Goal: Task Accomplishment & Management: Manage account settings

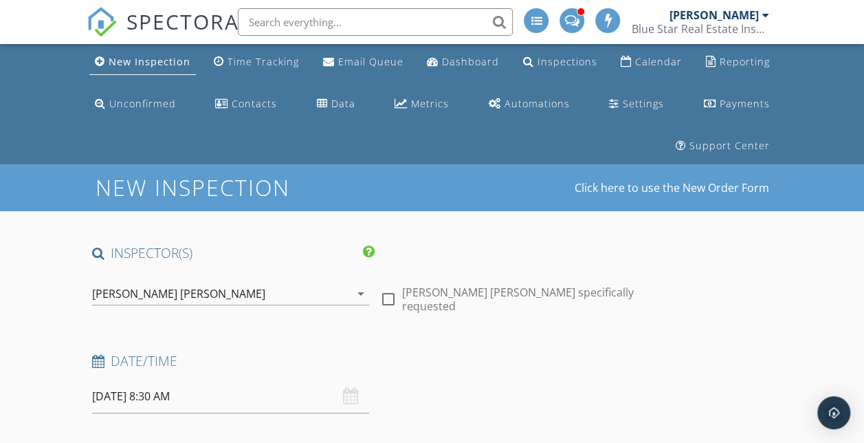
click at [202, 294] on div "[PERSON_NAME] [PERSON_NAME]" at bounding box center [178, 293] width 173 height 12
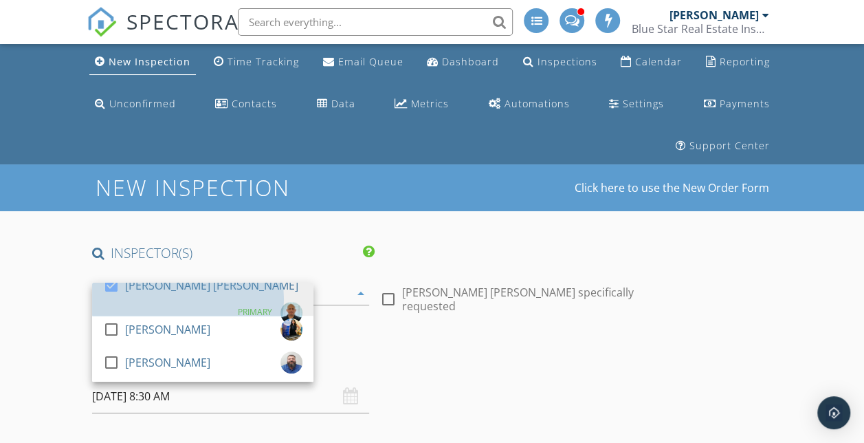
click at [202, 294] on div "[PERSON_NAME] [PERSON_NAME]" at bounding box center [211, 285] width 173 height 22
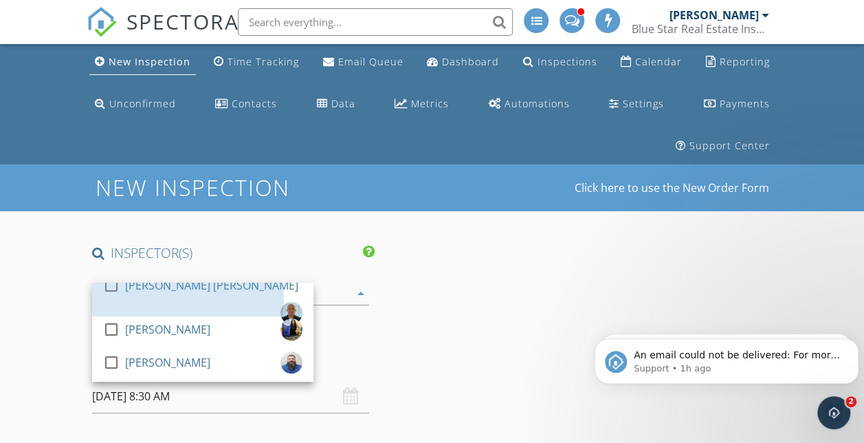
click at [202, 294] on div "[PERSON_NAME] [PERSON_NAME]" at bounding box center [211, 285] width 173 height 22
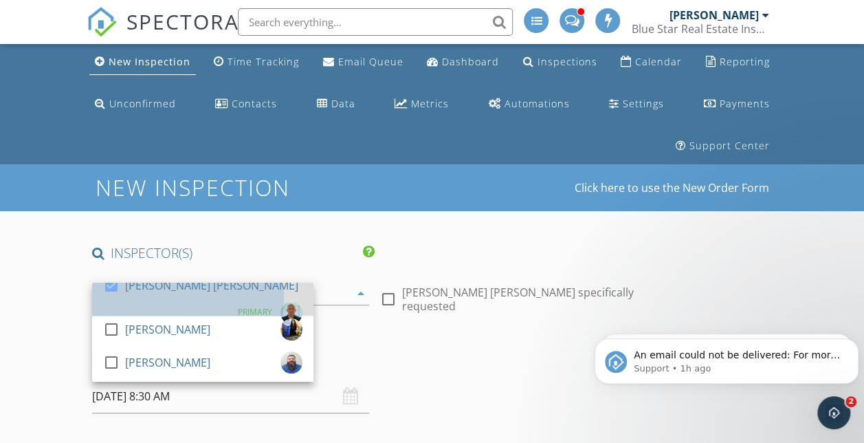
click at [154, 293] on div "[PERSON_NAME] [PERSON_NAME]" at bounding box center [211, 285] width 173 height 22
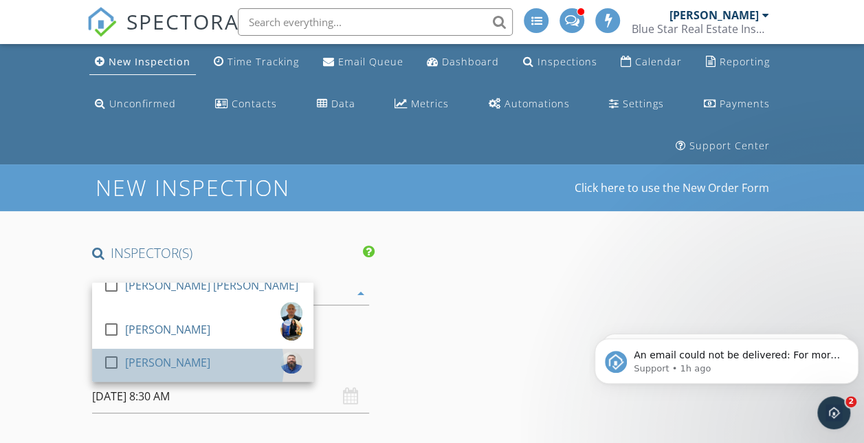
click at [146, 358] on div "[PERSON_NAME]" at bounding box center [167, 362] width 85 height 22
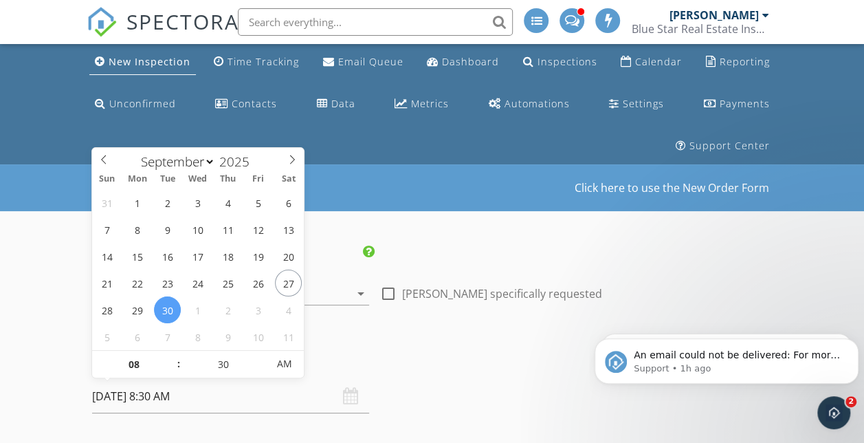
click at [135, 400] on input "09/30/2025 8:30 AM" at bounding box center [230, 397] width 277 height 34
drag, startPoint x: 167, startPoint y: 306, endPoint x: 171, endPoint y: 362, distance: 55.8
type input "09/30/2025 9:30 AM"
type input "09"
click at [169, 351] on span at bounding box center [172, 358] width 10 height 14
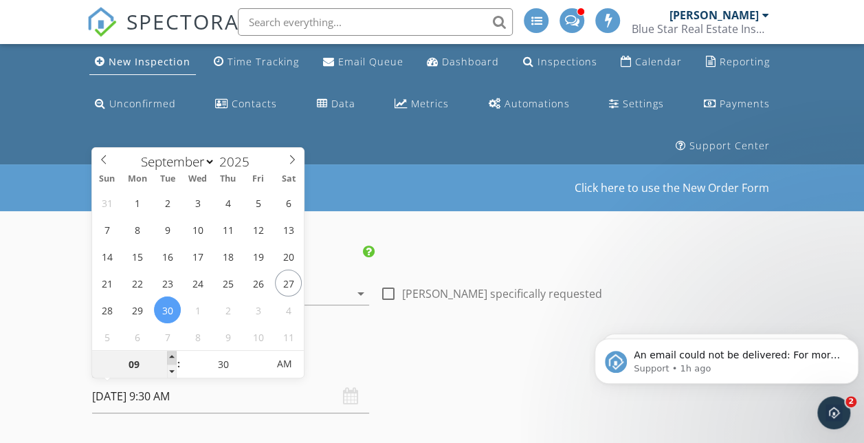
type input "09/30/2025 10:30 AM"
type input "10"
click at [169, 351] on span at bounding box center [172, 358] width 10 height 14
type input "09/30/2025 11:30 AM"
type input "11"
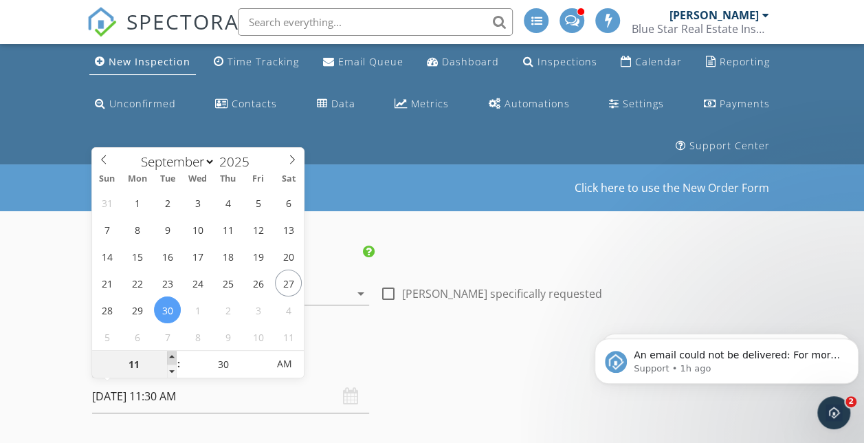
click at [169, 351] on span at bounding box center [172, 358] width 10 height 14
type input "09/30/2025 12:30 PM"
type input "12"
click at [169, 351] on span at bounding box center [172, 358] width 10 height 14
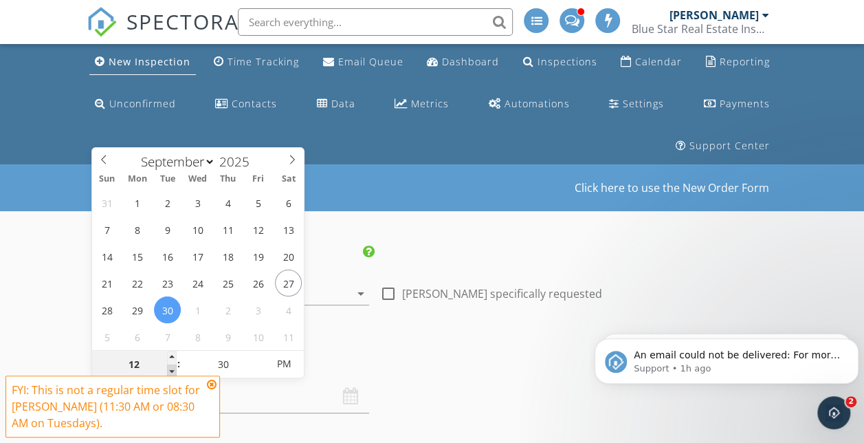
type input "09/30/2025 11:30 AM"
type input "11"
click at [173, 368] on span at bounding box center [172, 371] width 10 height 14
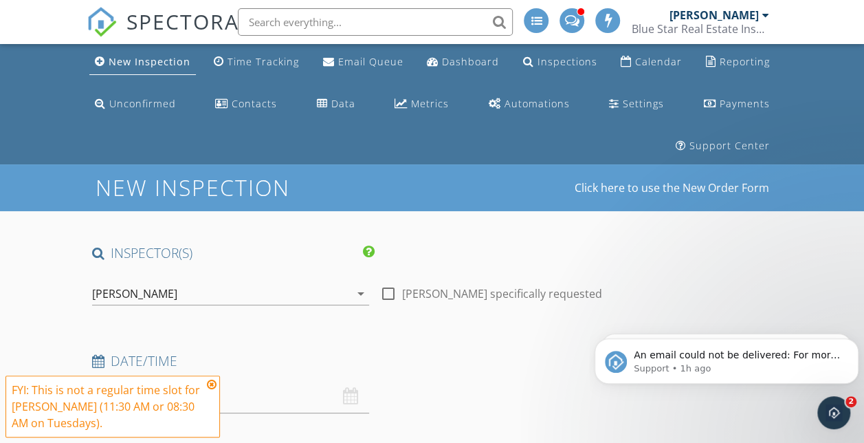
click at [212, 384] on icon at bounding box center [212, 384] width 10 height 11
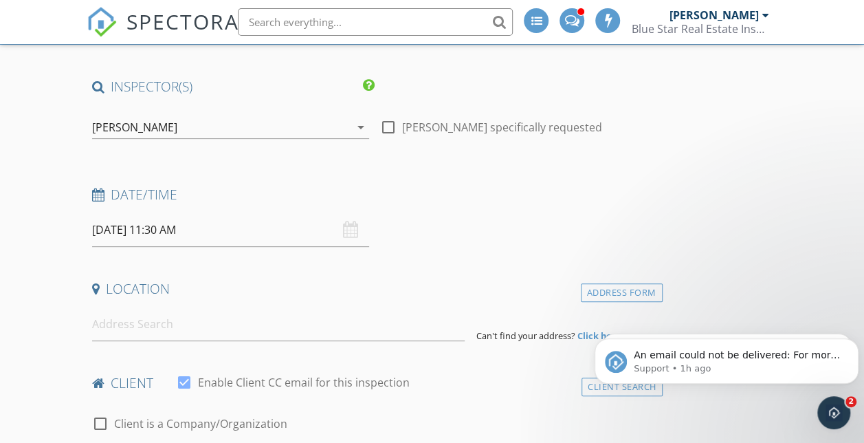
scroll to position [167, 0]
click at [193, 331] on input at bounding box center [278, 324] width 373 height 34
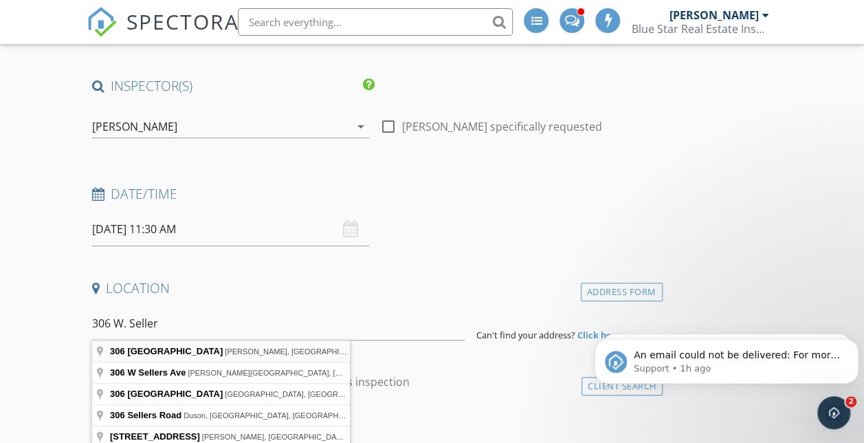
type input "306 West Sellers Street, Odem, TX, USA"
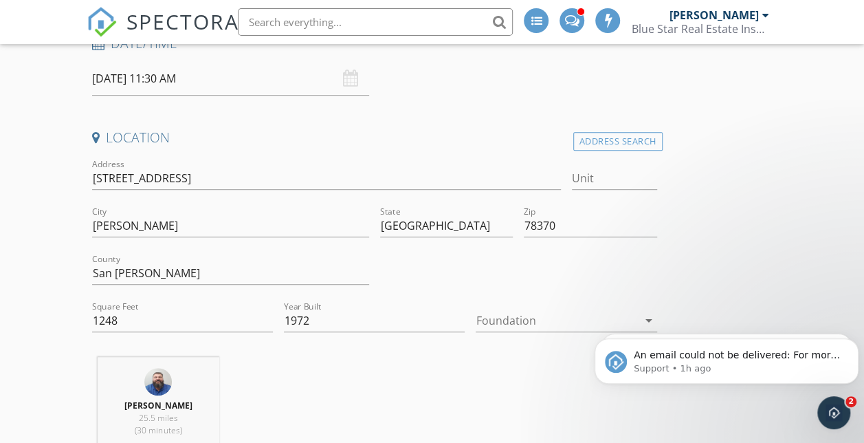
scroll to position [351, 0]
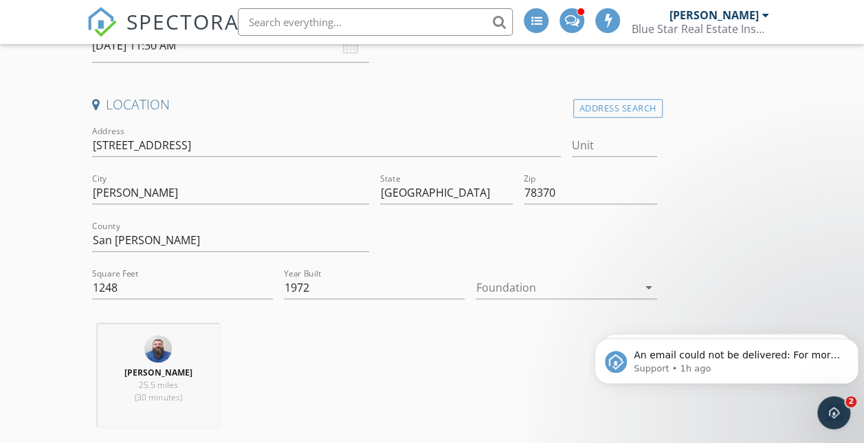
click at [476, 287] on div at bounding box center [557, 287] width 162 height 22
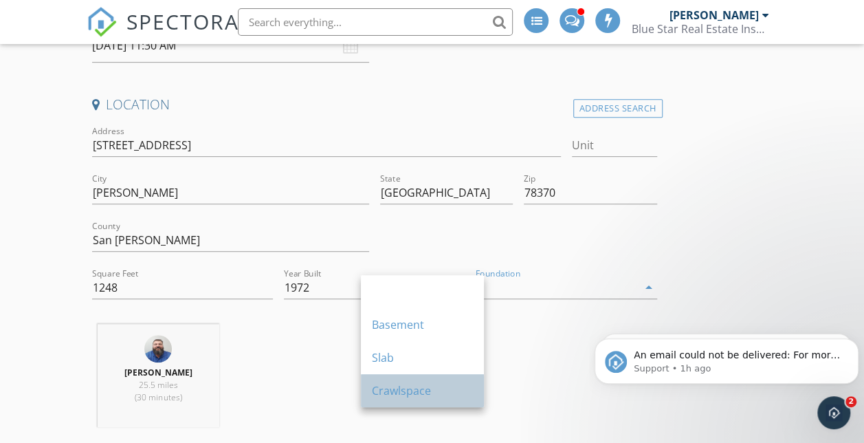
click at [421, 374] on div "Crawlspace" at bounding box center [422, 390] width 101 height 33
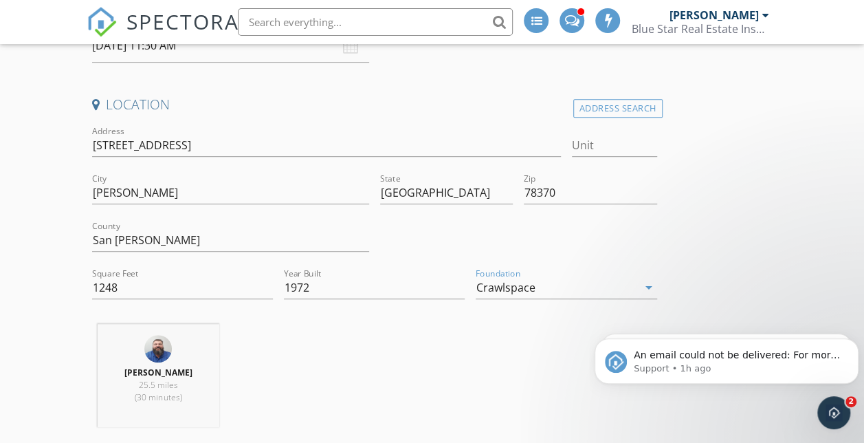
click at [476, 281] on div "Crawlspace" at bounding box center [505, 287] width 59 height 12
click at [290, 364] on div "Shane Smith 25.5 miles (30 minutes)" at bounding box center [375, 381] width 576 height 114
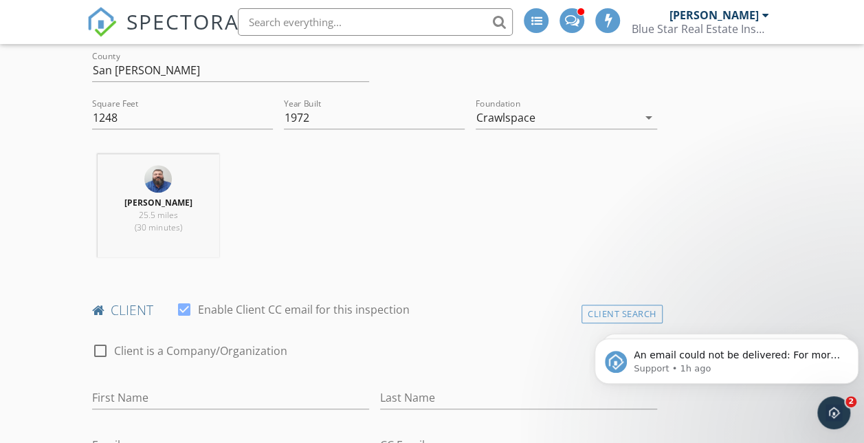
scroll to position [581, 0]
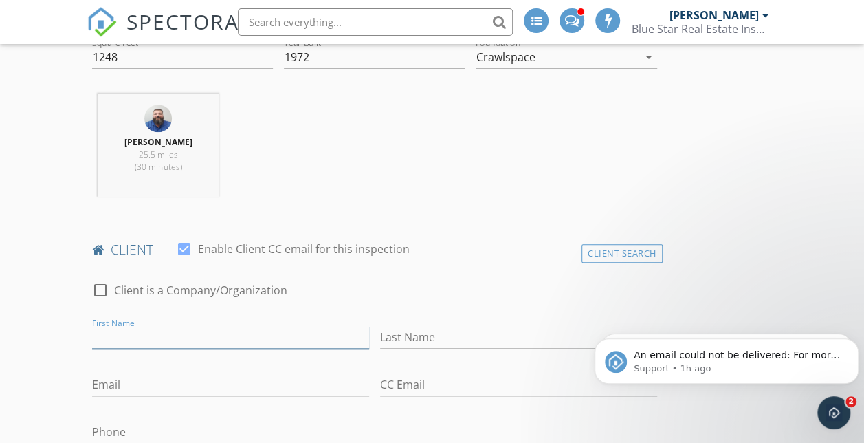
click at [250, 327] on input "First Name" at bounding box center [230, 337] width 277 height 23
click at [582, 244] on div "Client Search" at bounding box center [622, 253] width 81 height 19
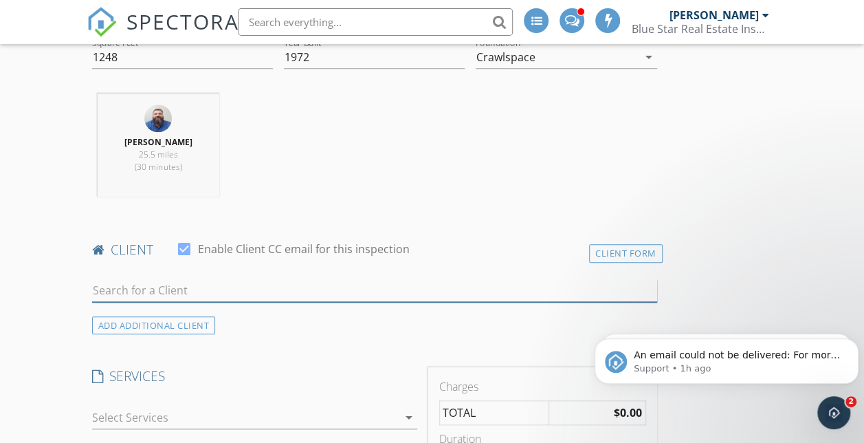
click at [271, 291] on input "text" at bounding box center [374, 290] width 565 height 23
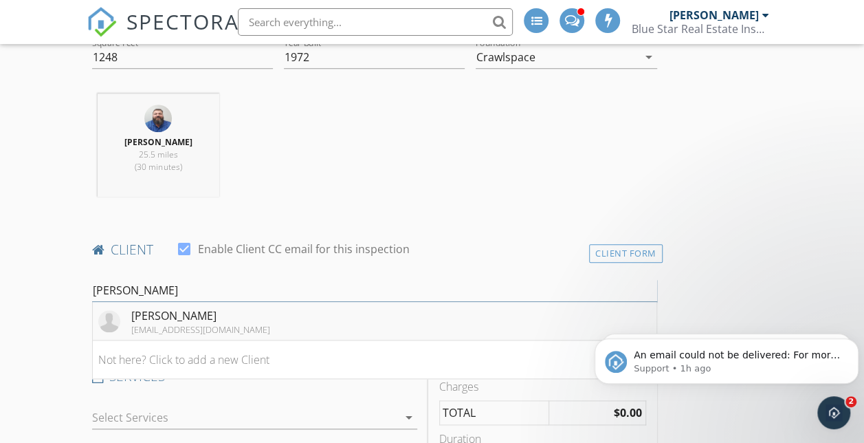
type input "James Vela"
click at [237, 317] on div "James Vela" at bounding box center [200, 315] width 139 height 17
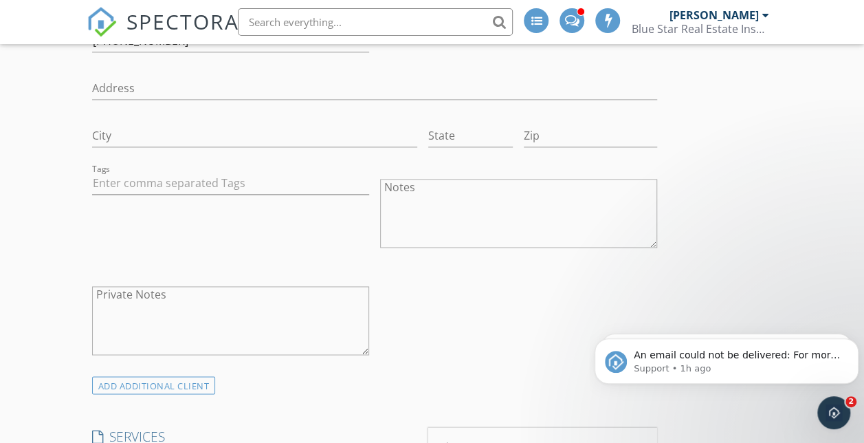
scroll to position [973, 0]
click at [200, 380] on div "ADD ADDITIONAL client" at bounding box center [154, 384] width 124 height 19
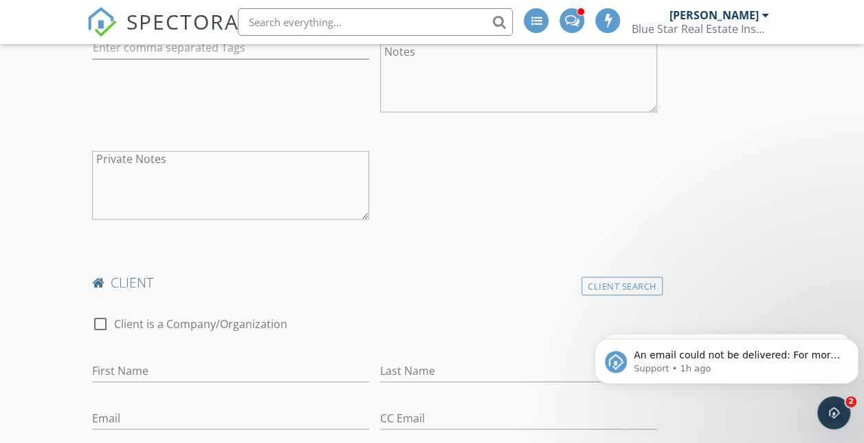
scroll to position [1118, 0]
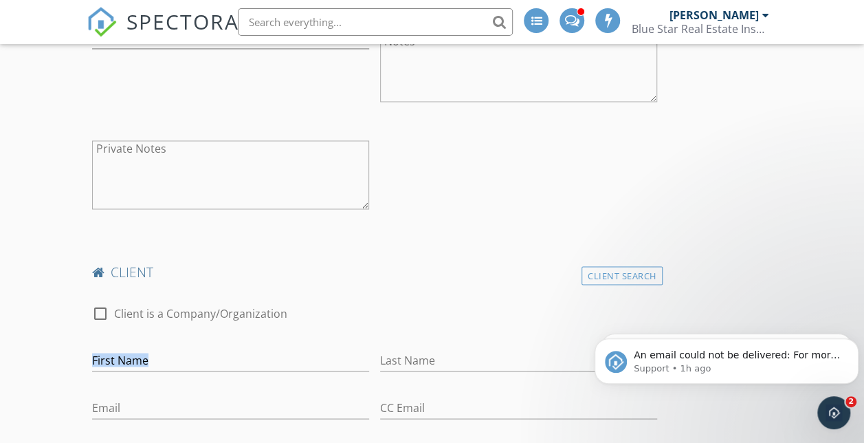
drag, startPoint x: 208, startPoint y: 338, endPoint x: 201, endPoint y: 345, distance: 9.7
click at [201, 345] on div "First Name" at bounding box center [230, 362] width 277 height 45
click at [201, 349] on input "First Name" at bounding box center [230, 360] width 277 height 23
type input "Jennifer"
type input "Vela"
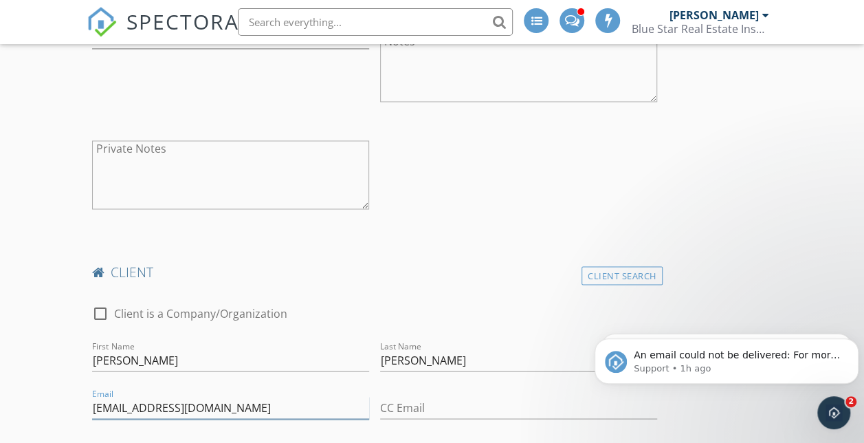
type input "jenniferjohnstonvela@gmail.com"
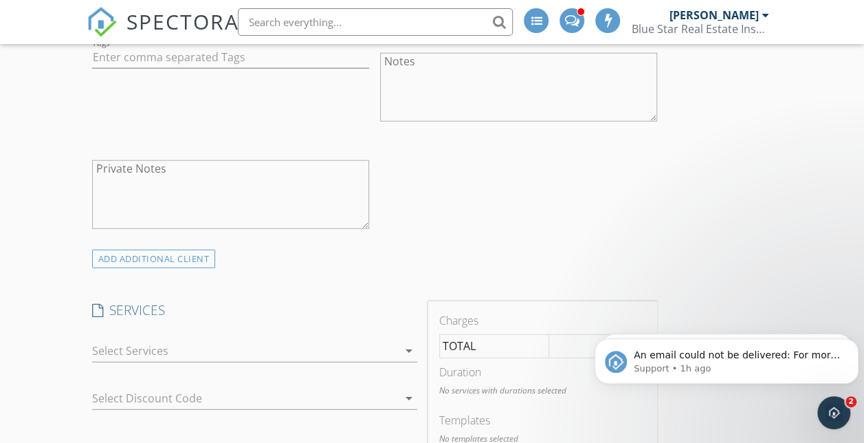
scroll to position [1656, 0]
type input "361-510-0137"
click at [212, 357] on div at bounding box center [245, 353] width 306 height 22
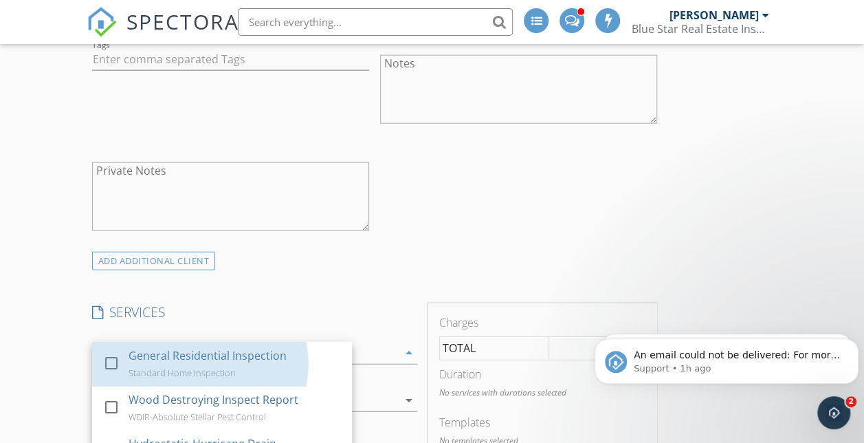
click at [212, 357] on div "General Residential Inspection" at bounding box center [208, 355] width 158 height 17
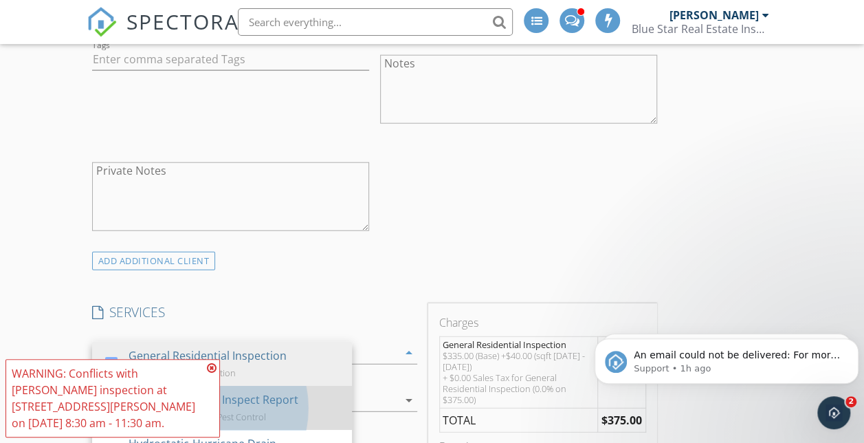
click at [239, 398] on div "Wood Destroying Inspect Report" at bounding box center [214, 399] width 170 height 17
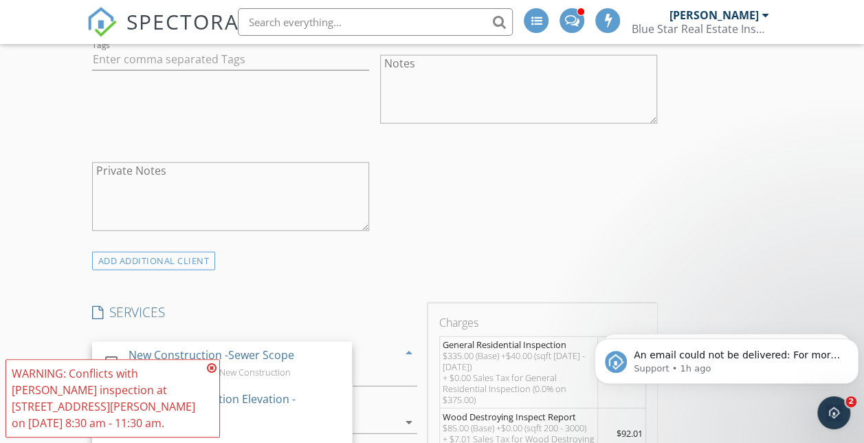
scroll to position [132, 0]
click at [212, 366] on icon at bounding box center [212, 367] width 10 height 11
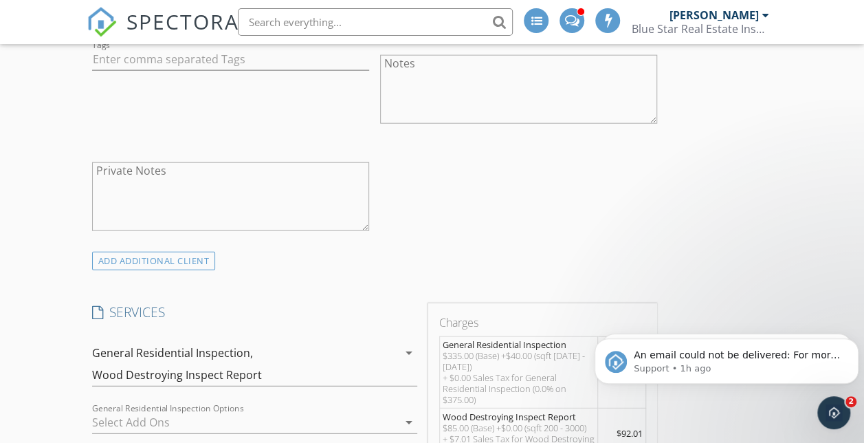
click at [212, 369] on div "Wood Destroying Inspect Report" at bounding box center [177, 375] width 170 height 12
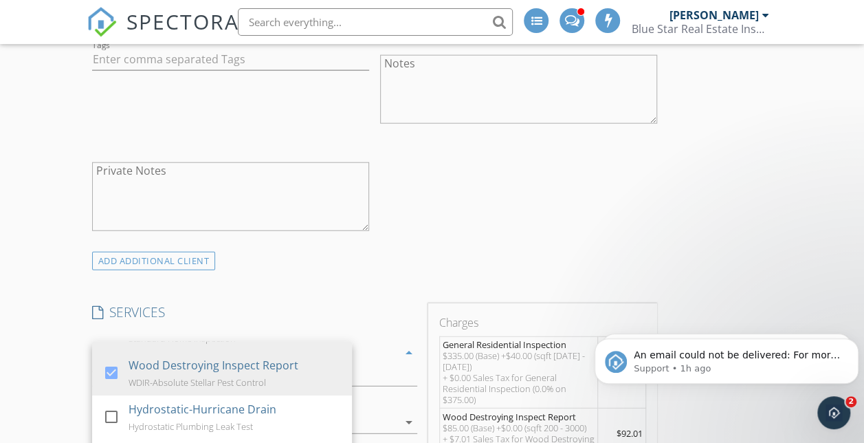
scroll to position [35, 0]
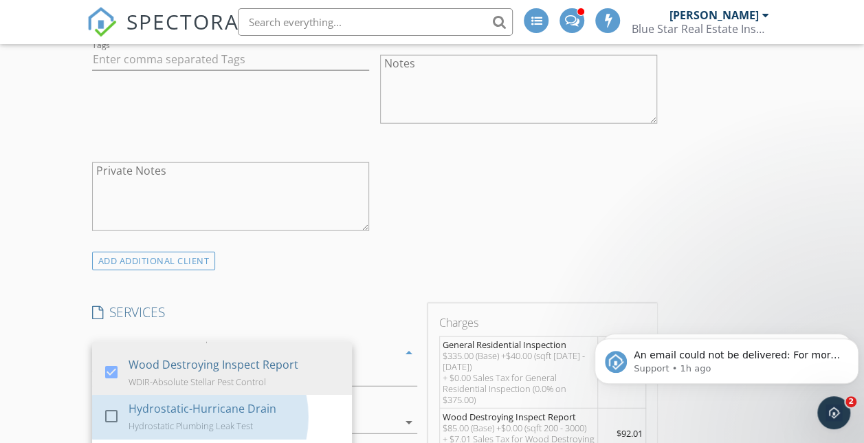
click at [227, 400] on div "Hydrostatic-Hurricane Drain" at bounding box center [203, 408] width 148 height 17
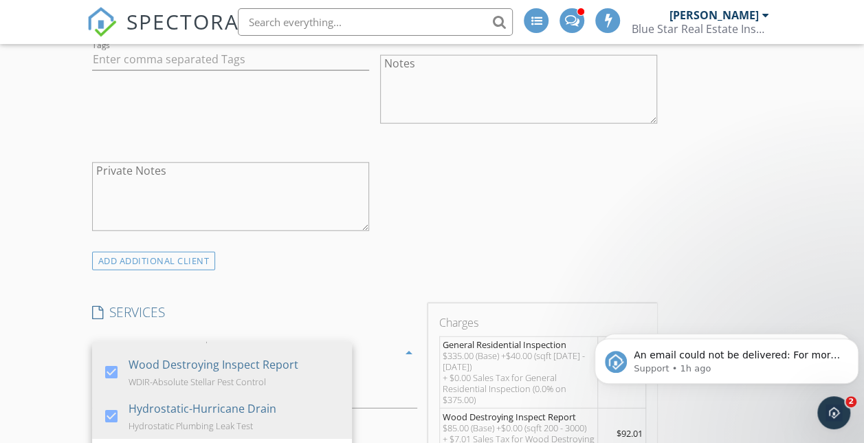
click at [476, 243] on div "check_box_outline_blank Client is a Company/Organization First Name Jennifer La…" at bounding box center [375, 2] width 576 height 498
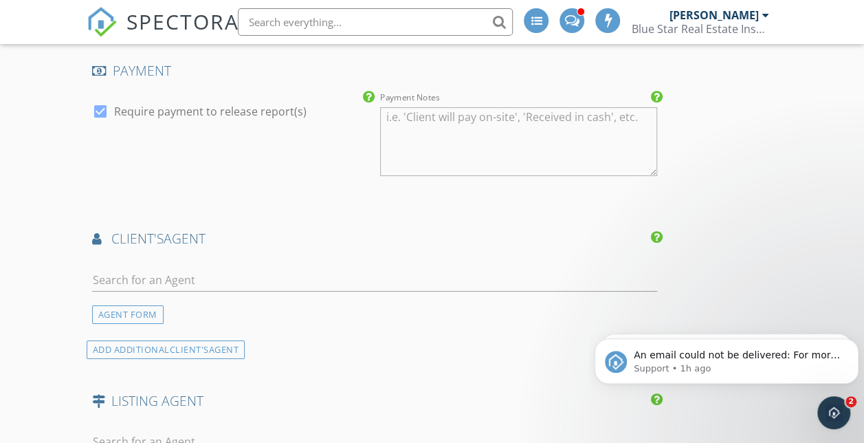
scroll to position [2627, 0]
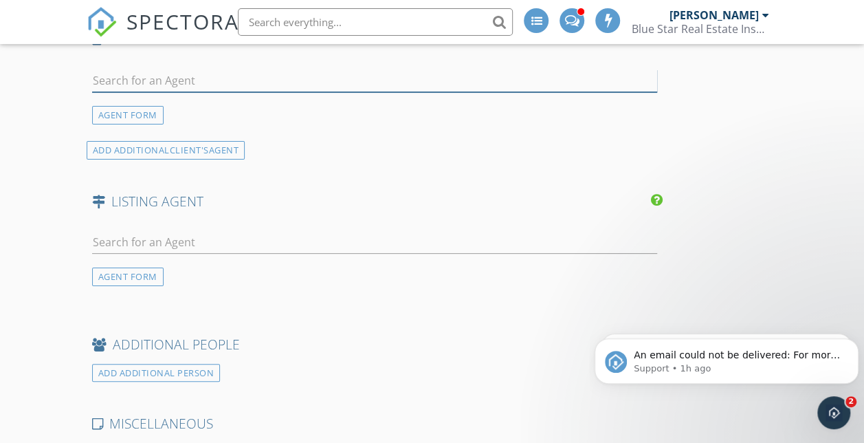
click at [342, 92] on input "text" at bounding box center [374, 80] width 565 height 23
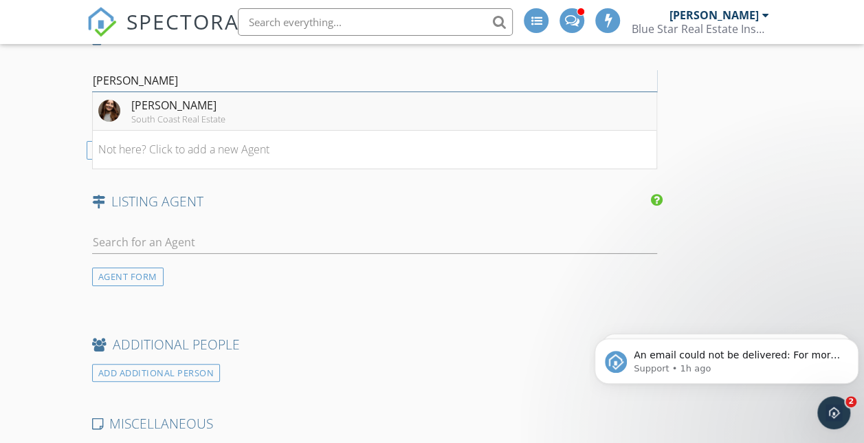
type input "Valeria"
click at [102, 122] on img at bounding box center [109, 111] width 22 height 22
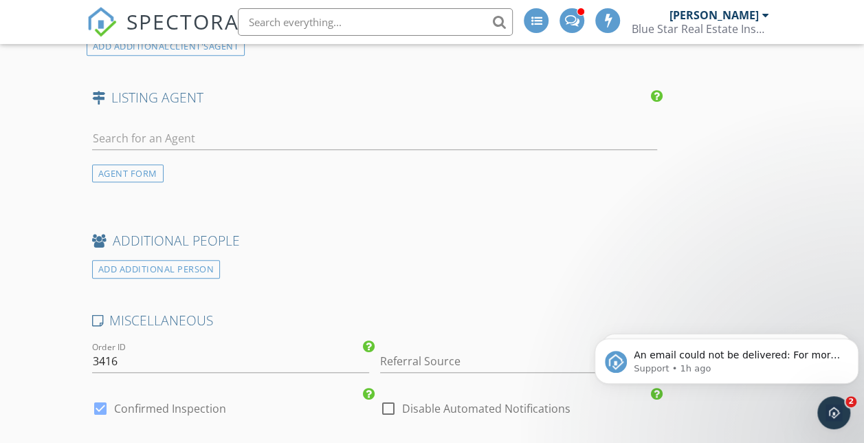
scroll to position [3088, 0]
click at [120, 149] on input "text" at bounding box center [374, 138] width 565 height 23
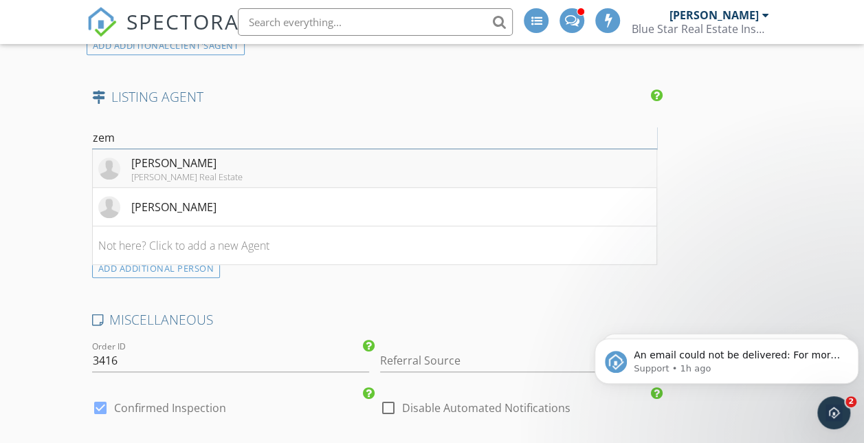
type input "zem"
click at [185, 182] on div "Bluntzer Real Estate" at bounding box center [186, 176] width 111 height 11
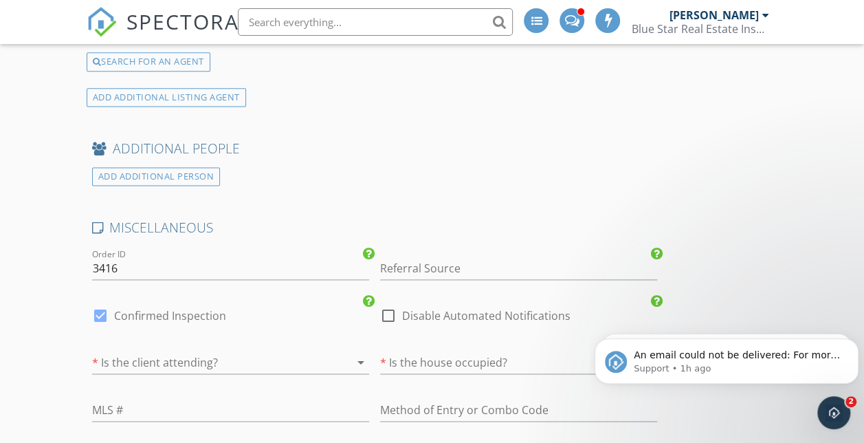
scroll to position [3458, 0]
click at [138, 188] on div "ADD ADDITIONAL PERSON" at bounding box center [156, 178] width 129 height 19
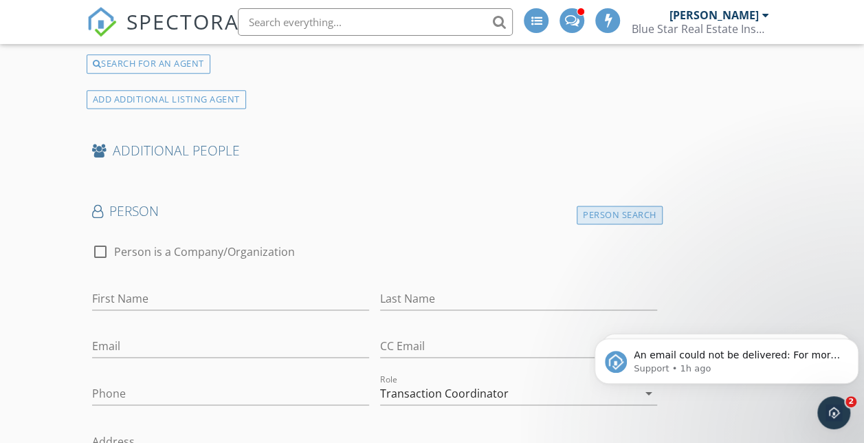
click at [577, 224] on div "Person Search" at bounding box center [620, 215] width 86 height 19
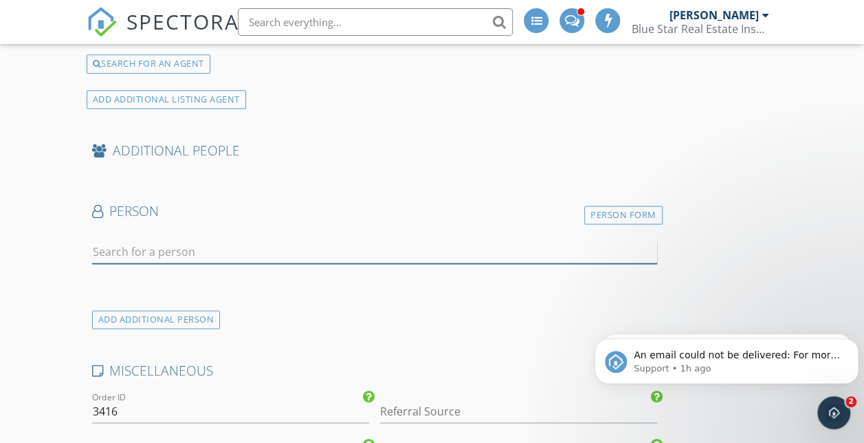
click at [179, 263] on input "text" at bounding box center [374, 252] width 565 height 23
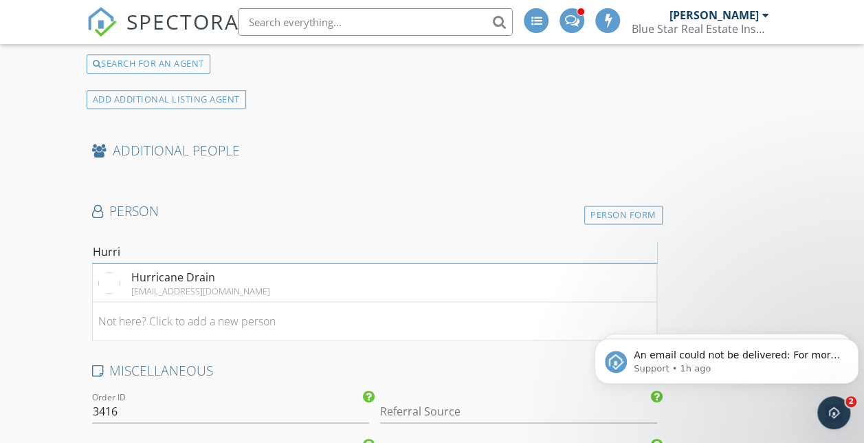
type input "Hurricane Drain"
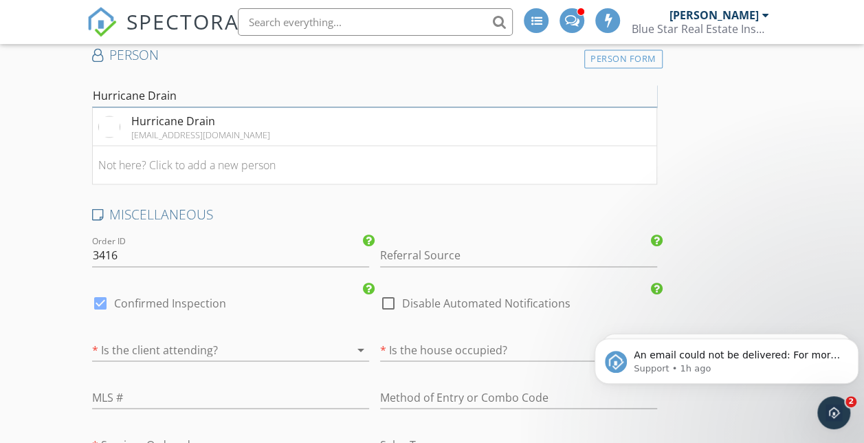
scroll to position [3613, 0]
click at [166, 141] on div "hurricanedrain@yahoo.com" at bounding box center [200, 135] width 139 height 11
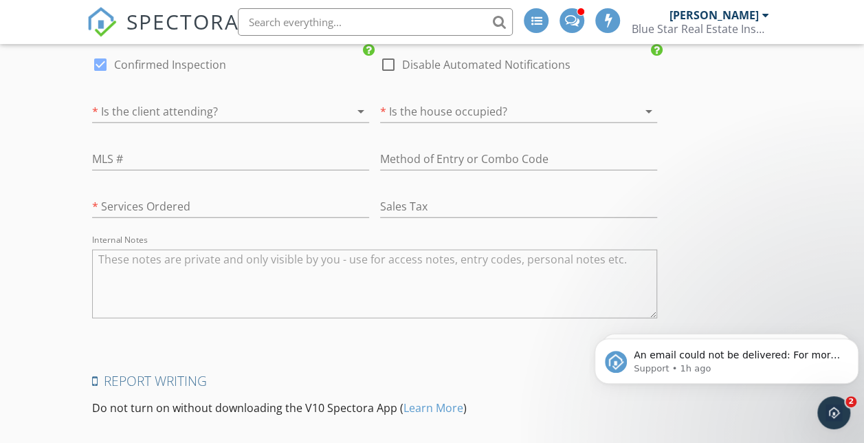
scroll to position [4284, 0]
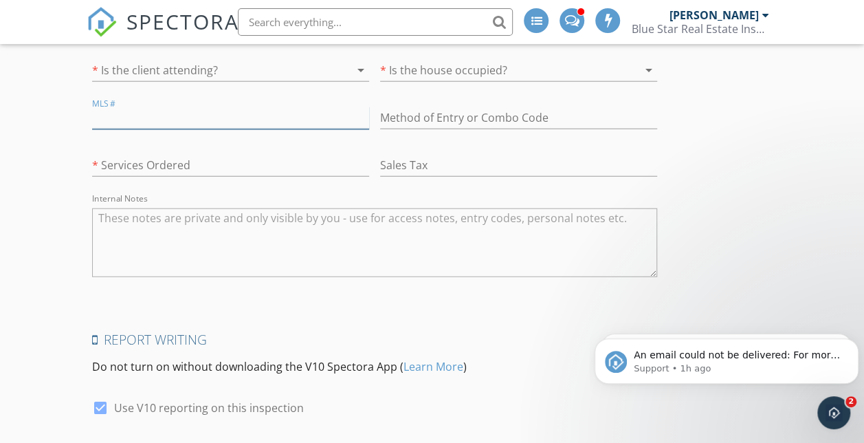
click at [168, 129] on input "text" at bounding box center [230, 118] width 277 height 23
type input "461312"
click at [129, 81] on div at bounding box center [211, 70] width 239 height 22
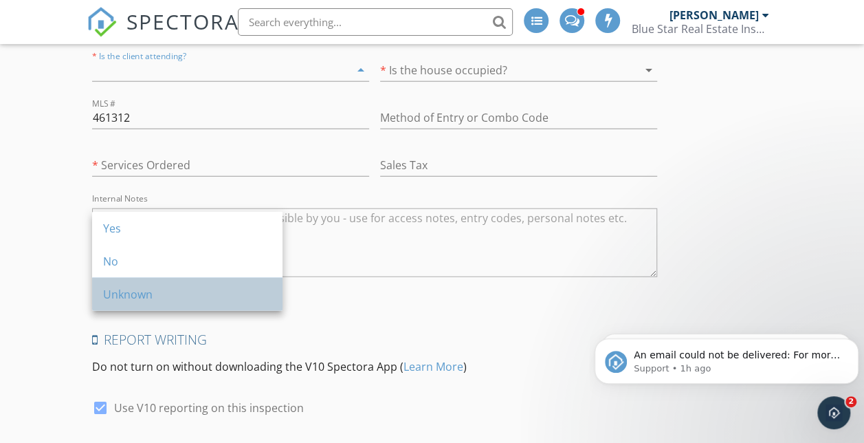
click at [120, 304] on div "Unknown" at bounding box center [187, 294] width 168 height 33
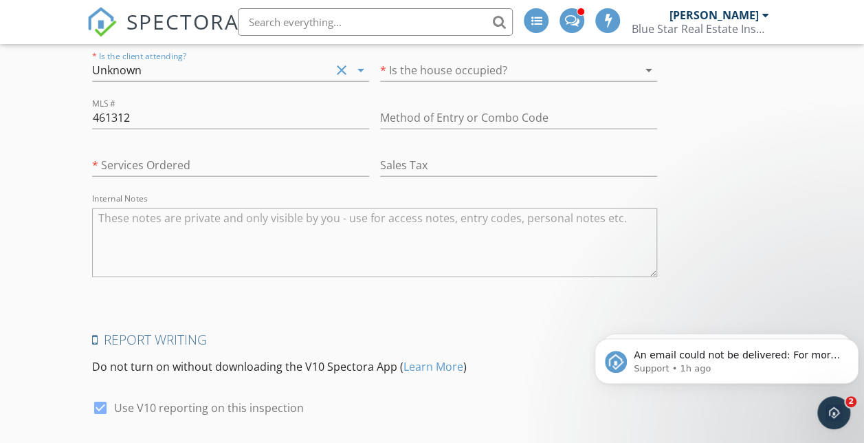
click at [380, 81] on div at bounding box center [499, 70] width 239 height 22
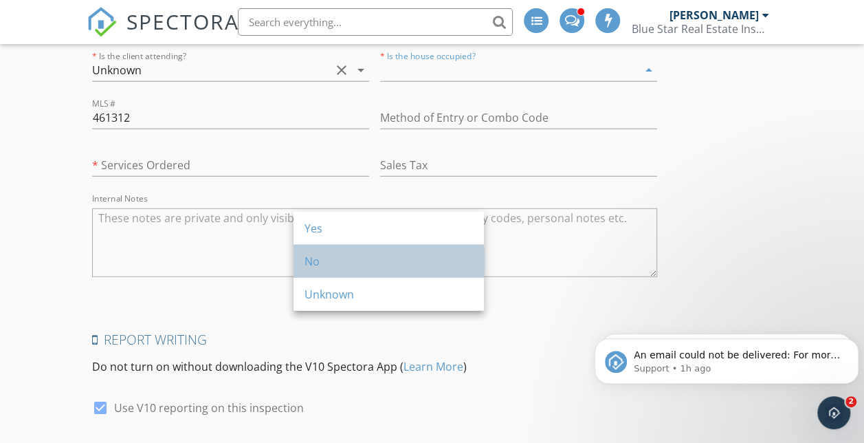
click at [329, 254] on div "No" at bounding box center [389, 261] width 168 height 17
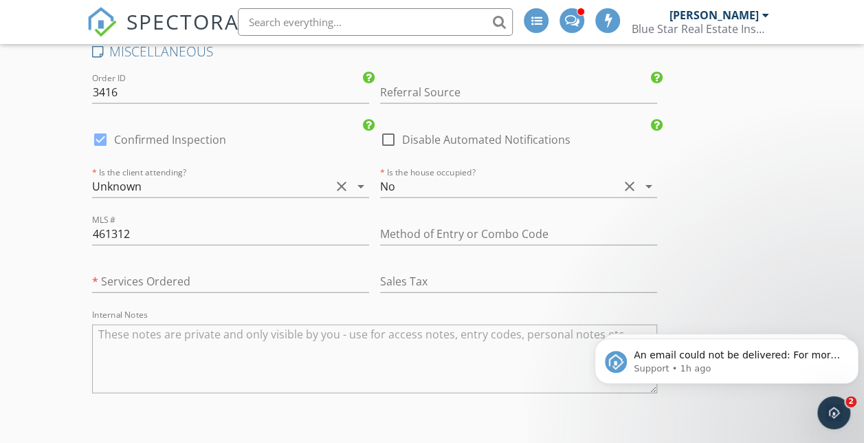
scroll to position [4164, 0]
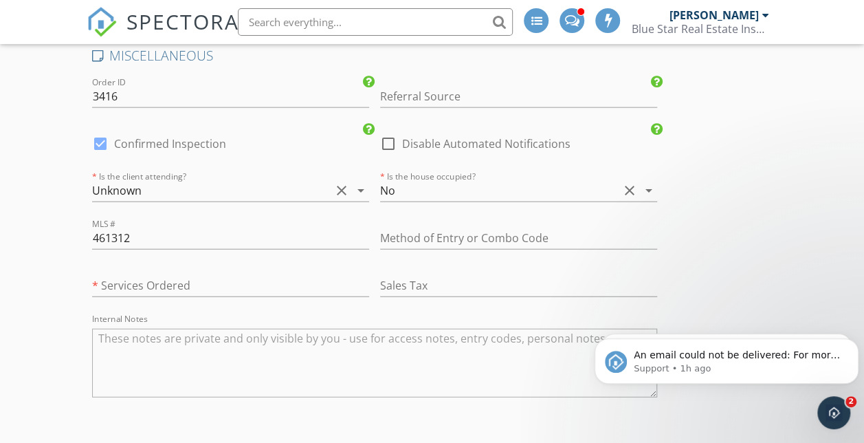
click at [402, 151] on label "Disable Automated Notifications" at bounding box center [486, 144] width 168 height 14
checkbox input "true"
click at [166, 151] on label "Confirmed Inspection" at bounding box center [170, 144] width 112 height 14
checkbox input "false"
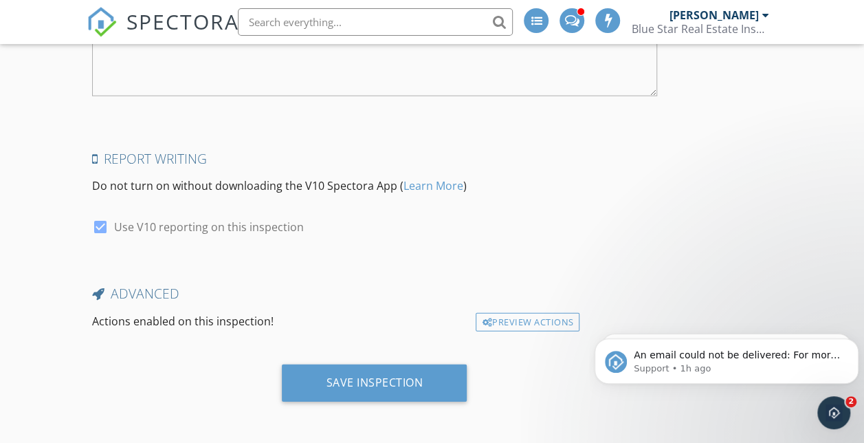
scroll to position [4619, 0]
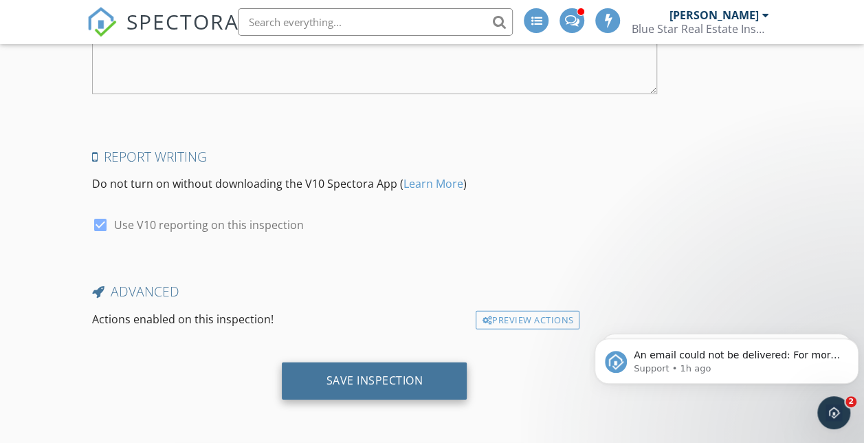
click at [347, 369] on div "Save Inspection" at bounding box center [374, 380] width 185 height 37
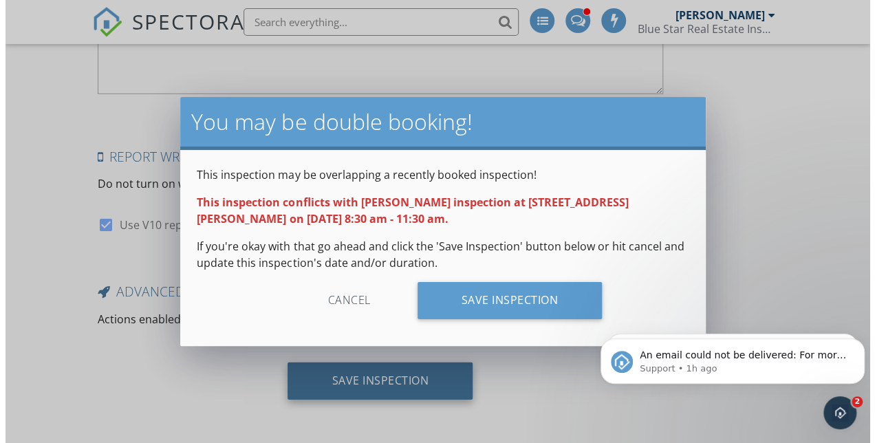
scroll to position [4544, 0]
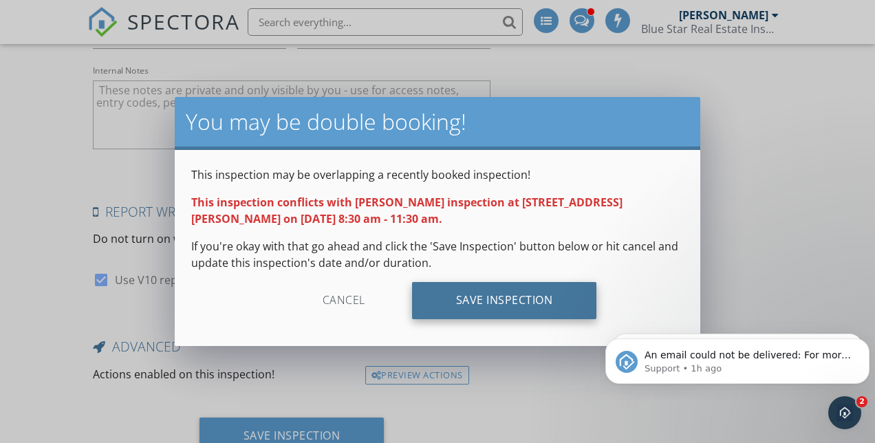
click at [495, 303] on div "Save Inspection" at bounding box center [504, 300] width 185 height 37
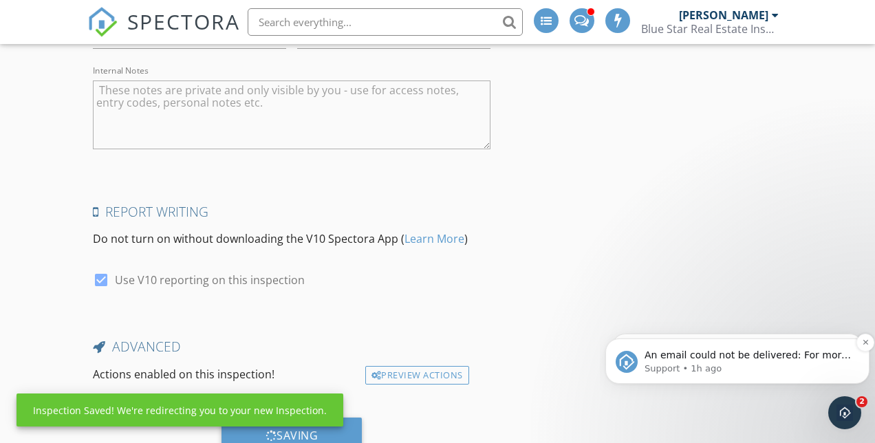
click at [712, 352] on span "An email could not be delivered: For more information, view Why emails don't ge…" at bounding box center [747, 368] width 206 height 39
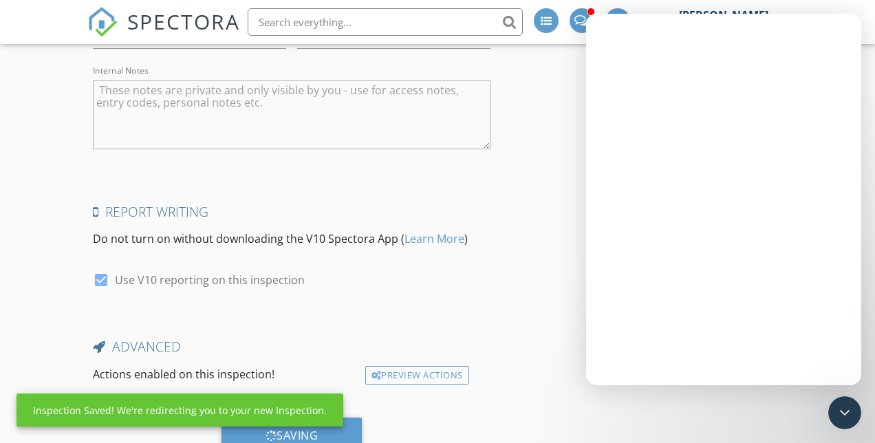
scroll to position [0, 0]
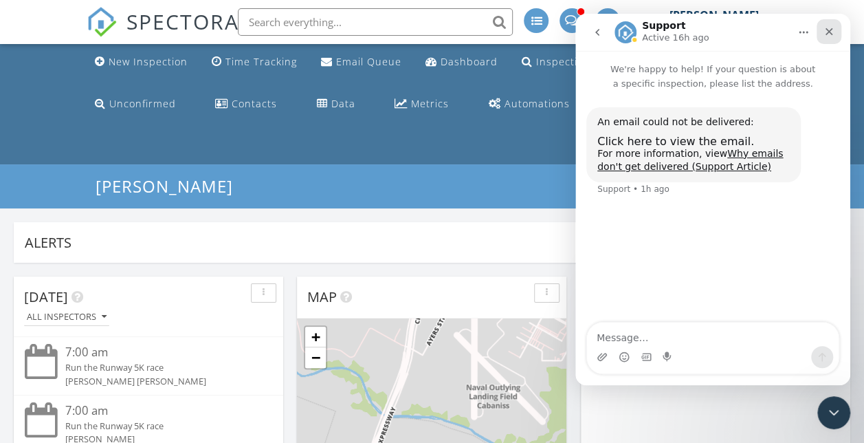
click at [820, 29] on div "Close" at bounding box center [829, 31] width 25 height 25
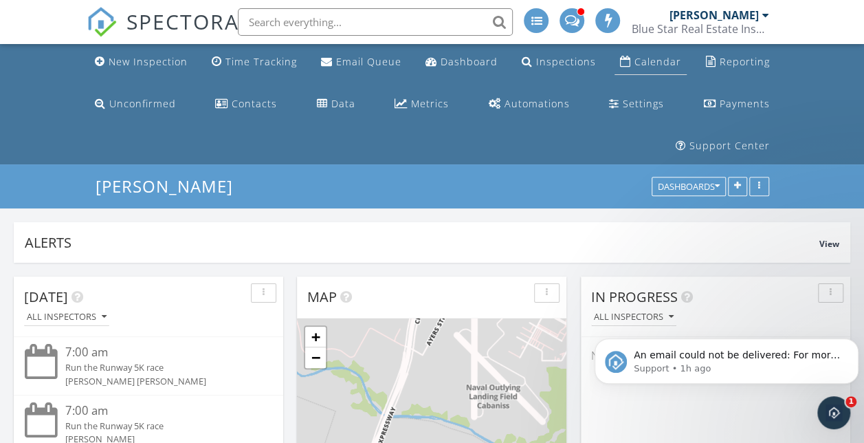
click at [683, 65] on link "Calendar" at bounding box center [651, 62] width 72 height 25
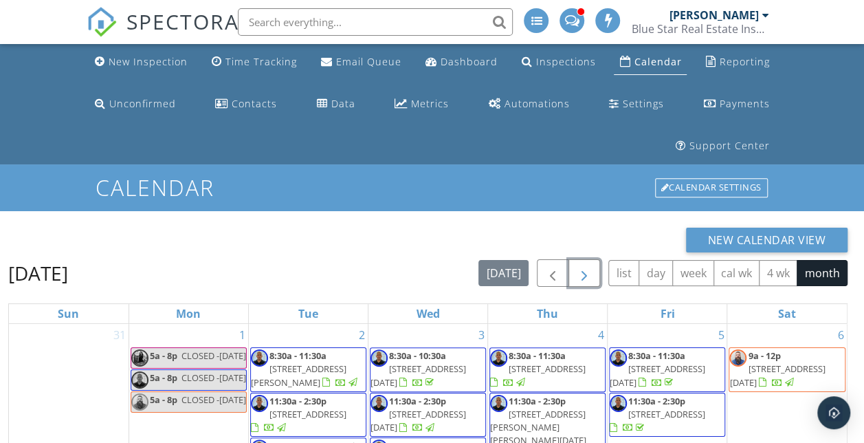
click at [590, 275] on span "button" at bounding box center [584, 273] width 17 height 17
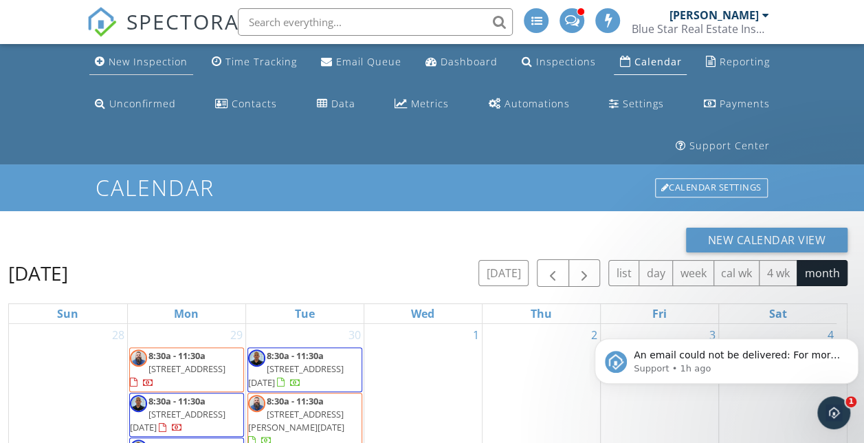
click at [158, 63] on div "New Inspection" at bounding box center [148, 61] width 79 height 13
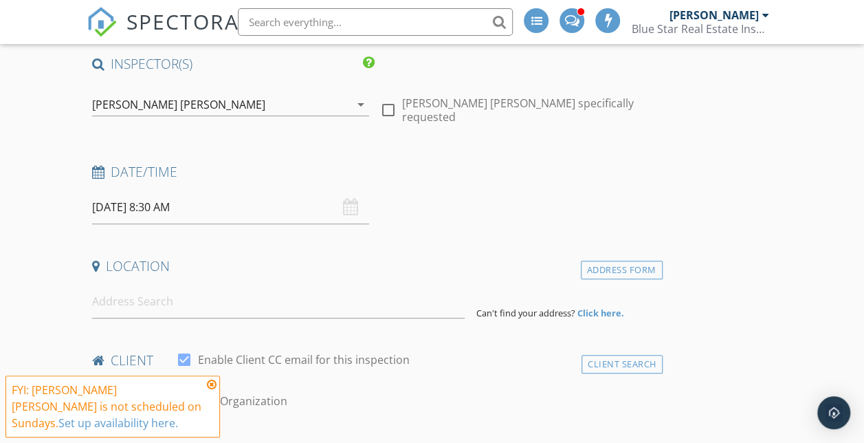
scroll to position [193, 0]
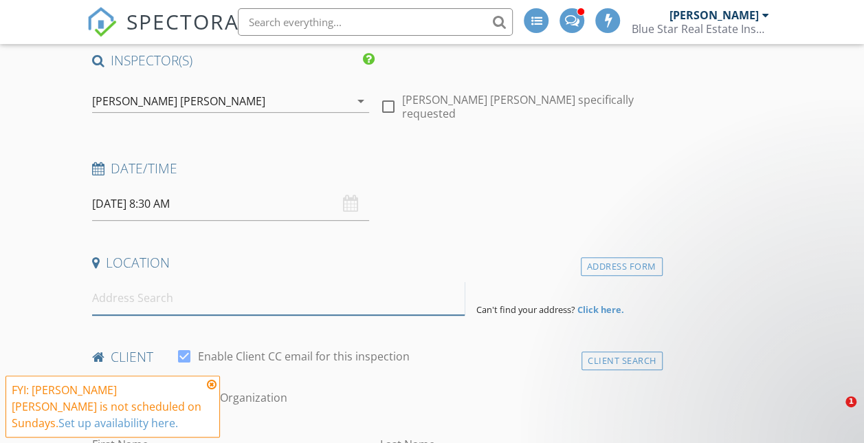
click at [165, 297] on input at bounding box center [278, 298] width 373 height 34
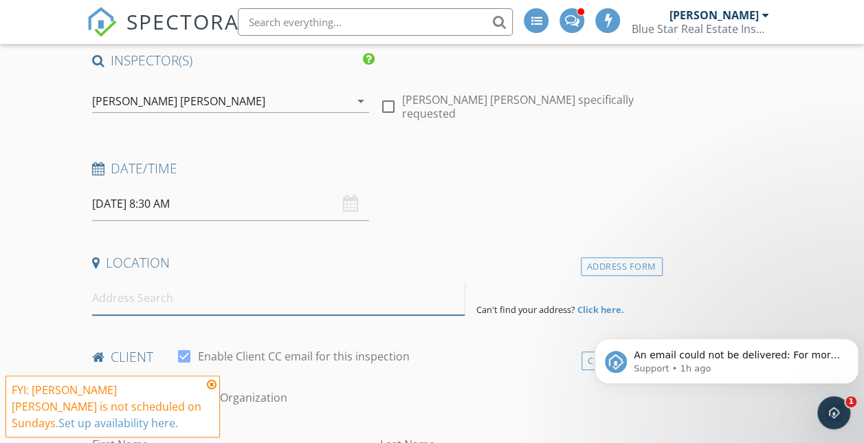
scroll to position [0, 0]
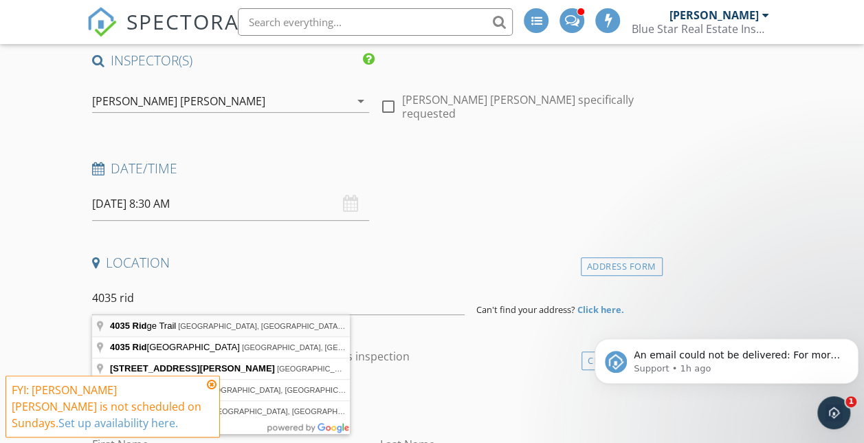
type input "4035 Ridge Trail, Robstown, TX, USA"
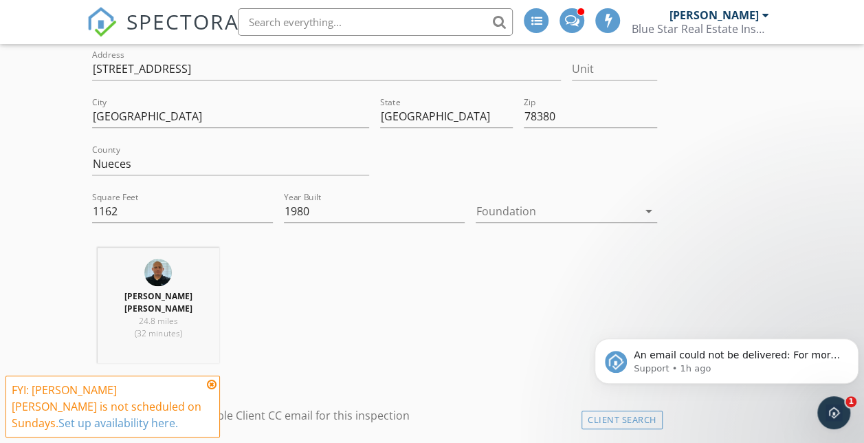
scroll to position [426, 0]
click at [476, 215] on div at bounding box center [557, 212] width 162 height 22
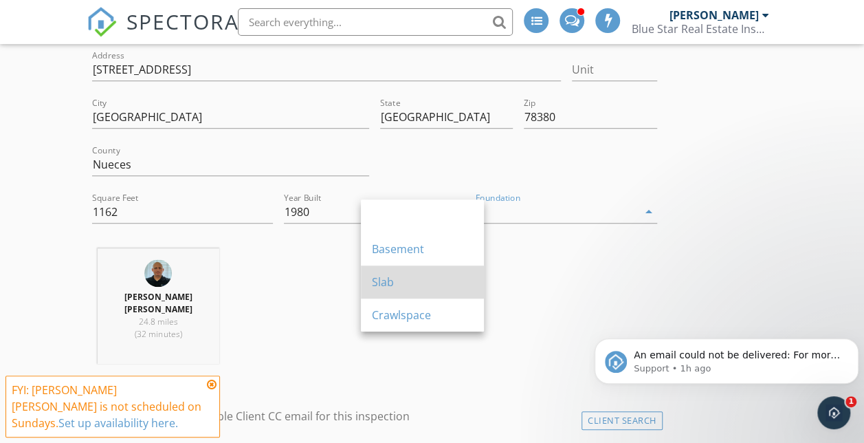
click at [392, 282] on div "Slab" at bounding box center [422, 282] width 101 height 17
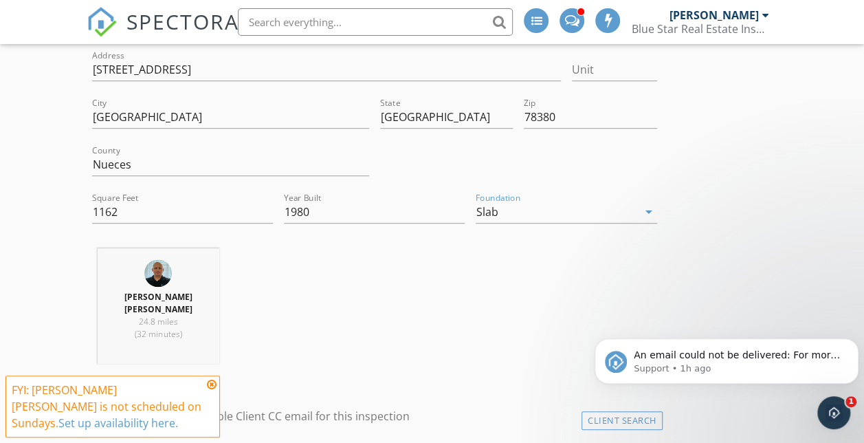
click at [210, 386] on icon at bounding box center [212, 384] width 10 height 11
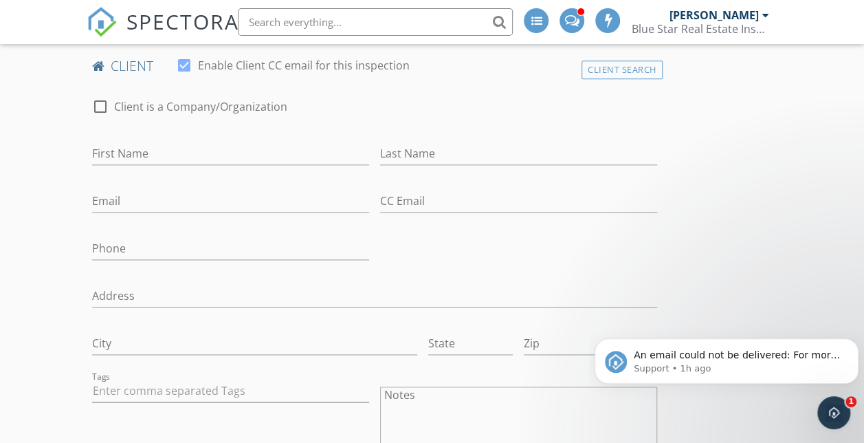
scroll to position [776, 0]
click at [582, 80] on div "Client Search" at bounding box center [622, 70] width 81 height 19
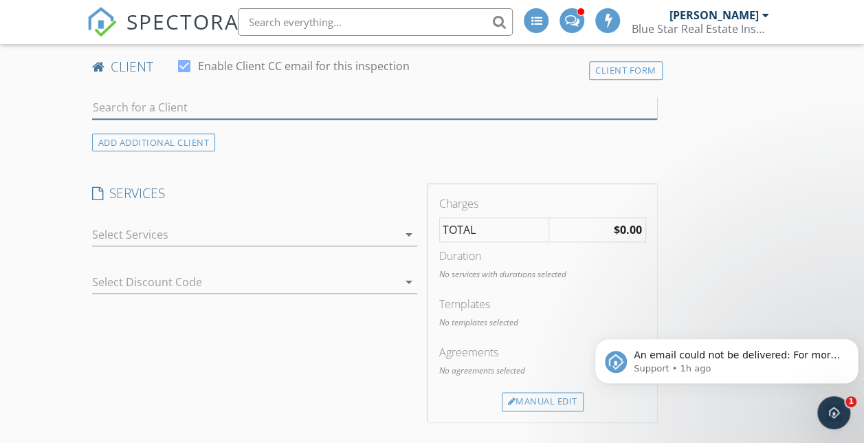
click at [143, 116] on input "text" at bounding box center [374, 107] width 565 height 23
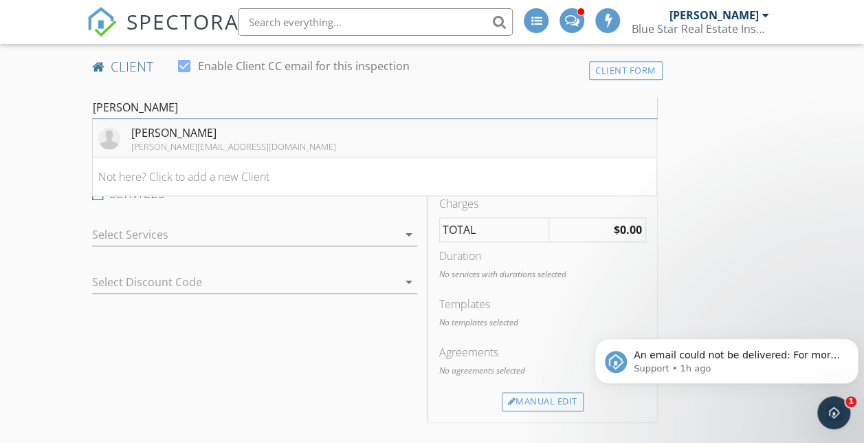
type input "veloz"
click at [152, 141] on div "[PERSON_NAME]" at bounding box center [233, 132] width 205 height 17
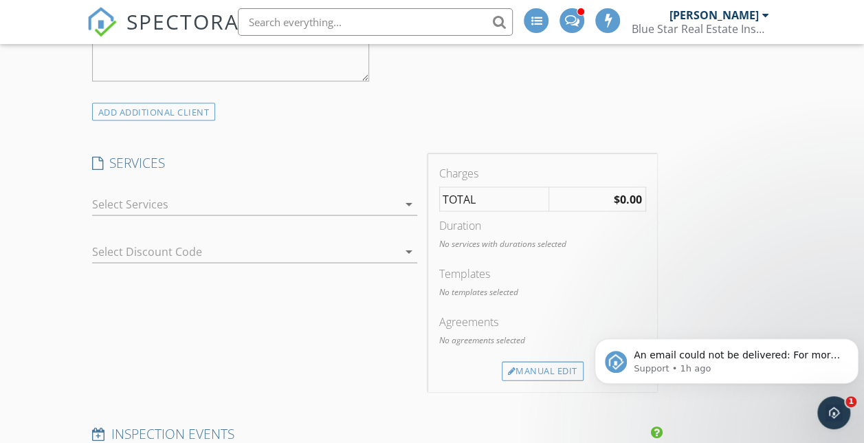
scroll to position [1284, 0]
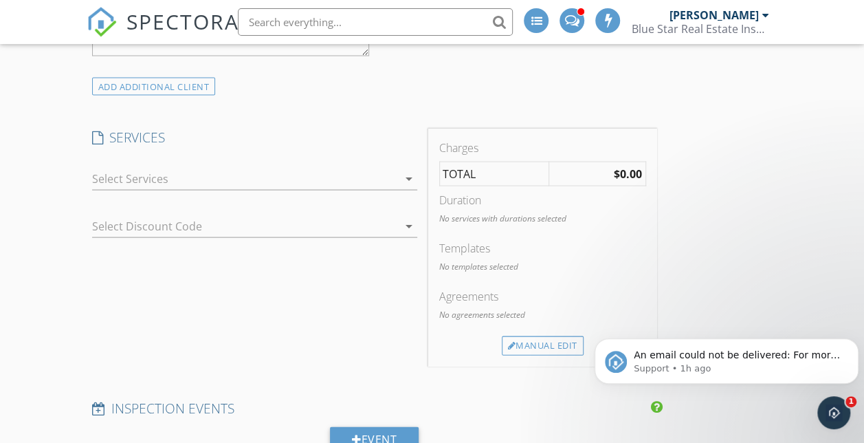
click at [162, 189] on div at bounding box center [245, 178] width 306 height 22
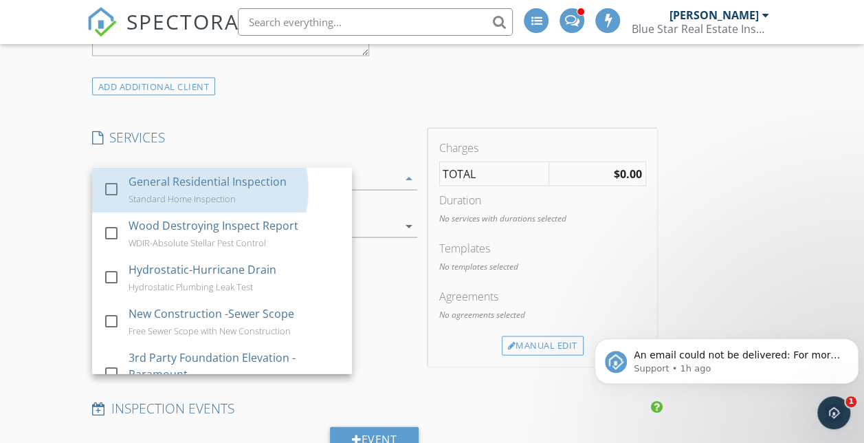
click at [162, 189] on div "General Residential Inspection" at bounding box center [208, 181] width 158 height 17
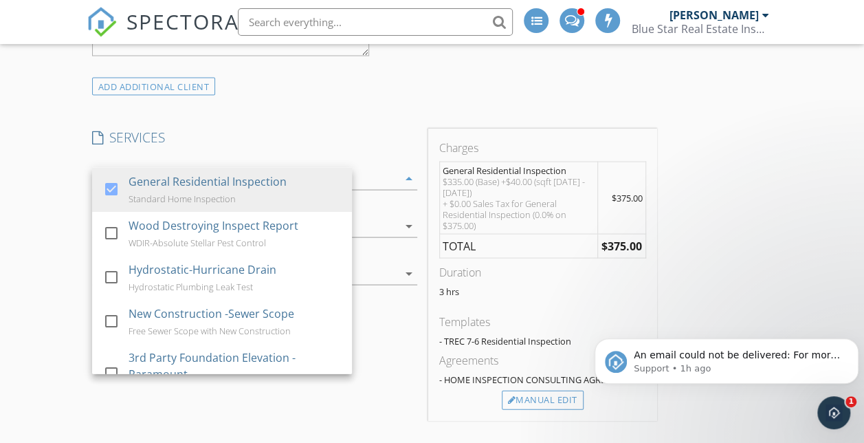
click at [43, 239] on div "New Inspection Click here to use the New Order Form INSPECTOR(S) check_box Jame…" at bounding box center [432, 340] width 864 height 2919
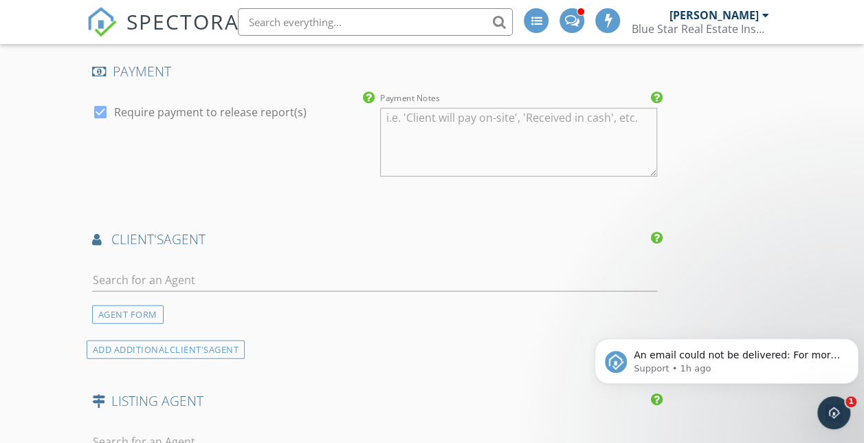
scroll to position [1948, 0]
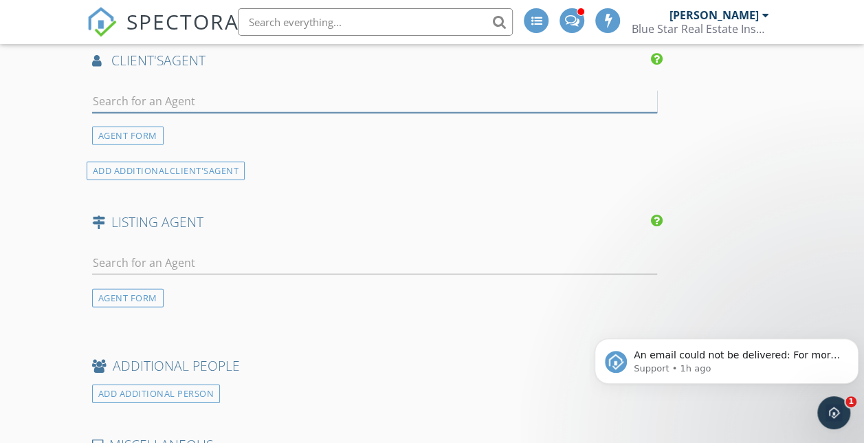
click at [140, 113] on input "text" at bounding box center [374, 101] width 565 height 23
type input "z"
type input "Zaira"
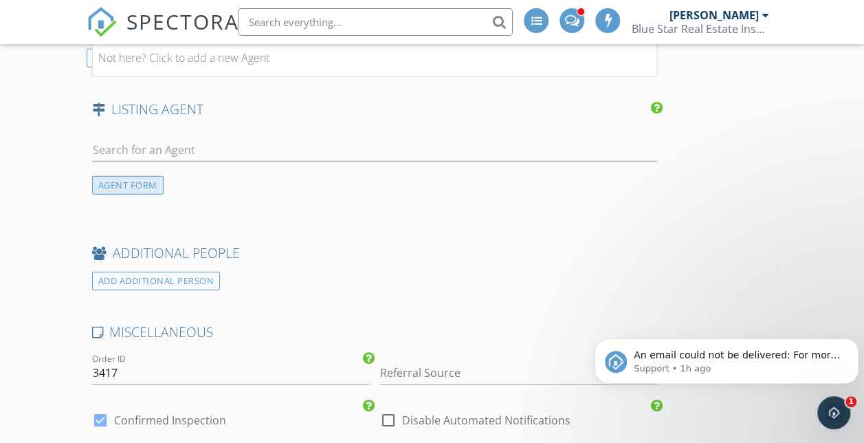
scroll to position [2062, 0]
click at [164, 32] on div "Realty Executives" at bounding box center [173, 26] width 85 height 11
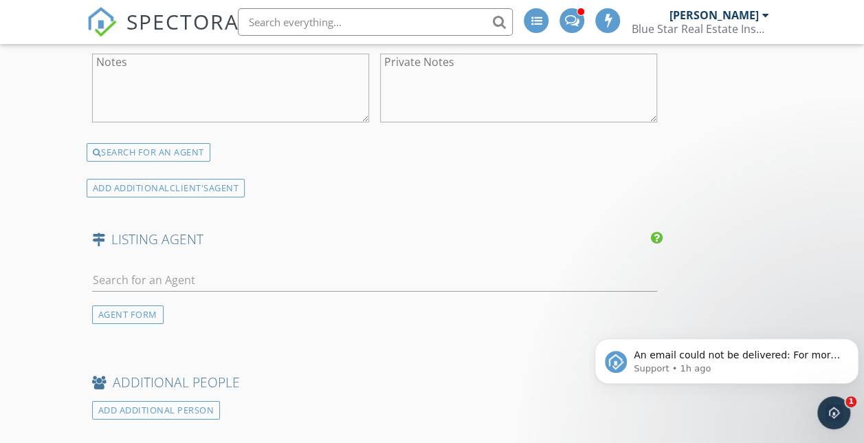
scroll to position [2307, 0]
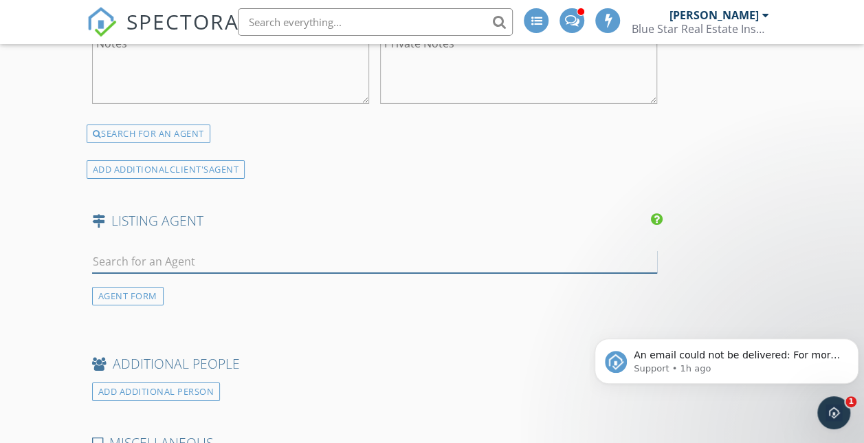
click at [122, 273] on input "text" at bounding box center [374, 261] width 565 height 23
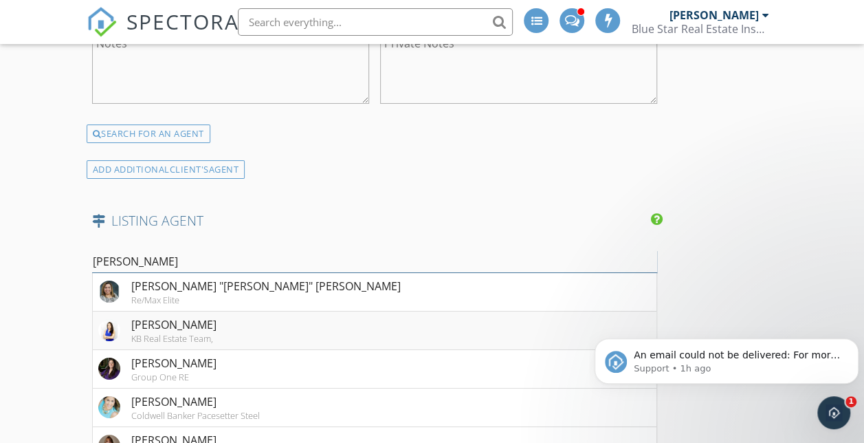
type input "Veronica"
click at [169, 344] on div "KB Real Estate Team," at bounding box center [173, 338] width 85 height 11
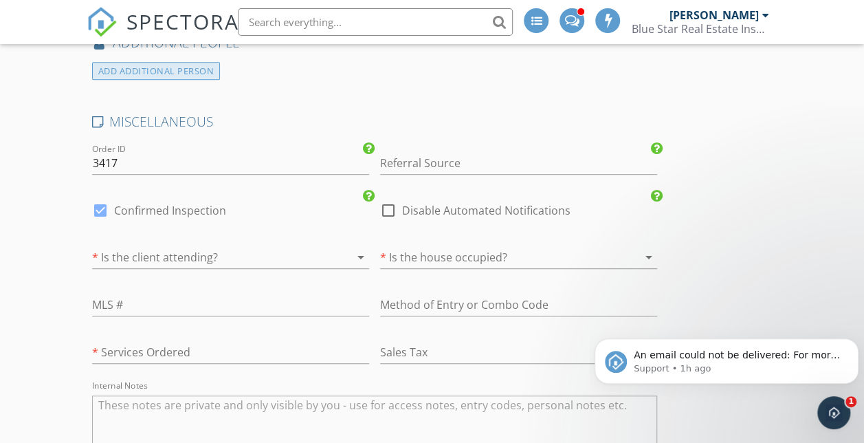
scroll to position [2925, 0]
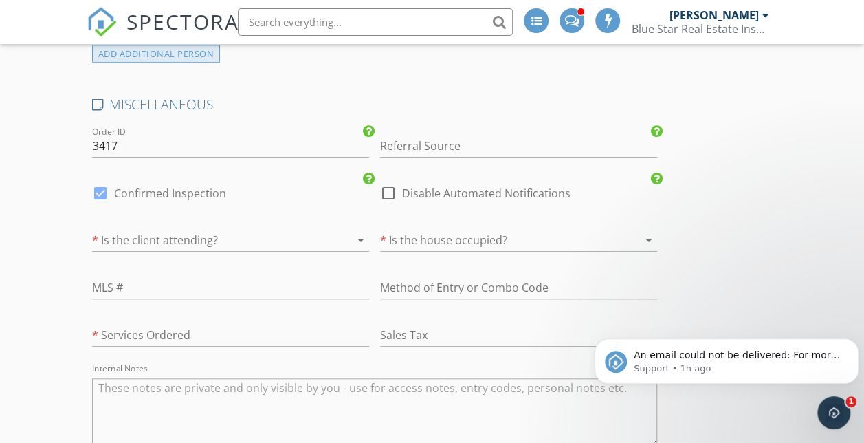
click at [171, 251] on div at bounding box center [211, 240] width 239 height 22
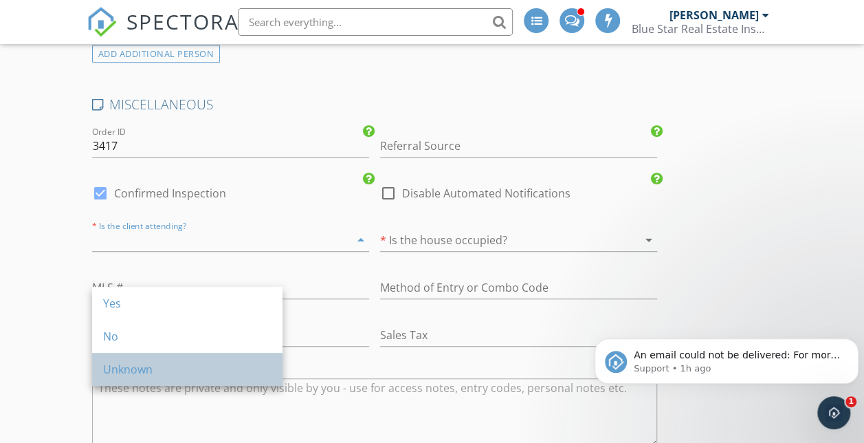
click at [149, 371] on div "Unknown" at bounding box center [187, 369] width 168 height 17
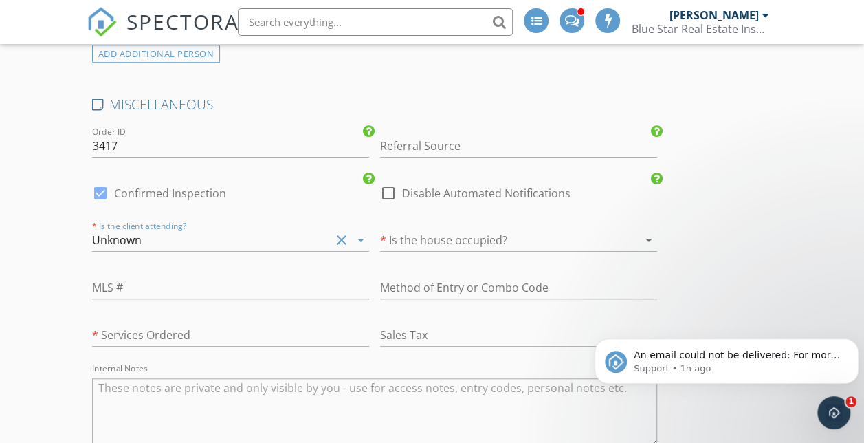
click at [380, 251] on div at bounding box center [499, 240] width 239 height 22
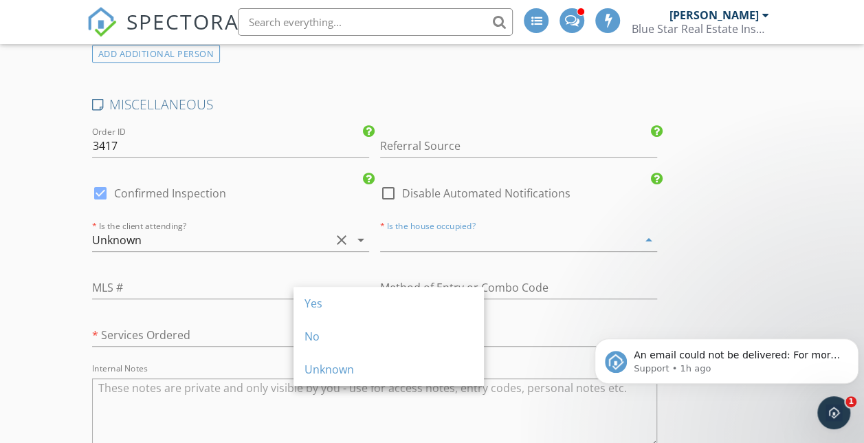
drag, startPoint x: 326, startPoint y: 331, endPoint x: 191, endPoint y: 337, distance: 134.9
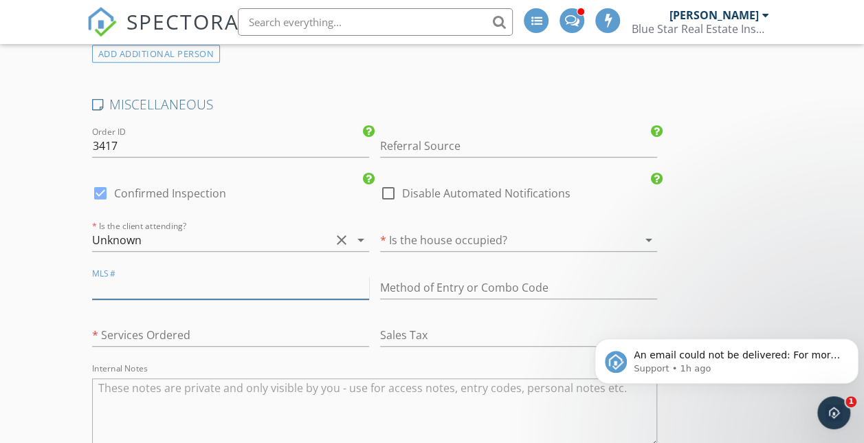
click at [191, 299] on input "text" at bounding box center [230, 287] width 277 height 23
type input "465258"
click at [380, 251] on div at bounding box center [499, 240] width 239 height 22
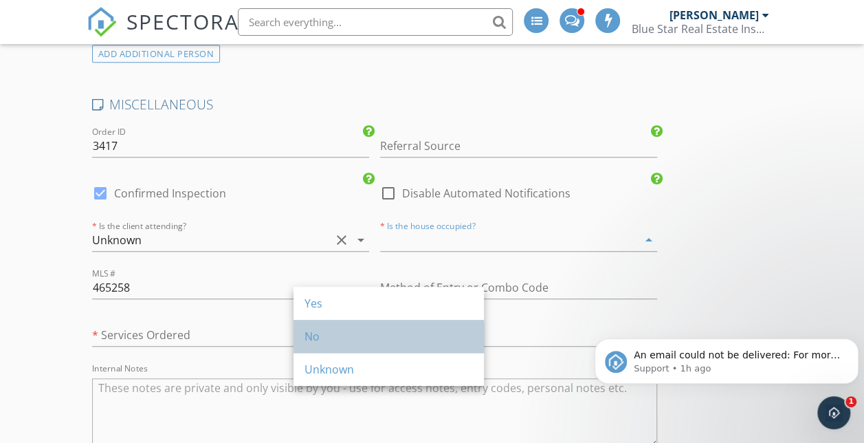
click at [358, 340] on div "No" at bounding box center [389, 336] width 168 height 17
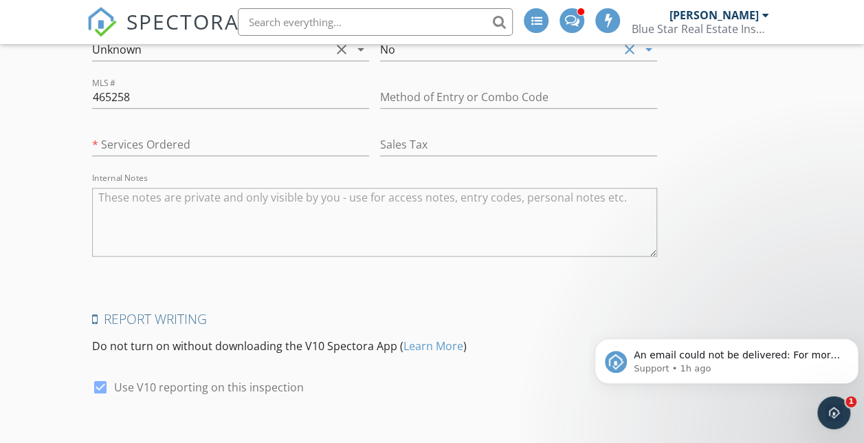
scroll to position [3036, 0]
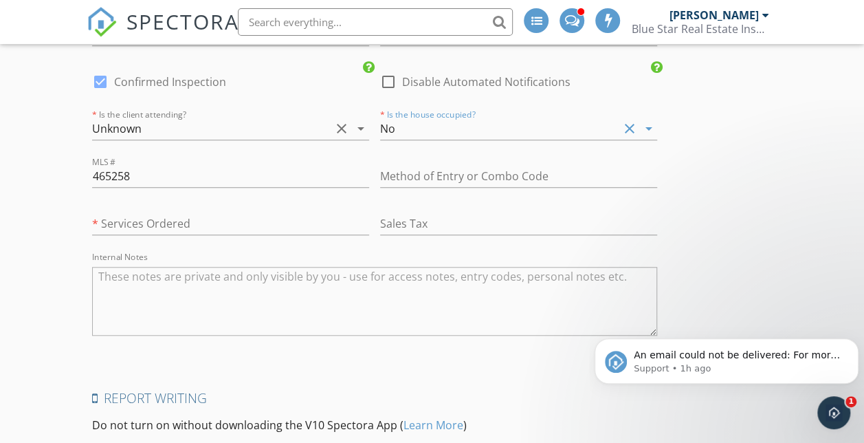
click at [402, 89] on label "Disable Automated Notifications" at bounding box center [486, 82] width 168 height 14
checkbox input "true"
click at [188, 89] on label "Confirmed Inspection" at bounding box center [170, 82] width 112 height 14
checkbox input "false"
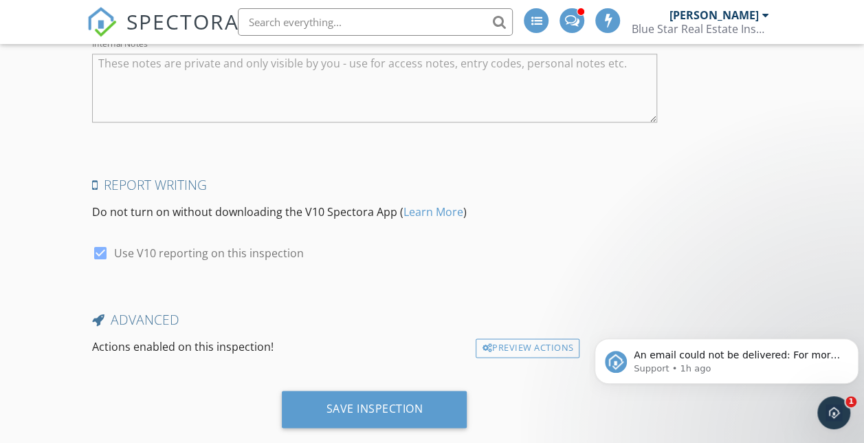
scroll to position [3334, 0]
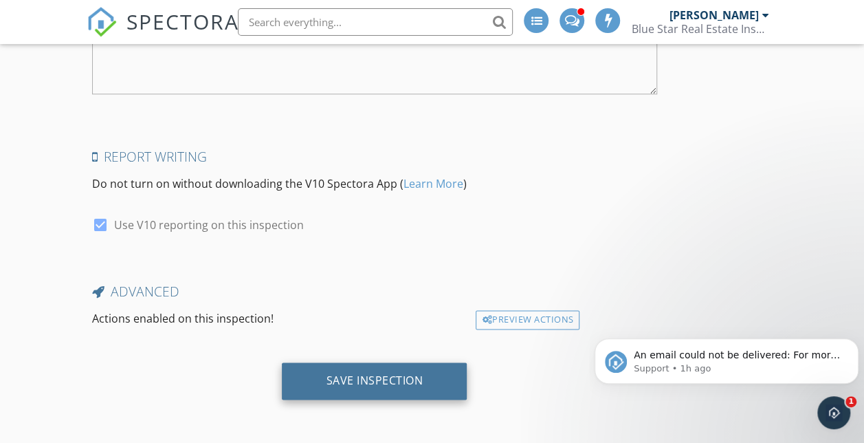
click at [282, 371] on div "Save Inspection" at bounding box center [374, 380] width 185 height 37
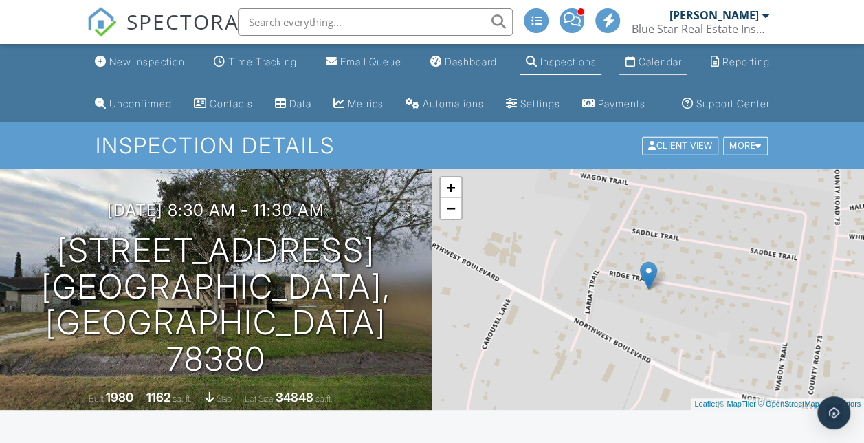
click at [657, 50] on link "Calendar" at bounding box center [652, 62] width 67 height 25
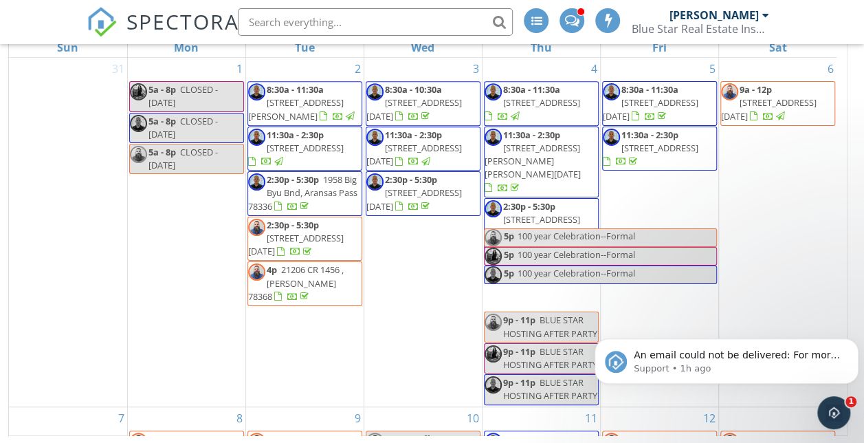
scroll to position [26, 0]
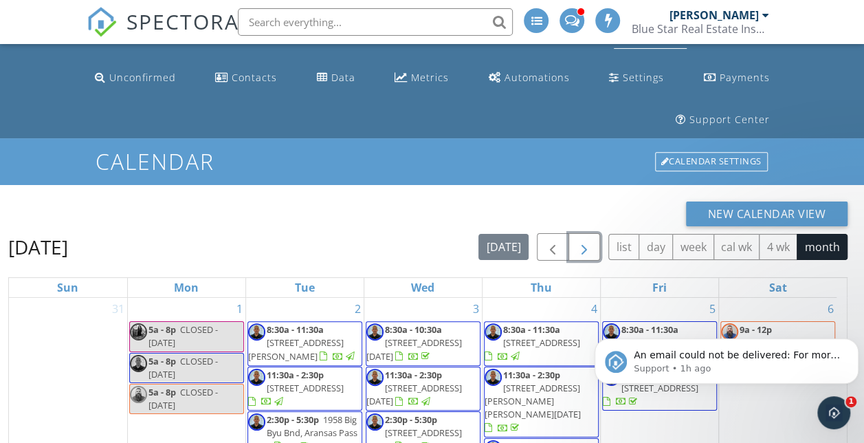
click at [586, 247] on span "button" at bounding box center [584, 247] width 17 height 17
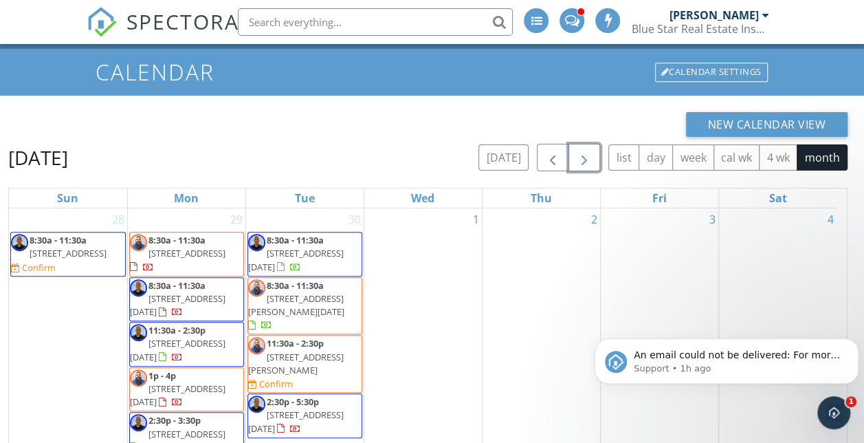
scroll to position [118, 0]
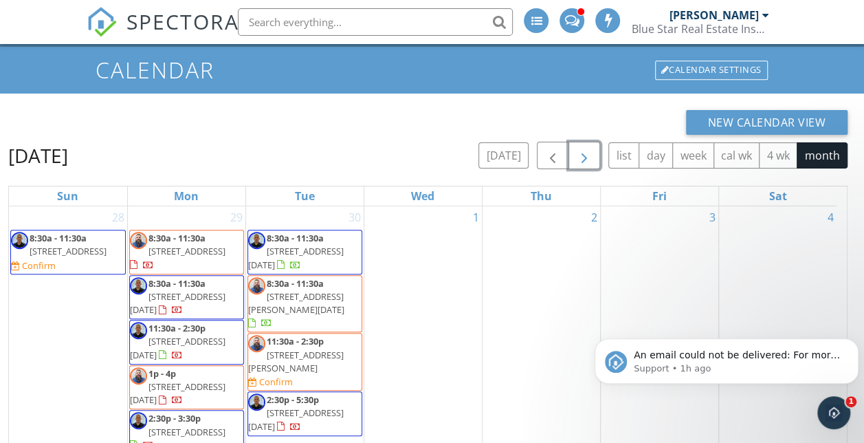
click at [87, 253] on span "4035 Ridge Trail, Robstown 78380" at bounding box center [68, 251] width 77 height 12
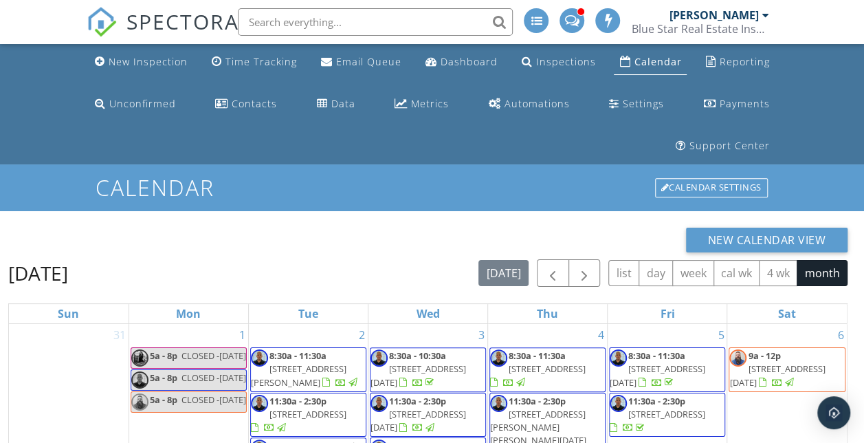
click at [512, 245] on div "New Calendar View" at bounding box center [427, 240] width 839 height 25
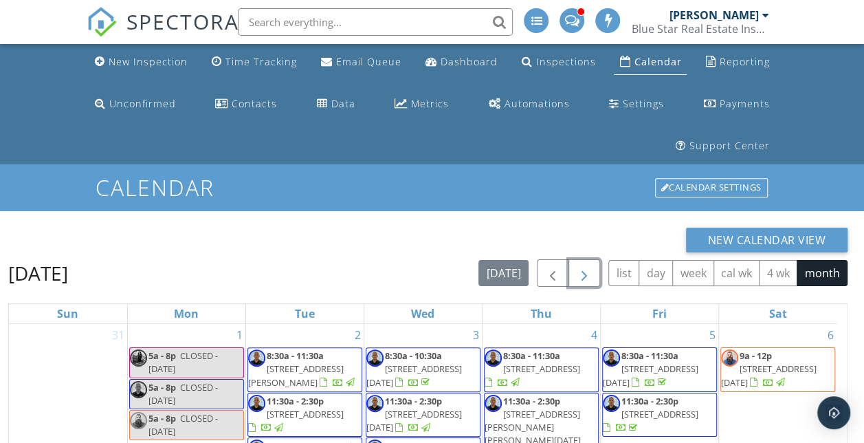
click at [595, 264] on button "button" at bounding box center [585, 273] width 32 height 28
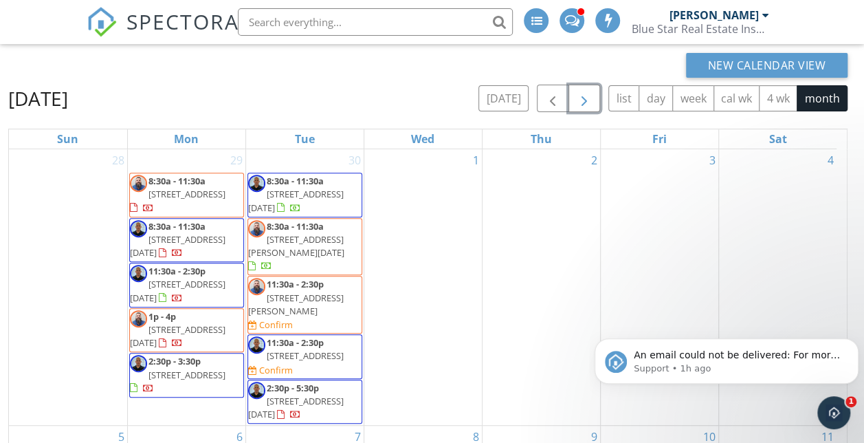
click at [293, 349] on span "4035 Ridge Trail, Robstown 78380" at bounding box center [305, 355] width 77 height 12
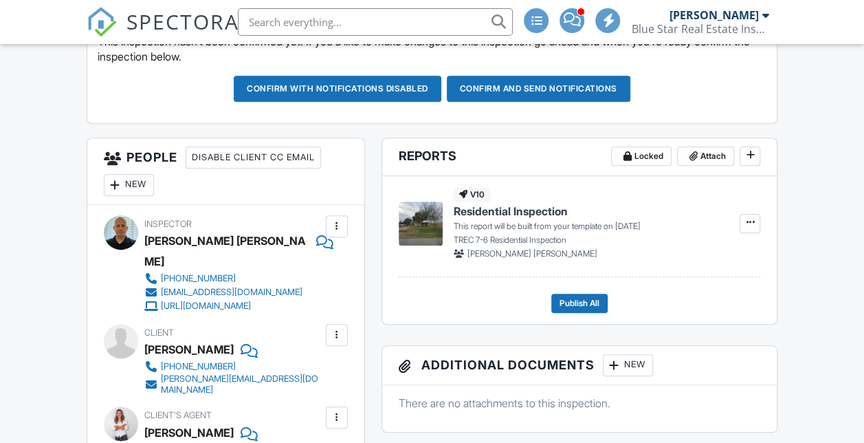
click at [107, 196] on div "New" at bounding box center [129, 185] width 50 height 22
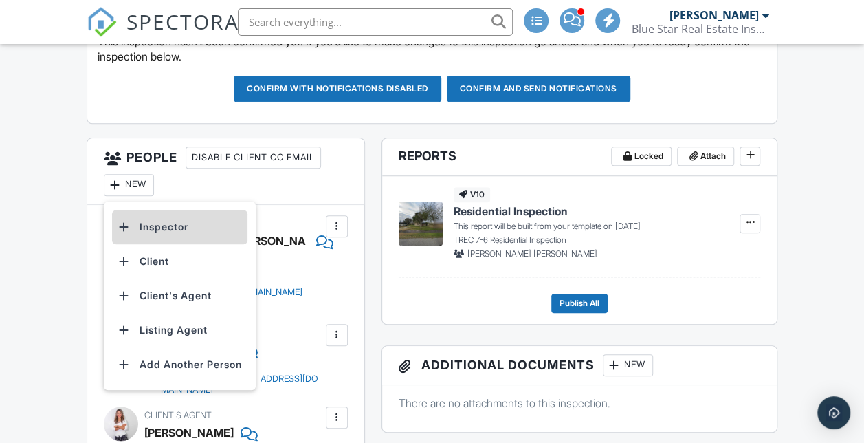
click at [152, 244] on li "Inspector" at bounding box center [179, 227] width 135 height 34
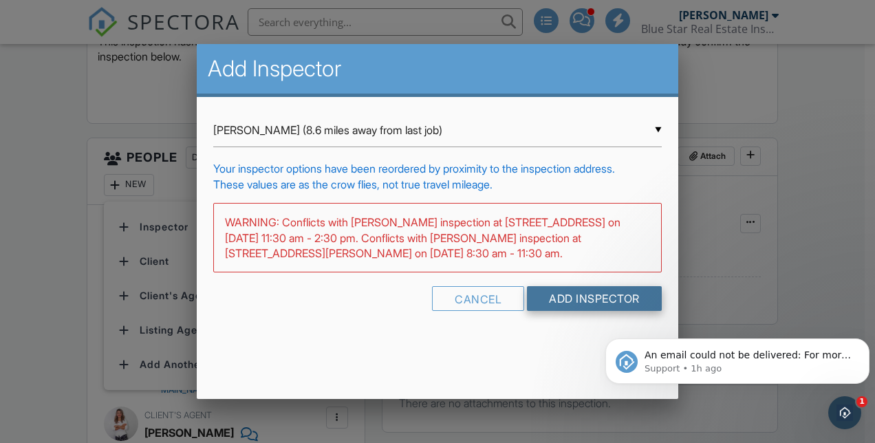
click at [594, 294] on input "Add Inspector" at bounding box center [594, 298] width 135 height 25
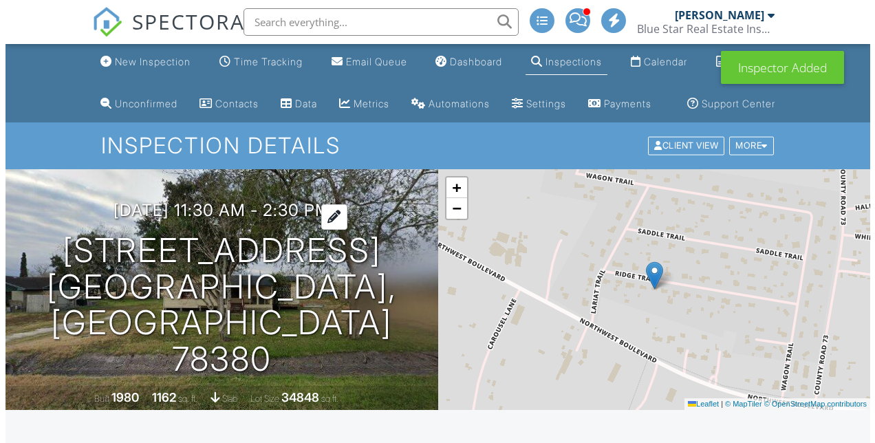
scroll to position [166, 0]
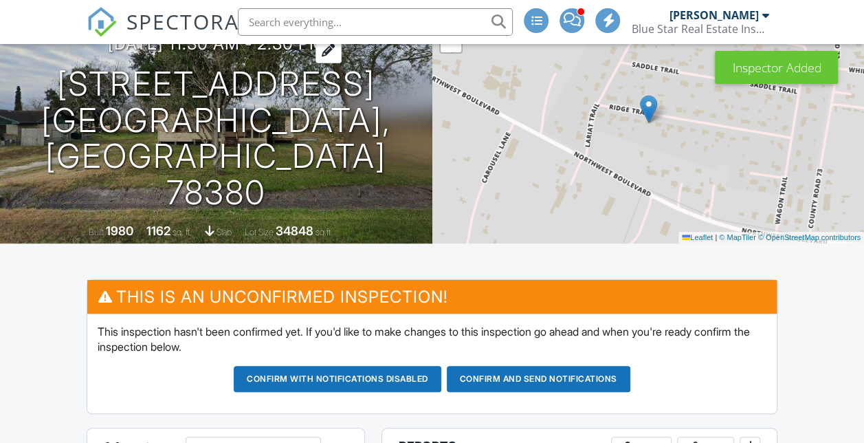
click at [205, 53] on h3 "09/30/2025 11:30 am - 2:30 pm" at bounding box center [216, 43] width 217 height 19
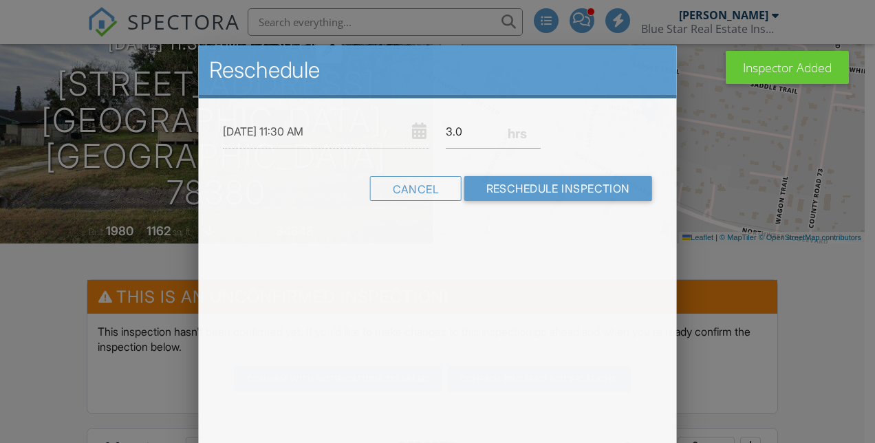
scroll to position [0, 0]
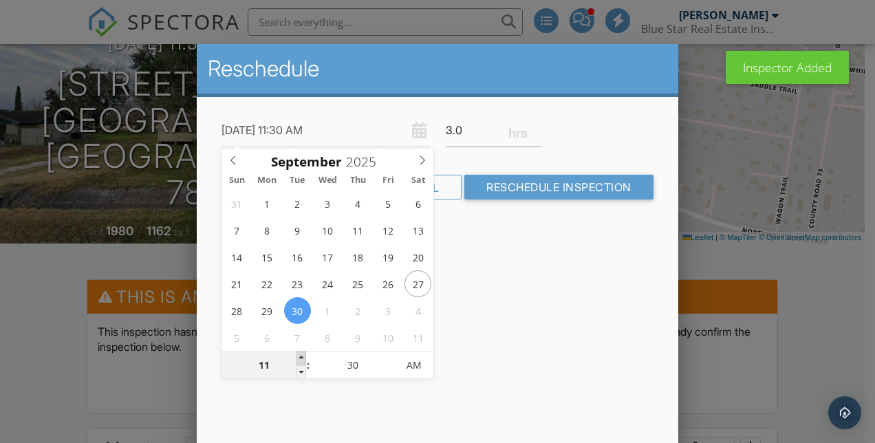
type input "09/30/2025 12:30 PM"
type input "12"
click at [303, 354] on span at bounding box center [301, 358] width 10 height 14
type input "09/30/2025 1:30 PM"
type input "01"
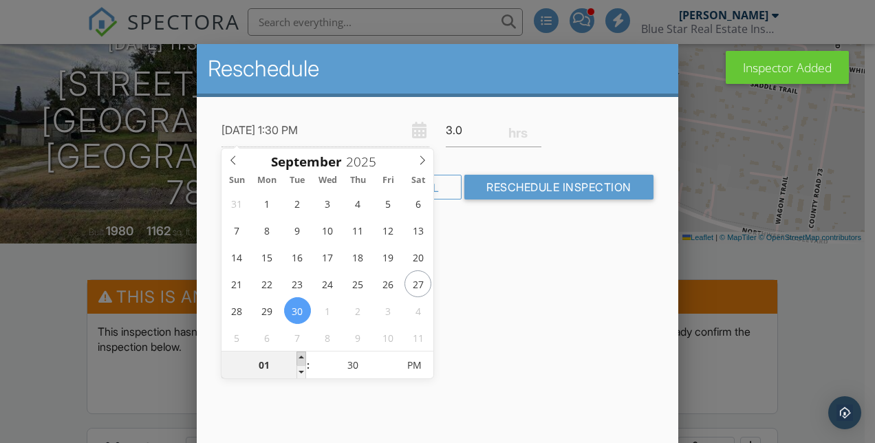
click at [303, 354] on span at bounding box center [301, 358] width 10 height 14
type input "[DATE] 2:30 PM"
type input "02"
click at [303, 354] on span at bounding box center [301, 358] width 10 height 14
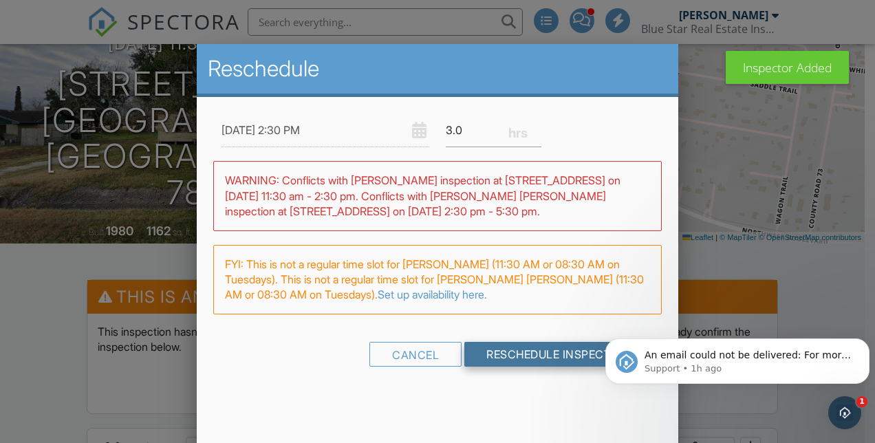
click at [562, 347] on input "Reschedule Inspection" at bounding box center [558, 354] width 189 height 25
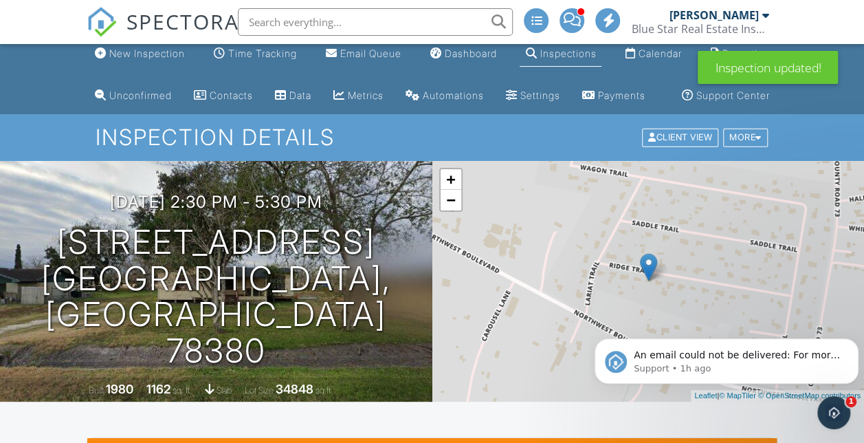
scroll to position [1, 0]
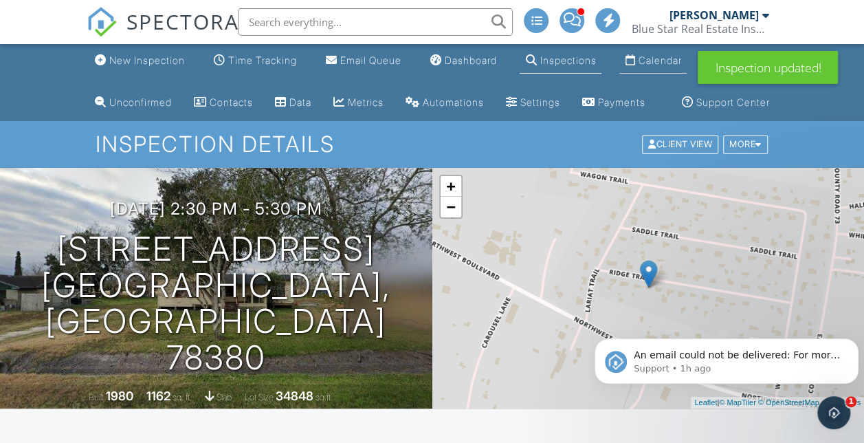
click at [655, 57] on div "Calendar" at bounding box center [659, 60] width 43 height 12
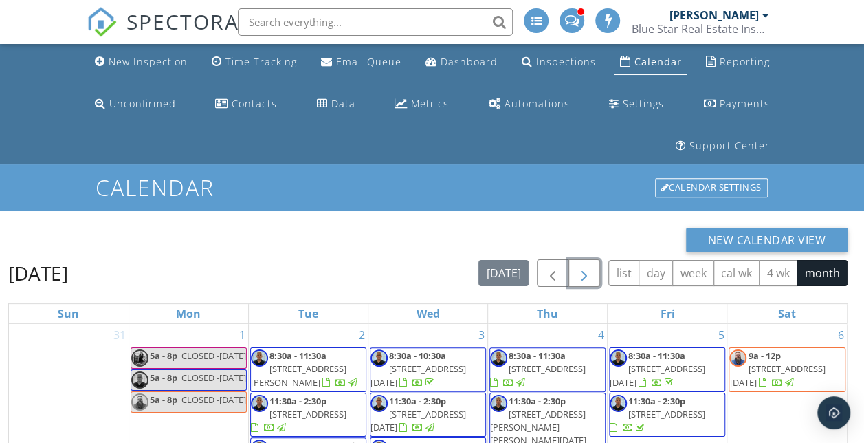
click at [573, 278] on button "button" at bounding box center [585, 273] width 32 height 28
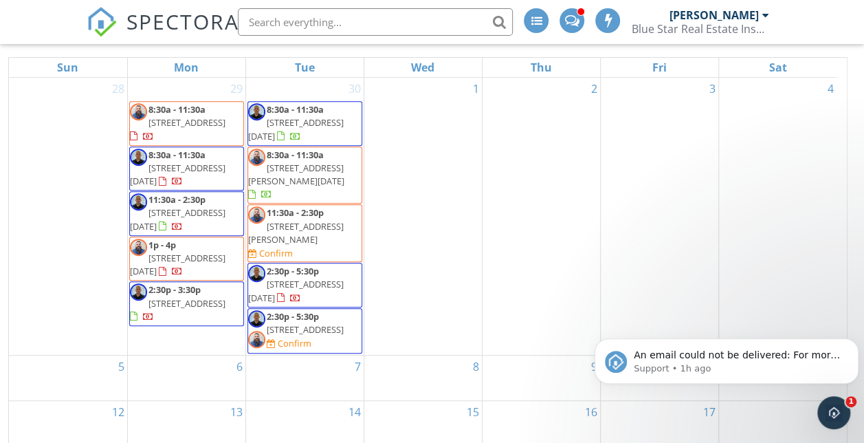
scroll to position [245, 0]
click at [290, 324] on span "[STREET_ADDRESS]" at bounding box center [305, 330] width 77 height 12
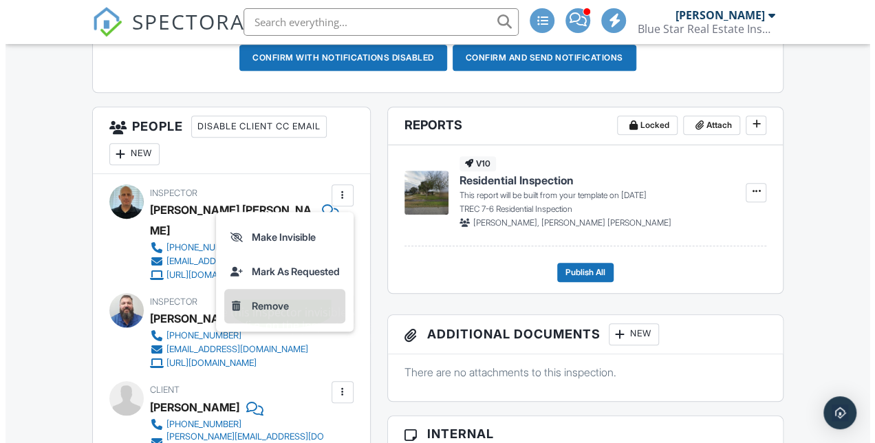
scroll to position [488, 0]
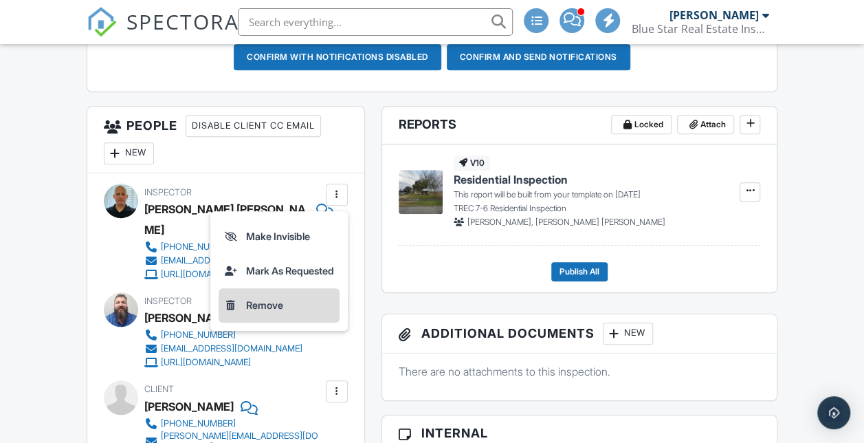
click at [289, 322] on li "Remove" at bounding box center [279, 305] width 121 height 34
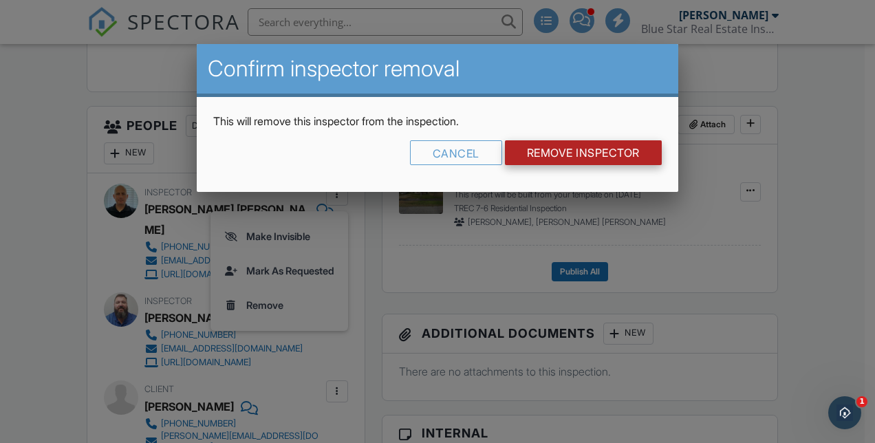
scroll to position [0, 0]
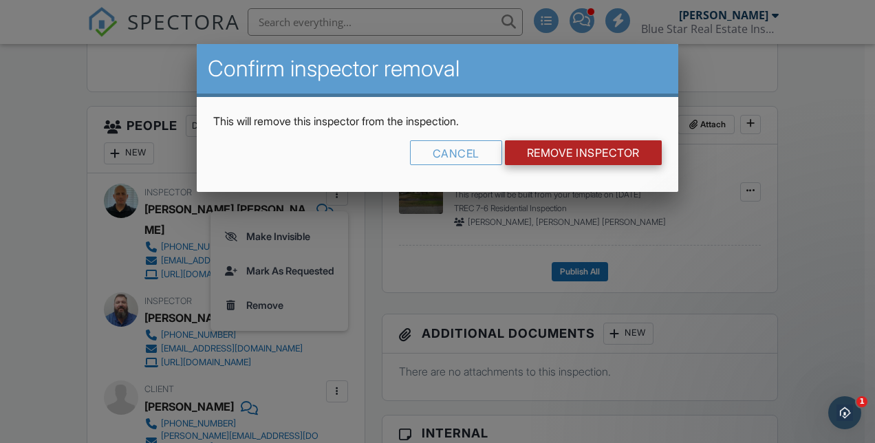
click at [571, 150] on input "Remove Inspector" at bounding box center [583, 152] width 157 height 25
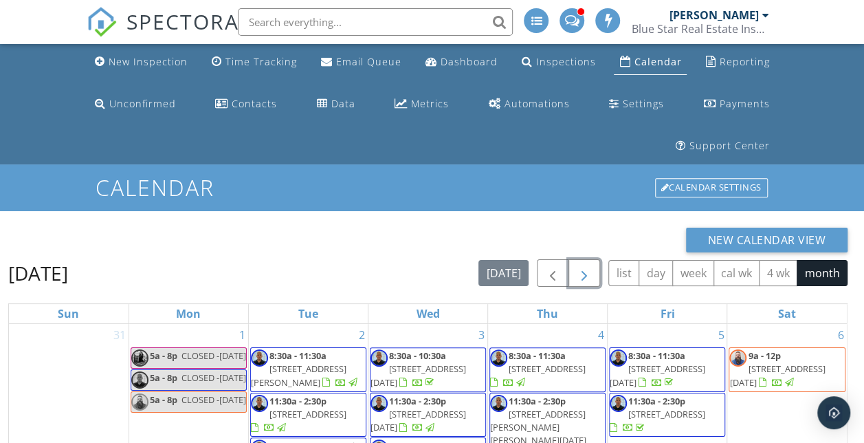
click at [585, 270] on span "button" at bounding box center [584, 273] width 17 height 17
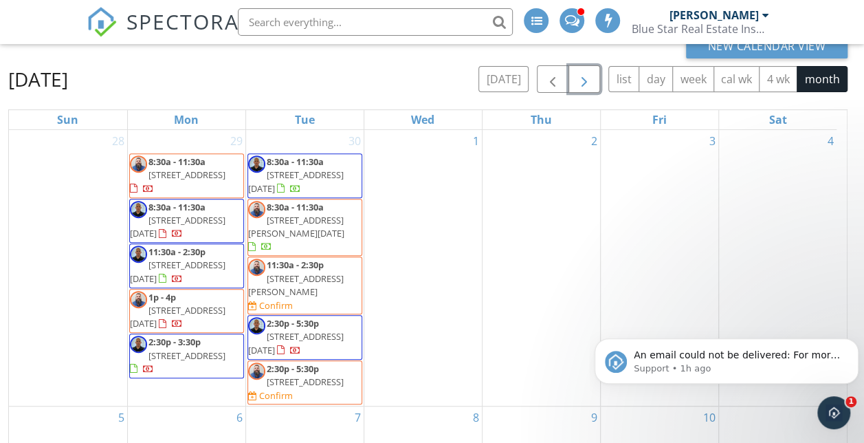
scroll to position [200, 0]
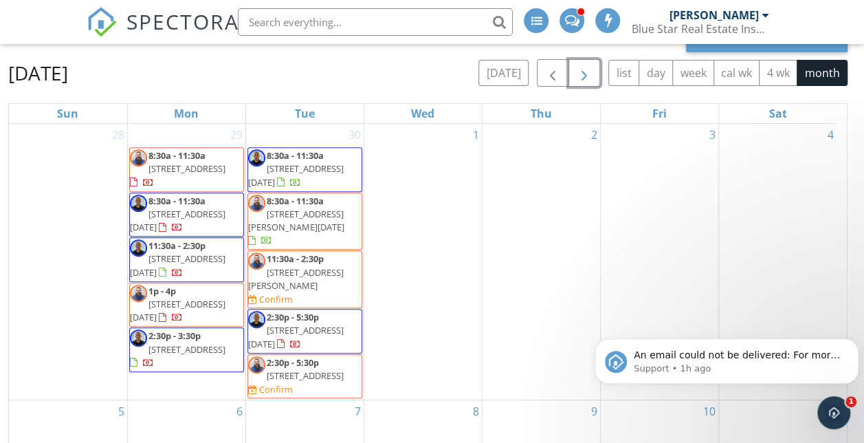
click at [272, 211] on span "[STREET_ADDRESS][PERSON_NAME][DATE]" at bounding box center [296, 220] width 96 height 25
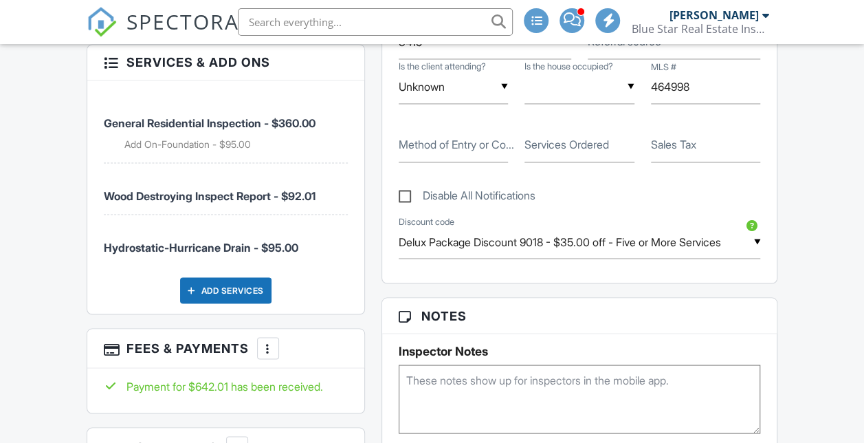
scroll to position [1088, 0]
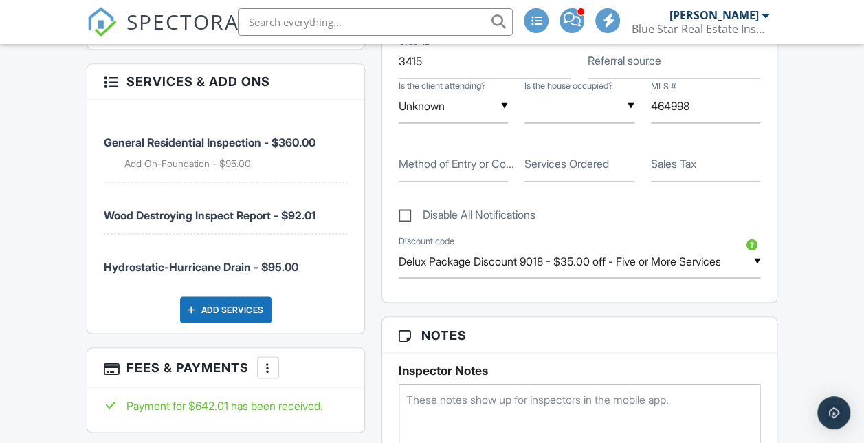
click at [94, 19] on img at bounding box center [102, 22] width 30 height 30
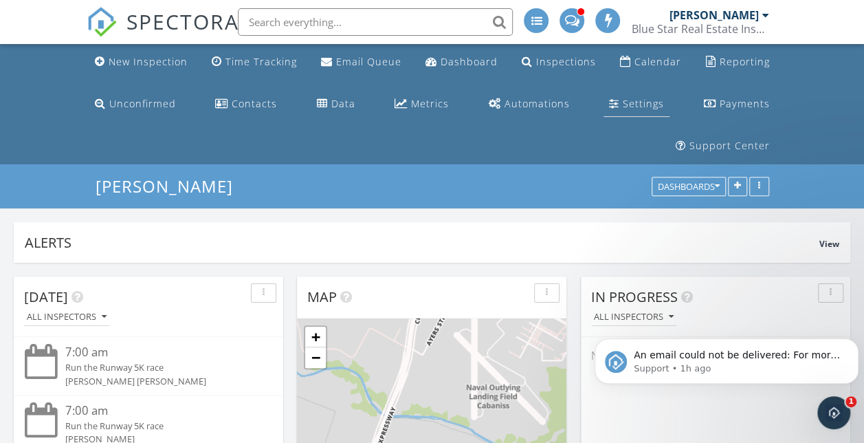
click at [634, 86] on li "Settings" at bounding box center [637, 104] width 72 height 36
click at [128, 63] on div "New Inspection" at bounding box center [148, 61] width 79 height 13
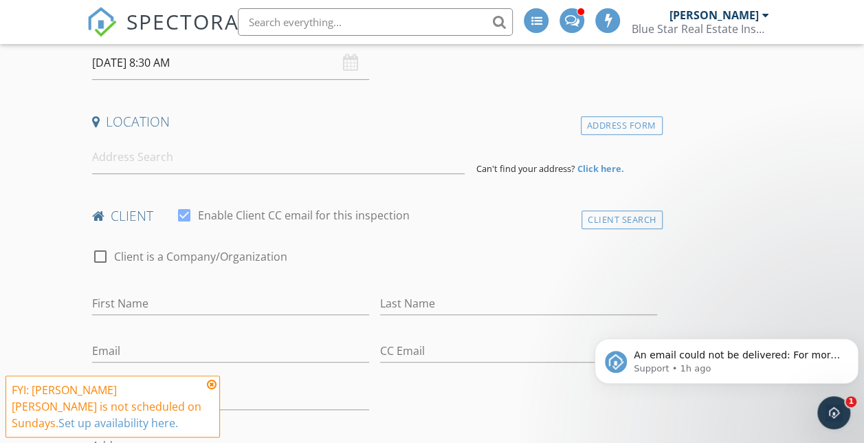
scroll to position [197, 0]
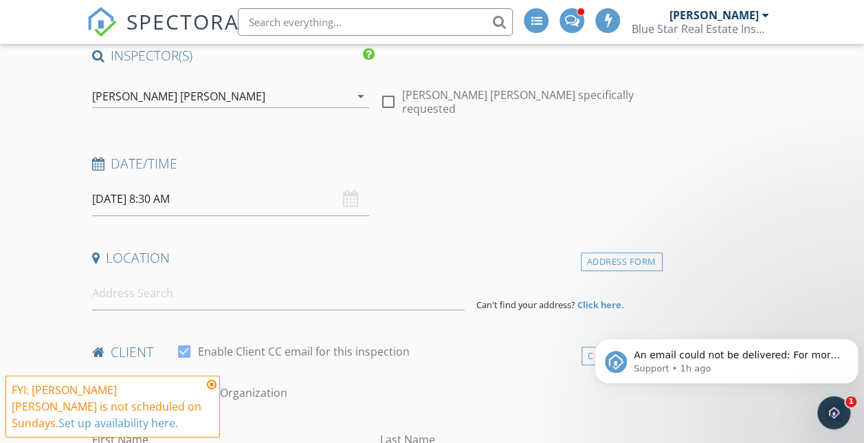
click at [128, 91] on div "[PERSON_NAME] [PERSON_NAME]" at bounding box center [178, 96] width 173 height 12
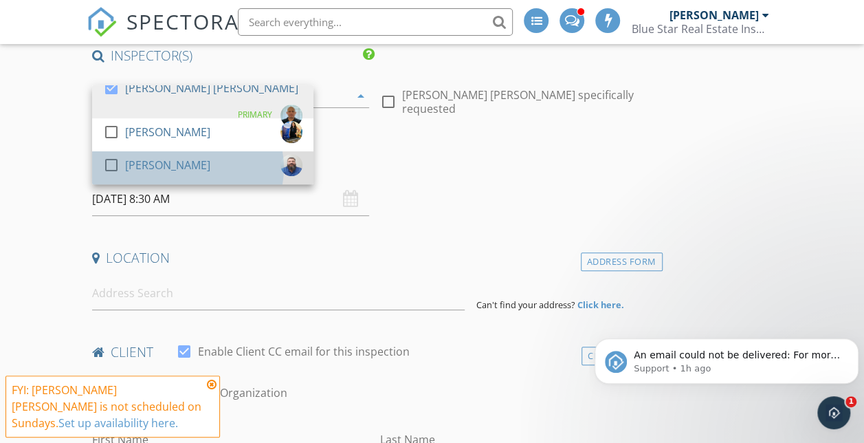
click at [101, 173] on link "check_box_outline_blank Shane Smith" at bounding box center [202, 167] width 221 height 33
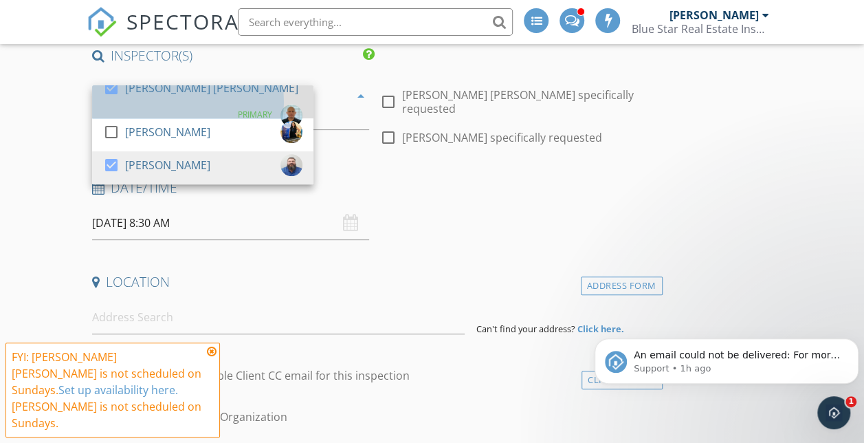
click at [133, 92] on div "[PERSON_NAME] [PERSON_NAME]" at bounding box center [211, 88] width 173 height 22
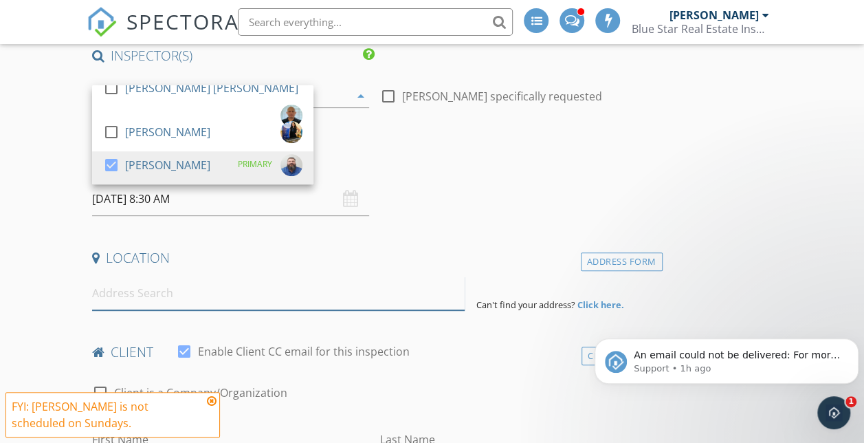
click at [135, 300] on input at bounding box center [278, 293] width 373 height 34
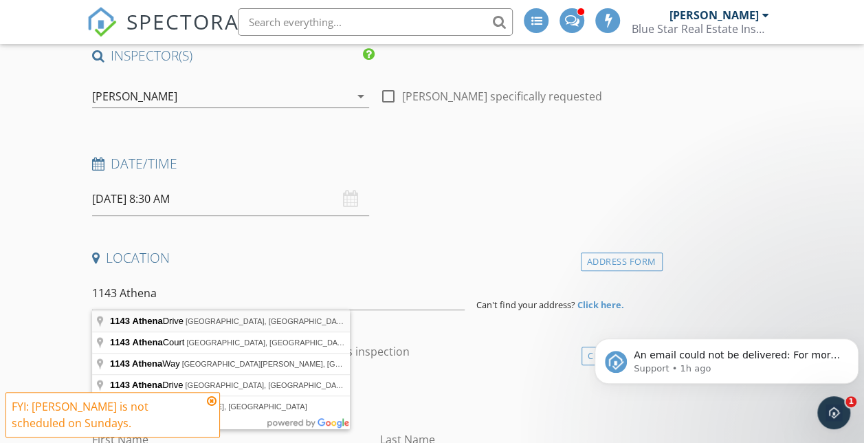
type input "1143 Athena Drive, Portland, TX, USA"
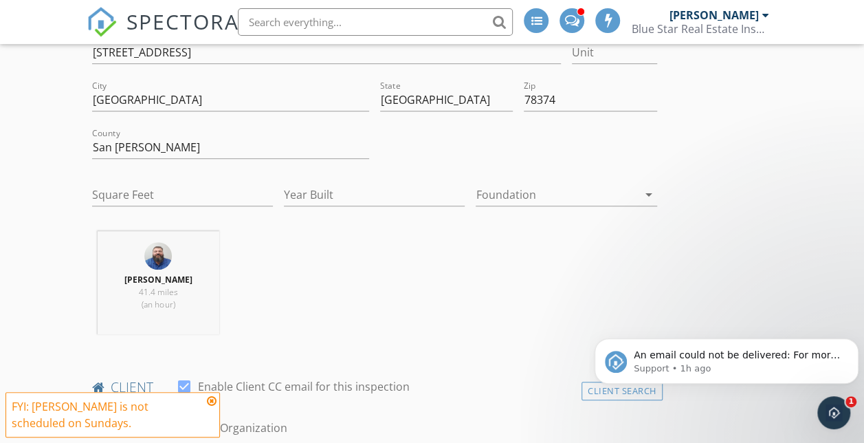
scroll to position [444, 0]
click at [143, 190] on input "Square Feet" at bounding box center [182, 194] width 181 height 23
click at [271, 283] on div "Shane Smith 41.4 miles (an hour)" at bounding box center [375, 287] width 576 height 114
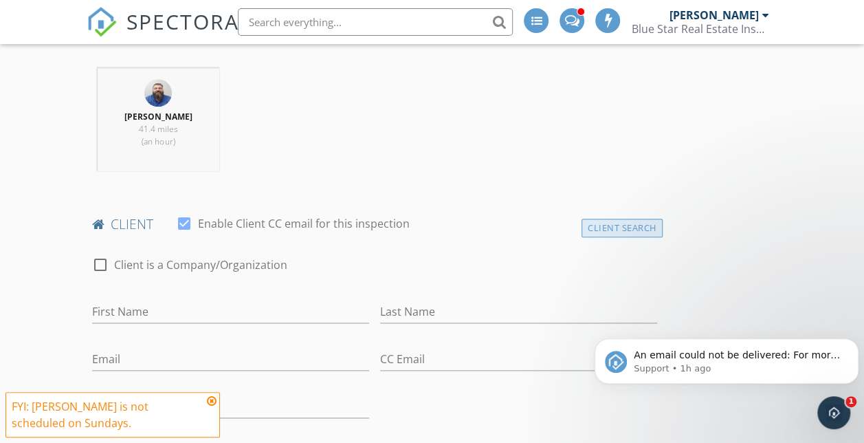
click at [582, 228] on div "Client Search" at bounding box center [622, 228] width 81 height 19
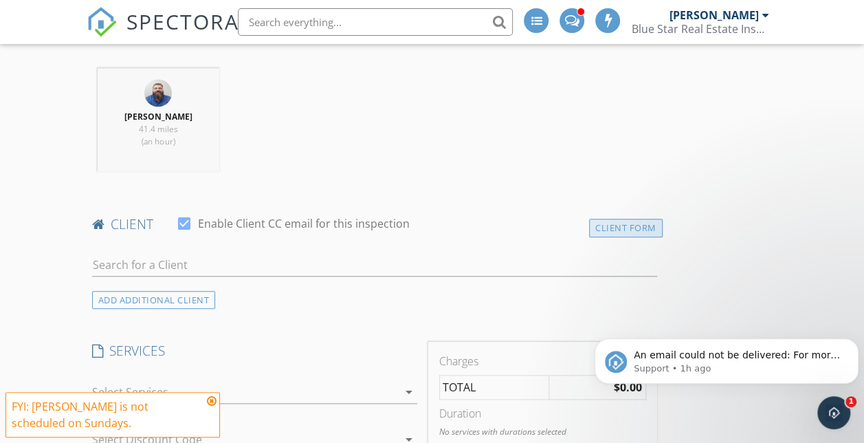
click at [589, 230] on div "Client Form" at bounding box center [626, 228] width 74 height 19
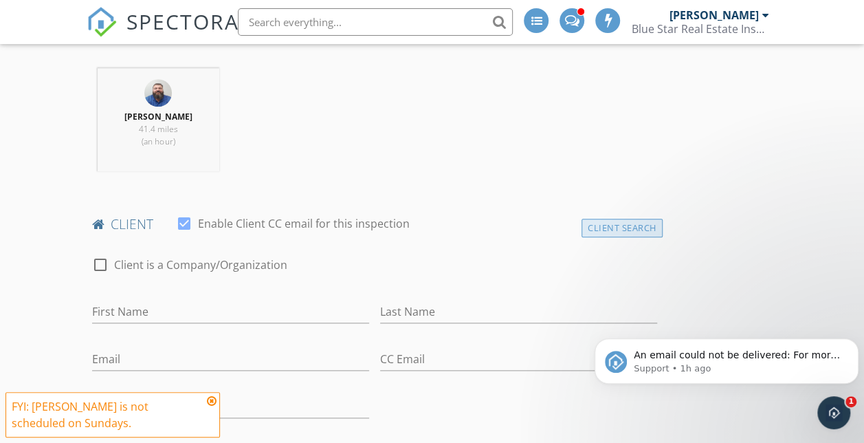
click at [582, 222] on div "Client Search" at bounding box center [622, 228] width 81 height 19
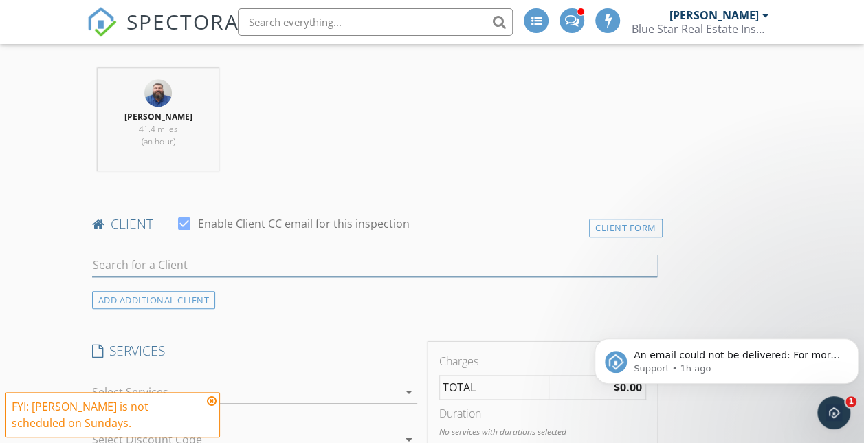
click at [254, 263] on input "text" at bounding box center [374, 265] width 565 height 23
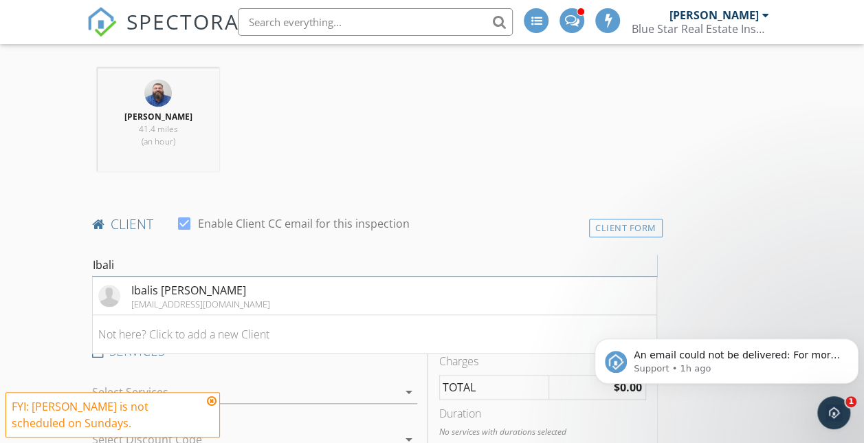
type input "Ibali"
click at [175, 287] on div "Ibalis Trevino Garcia" at bounding box center [200, 290] width 139 height 17
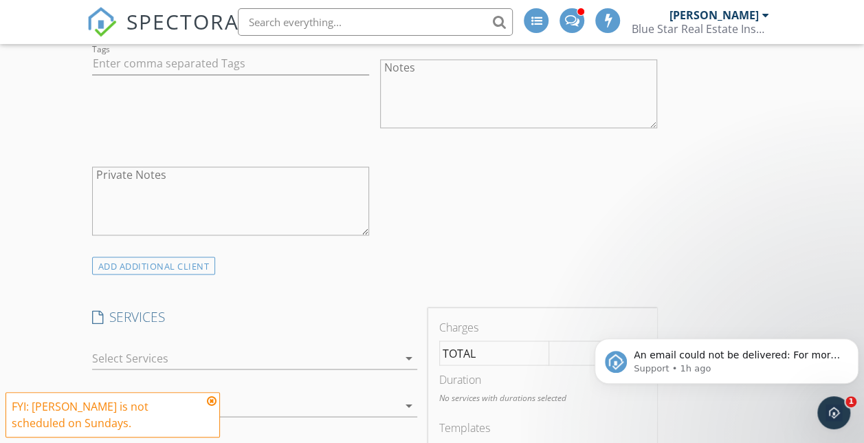
scroll to position [1093, 0]
click at [187, 270] on div "ADD ADDITIONAL client" at bounding box center [154, 264] width 124 height 19
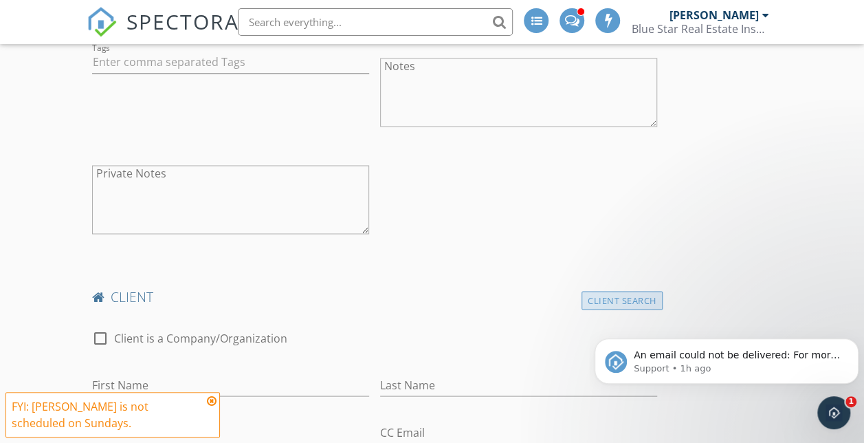
click at [582, 291] on div "Client Search" at bounding box center [622, 300] width 81 height 19
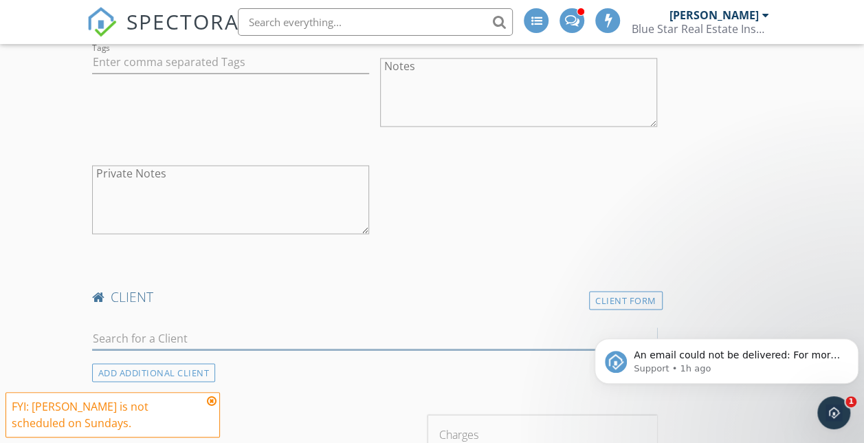
click at [161, 338] on input "text" at bounding box center [374, 338] width 565 height 23
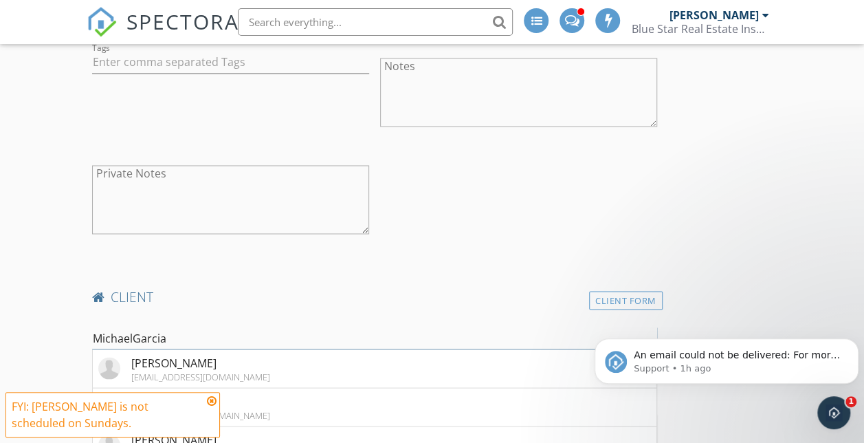
type input "MichaelGarcia"
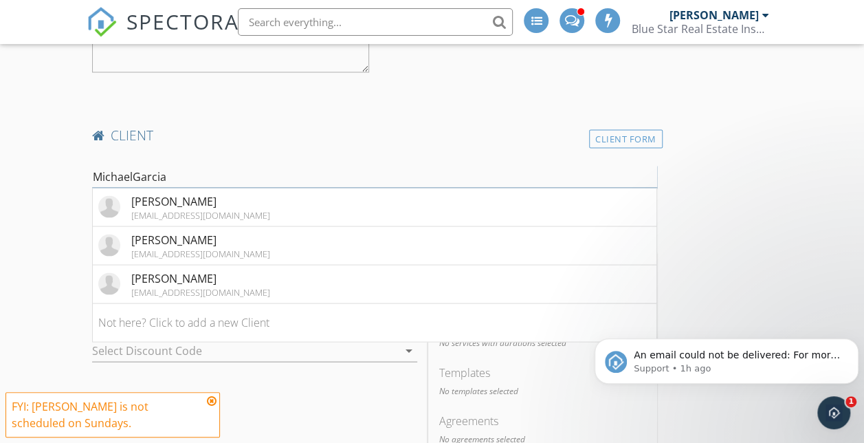
scroll to position [1261, 0]
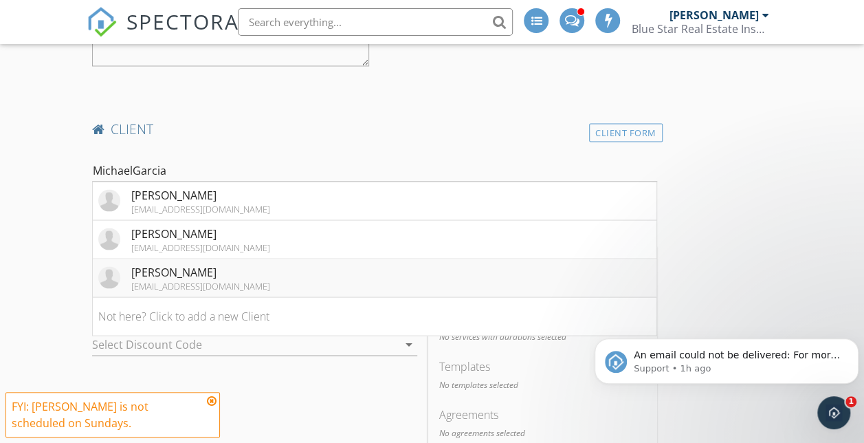
click at [316, 272] on li "Michael Garcia mikegarcia008@gmail.com" at bounding box center [375, 278] width 564 height 39
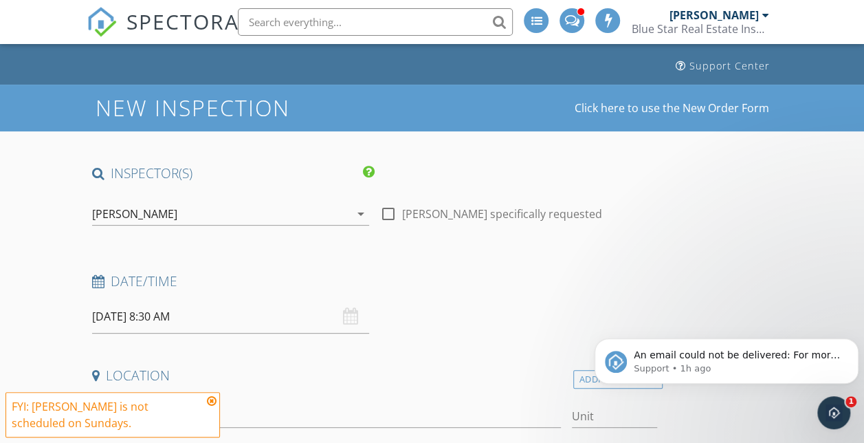
scroll to position [78, 0]
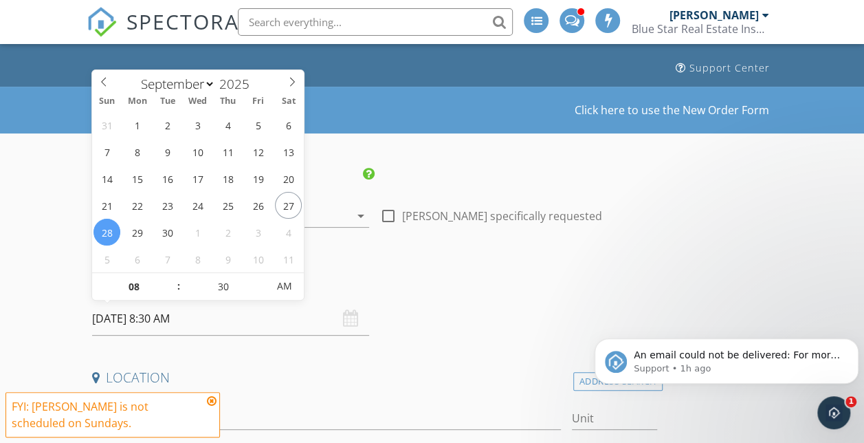
click at [156, 308] on input "09/28/2025 8:30 AM" at bounding box center [230, 319] width 277 height 34
select select "9"
type input "10/01/2025 8:30 AM"
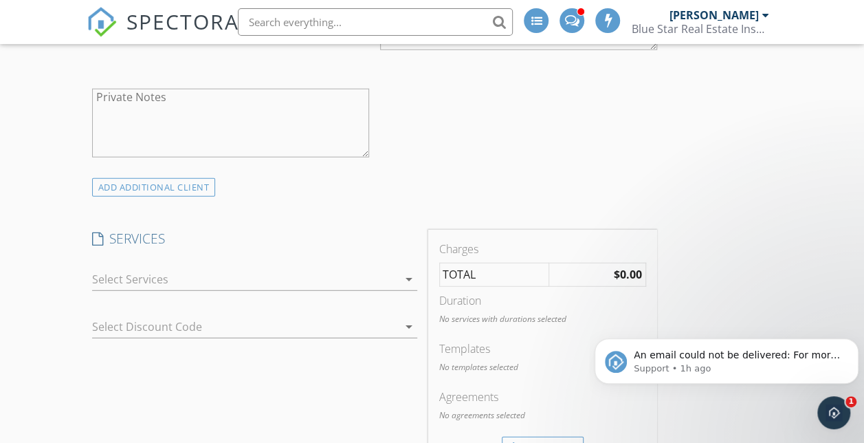
scroll to position [1798, 0]
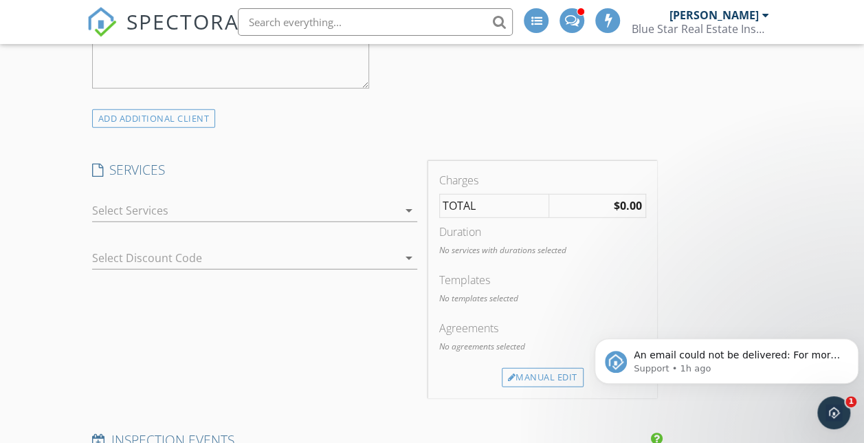
click at [248, 215] on div at bounding box center [245, 210] width 306 height 22
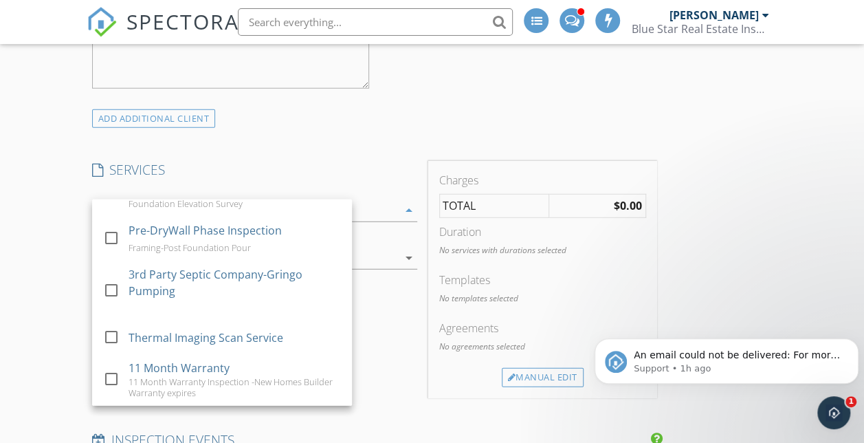
scroll to position [1834, 0]
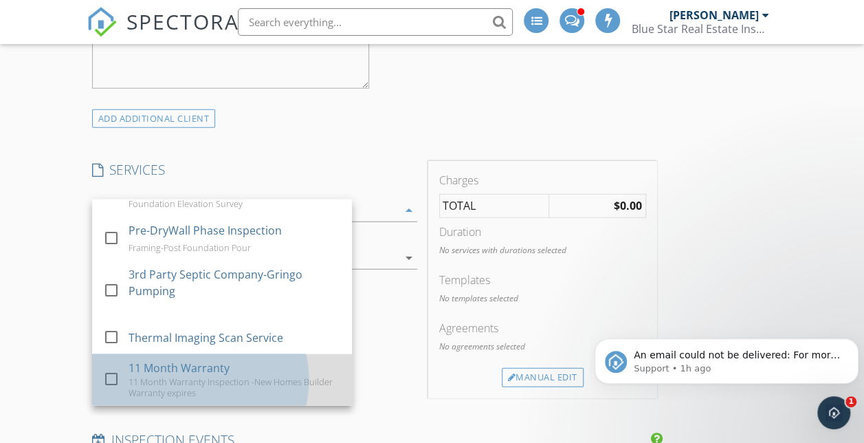
click at [223, 365] on div "11 Month Warranty" at bounding box center [179, 368] width 101 height 17
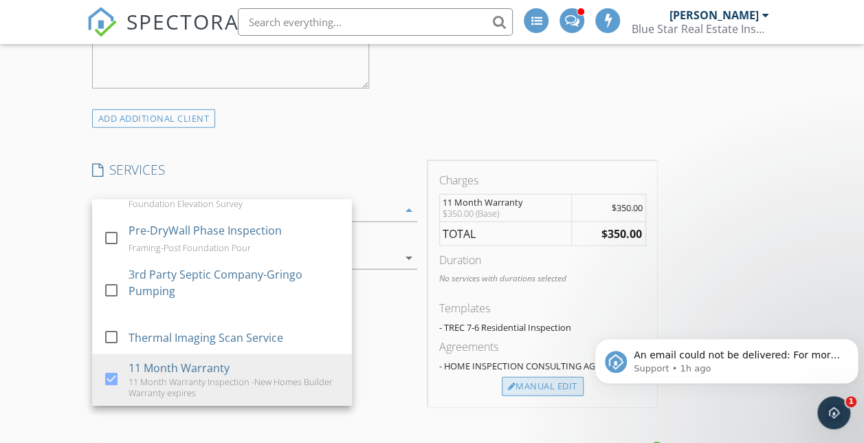
click at [502, 394] on div "Manual Edit" at bounding box center [543, 386] width 82 height 19
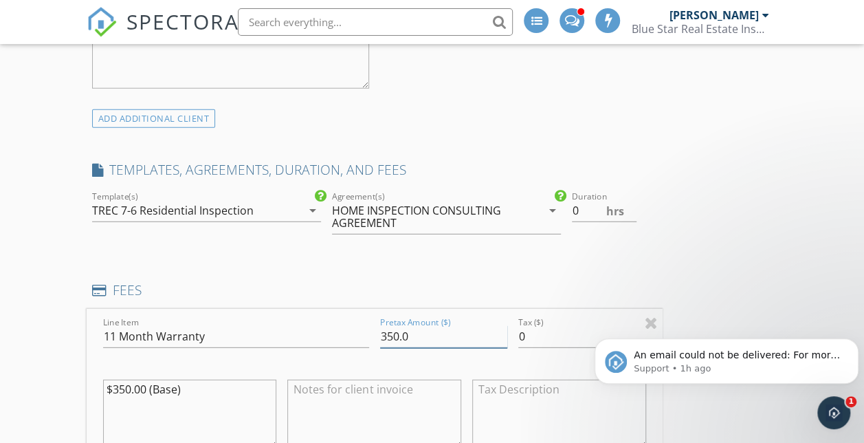
click at [380, 345] on input "350.0" at bounding box center [443, 336] width 127 height 23
type input "375.0"
click at [583, 373] on div "INSPECTOR(S) check_box_outline_blank James Matthew Lynch check_box_outline_blan…" at bounding box center [433, 177] width 692 height 3462
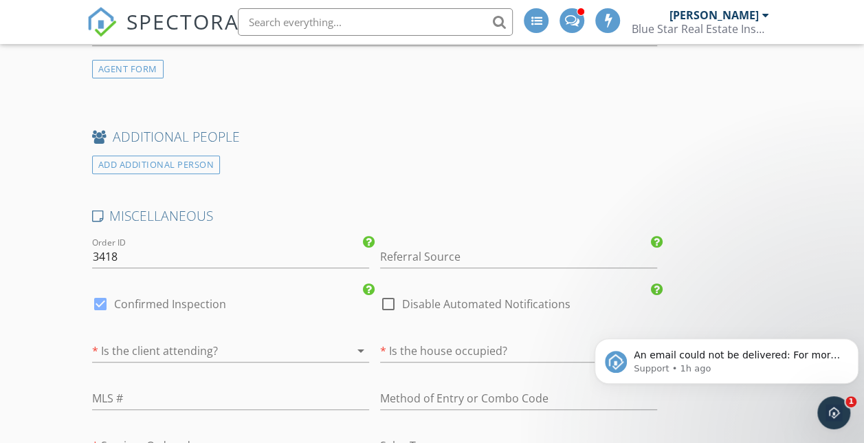
scroll to position [2962, 0]
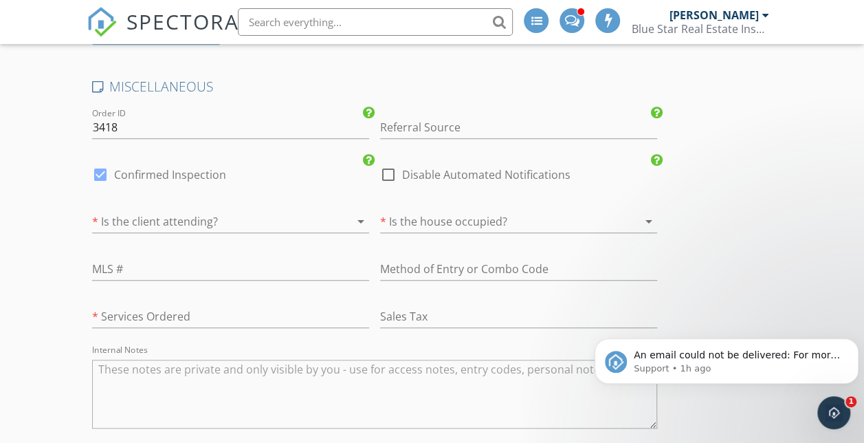
click at [204, 226] on div at bounding box center [211, 221] width 239 height 22
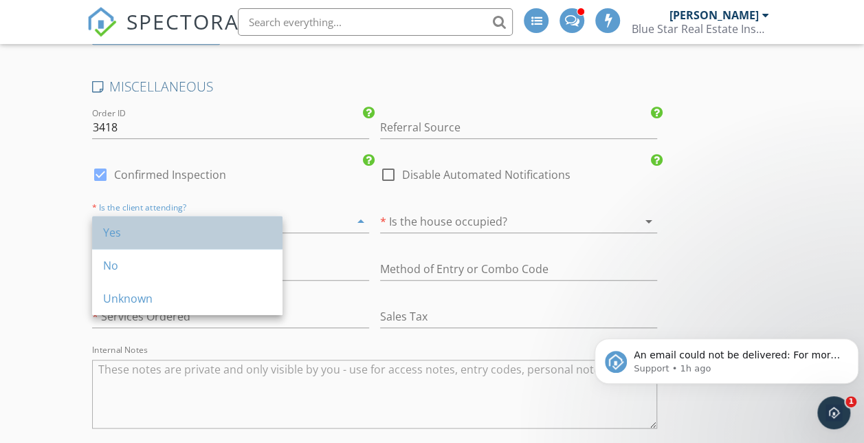
click at [190, 242] on div "Yes" at bounding box center [187, 232] width 168 height 33
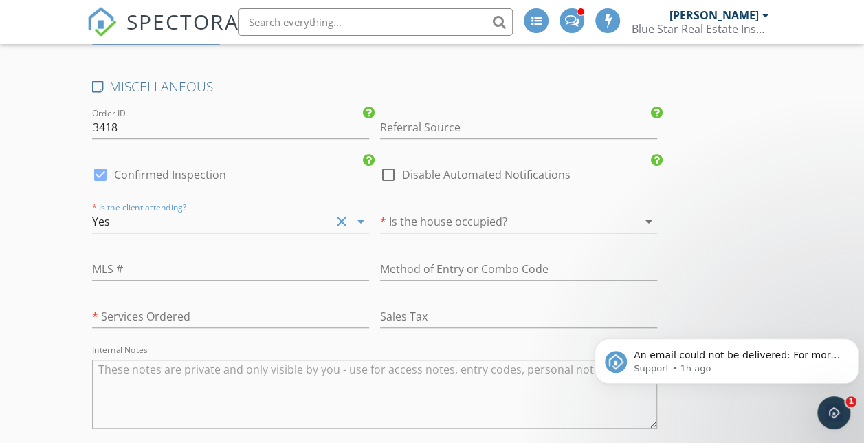
click at [380, 221] on div at bounding box center [499, 221] width 239 height 22
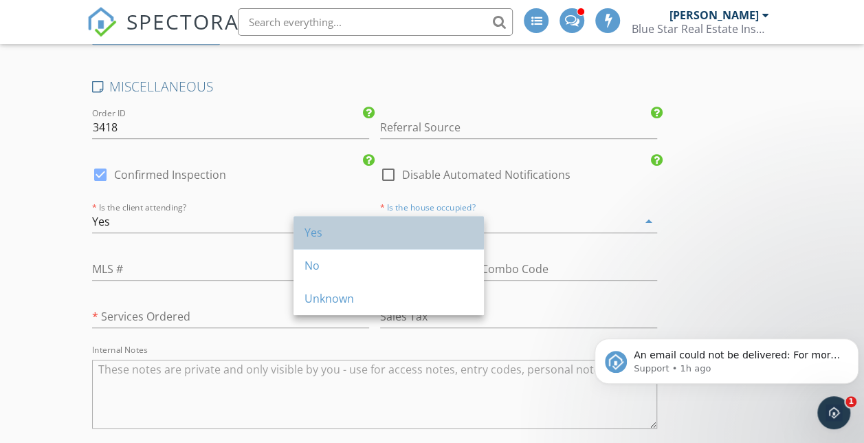
click at [314, 233] on div "Yes" at bounding box center [389, 232] width 168 height 17
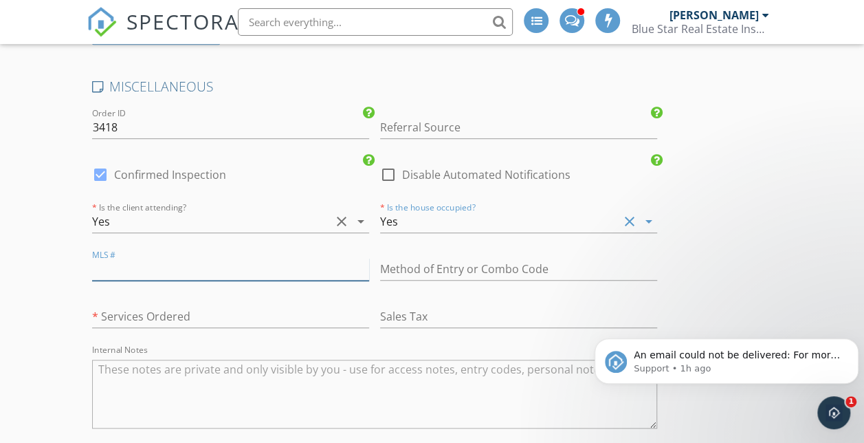
click at [186, 281] on input "text" at bounding box center [230, 269] width 277 height 23
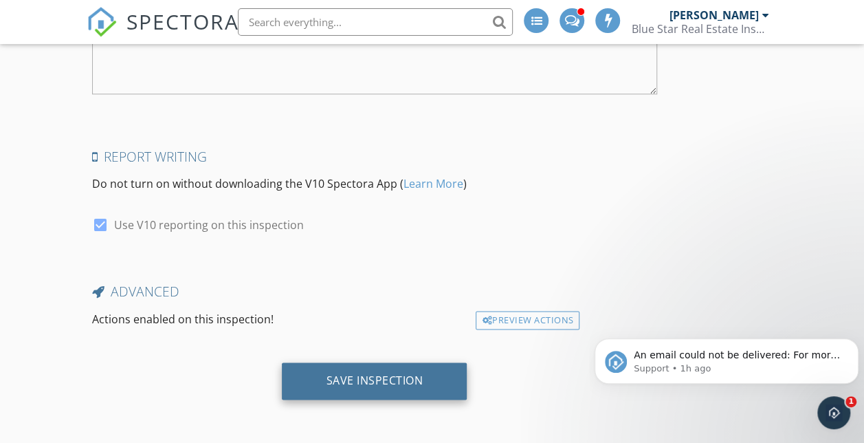
type input "11 Month Warranty"
click at [282, 364] on div "Save Inspection" at bounding box center [374, 380] width 185 height 37
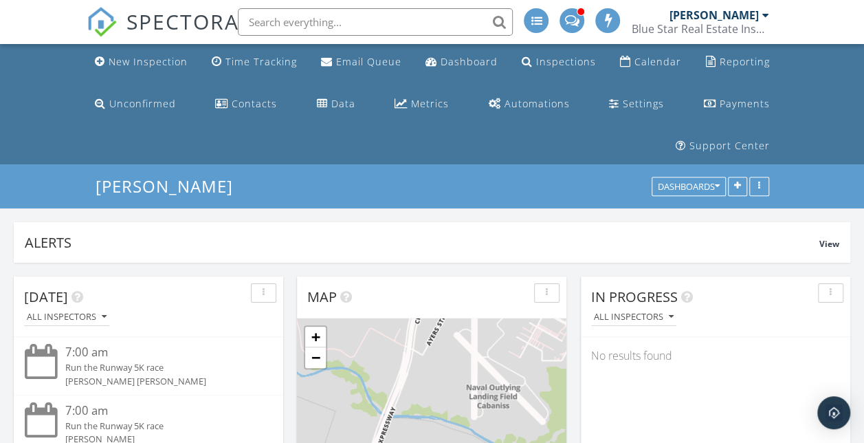
click at [340, 23] on input "text" at bounding box center [375, 22] width 275 height 28
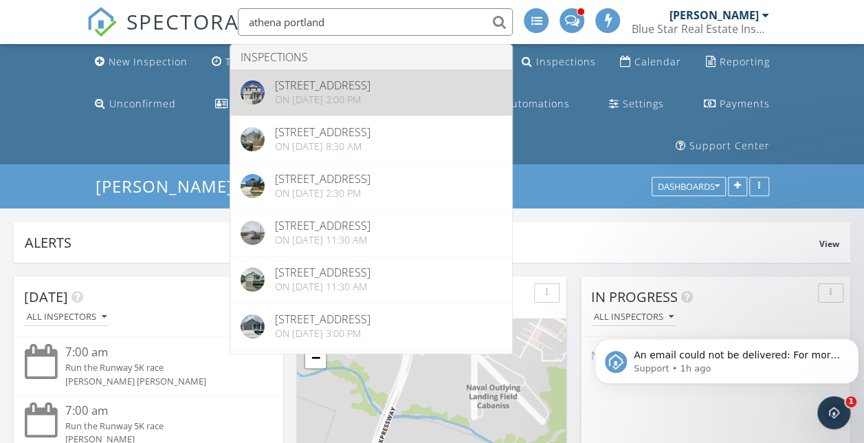
type input "athena portland"
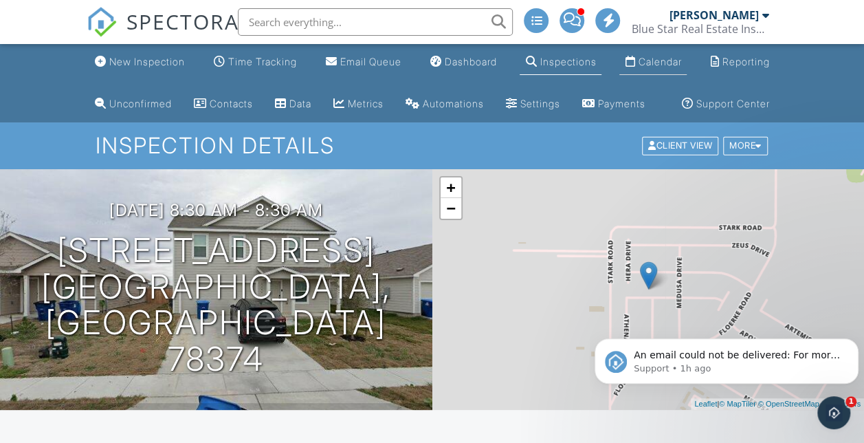
click at [679, 63] on div "Calendar" at bounding box center [659, 62] width 43 height 12
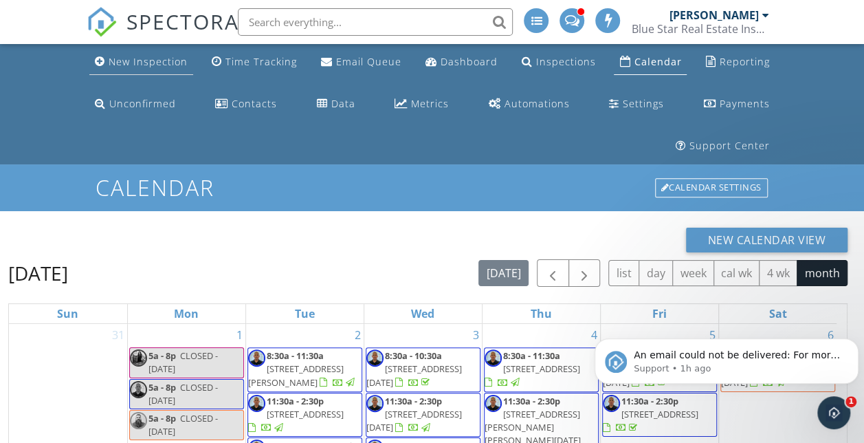
click at [133, 65] on div "New Inspection" at bounding box center [148, 61] width 79 height 13
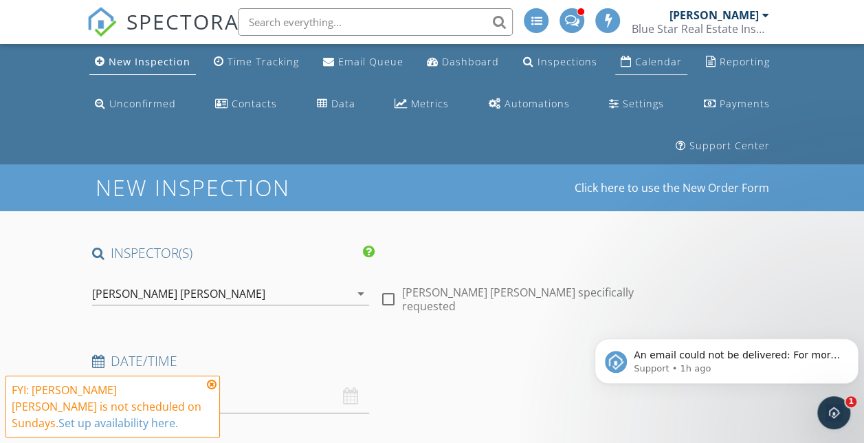
click at [678, 61] on div "Calendar" at bounding box center [658, 61] width 47 height 13
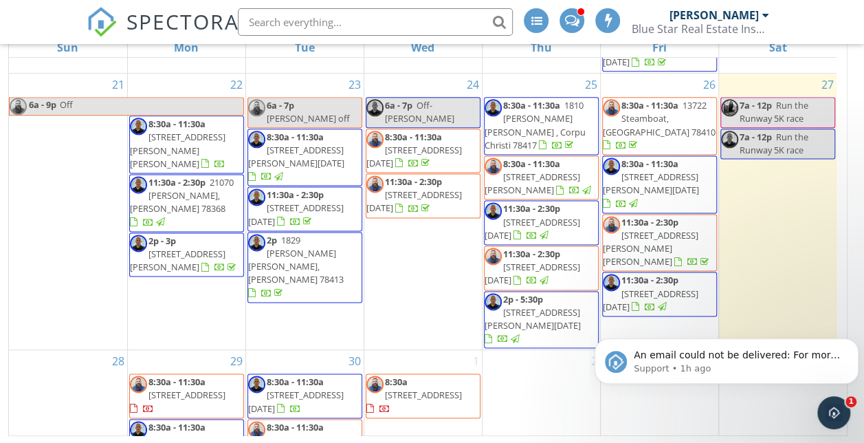
scroll to position [953, 0]
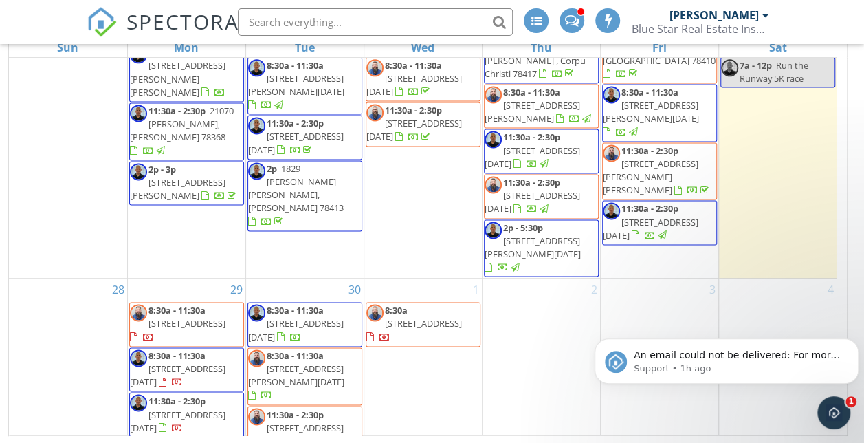
drag, startPoint x: 323, startPoint y: 208, endPoint x: 323, endPoint y: 230, distance: 22.0
click at [323, 317] on span "1493 Dragonstone Ct, Corpus Christi 78415" at bounding box center [296, 329] width 96 height 25
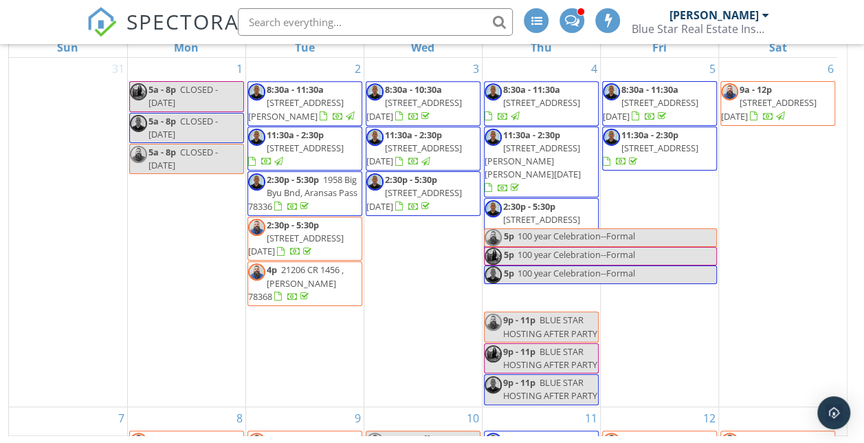
scroll to position [157, 0]
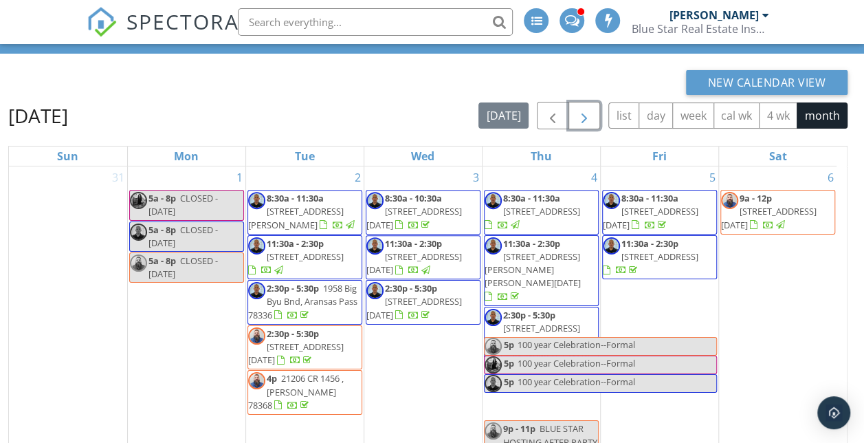
click at [593, 109] on span "button" at bounding box center [584, 116] width 17 height 17
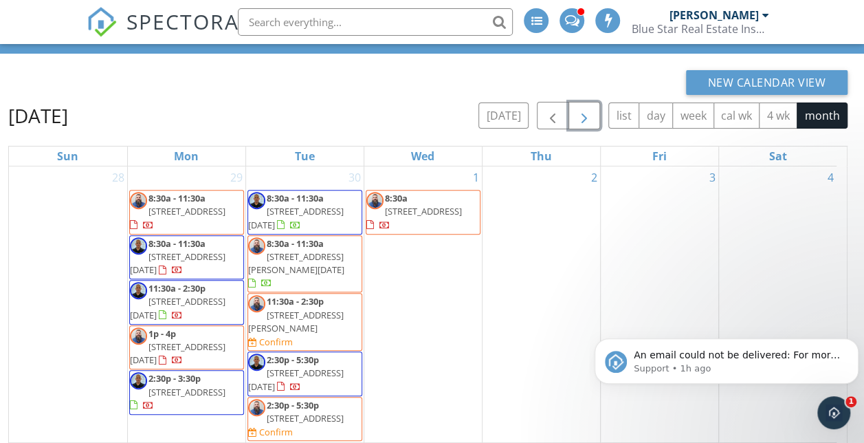
click at [296, 366] on span "1321 Remys Way , Corpus Christi 78415" at bounding box center [296, 378] width 96 height 25
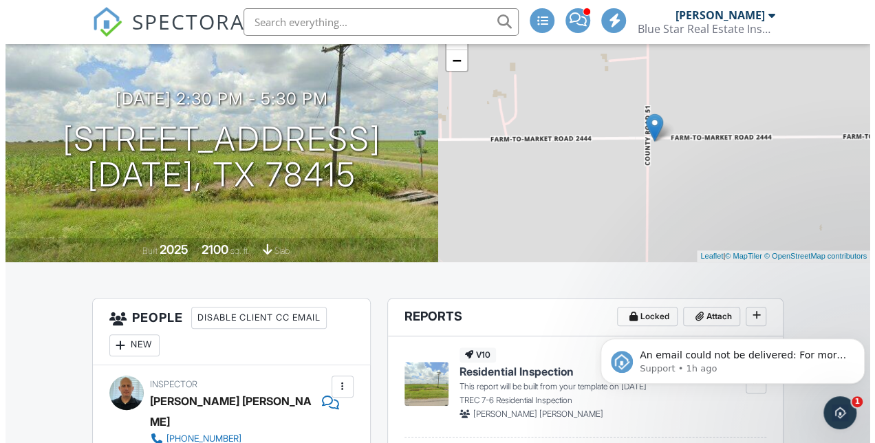
scroll to position [147, 0]
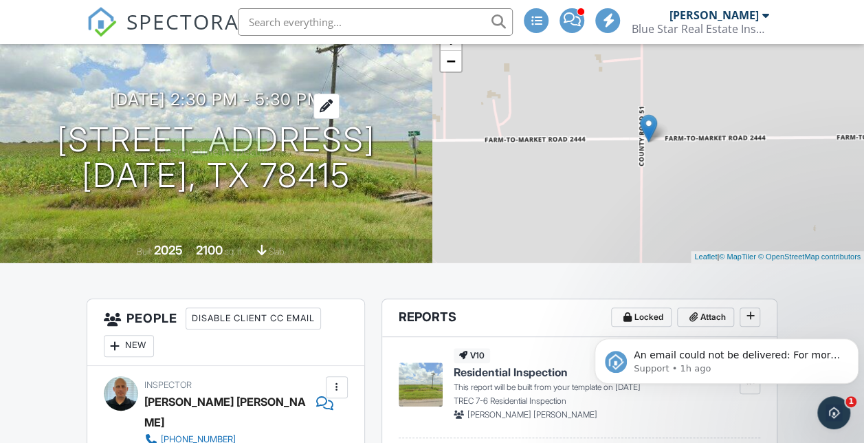
click at [142, 109] on h3 "09/30/2025 2:30 pm - 5:30 pm" at bounding box center [216, 99] width 212 height 19
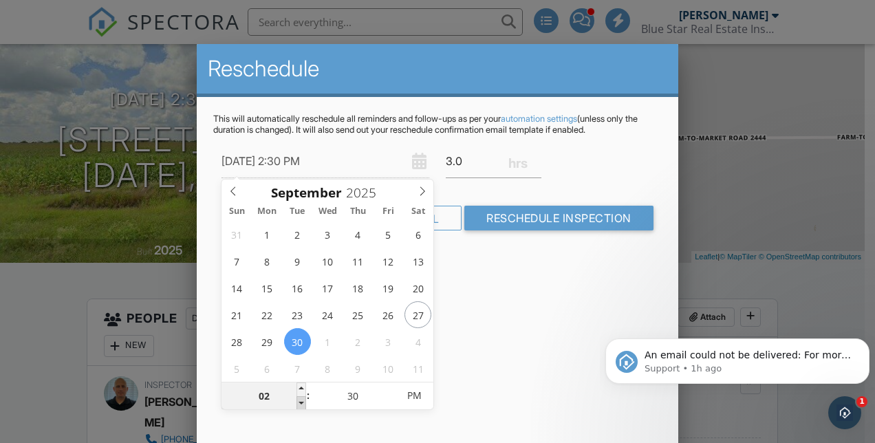
type input "[DATE] 1:30 PM"
type input "01"
click at [303, 398] on span at bounding box center [301, 403] width 10 height 14
type input "[DATE] 12:30 PM"
type input "12"
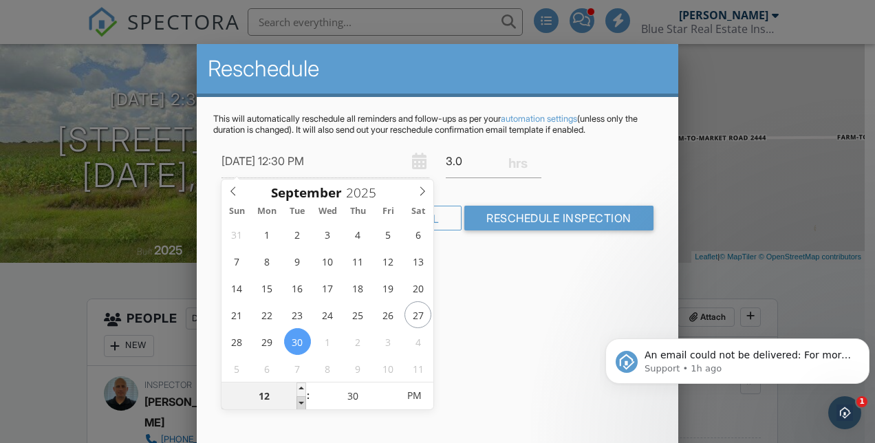
click at [303, 398] on span at bounding box center [301, 403] width 10 height 14
type input "09/30/2025 11:30 AM"
type input "11"
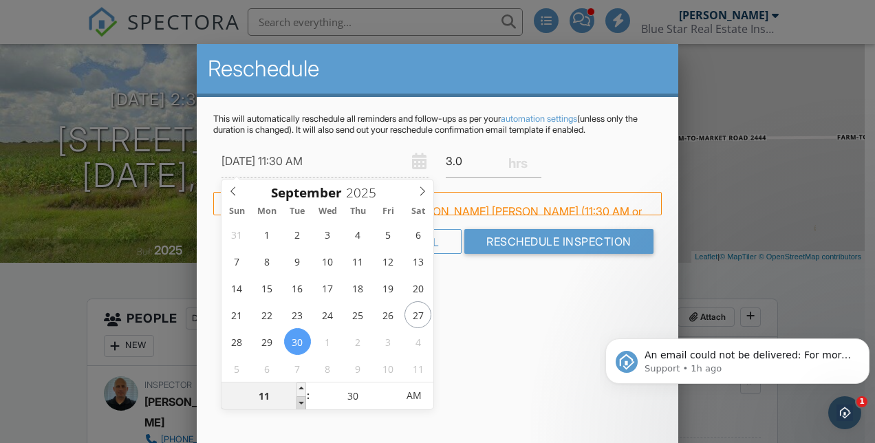
click at [303, 398] on span at bounding box center [301, 403] width 10 height 14
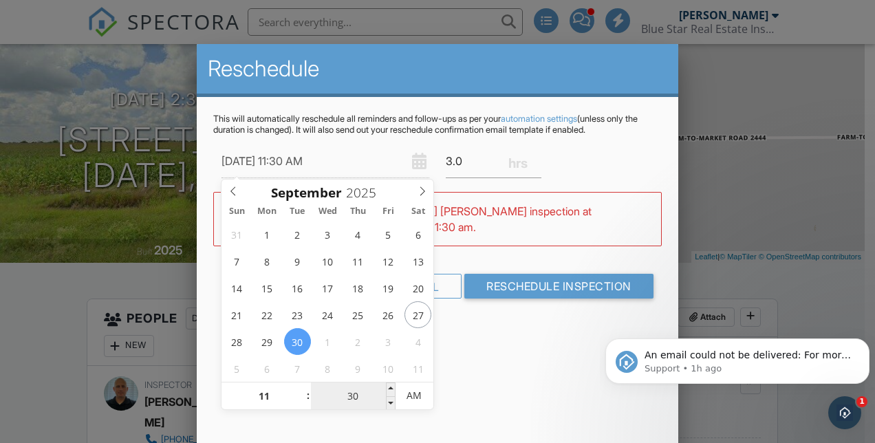
click at [342, 388] on input "30" at bounding box center [353, 396] width 85 height 28
type input "09/30/2025 11:00 AM"
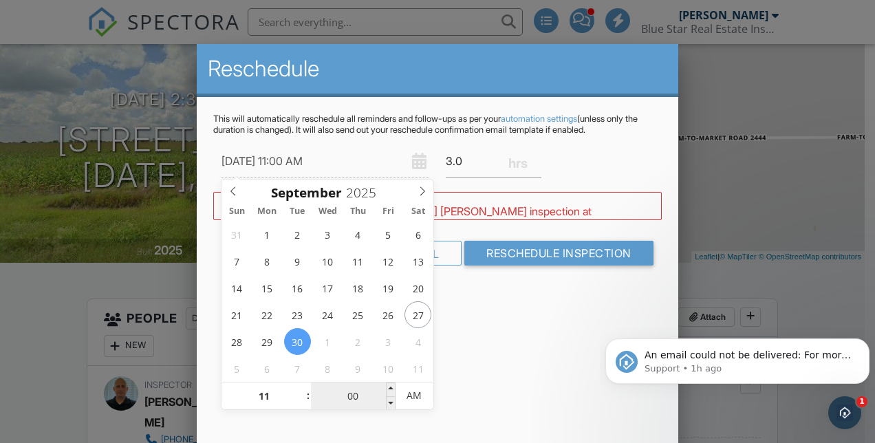
type input "00"
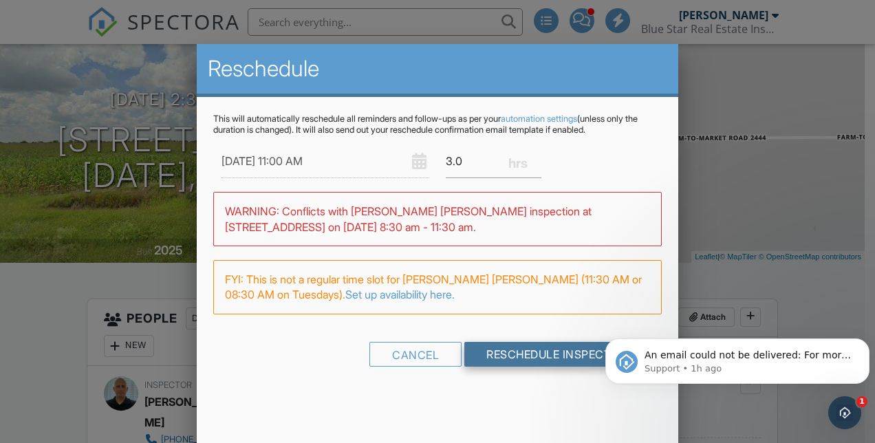
click at [561, 355] on input "Reschedule Inspection" at bounding box center [558, 354] width 189 height 25
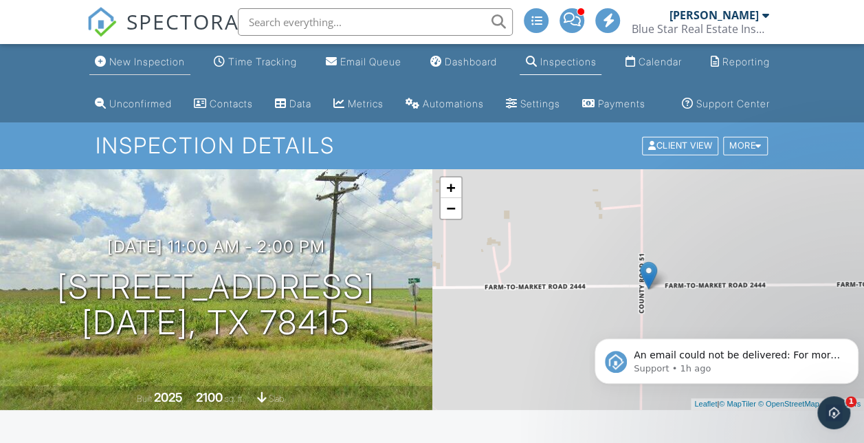
click at [113, 56] on div "New Inspection" at bounding box center [147, 62] width 76 height 12
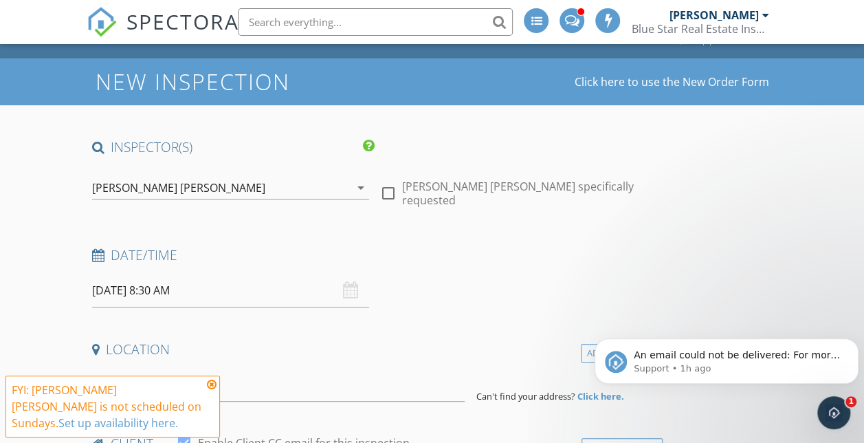
click at [212, 385] on icon at bounding box center [212, 384] width 10 height 11
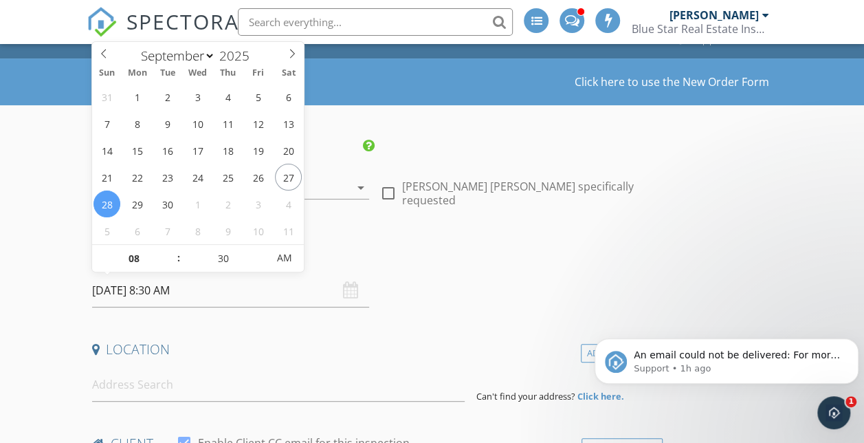
click at [118, 292] on input "[DATE] 8:30 AM" at bounding box center [230, 291] width 277 height 34
type input "[DATE] 8:30 AM"
type input "09"
type input "[DATE] 9:30 AM"
click at [171, 246] on span at bounding box center [172, 252] width 10 height 14
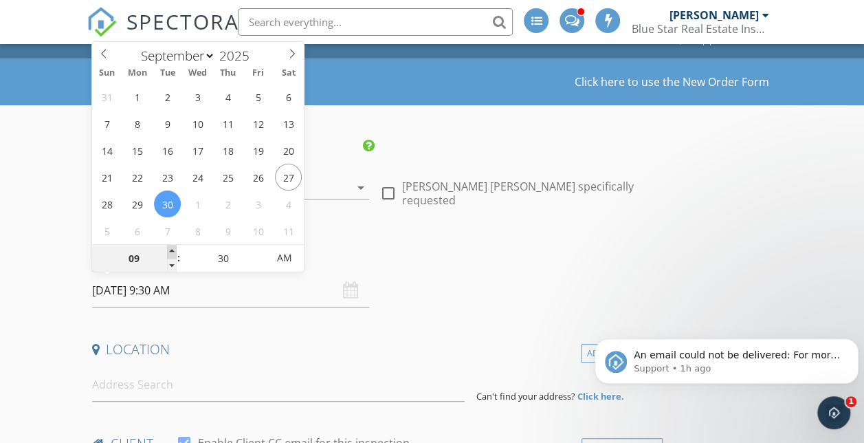
type input "10"
type input "[DATE] 10:30 AM"
click at [171, 246] on span at bounding box center [172, 252] width 10 height 14
type input "11"
type input "09/30/2025 11:30 AM"
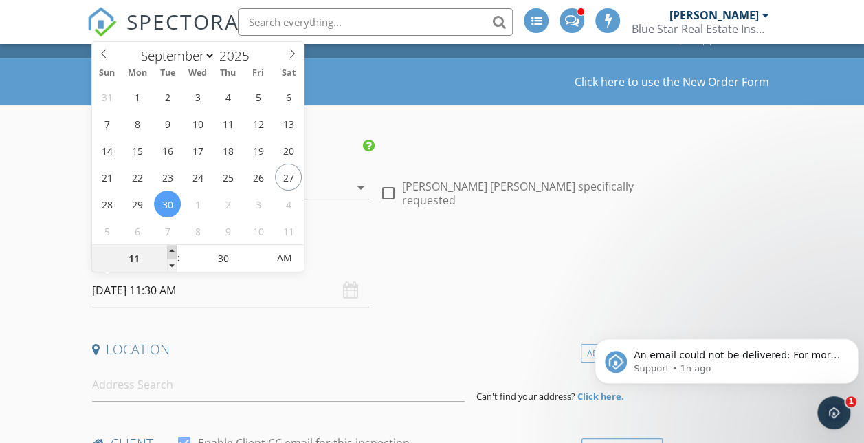
click at [171, 246] on span at bounding box center [172, 252] width 10 height 14
type input "12"
type input "09/30/2025 12:30 PM"
click at [171, 246] on span at bounding box center [172, 252] width 10 height 14
type input "01"
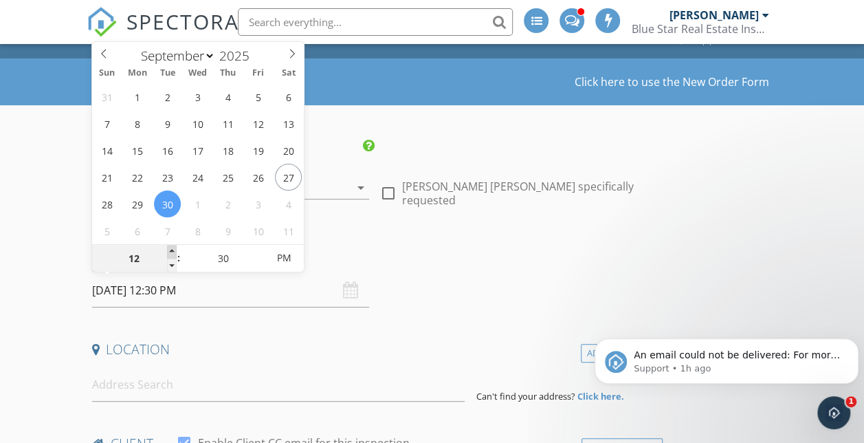
type input "[DATE] 1:30 PM"
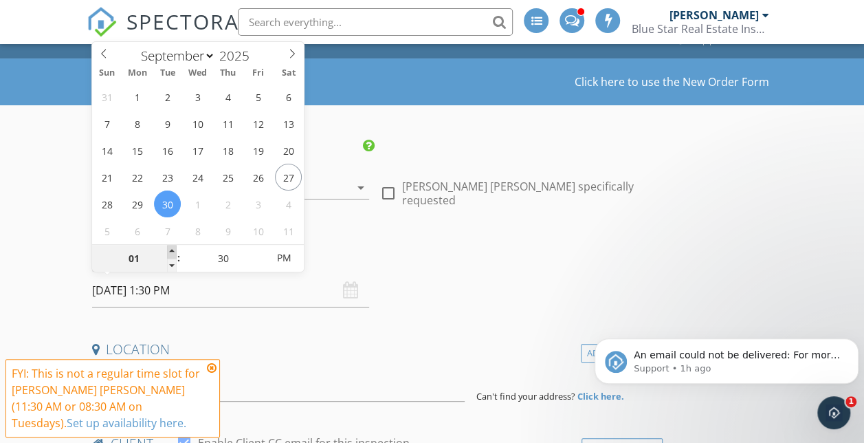
click at [171, 246] on span at bounding box center [172, 252] width 10 height 14
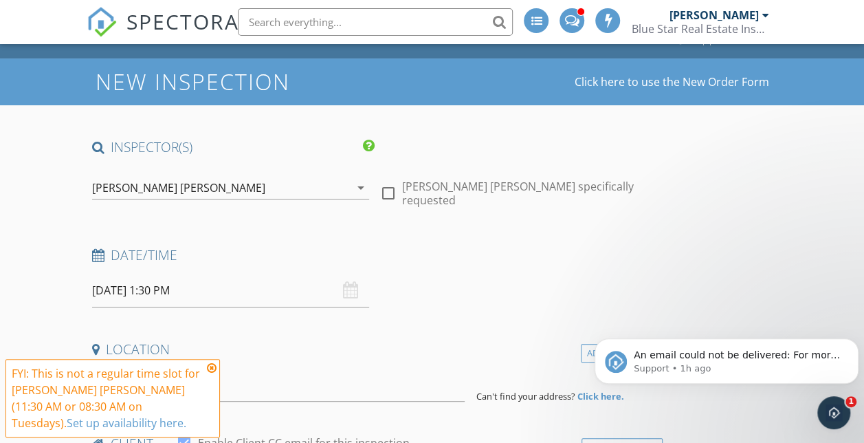
click at [208, 368] on icon at bounding box center [212, 367] width 10 height 11
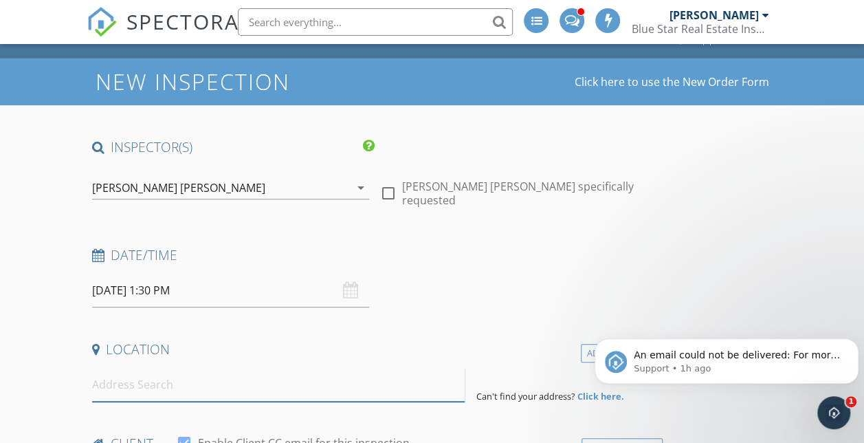
click at [169, 382] on input at bounding box center [278, 385] width 373 height 34
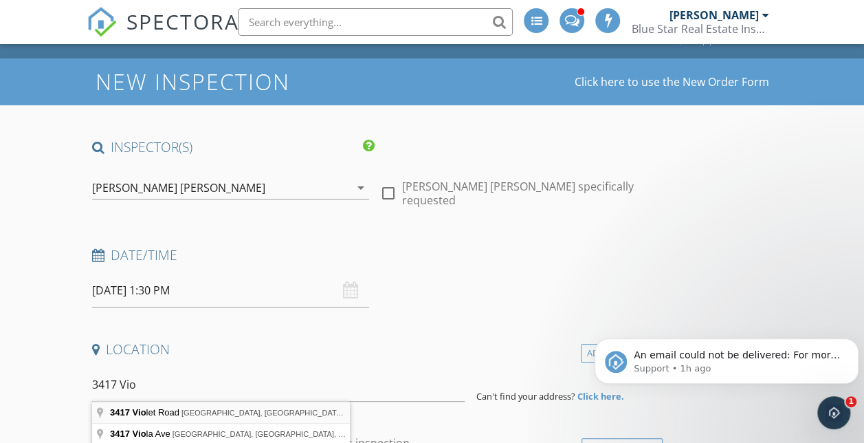
type input "3417 Violet Road, Corpus Christi, TX, USA"
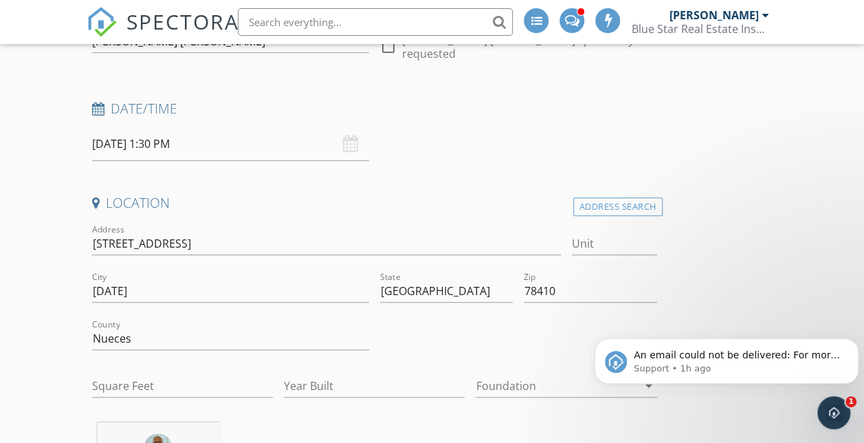
scroll to position [271, 0]
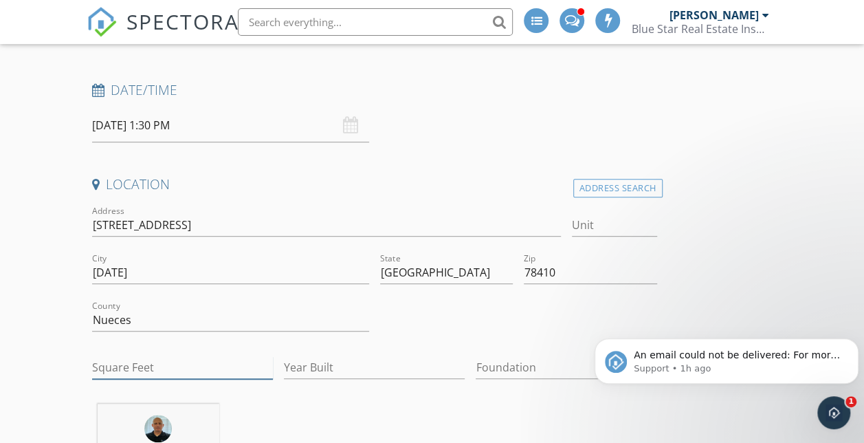
click at [155, 364] on input "Square Feet" at bounding box center [182, 367] width 181 height 23
type input "2700"
click at [284, 371] on input "Year Built" at bounding box center [374, 367] width 181 height 23
click at [476, 366] on div at bounding box center [557, 367] width 162 height 22
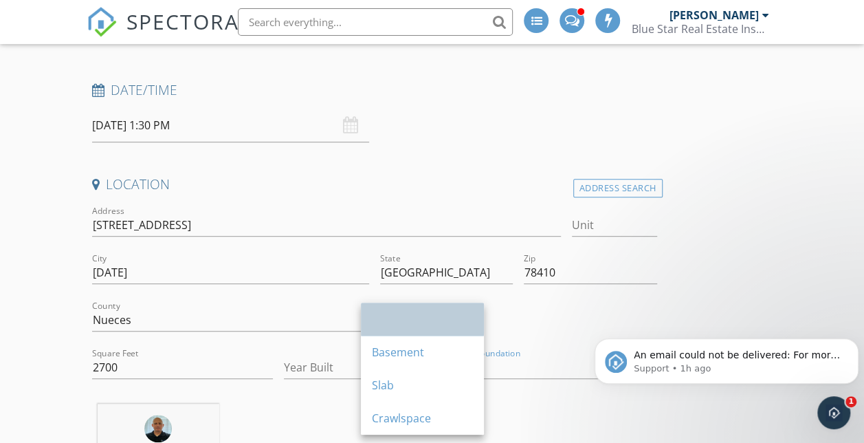
click at [392, 316] on div at bounding box center [422, 319] width 101 height 17
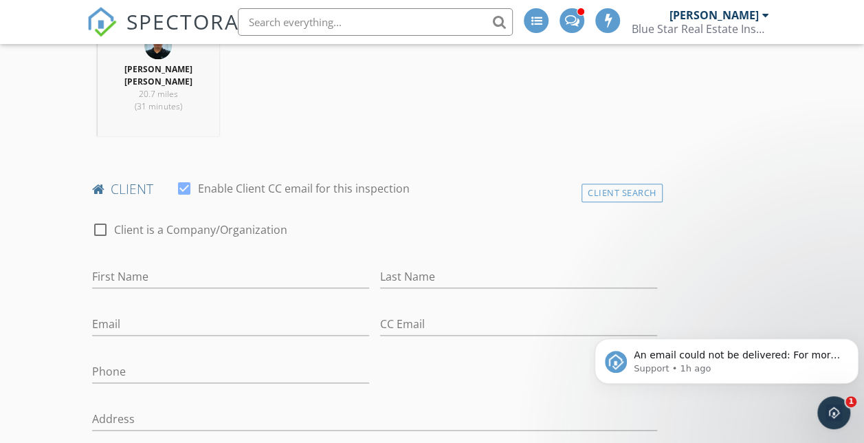
scroll to position [655, 0]
click at [190, 282] on input "First Name" at bounding box center [230, 276] width 277 height 23
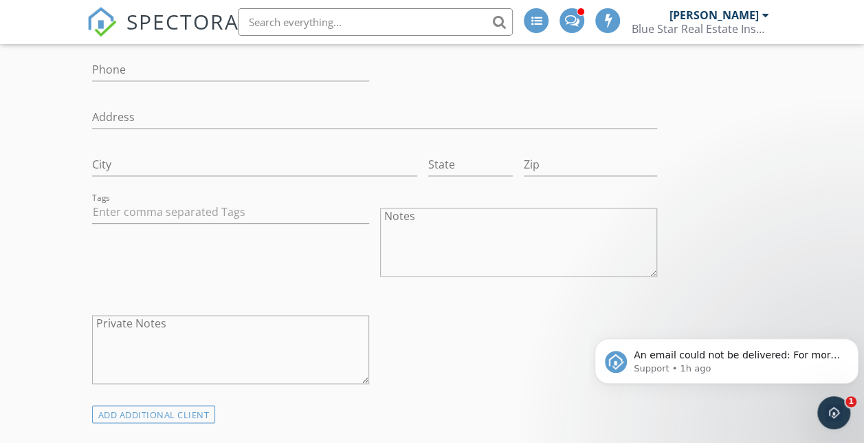
scroll to position [1177, 0]
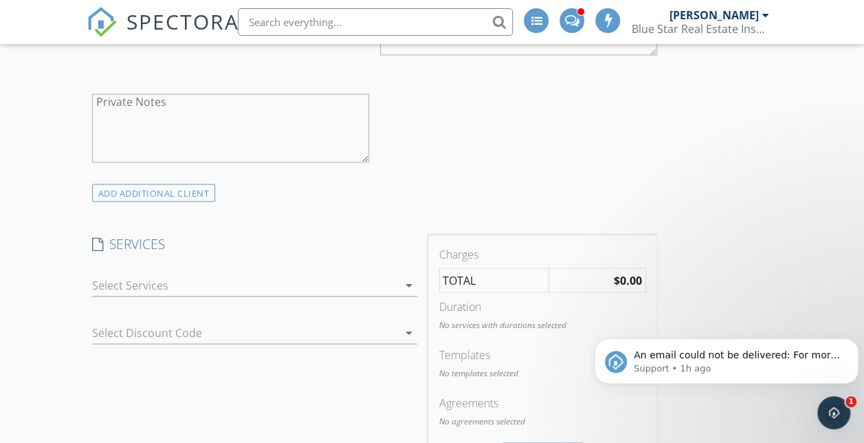
click at [216, 290] on div at bounding box center [245, 285] width 306 height 22
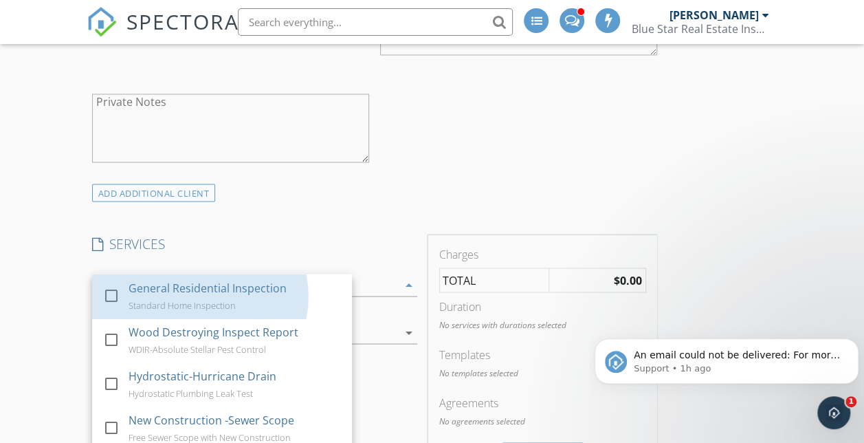
click at [216, 290] on div "General Residential Inspection" at bounding box center [208, 287] width 158 height 17
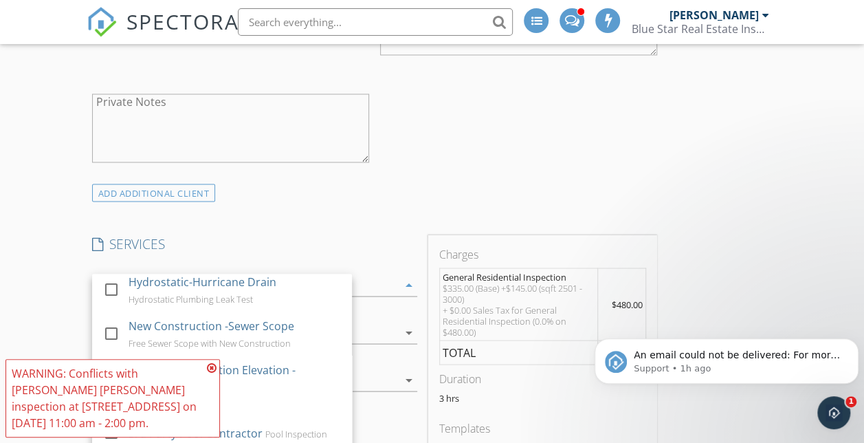
scroll to position [95, 0]
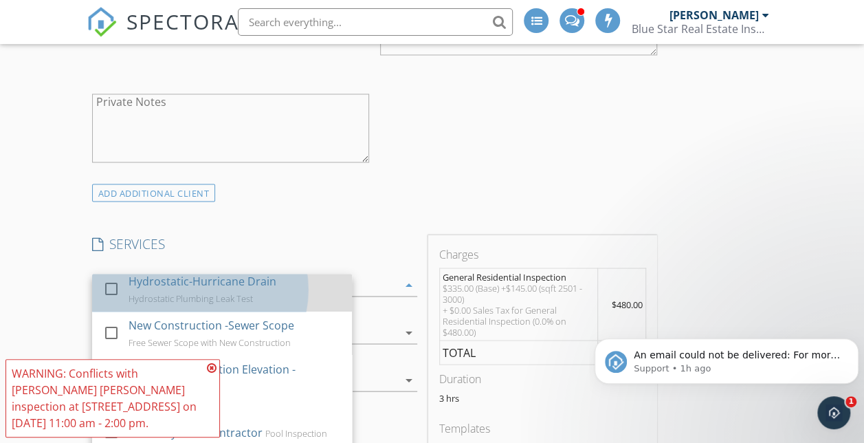
click at [246, 297] on div "Hydrostatic-Hurricane Drain Hydrostatic Plumbing Leak Test" at bounding box center [235, 289] width 212 height 44
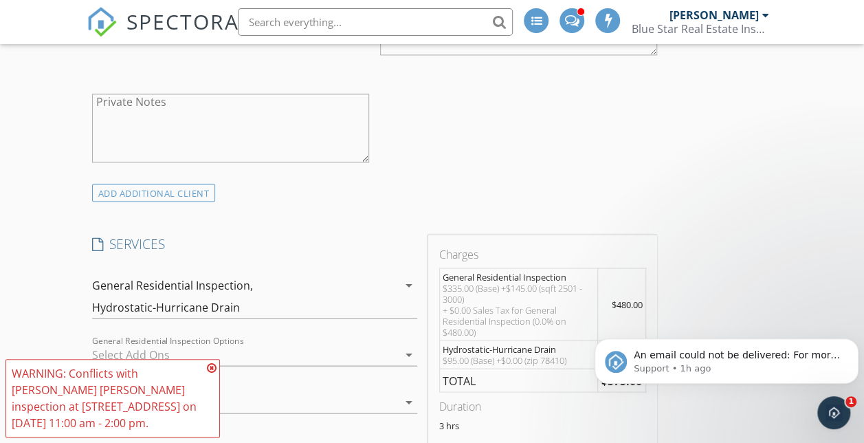
click at [265, 356] on div at bounding box center [245, 354] width 306 height 22
click at [215, 368] on icon at bounding box center [212, 367] width 10 height 11
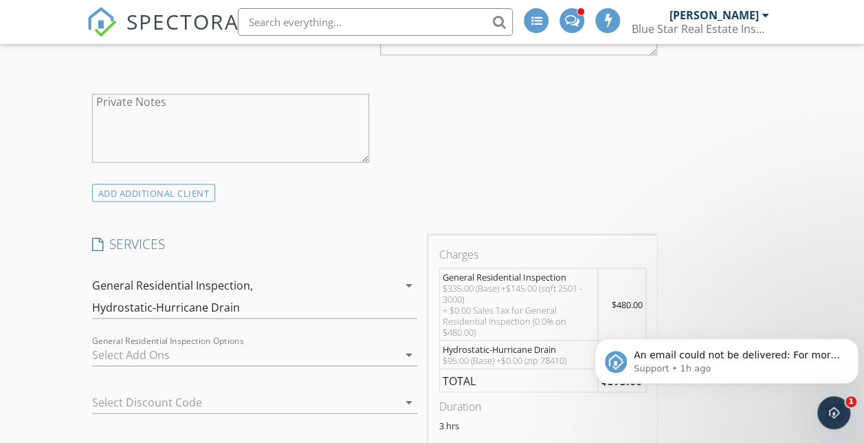
click at [215, 365] on div at bounding box center [245, 354] width 306 height 22
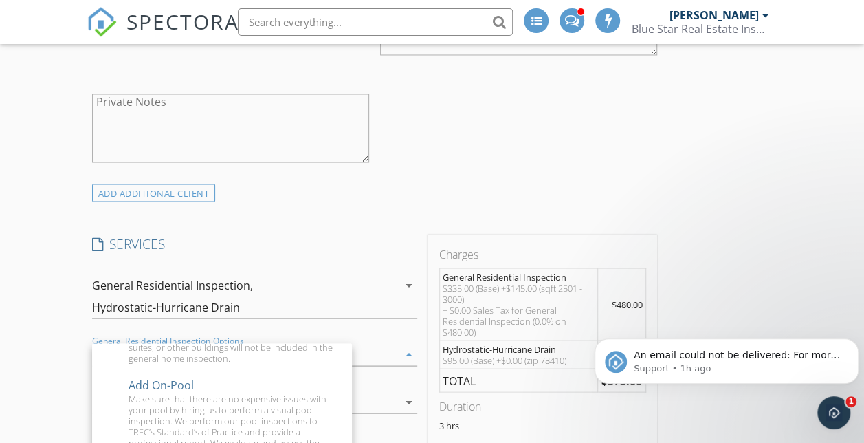
scroll to position [364, 0]
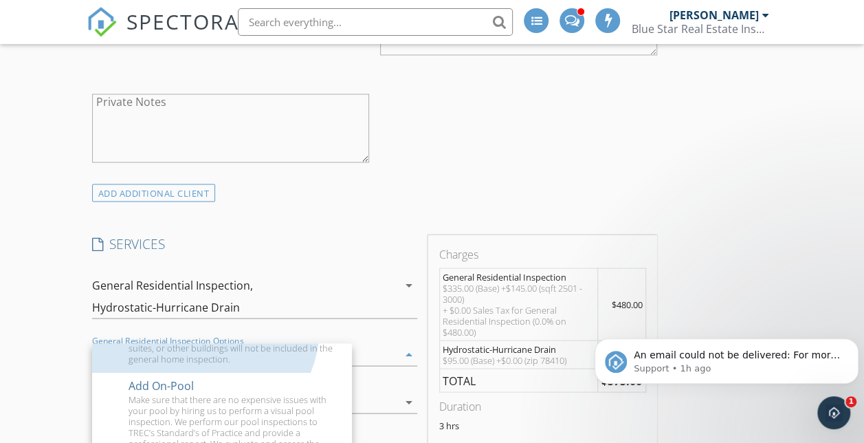
click at [215, 309] on div "Add On-Detached Building WITH Living Area" at bounding box center [235, 292] width 212 height 33
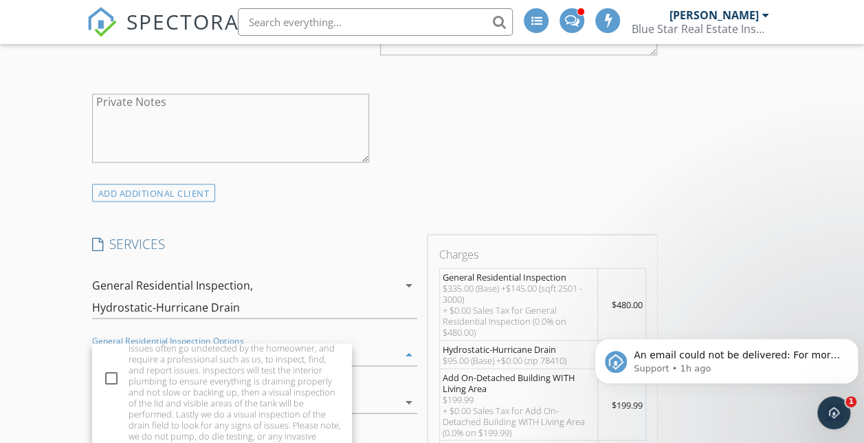
scroll to position [860, 0]
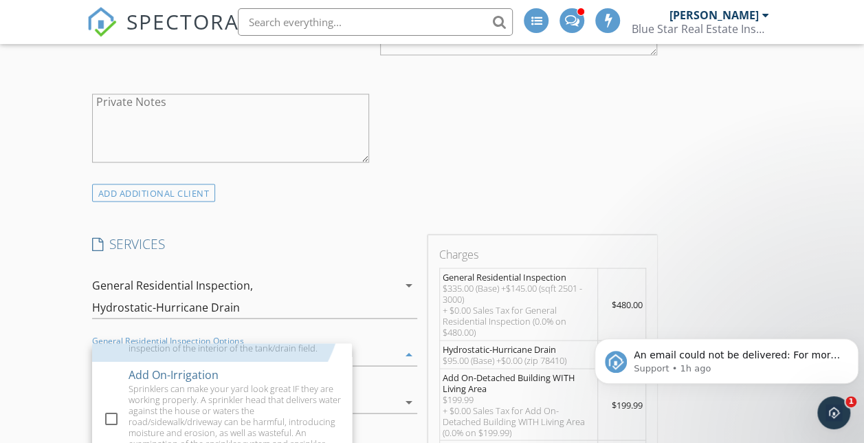
click at [215, 361] on div "Add On-Septic A septic system issue can range from a few hundred dollars to tho…" at bounding box center [235, 280] width 212 height 162
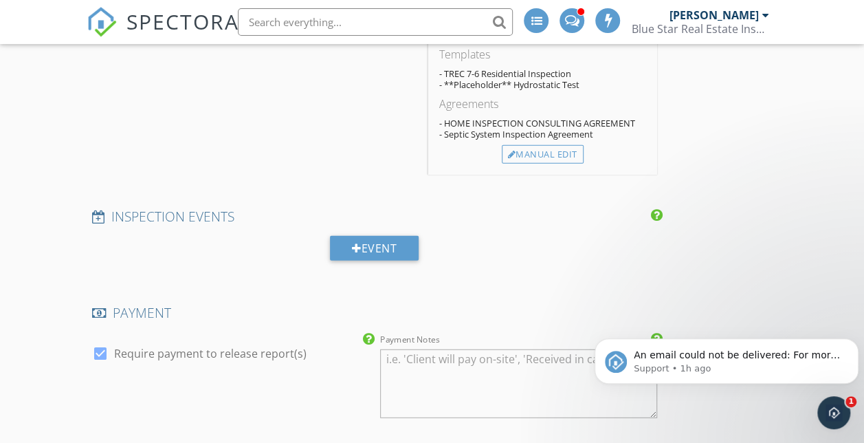
scroll to position [1707, 0]
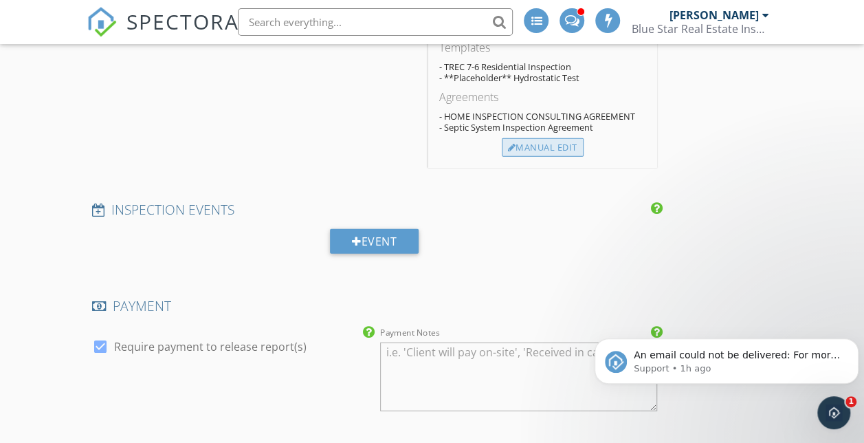
click at [502, 157] on div "Manual Edit" at bounding box center [543, 147] width 82 height 19
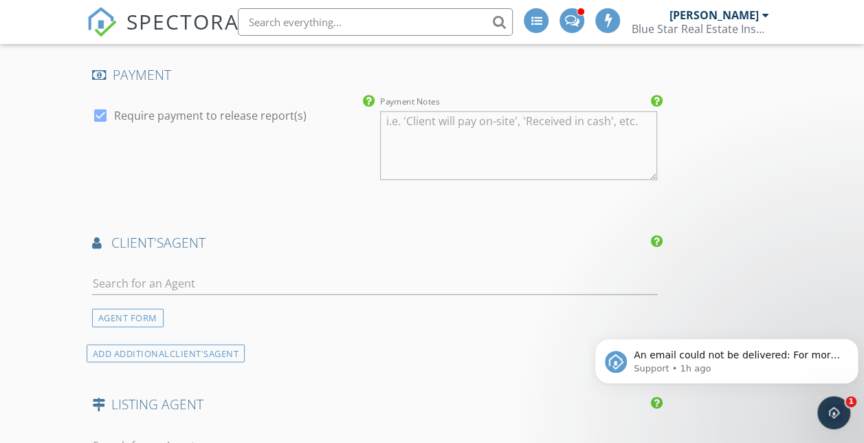
type input "0"
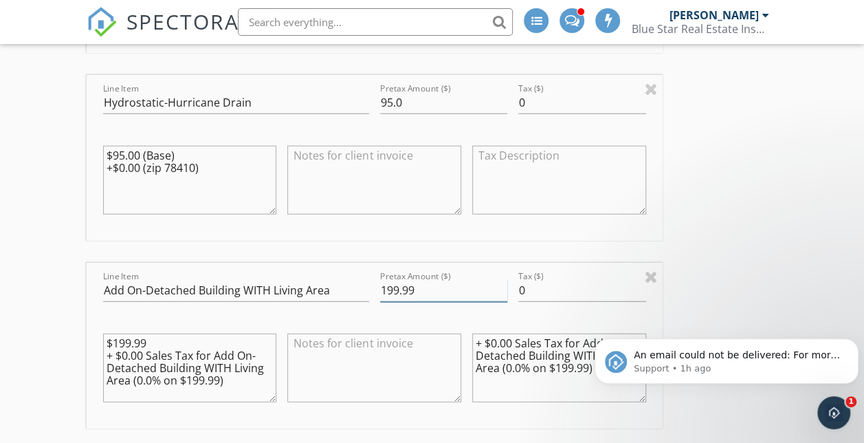
click at [380, 302] on input "199.99" at bounding box center [443, 290] width 127 height 23
click at [380, 302] on input "250.99" at bounding box center [443, 290] width 127 height 23
type input "250.00"
click at [562, 285] on div "INSPECTOR(S) check_box James Matthew Lynch PRIMARY check_box_outline_blank Ange…" at bounding box center [433, 293] width 692 height 3513
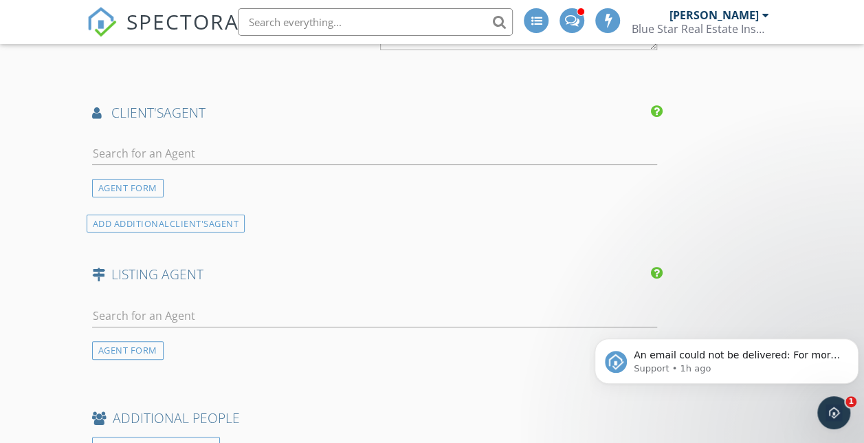
scroll to position [2603, 0]
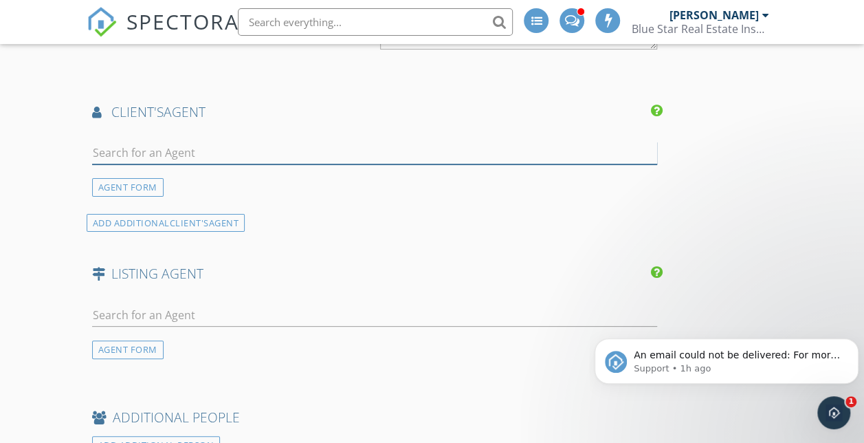
click at [292, 164] on input "text" at bounding box center [374, 153] width 565 height 23
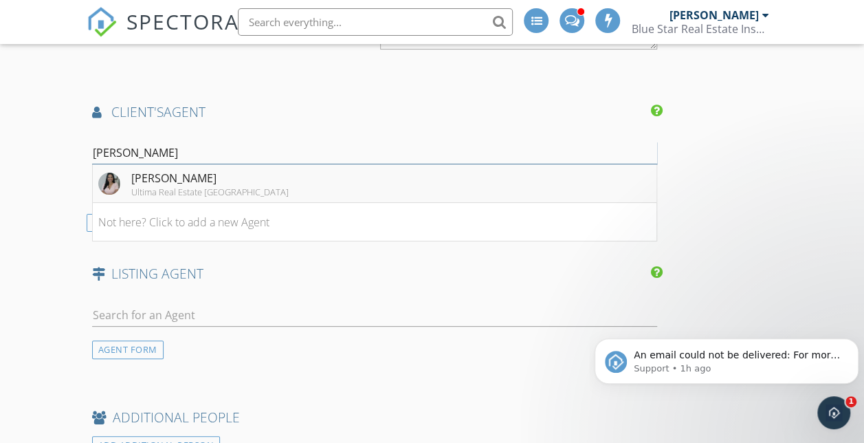
type input "Maria Paul"
click at [111, 195] on img at bounding box center [109, 184] width 22 height 22
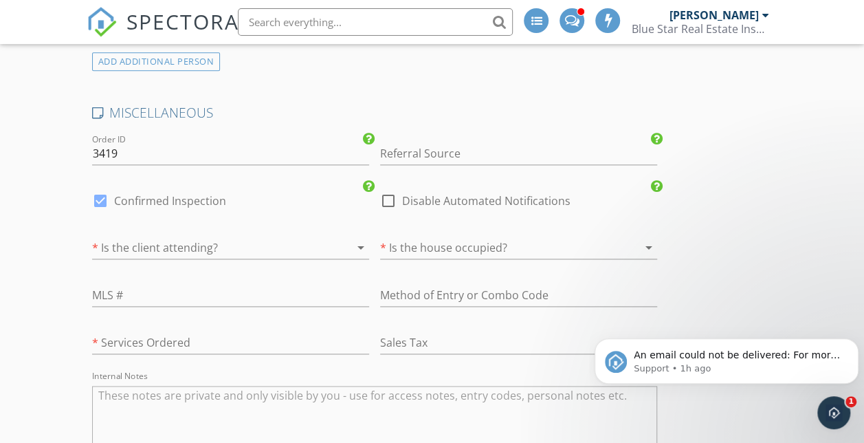
scroll to position [3359, 0]
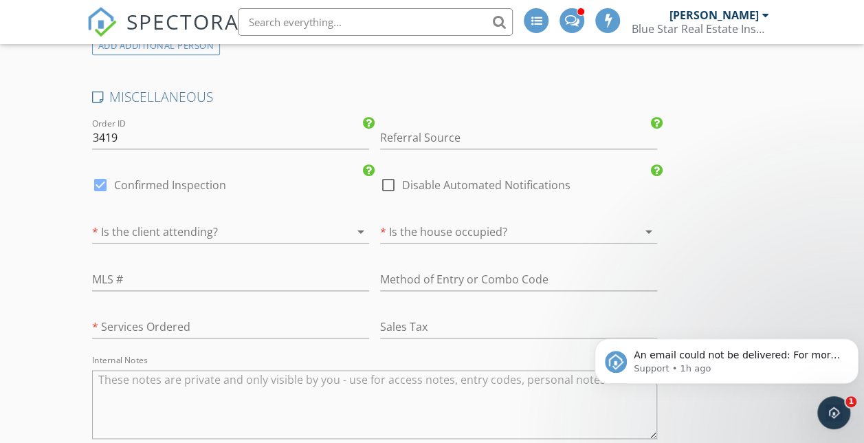
click at [134, 243] on div at bounding box center [211, 232] width 239 height 22
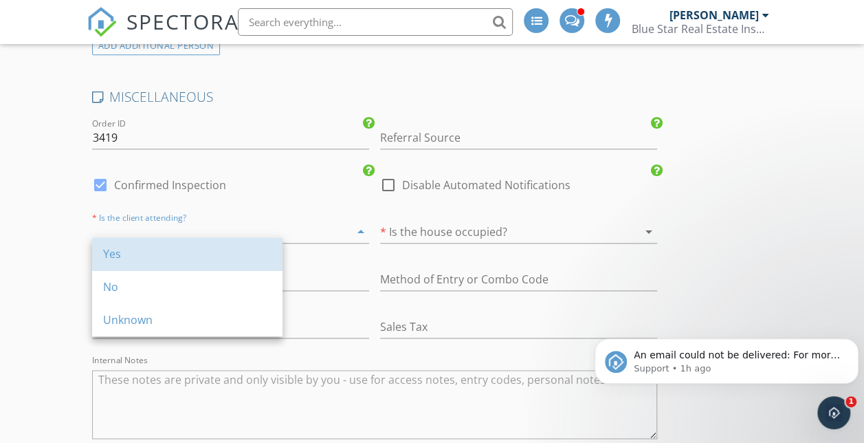
click at [134, 252] on div "Yes" at bounding box center [187, 253] width 168 height 17
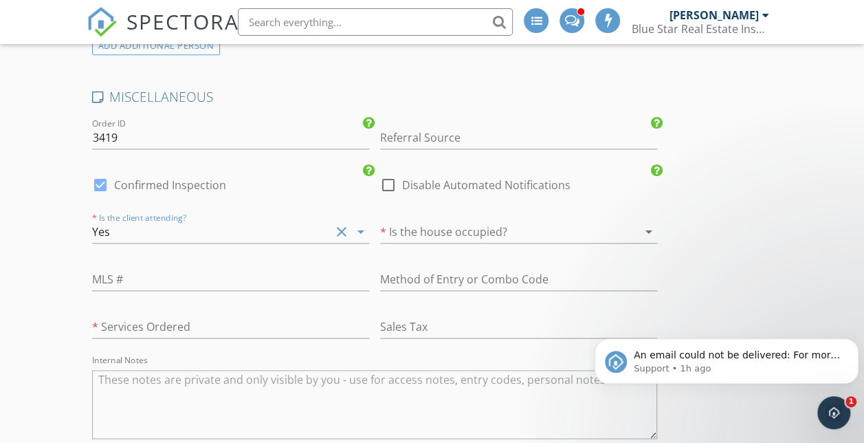
click at [380, 243] on div at bounding box center [499, 232] width 239 height 22
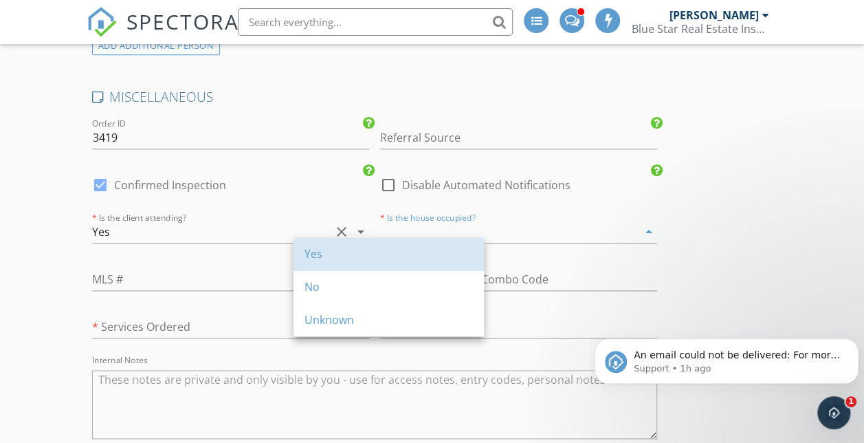
click at [346, 247] on div "Yes" at bounding box center [389, 253] width 168 height 17
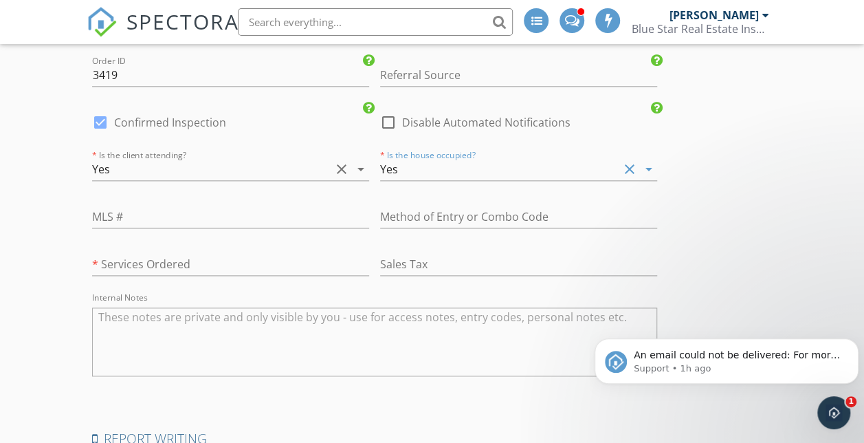
scroll to position [3422, 0]
click at [402, 129] on label "Disable Automated Notifications" at bounding box center [486, 122] width 168 height 14
checkbox input "true"
click at [201, 129] on label "Confirmed Inspection" at bounding box center [170, 122] width 112 height 14
checkbox input "false"
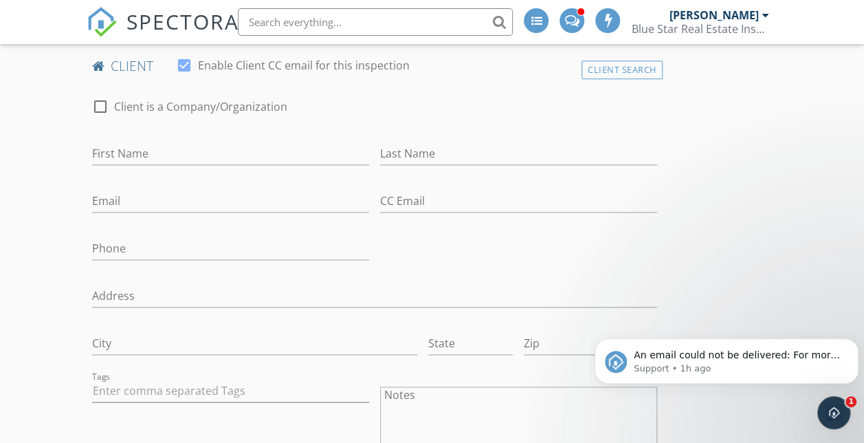
scroll to position [678, 0]
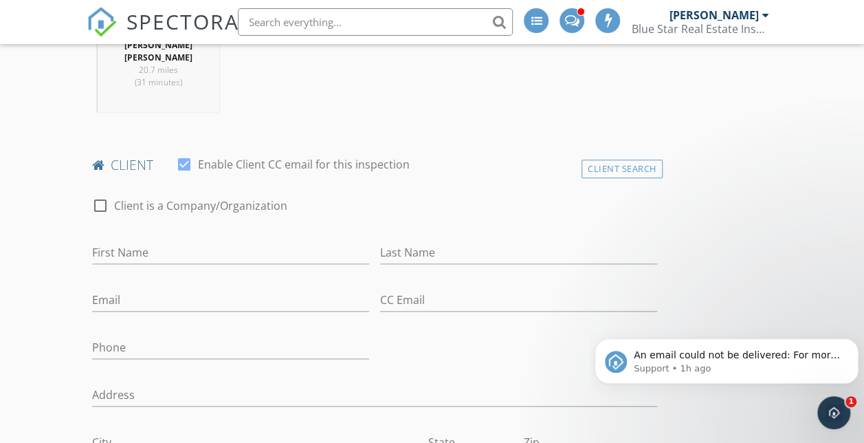
drag, startPoint x: 184, startPoint y: 241, endPoint x: 178, endPoint y: 264, distance: 24.2
click at [178, 264] on div "First Name" at bounding box center [231, 253] width 288 height 47
click at [178, 264] on input "First Name" at bounding box center [230, 252] width 277 height 23
type input "Claudia"
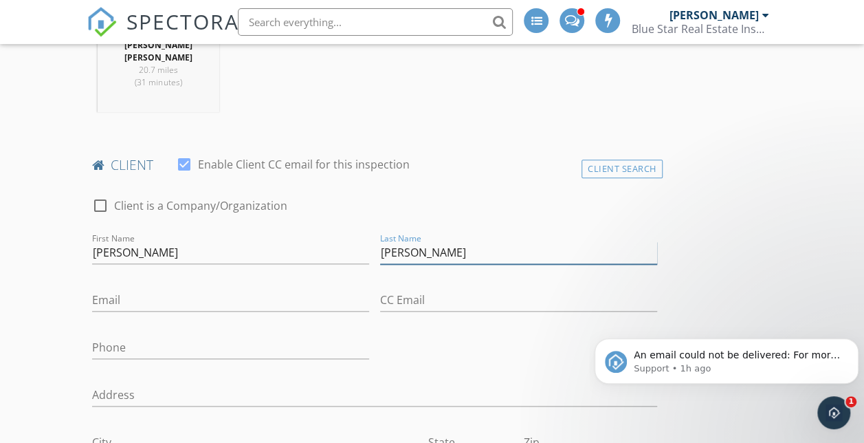
type input "Maldonado"
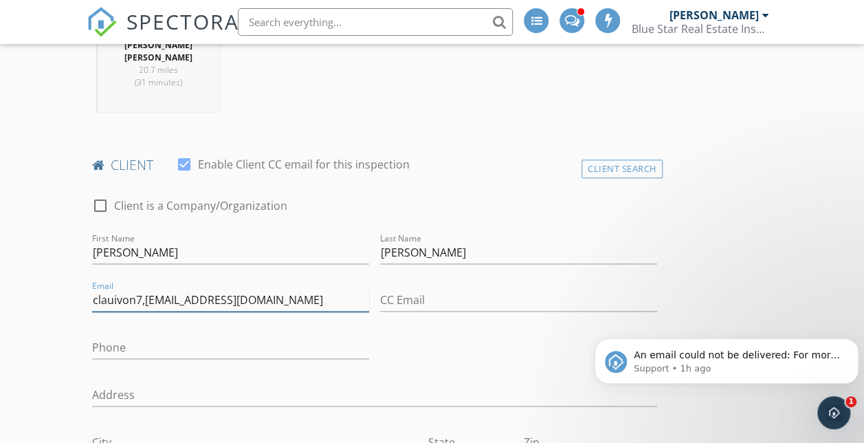
click at [149, 309] on input "clauivon7,cm@gmail.com" at bounding box center [230, 300] width 277 height 23
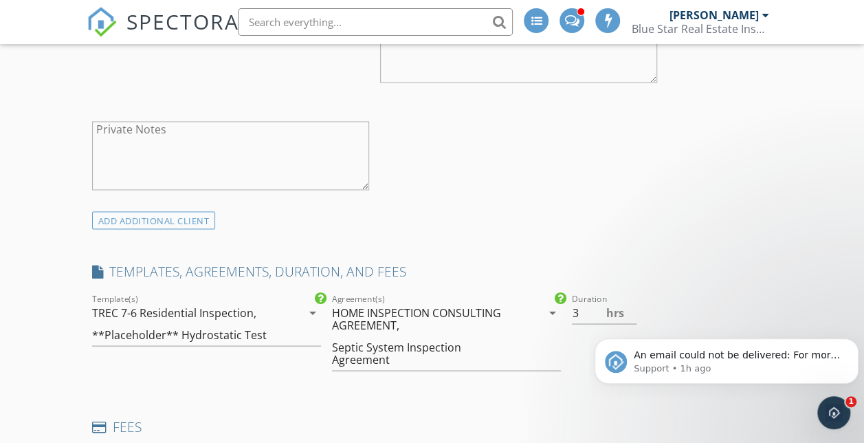
scroll to position [1151, 0]
type input "clauivon7.cm@gmail.com"
click at [197, 223] on div "ADD ADDITIONAL client" at bounding box center [154, 219] width 124 height 19
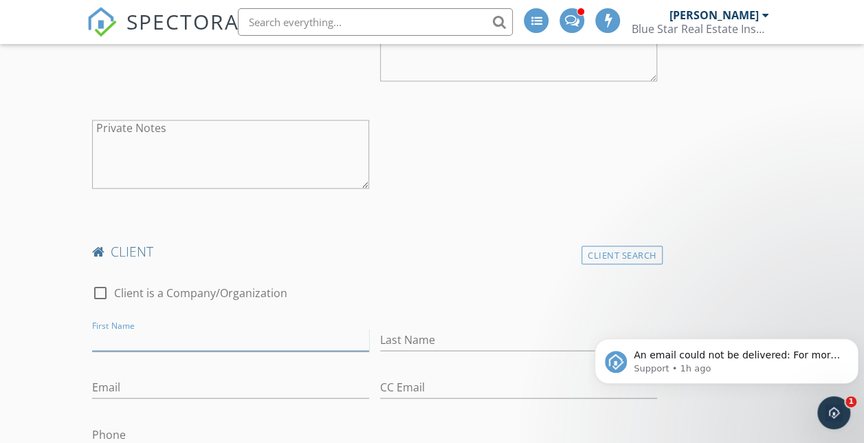
click at [158, 342] on input "First Name" at bounding box center [230, 339] width 277 height 23
click at [158, 342] on input "S" at bounding box center [230, 339] width 277 height 23
type input "Sean"
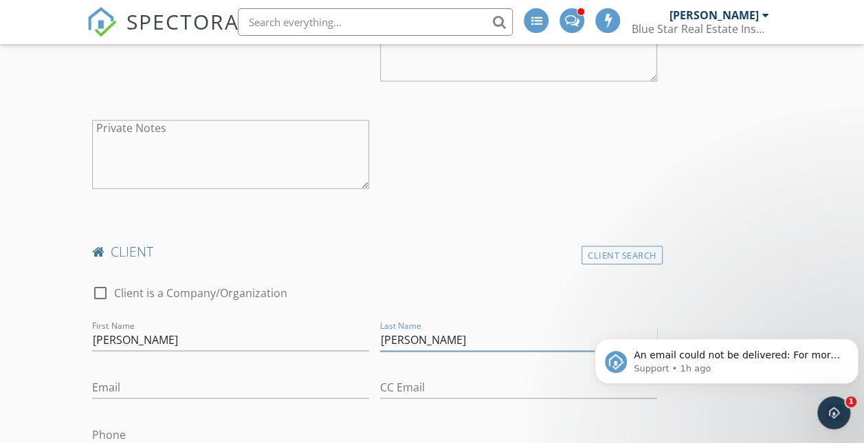
type input "Hopper"
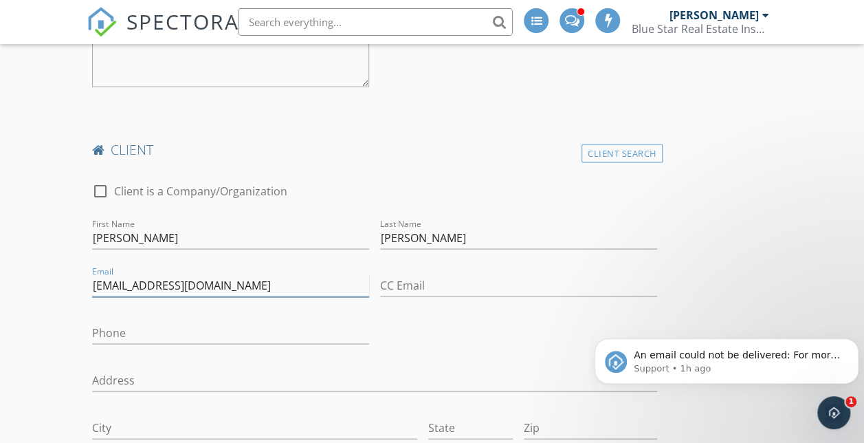
type input "seanhopper8@gmail.com"
click at [166, 336] on input "Phone" at bounding box center [230, 332] width 277 height 23
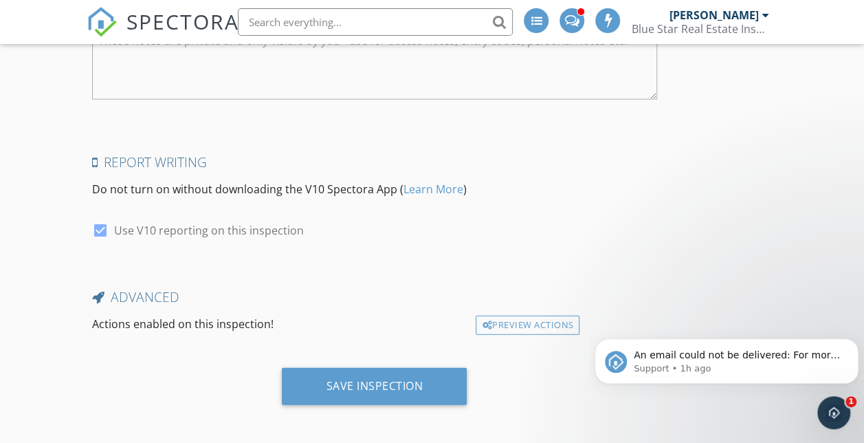
scroll to position [4276, 0]
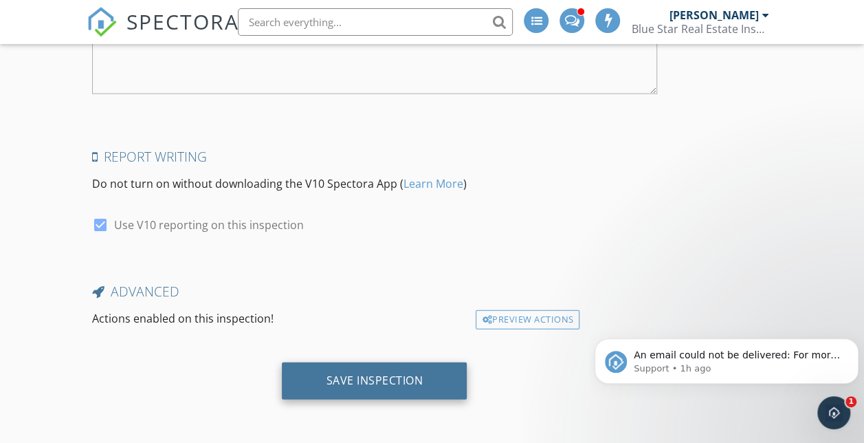
type input "412-580-1943"
click at [296, 389] on div "Save Inspection" at bounding box center [374, 380] width 185 height 37
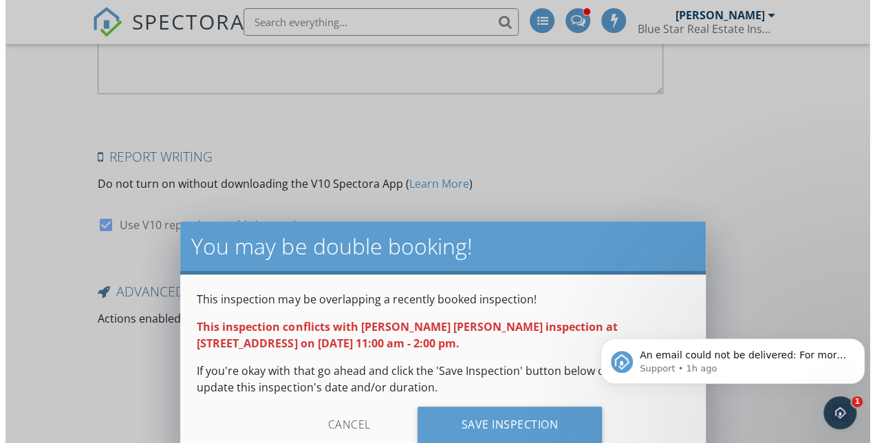
scroll to position [4235, 0]
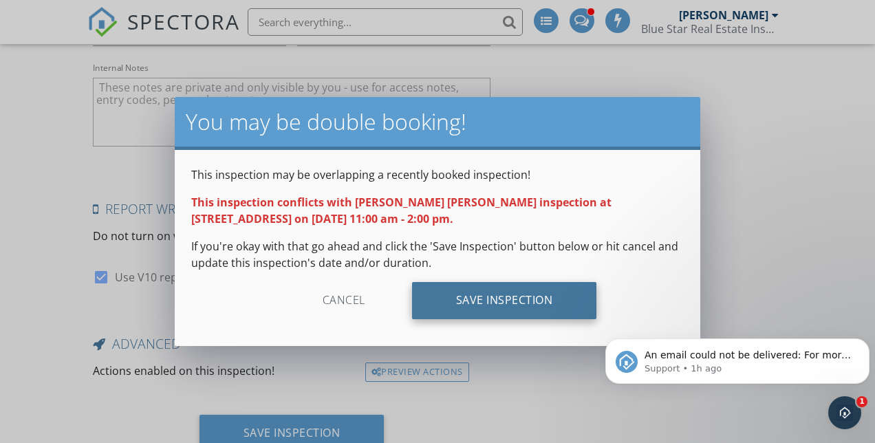
click at [450, 300] on div "Save Inspection" at bounding box center [504, 300] width 185 height 37
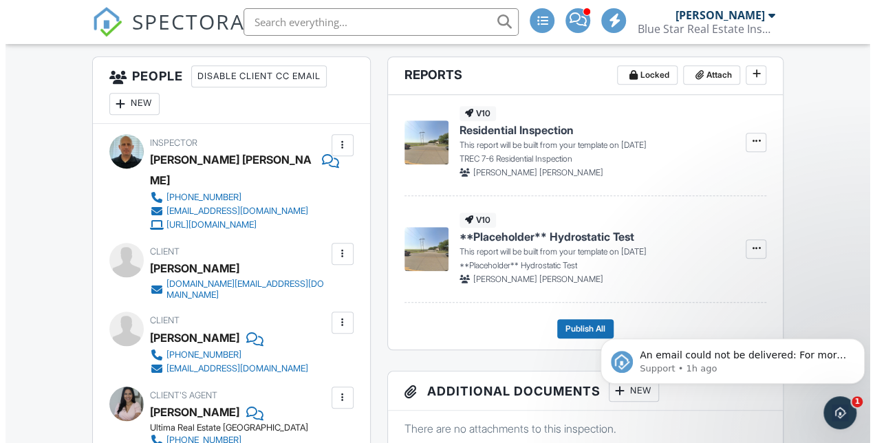
scroll to position [325, 0]
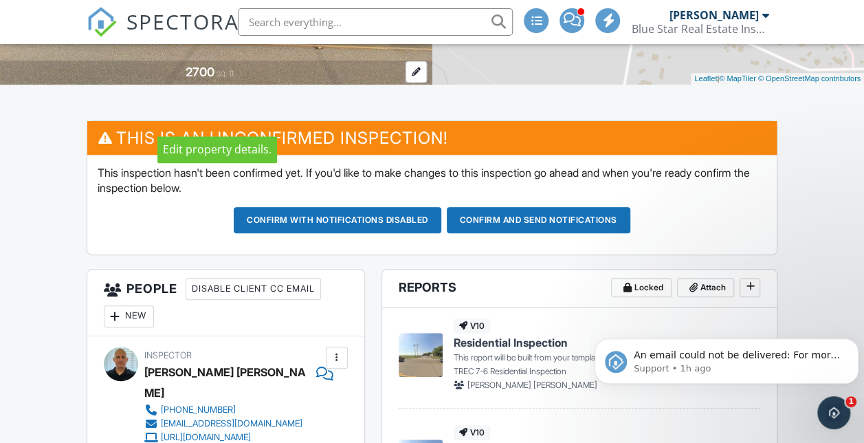
click at [416, 83] on div at bounding box center [416, 71] width 21 height 21
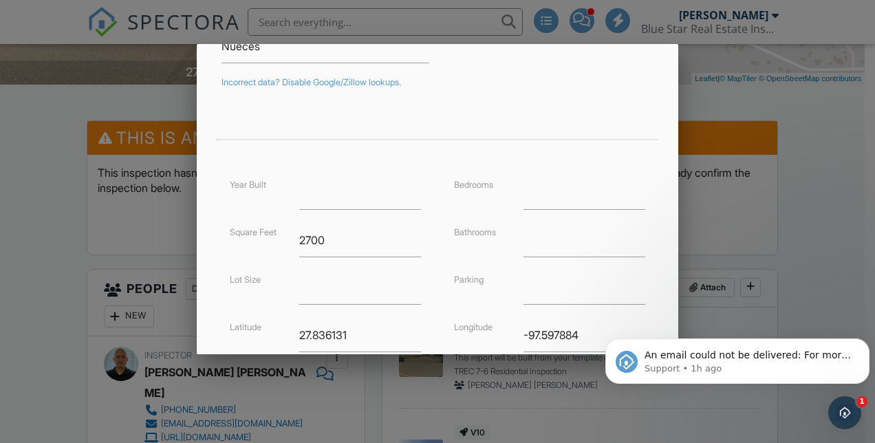
scroll to position [225, 0]
click at [331, 242] on input "2700" at bounding box center [360, 241] width 122 height 34
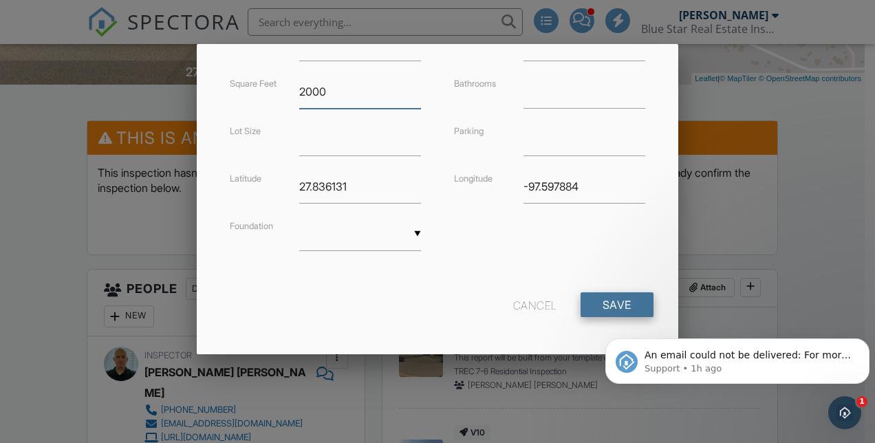
type input "2000"
click at [613, 304] on input "Save" at bounding box center [616, 304] width 73 height 25
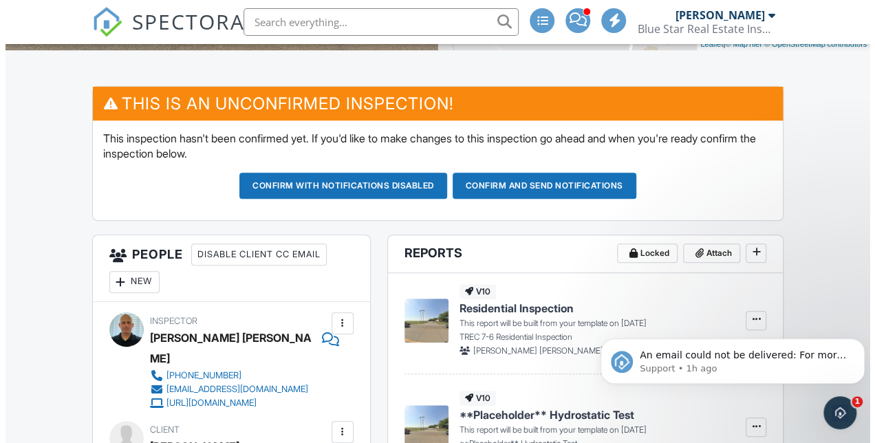
scroll to position [359, 0]
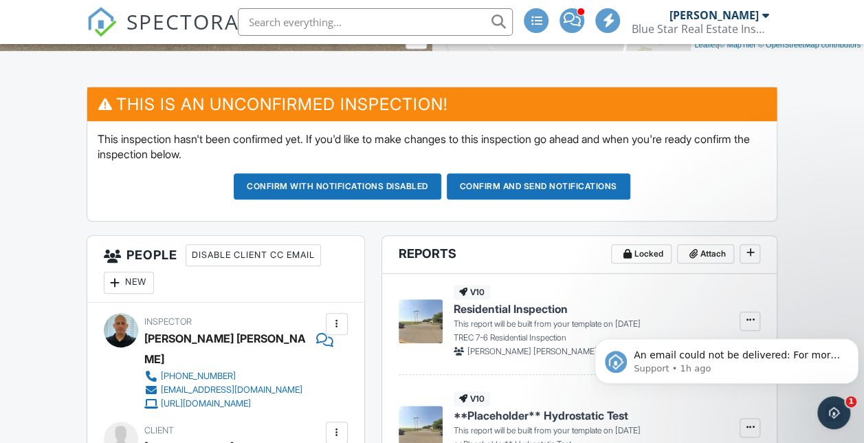
click at [200, 45] on div "2000" at bounding box center [200, 38] width 30 height 14
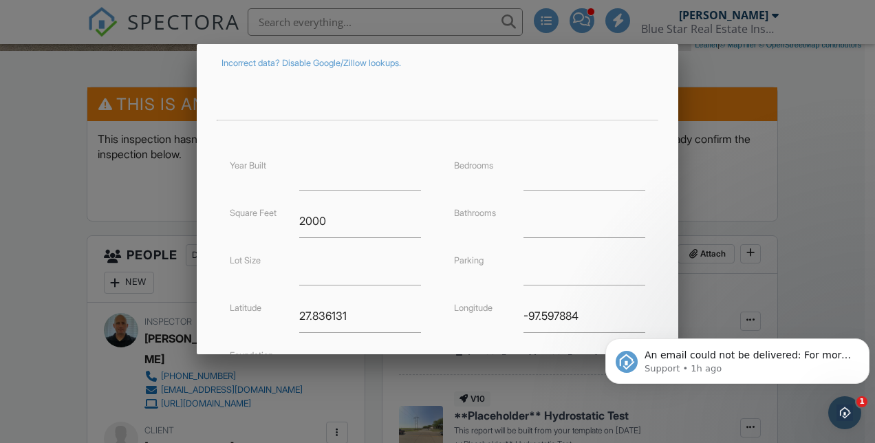
scroll to position [245, 0]
click at [336, 223] on input "2000" at bounding box center [360, 221] width 122 height 34
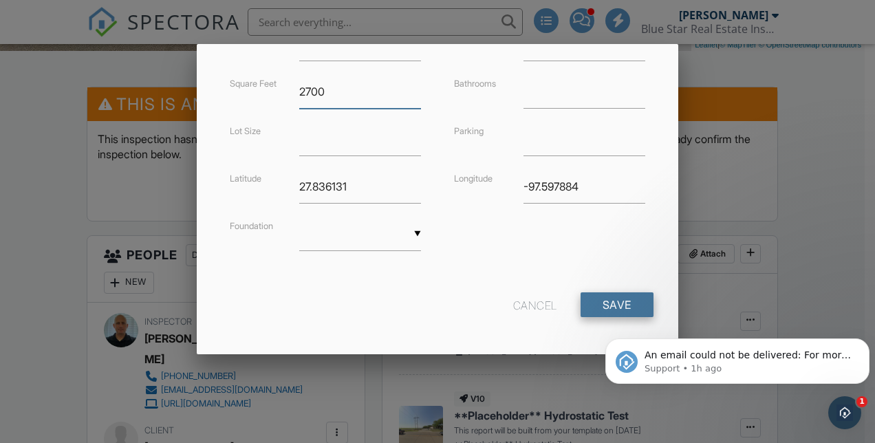
type input "2700"
click at [580, 298] on input "Save" at bounding box center [616, 304] width 73 height 25
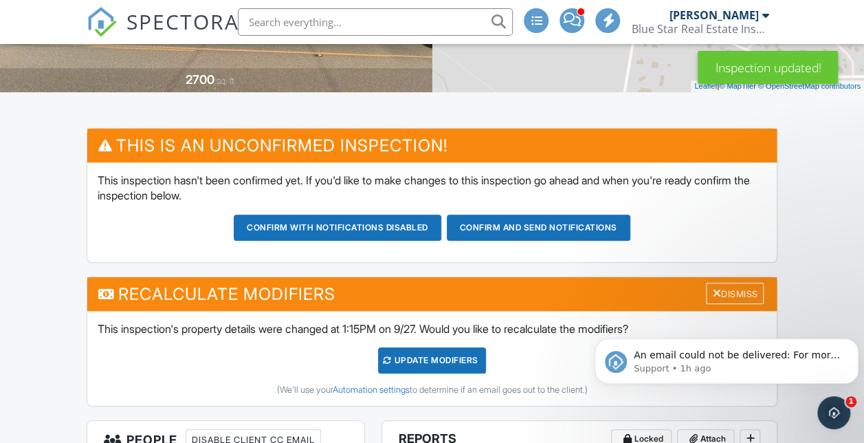
scroll to position [315, 0]
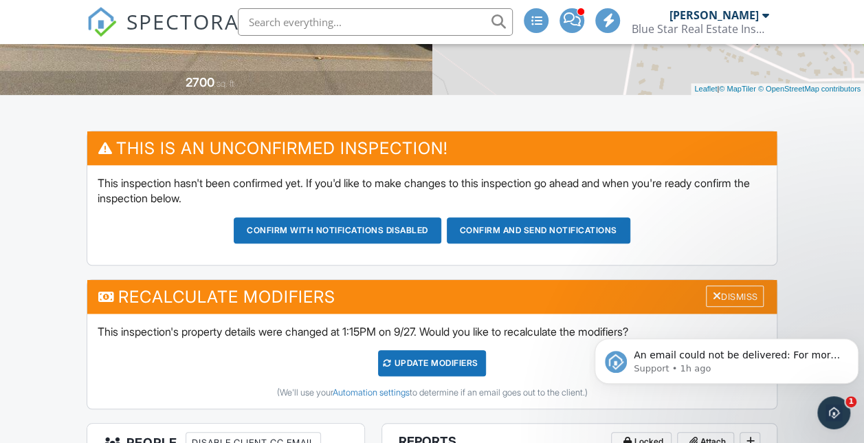
click at [431, 376] on div "UPDATE Modifiers" at bounding box center [432, 363] width 108 height 26
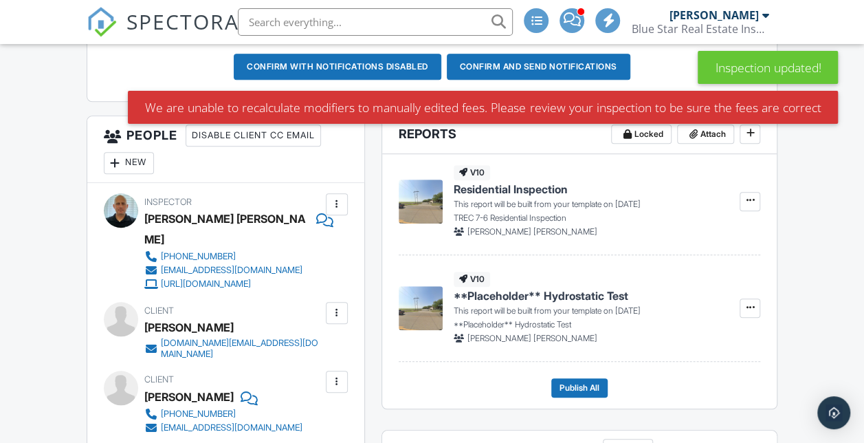
click at [136, 174] on div "New" at bounding box center [129, 163] width 50 height 22
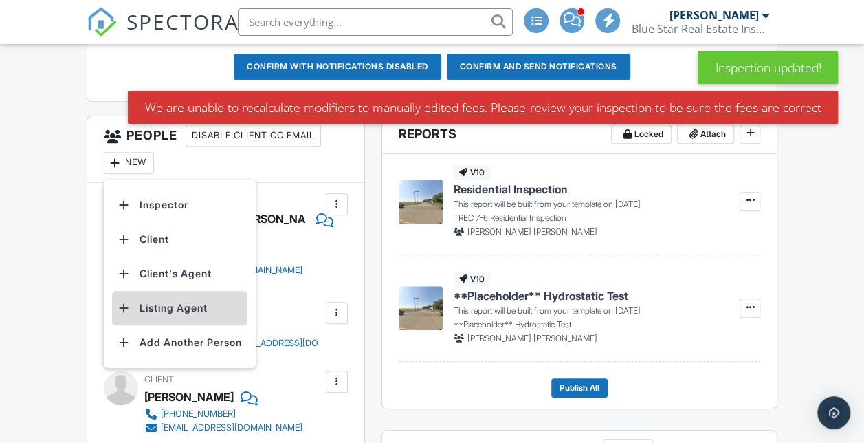
click at [204, 325] on li "Listing Agent" at bounding box center [179, 308] width 135 height 34
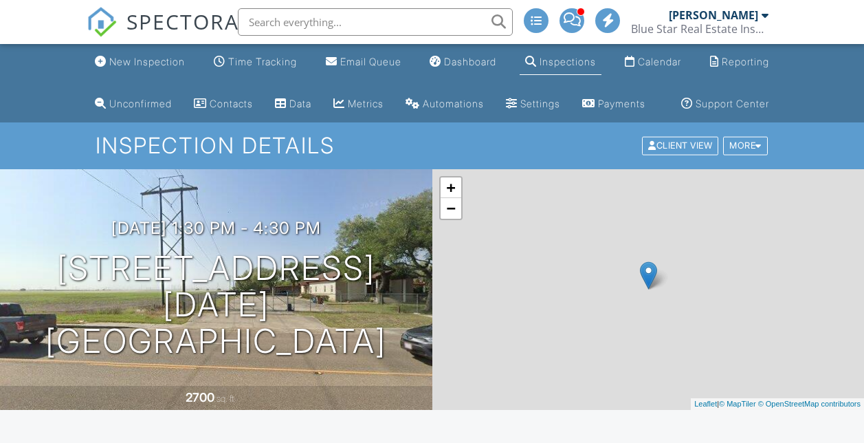
scroll to position [685, 0]
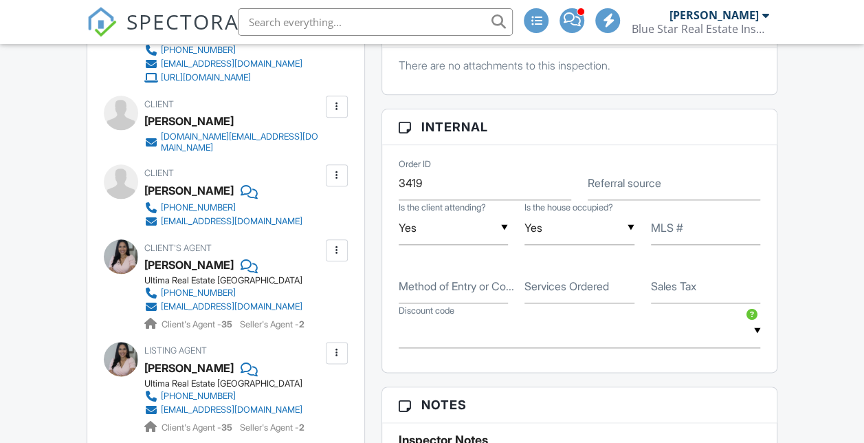
click at [338, 257] on div at bounding box center [337, 250] width 14 height 14
click at [336, 257] on div at bounding box center [337, 250] width 14 height 14
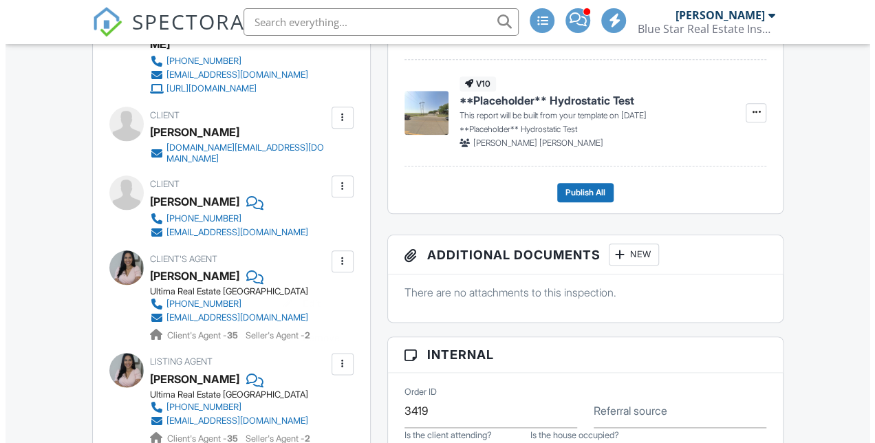
scroll to position [0, 0]
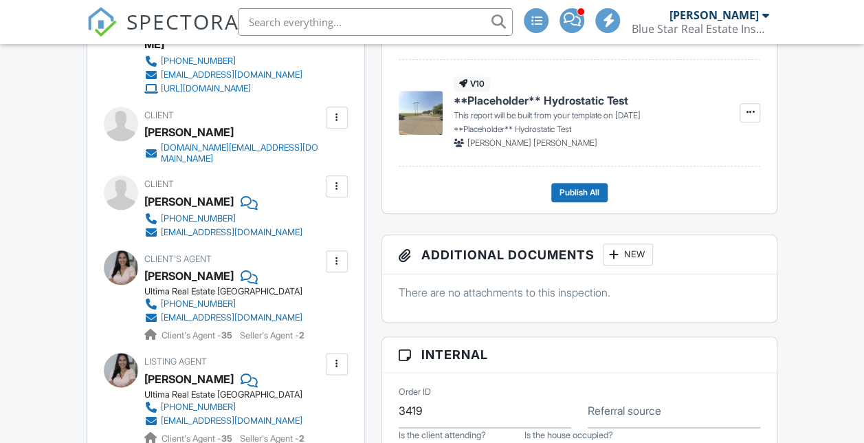
click at [336, 263] on div at bounding box center [337, 261] width 22 height 22
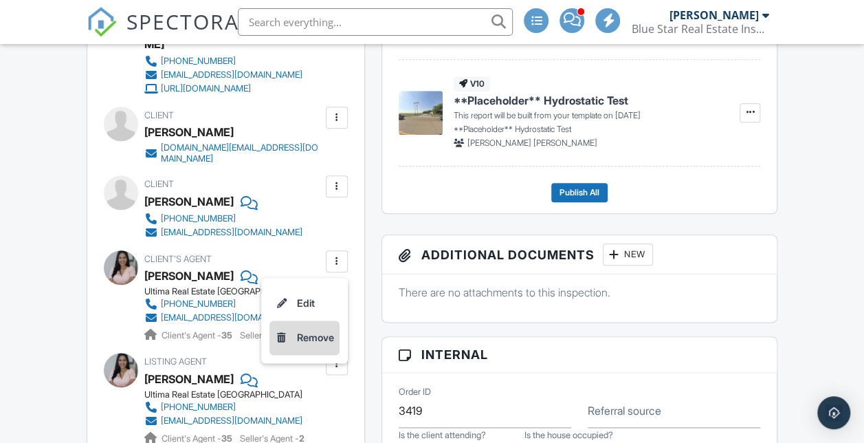
click at [303, 342] on li "Remove" at bounding box center [305, 337] width 70 height 34
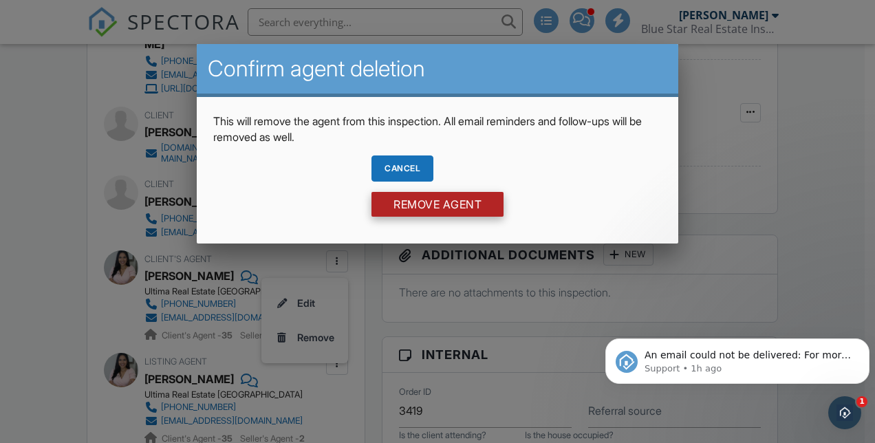
click at [436, 210] on input "Remove Agent" at bounding box center [437, 204] width 132 height 25
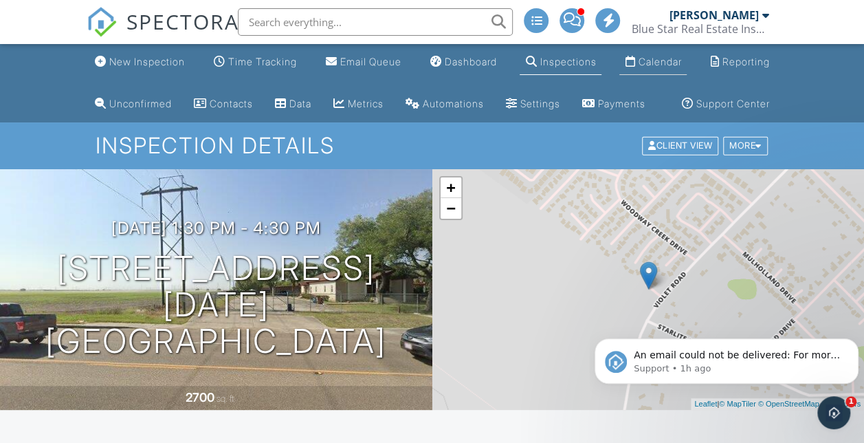
click at [659, 59] on div "Calendar" at bounding box center [659, 62] width 43 height 12
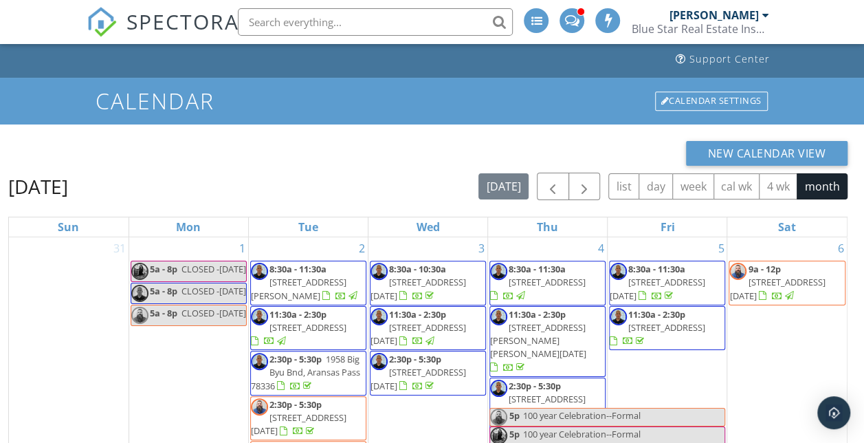
scroll to position [70, 0]
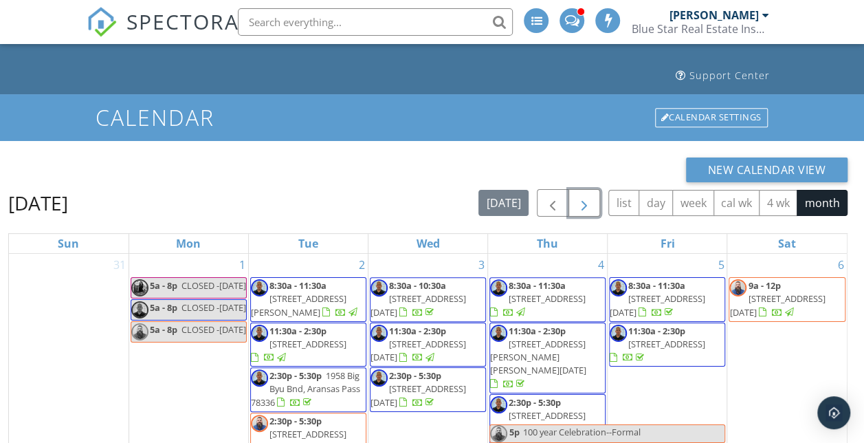
click at [584, 206] on span "button" at bounding box center [584, 203] width 17 height 17
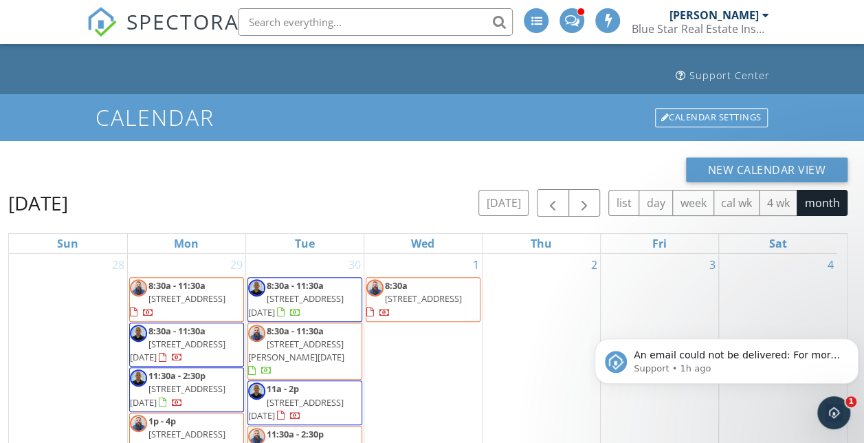
click at [96, 19] on img at bounding box center [102, 22] width 30 height 30
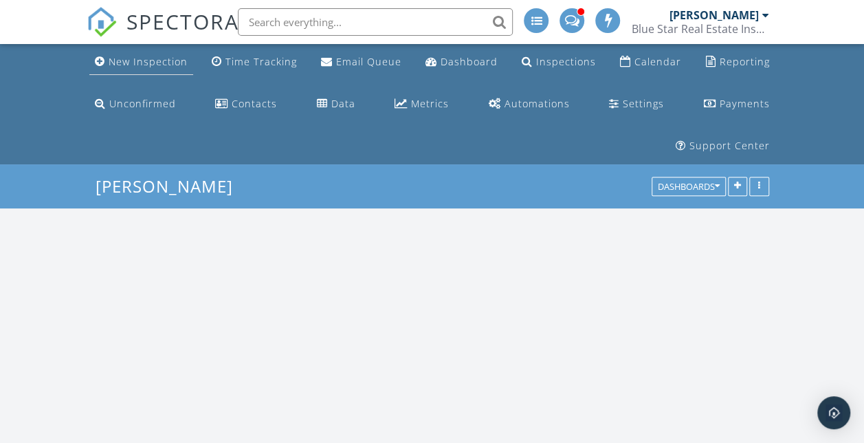
click at [127, 65] on div "New Inspection" at bounding box center [148, 61] width 79 height 13
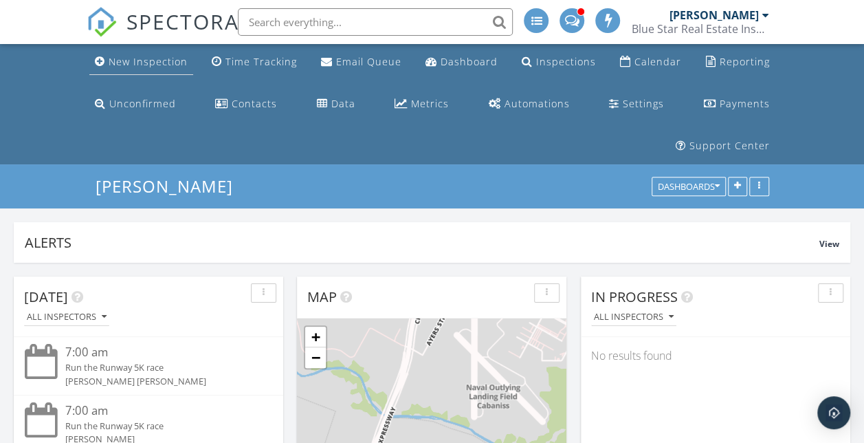
scroll to position [296, 270]
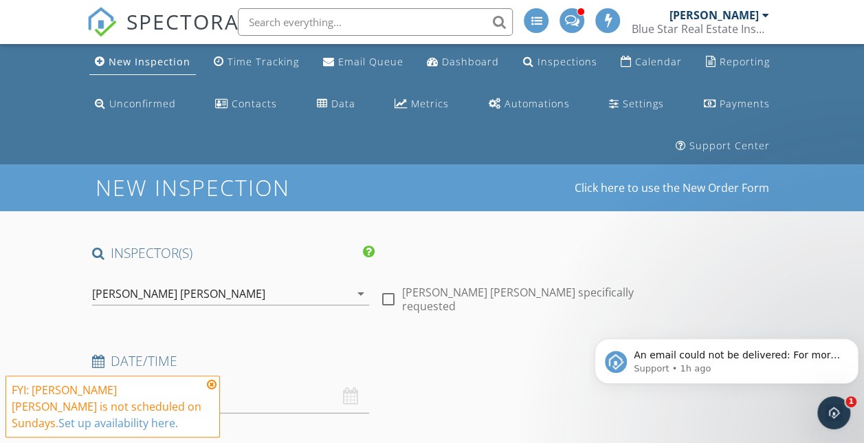
click at [212, 385] on icon at bounding box center [212, 384] width 10 height 11
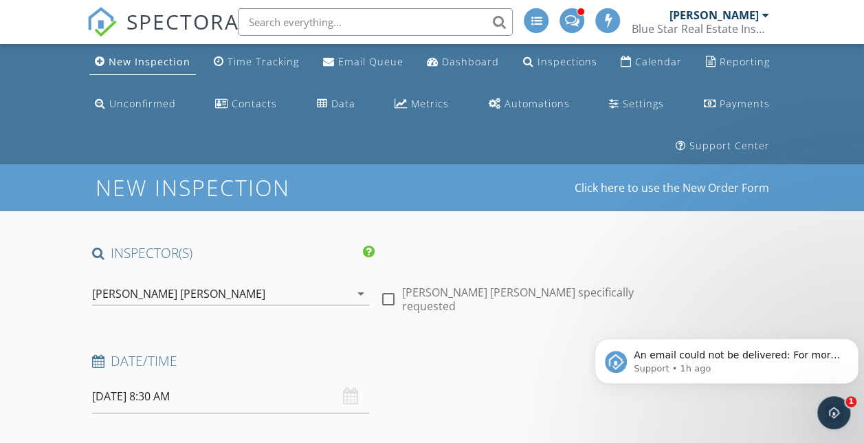
scroll to position [144, 0]
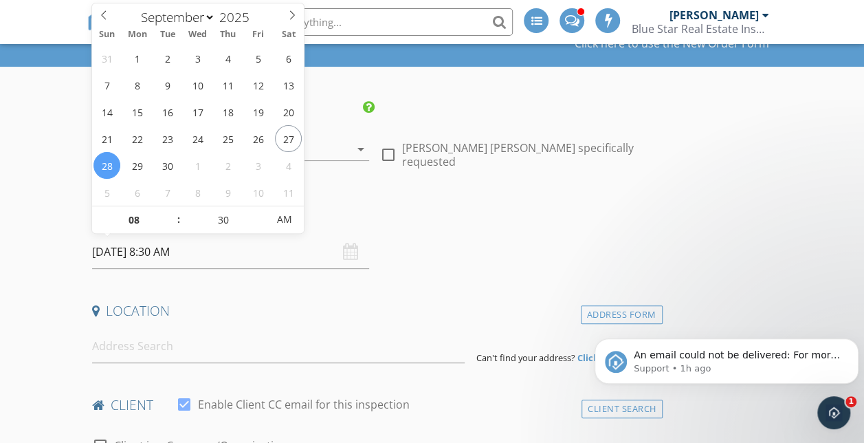
click at [143, 243] on input "[DATE] 8:30 AM" at bounding box center [230, 252] width 277 height 34
select select "9"
type input "[DATE] 8:30 AM"
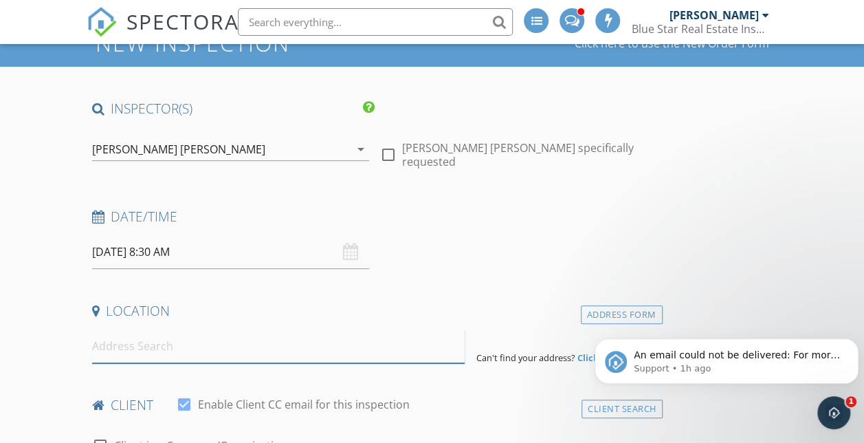
click at [157, 351] on input at bounding box center [278, 346] width 373 height 34
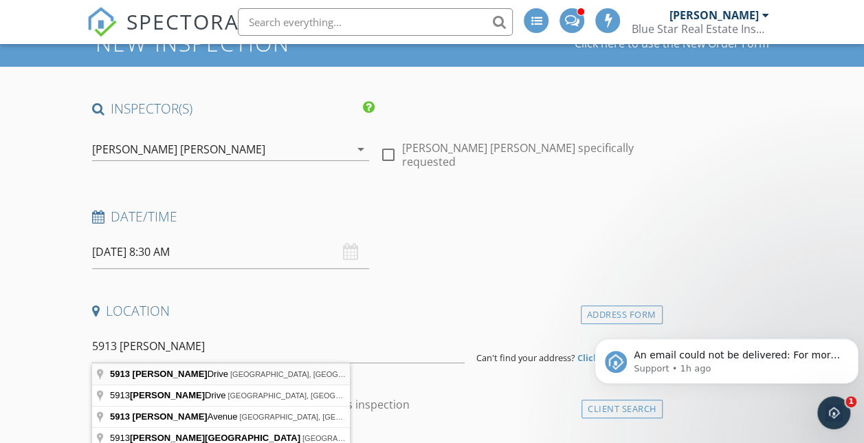
type input "5913 Lucille Drive, Corpus Christi, TX, USA"
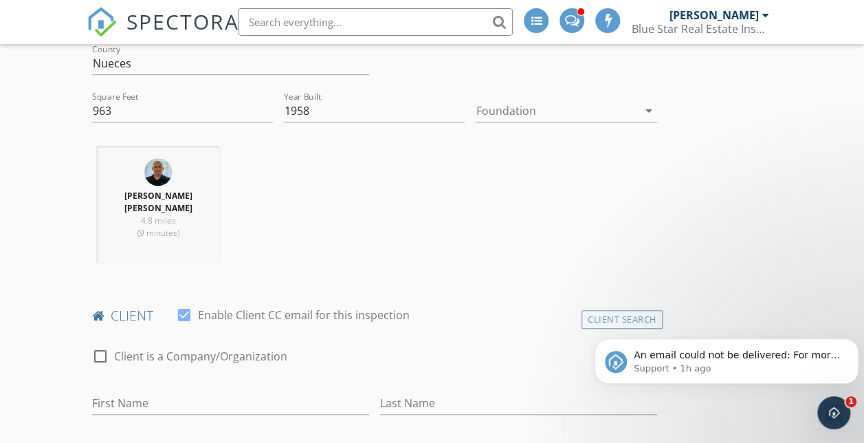
scroll to position [527, 0]
click at [476, 111] on div at bounding box center [557, 111] width 162 height 22
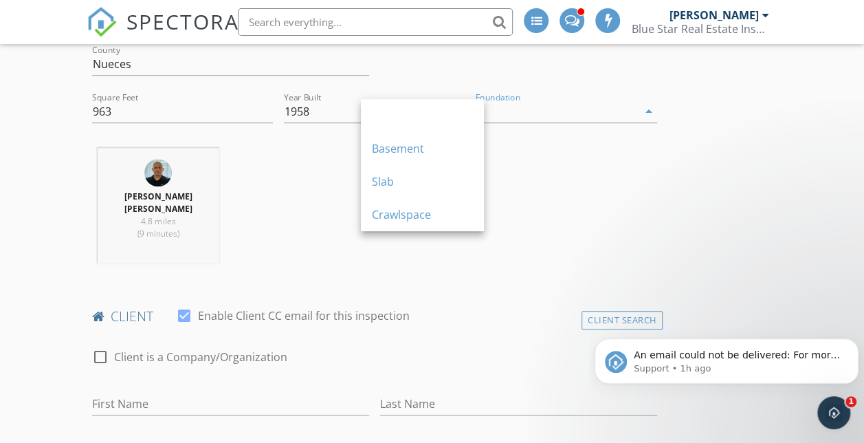
click at [255, 226] on div "James Matthew Lynch 4.8 miles (9 minutes)" at bounding box center [375, 211] width 576 height 127
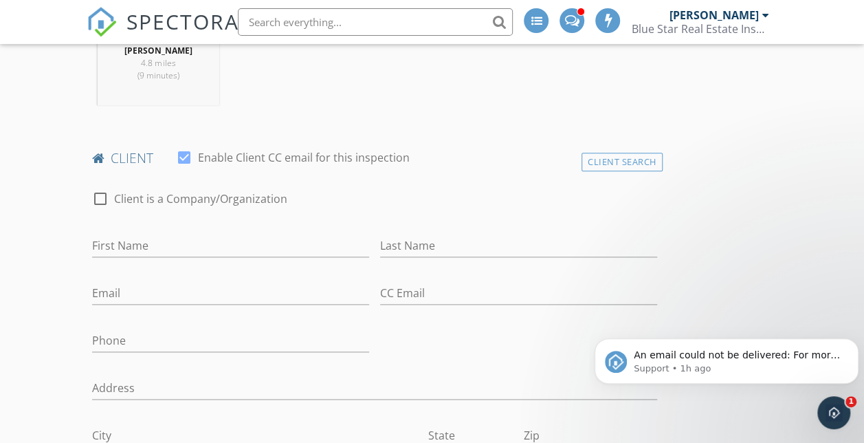
scroll to position [685, 0]
click at [195, 256] on input "First Name" at bounding box center [230, 245] width 277 height 23
type input "John"
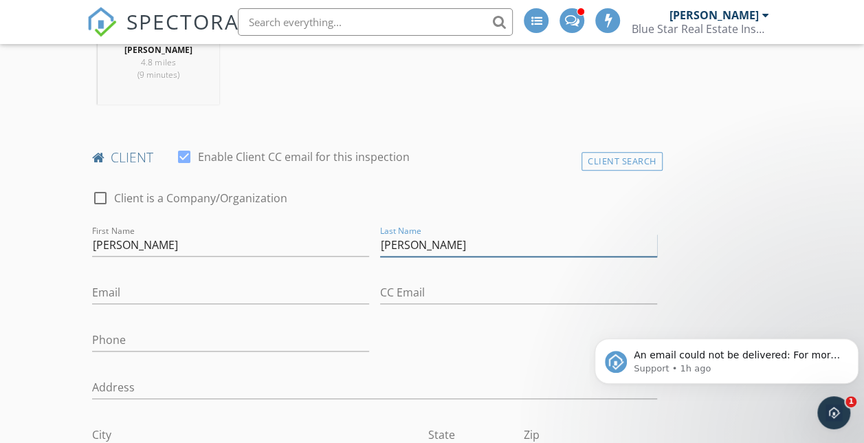
type input "Reedy"
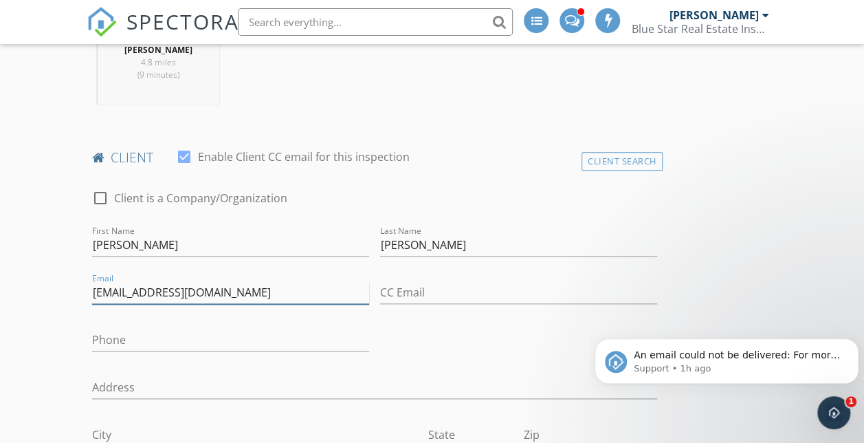
type input "jw_reedy@yahoo.com"
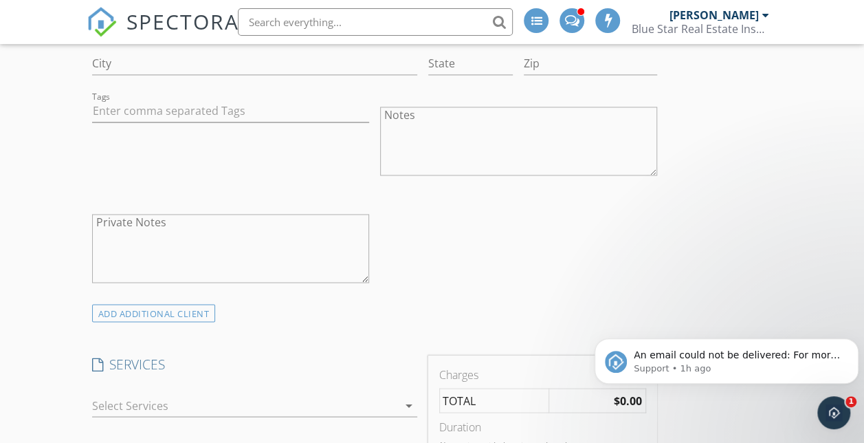
scroll to position [1152, 0]
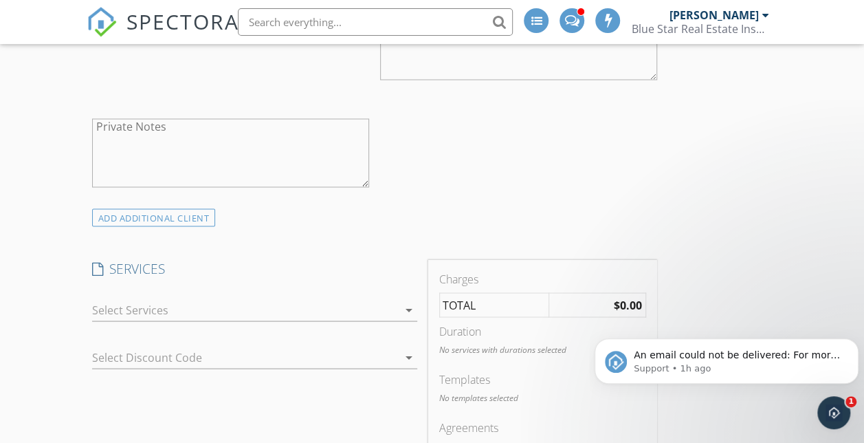
type input "346-549-0288"
click at [198, 314] on div at bounding box center [245, 309] width 306 height 22
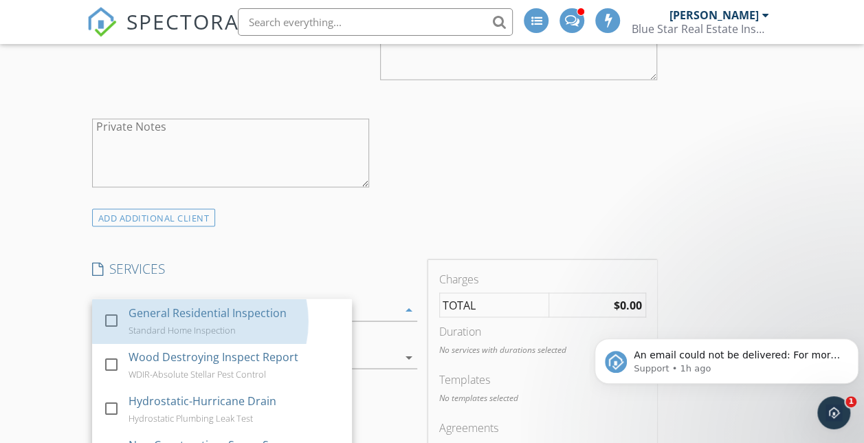
click at [198, 314] on div "General Residential Inspection" at bounding box center [208, 312] width 158 height 17
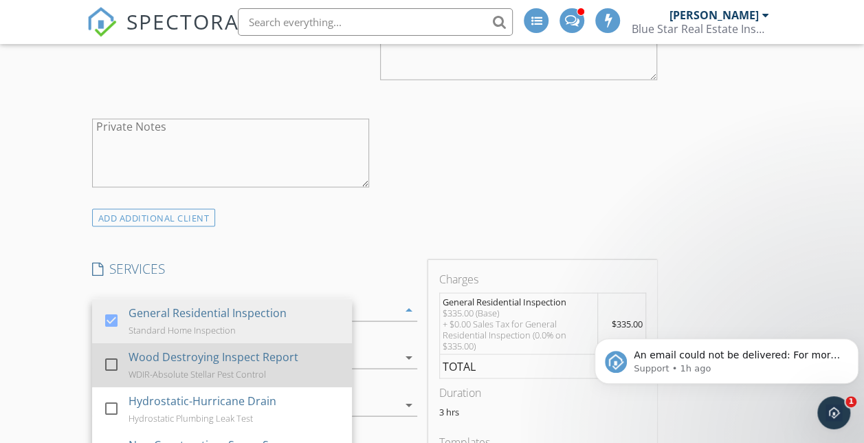
click at [198, 363] on div "Wood Destroying Inspect Report" at bounding box center [214, 356] width 170 height 17
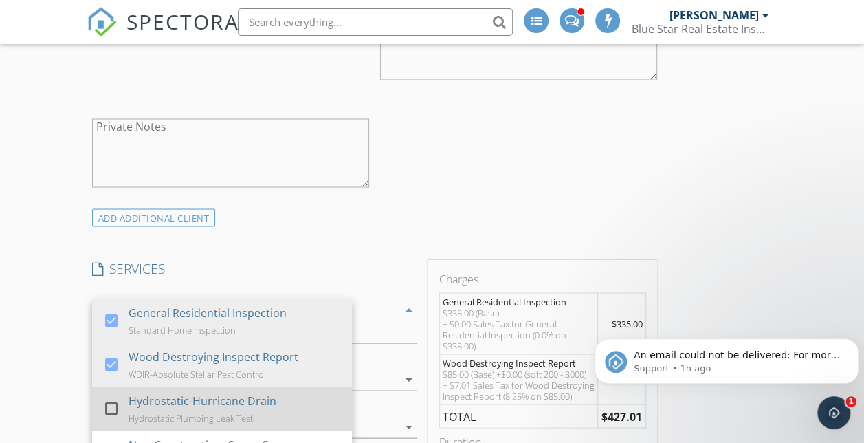
click at [198, 407] on div "Hydrostatic-Hurricane Drain" at bounding box center [203, 400] width 148 height 17
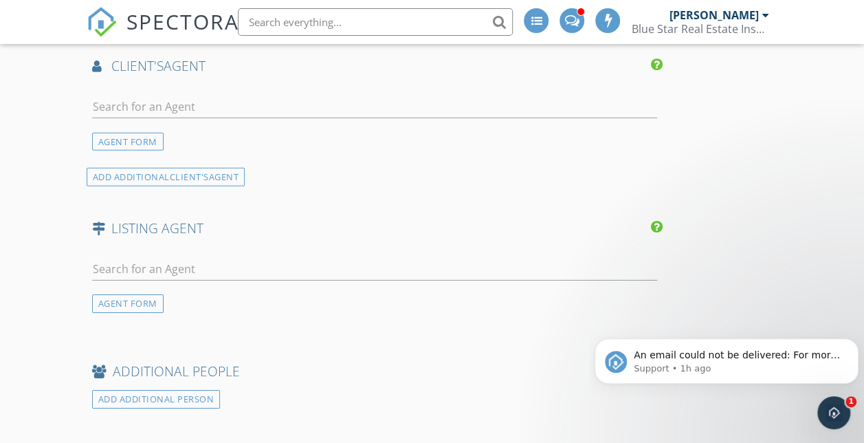
scroll to position [2042, 0]
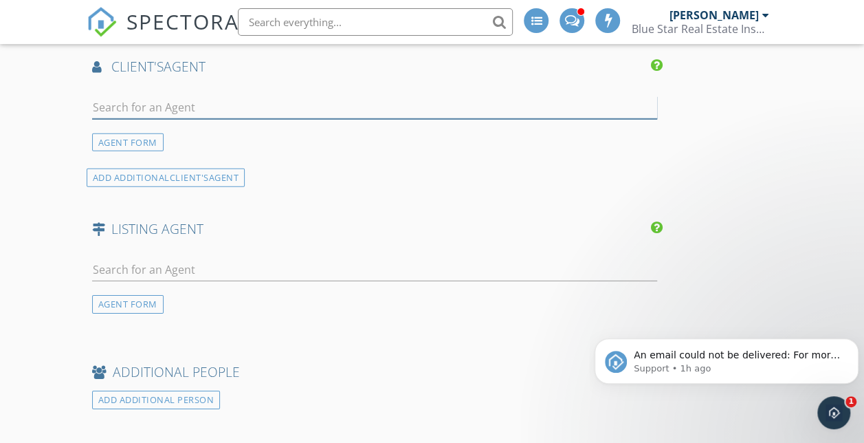
click at [287, 119] on input "text" at bounding box center [374, 107] width 565 height 23
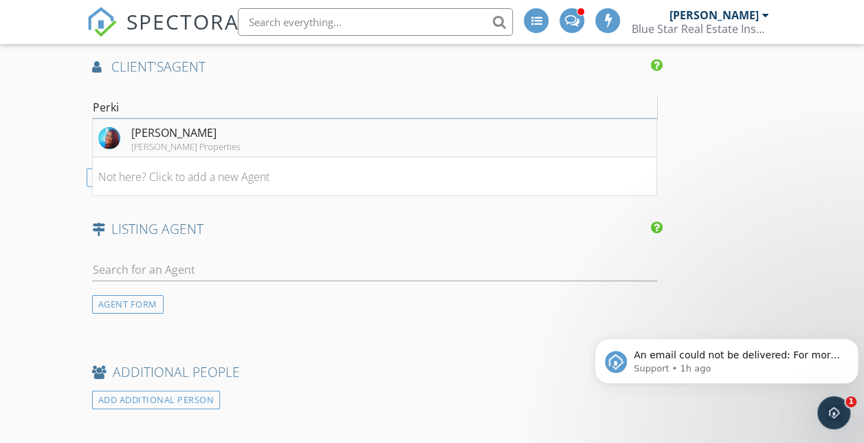
type input "Perki"
click at [263, 157] on li "Mitzie Perkins Gomez Properties" at bounding box center [375, 138] width 564 height 39
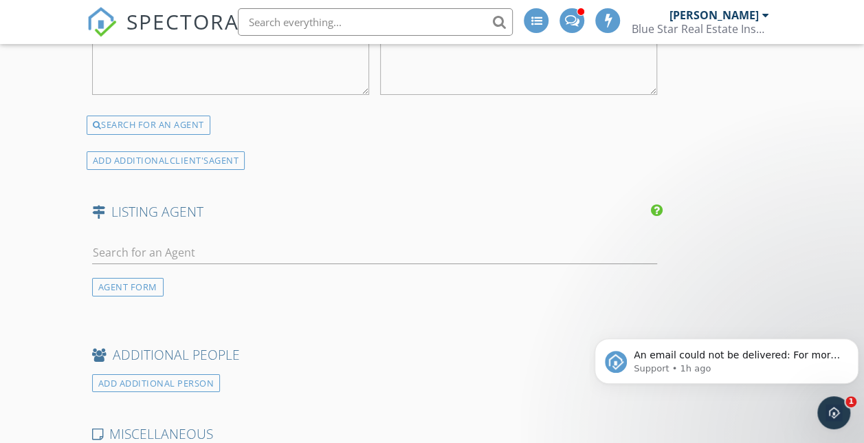
scroll to position [2550, 0]
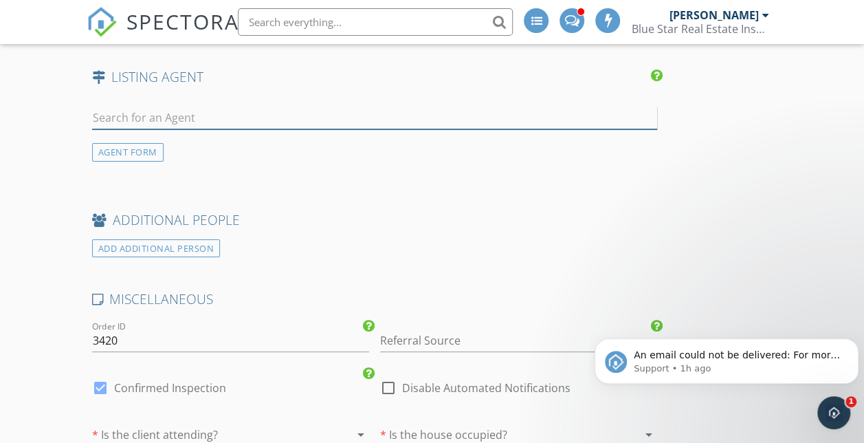
click at [282, 129] on input "text" at bounding box center [374, 118] width 565 height 23
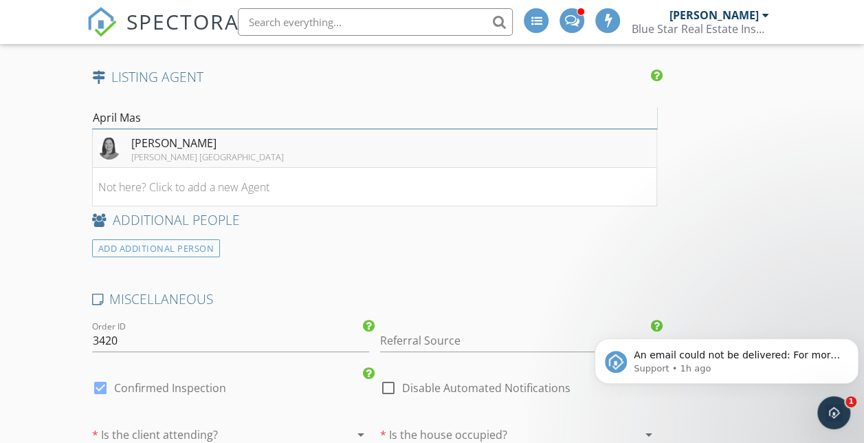
type input "April Mas"
click at [135, 162] on div "Keller Williams Coastal Bend" at bounding box center [207, 156] width 153 height 11
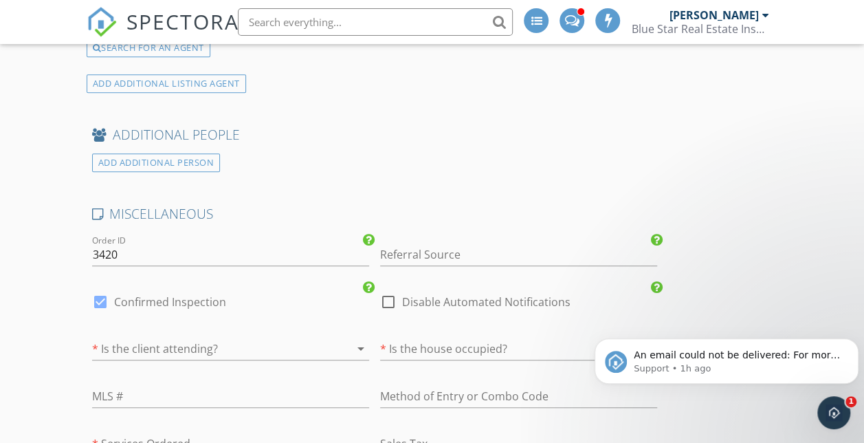
scroll to position [2923, 0]
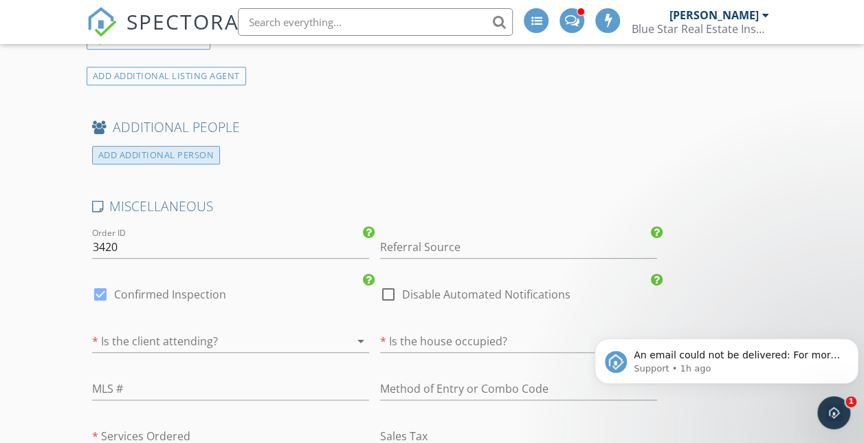
drag, startPoint x: 135, startPoint y: 314, endPoint x: 96, endPoint y: 308, distance: 39.6
click at [96, 164] on div "ADD ADDITIONAL PERSON" at bounding box center [156, 155] width 129 height 19
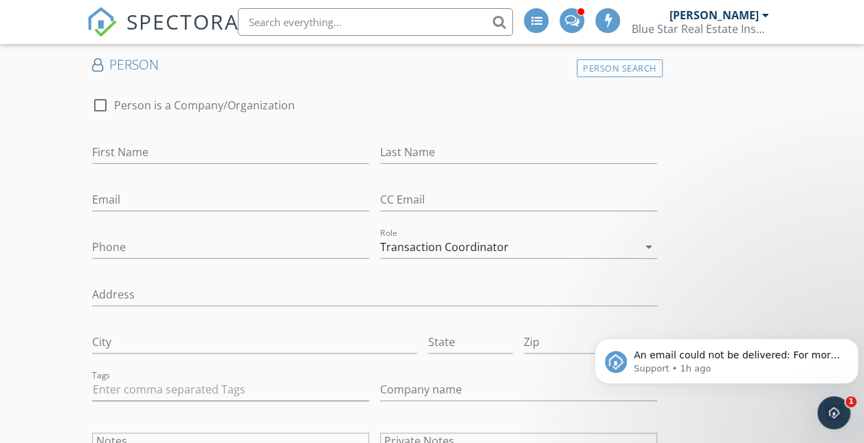
scroll to position [3047, 0]
click at [577, 77] on div "Person Search" at bounding box center [620, 67] width 86 height 19
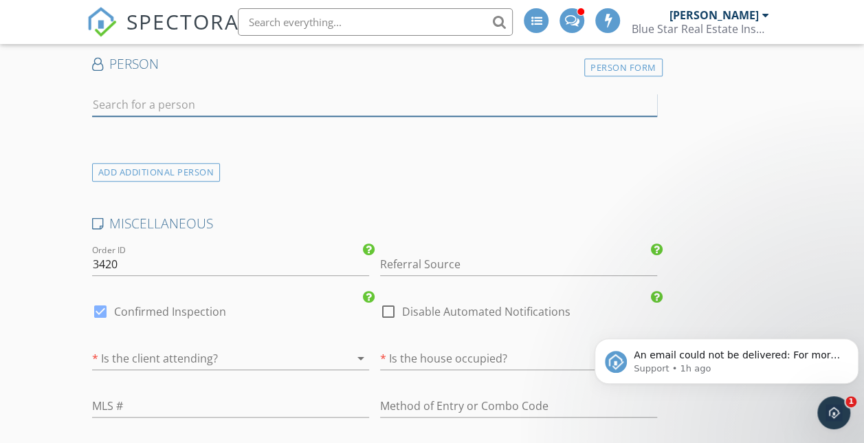
click at [250, 116] on input "text" at bounding box center [374, 105] width 565 height 23
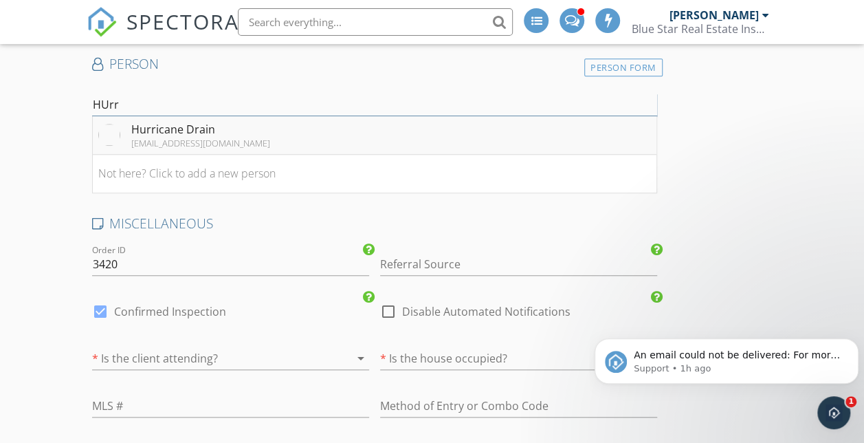
type input "HUrr"
click at [233, 138] on div "Hurricane Drain" at bounding box center [200, 129] width 139 height 17
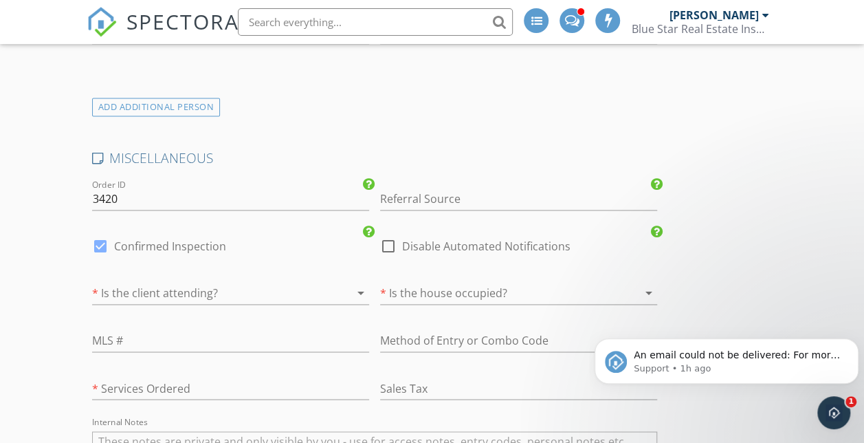
scroll to position [3686, 0]
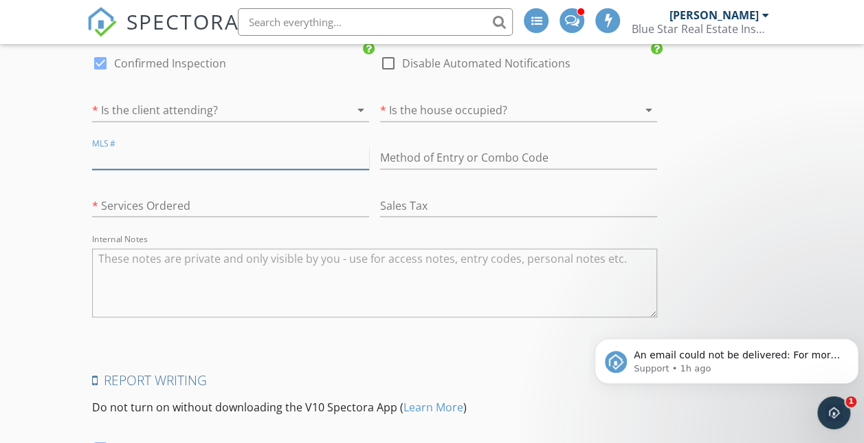
click at [234, 169] on input "text" at bounding box center [230, 157] width 277 height 23
click at [209, 121] on div at bounding box center [211, 110] width 239 height 22
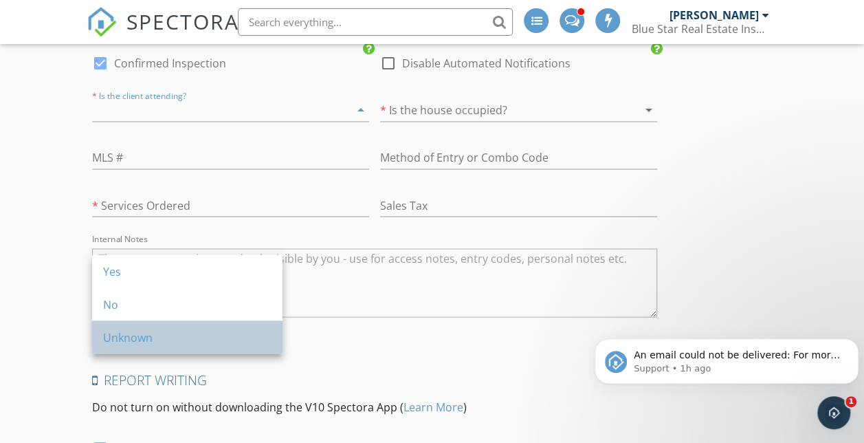
click at [197, 332] on div "Unknown" at bounding box center [187, 337] width 168 height 17
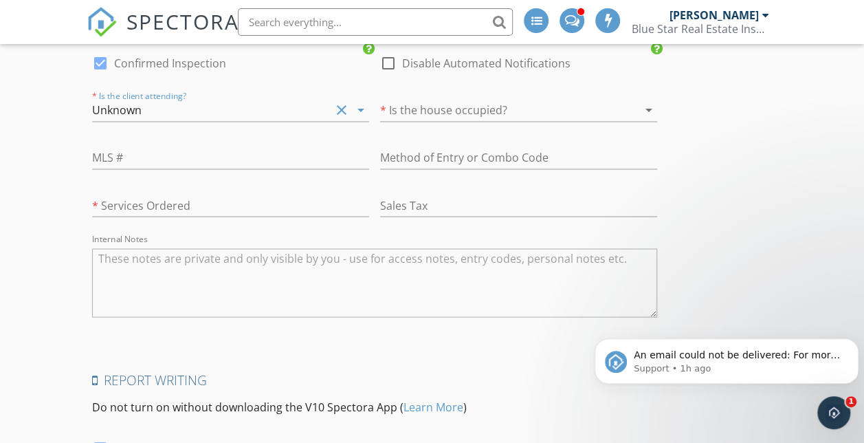
click at [380, 121] on div at bounding box center [499, 110] width 239 height 22
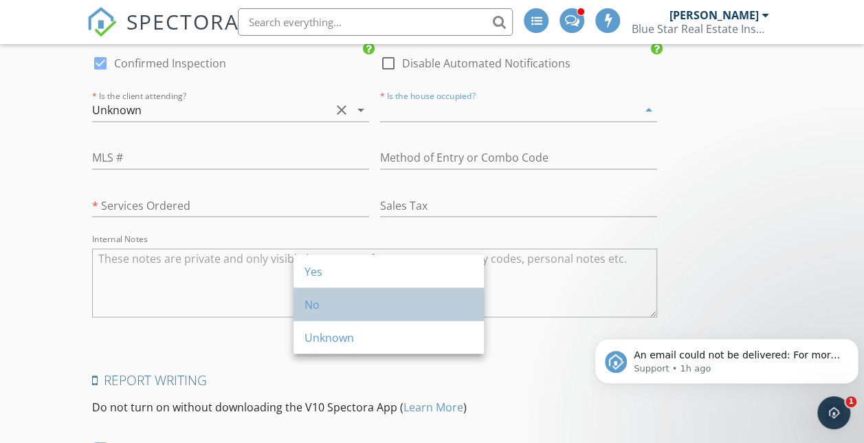
click at [343, 308] on div "No" at bounding box center [389, 304] width 168 height 17
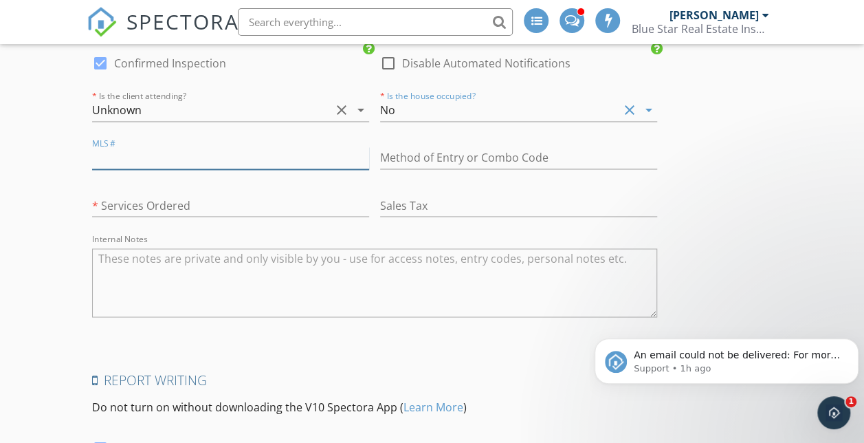
click at [187, 169] on input "text" at bounding box center [230, 157] width 277 height 23
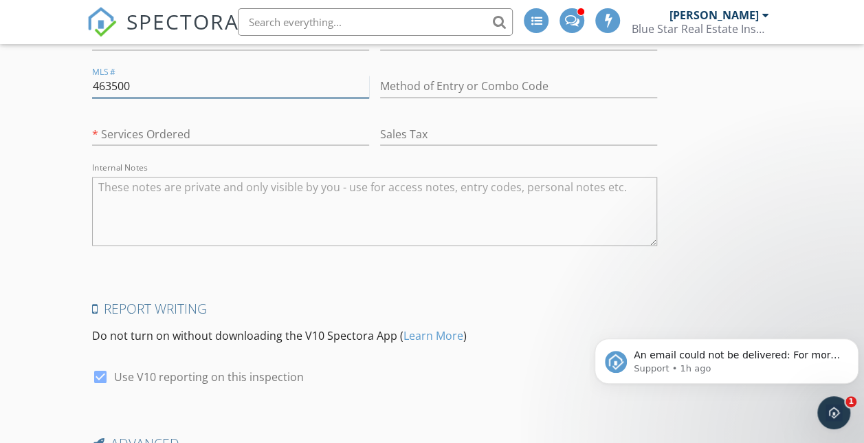
scroll to position [3754, 0]
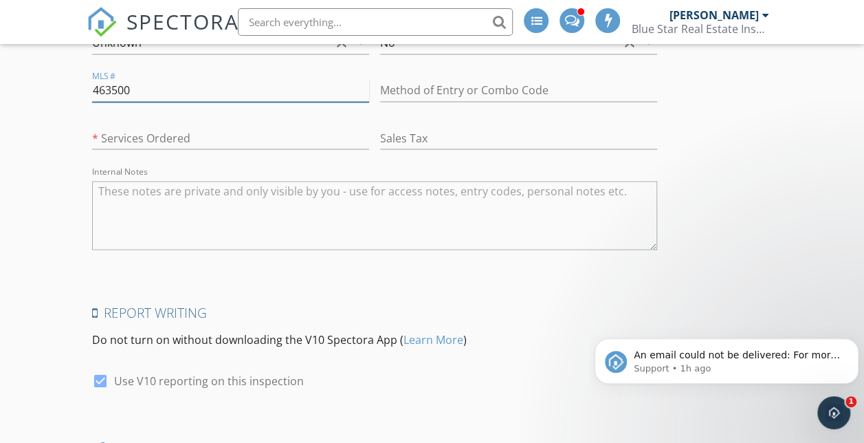
type input "463500"
checkbox input "false"
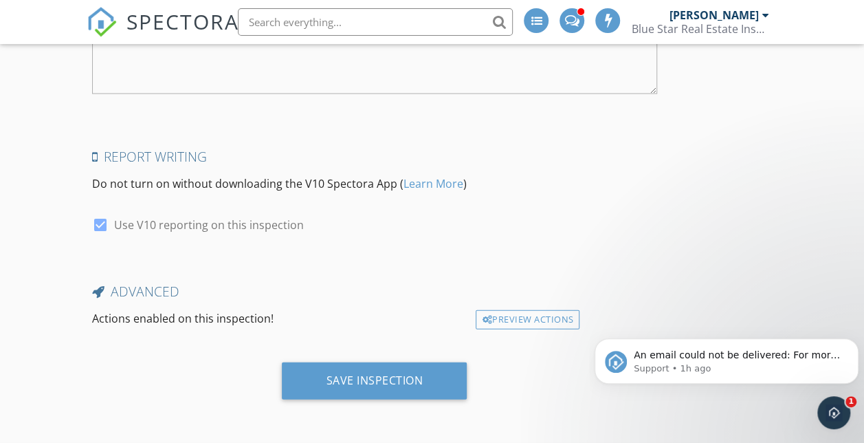
scroll to position [4019, 0]
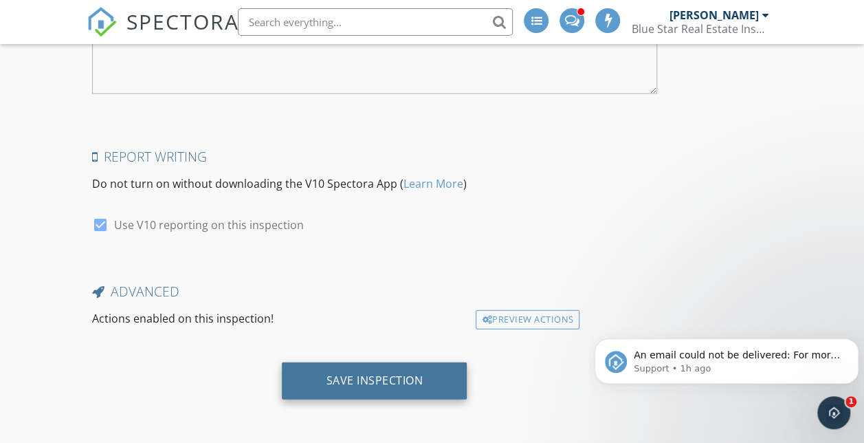
click at [294, 399] on div "Save Inspection" at bounding box center [374, 380] width 185 height 37
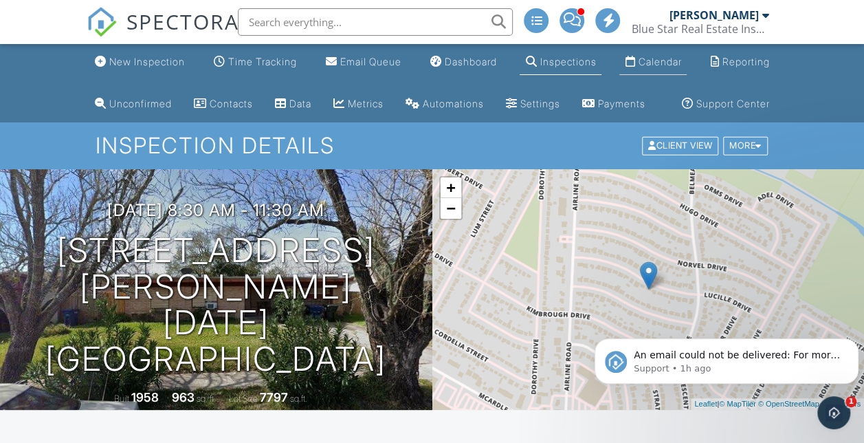
click at [666, 60] on div "Calendar" at bounding box center [659, 62] width 43 height 12
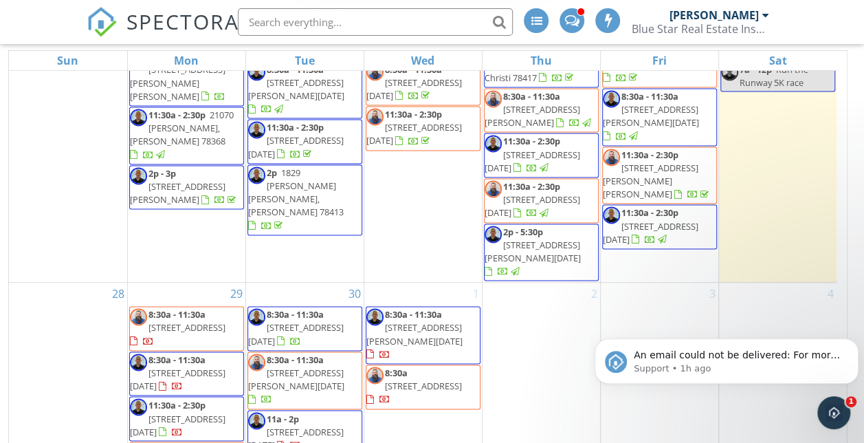
scroll to position [998, 0]
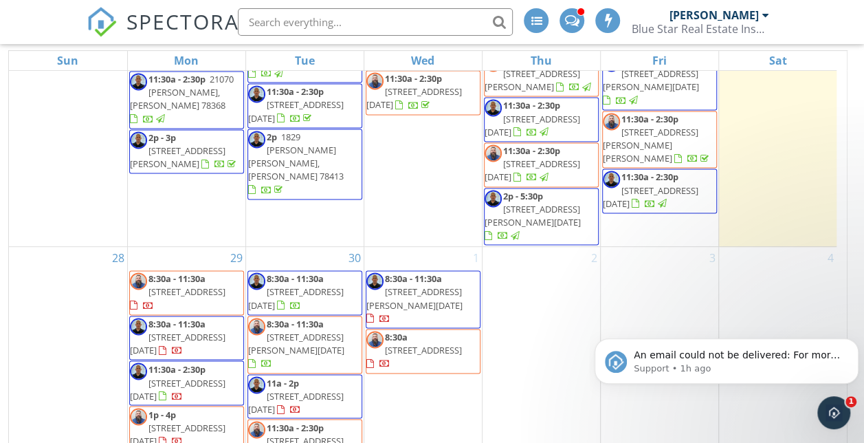
click at [325, 318] on link "8:30a - 11:30a [STREET_ADDRESS][PERSON_NAME][DATE]" at bounding box center [296, 344] width 96 height 52
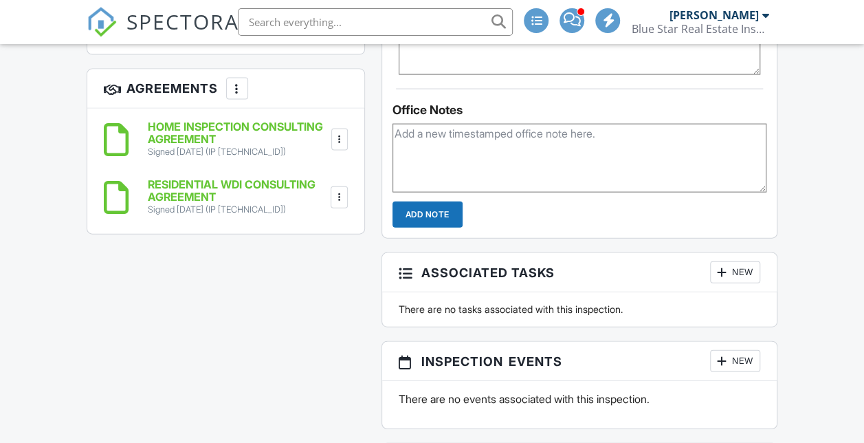
scroll to position [1466, 0]
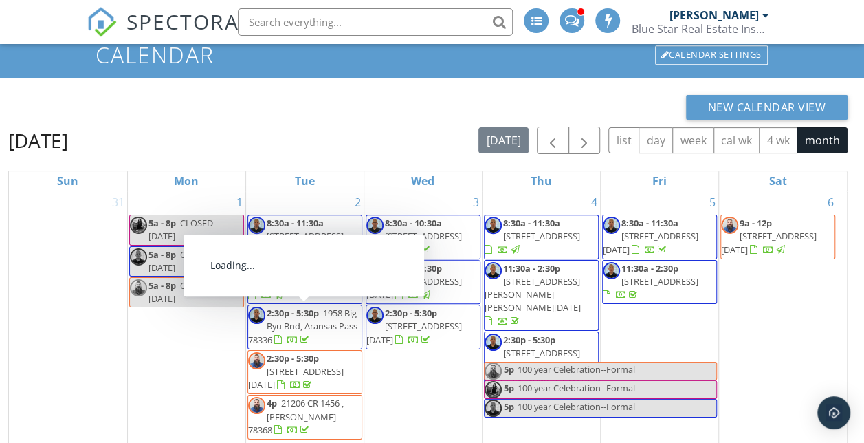
scroll to position [89, 0]
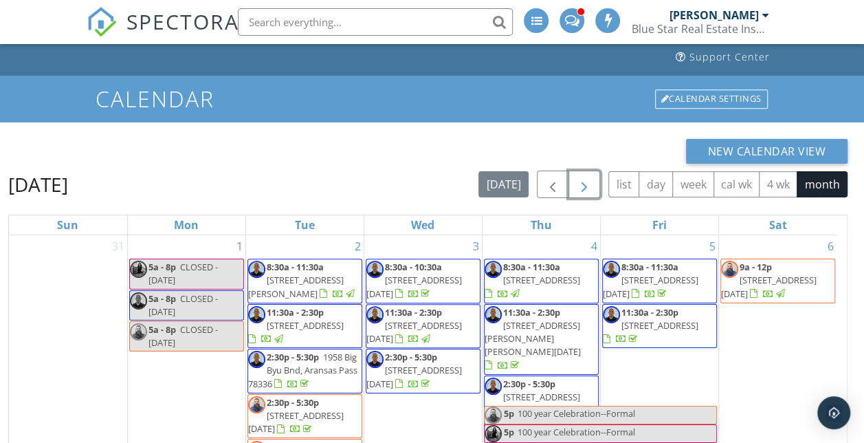
click at [588, 177] on span "button" at bounding box center [584, 185] width 17 height 17
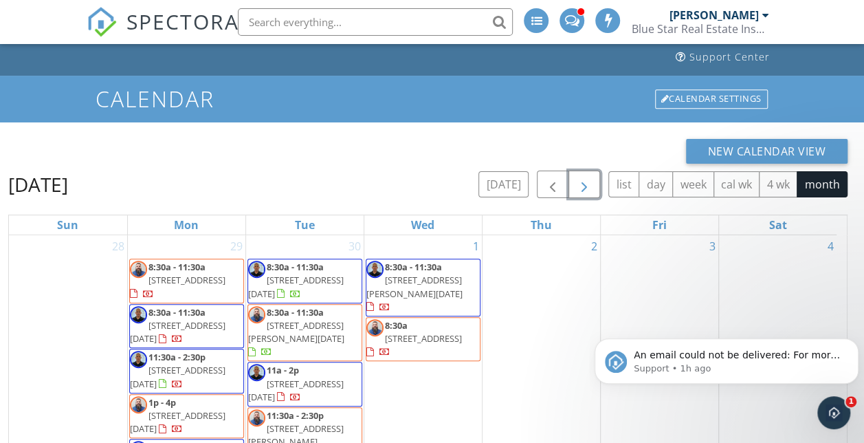
scroll to position [266, 0]
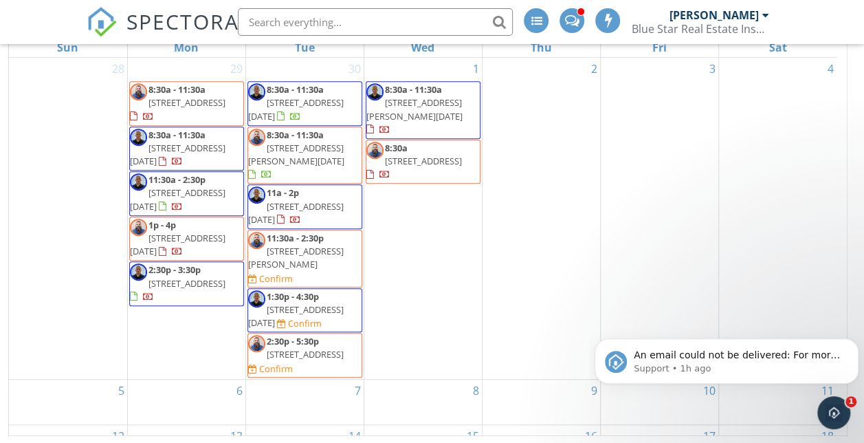
click at [312, 245] on span "[STREET_ADDRESS][PERSON_NAME]" at bounding box center [296, 257] width 96 height 25
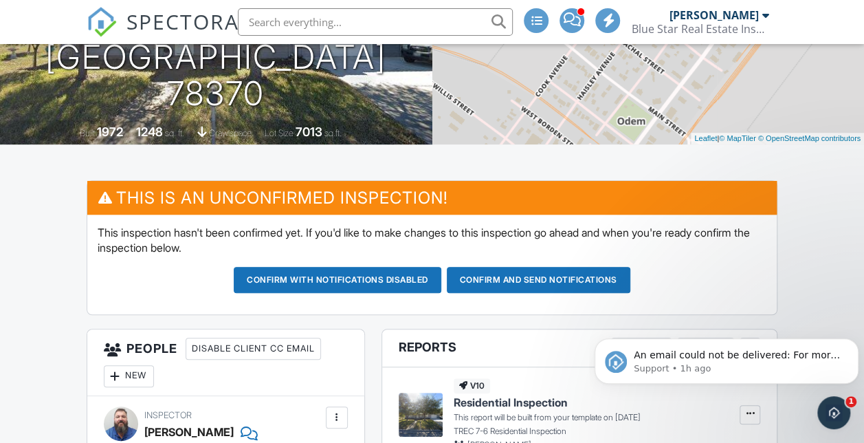
scroll to position [265, 0]
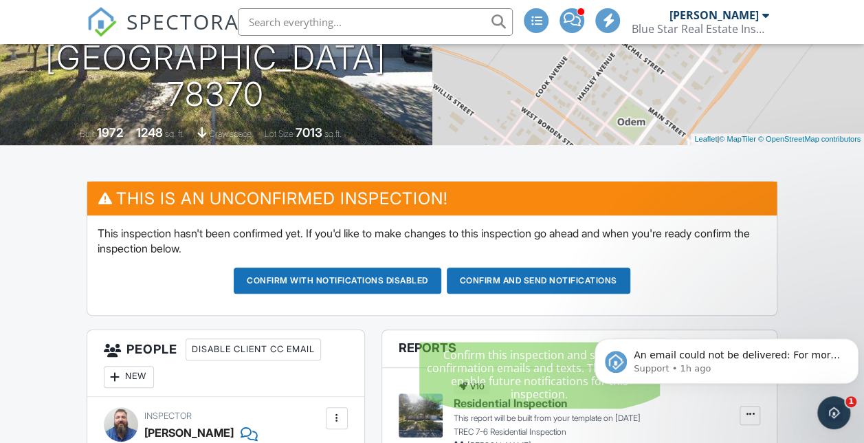
click at [530, 294] on button "Confirm and send notifications" at bounding box center [539, 280] width 184 height 26
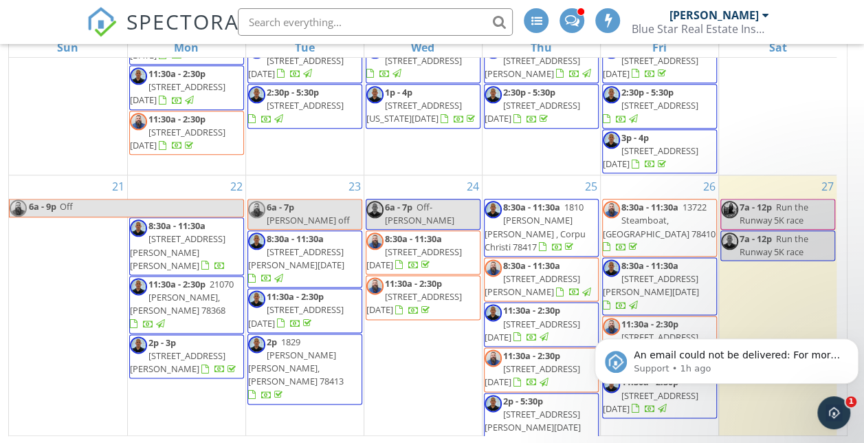
scroll to position [998, 0]
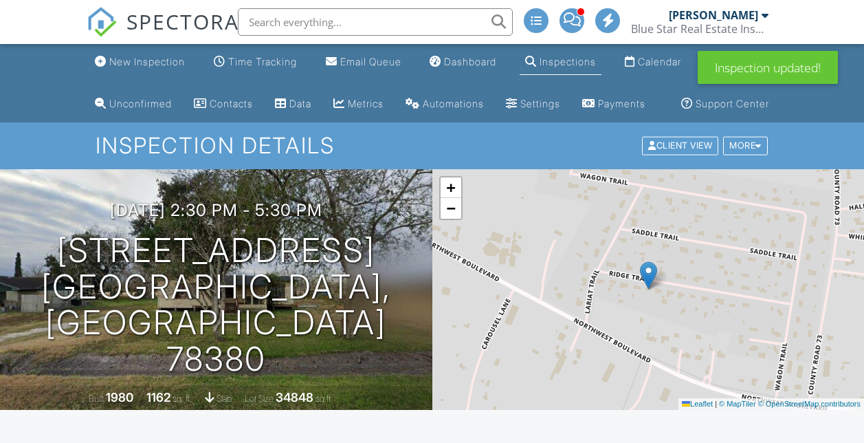
click at [630, 62] on div "Calendar" at bounding box center [630, 61] width 10 height 11
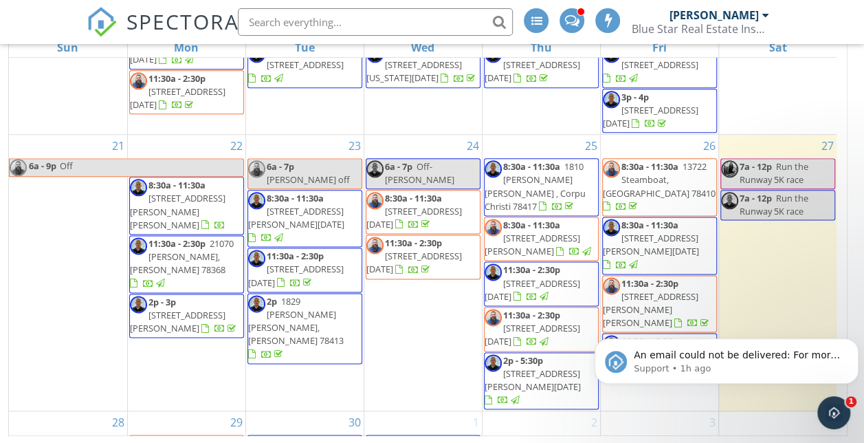
scroll to position [998, 0]
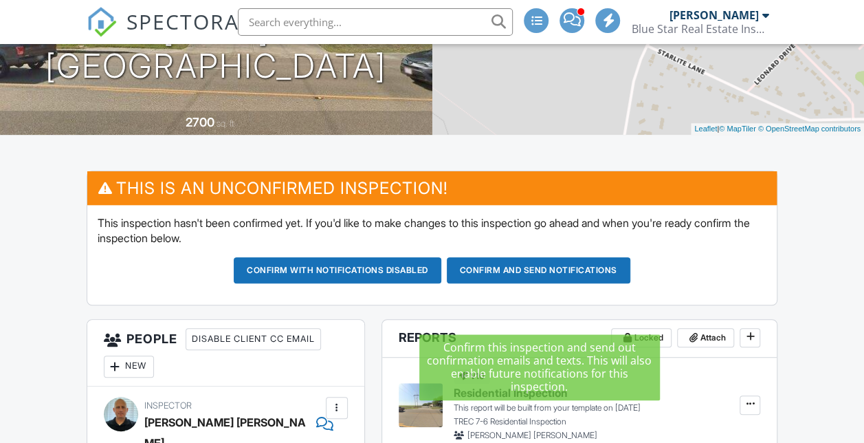
click at [528, 283] on button "Confirm and send notifications" at bounding box center [539, 270] width 184 height 26
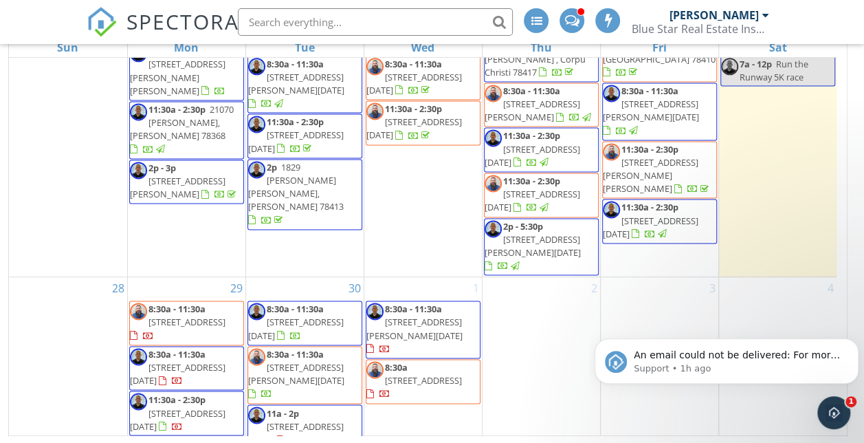
click at [201, 316] on span "[STREET_ADDRESS]" at bounding box center [187, 322] width 77 height 12
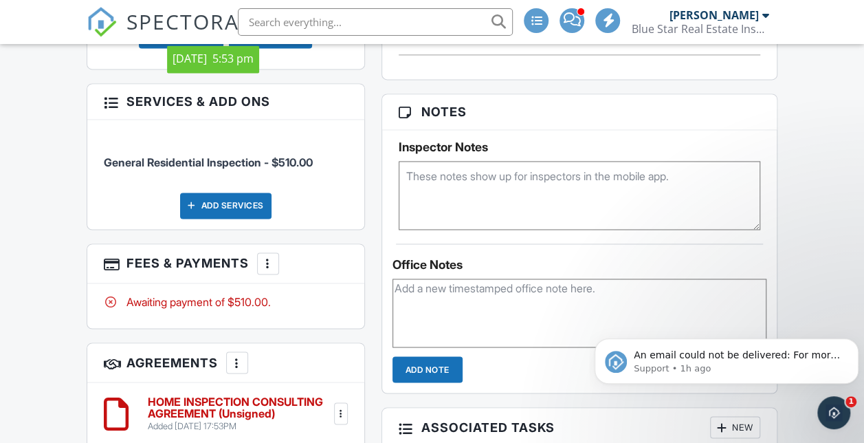
scroll to position [991, 0]
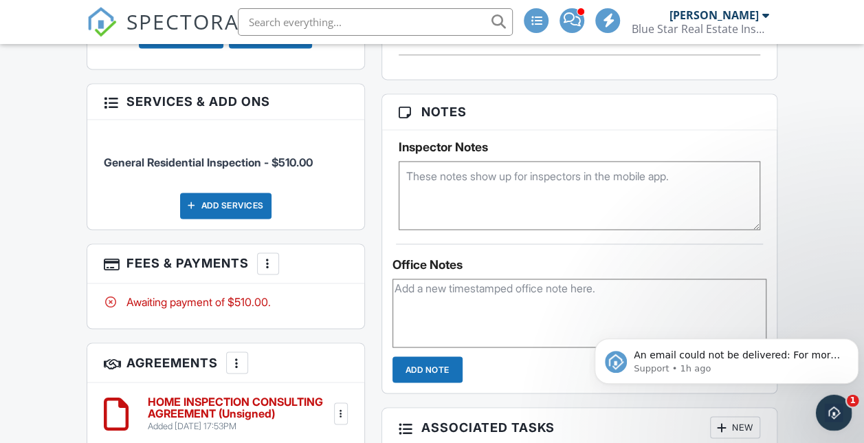
click at [824, 399] on div "Open Intercom Messenger" at bounding box center [831, 410] width 45 height 45
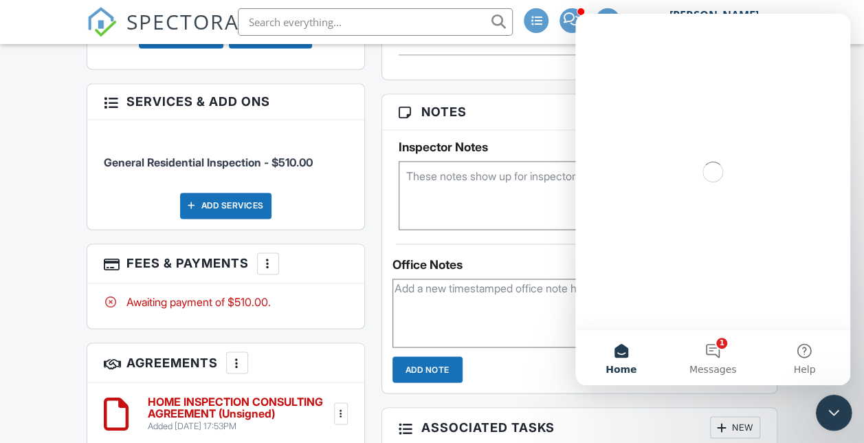
scroll to position [0, 0]
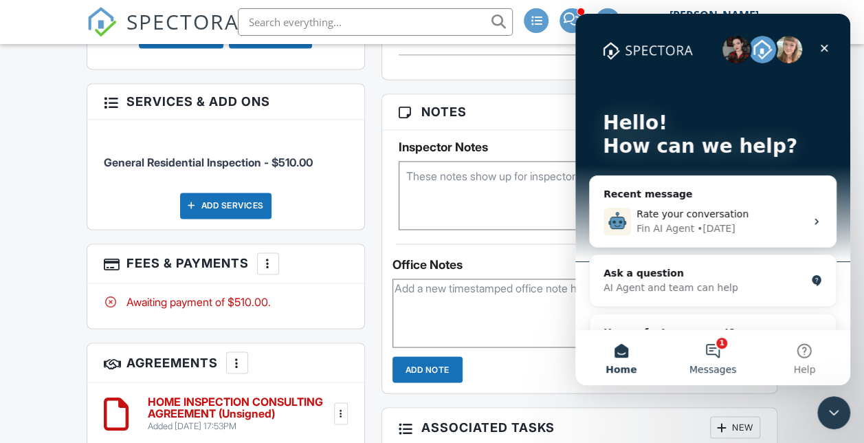
click at [707, 354] on button "1 Messages" at bounding box center [712, 357] width 91 height 55
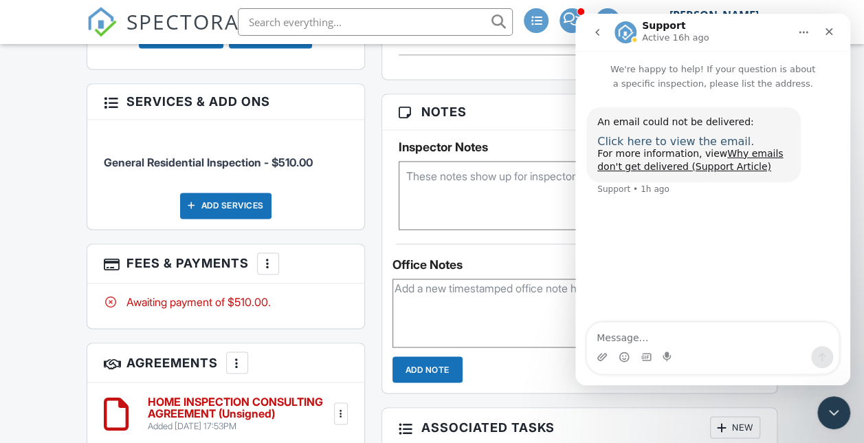
click at [652, 140] on span "Click here to view the email." at bounding box center [675, 141] width 157 height 13
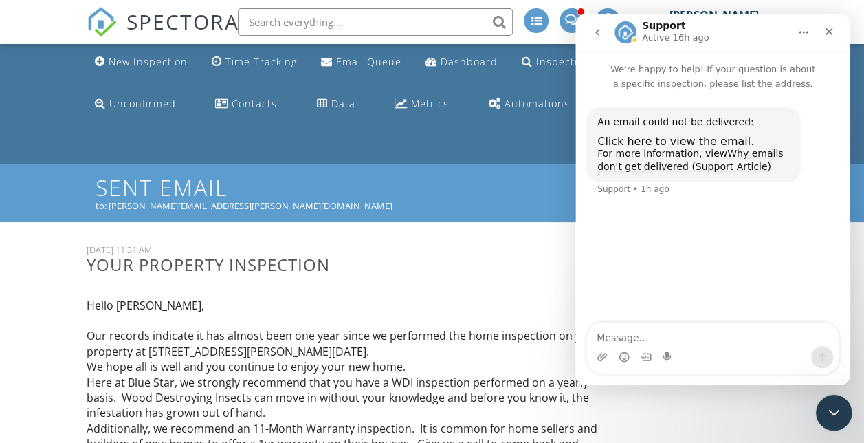
click at [828, 415] on icon "Close Intercom Messenger" at bounding box center [832, 410] width 17 height 17
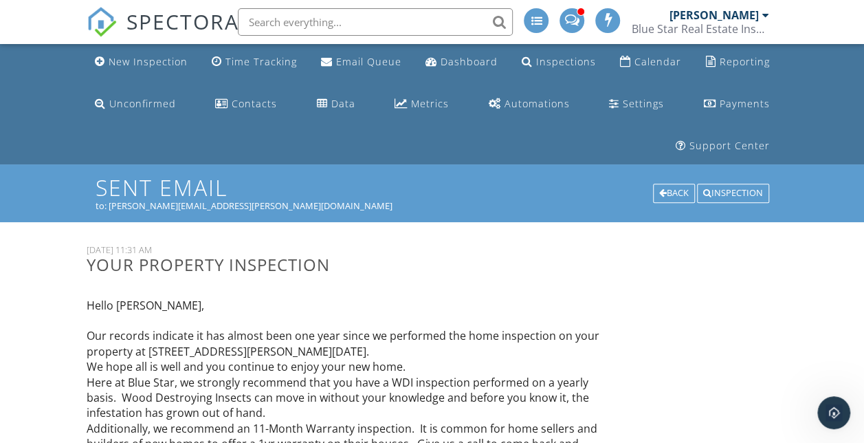
click at [93, 21] on img at bounding box center [102, 22] width 30 height 30
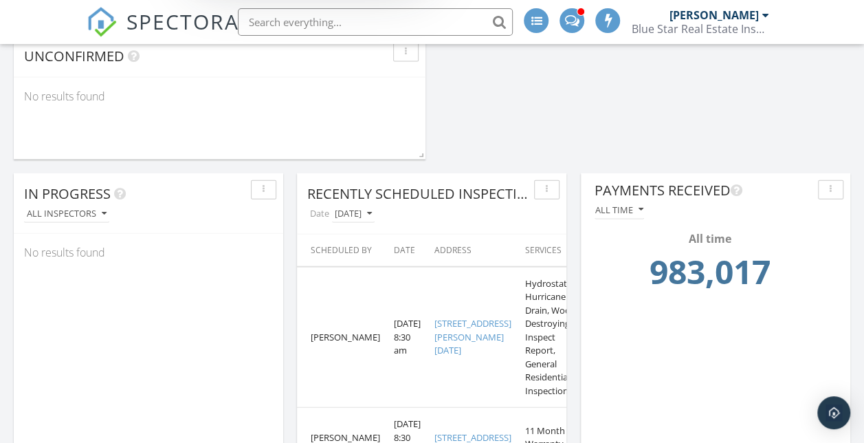
scroll to position [1447, 0]
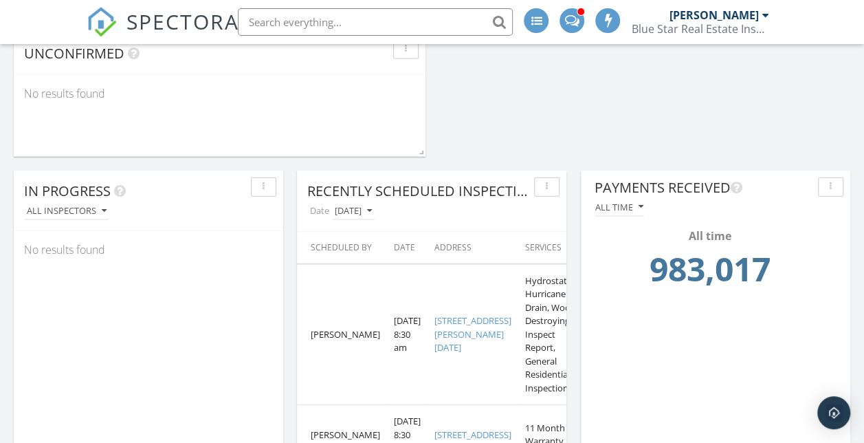
click at [97, 22] on img at bounding box center [102, 22] width 30 height 30
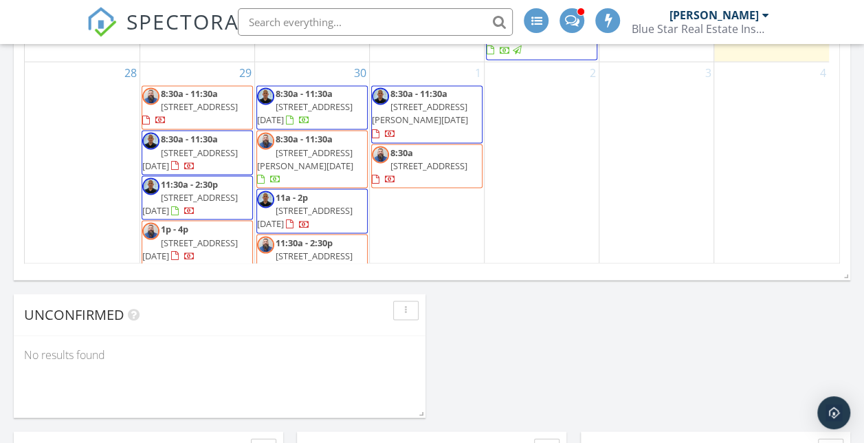
scroll to position [1165, 0]
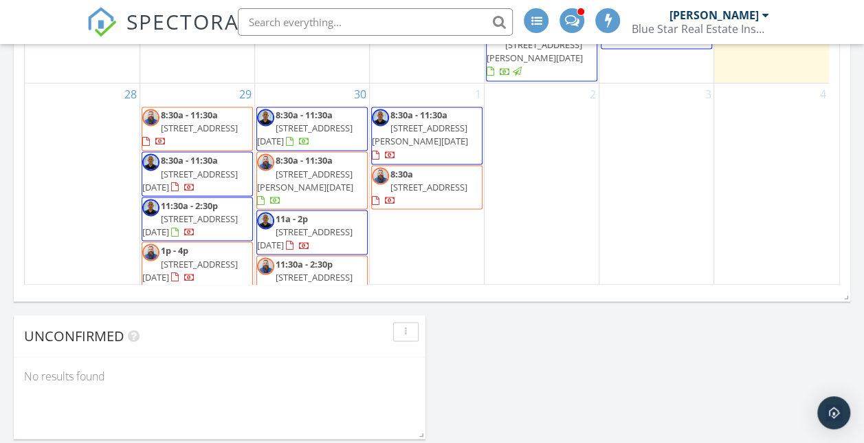
click at [344, 315] on span "3417 Violet Rd , Corpus Christi 78410" at bounding box center [305, 327] width 96 height 25
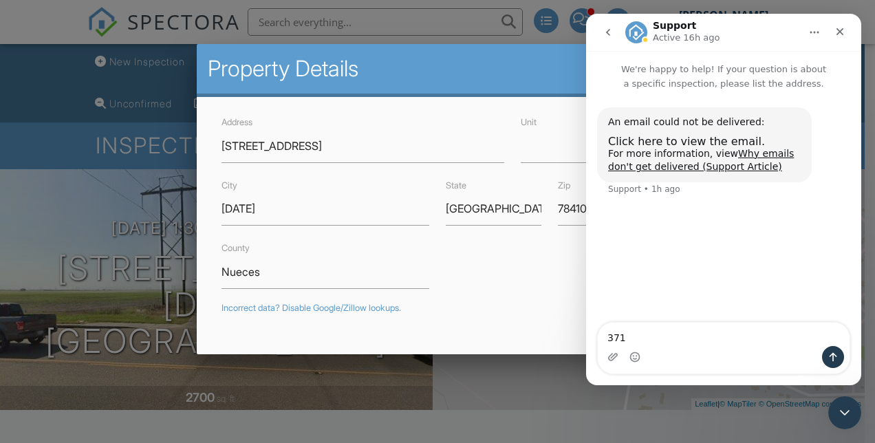
type textarea "371"
click at [329, 146] on input "3417 Violet Rd" at bounding box center [362, 146] width 282 height 34
type input "[STREET_ADDRESS]"
click at [833, 410] on div "Close Intercom Messenger" at bounding box center [842, 410] width 33 height 33
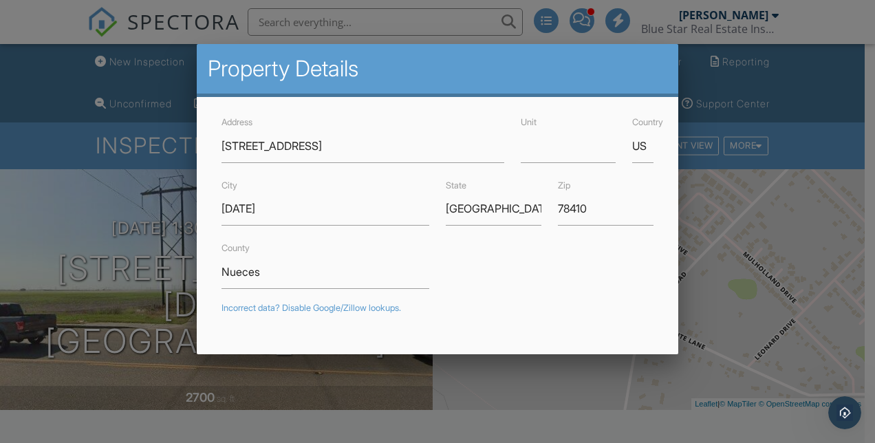
type input "27.8366525"
type input "-97.5960788"
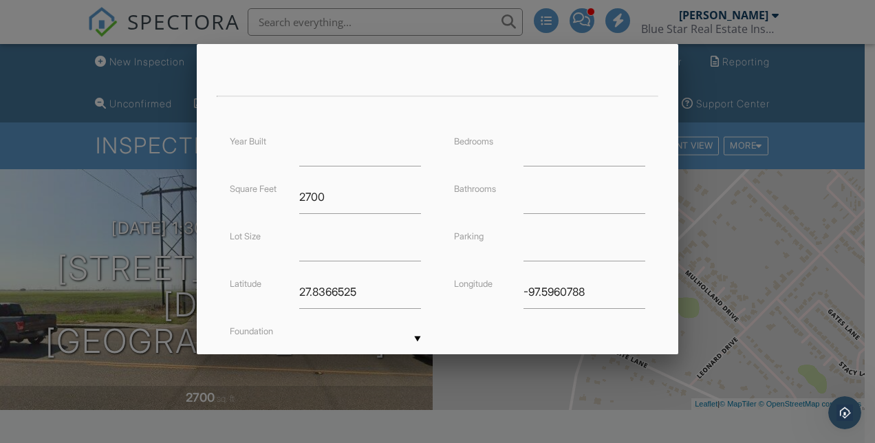
scroll to position [374, 0]
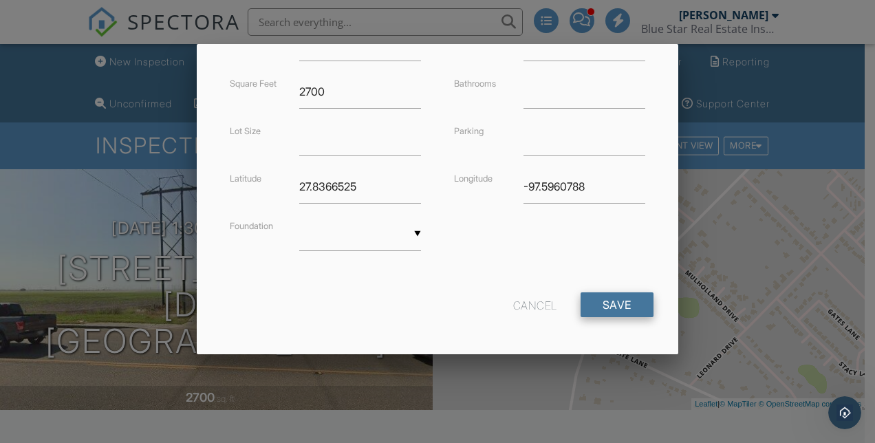
click at [593, 301] on input "Save" at bounding box center [616, 304] width 73 height 25
type input "2"
click at [589, 179] on input "-97.5960788" at bounding box center [584, 187] width 122 height 34
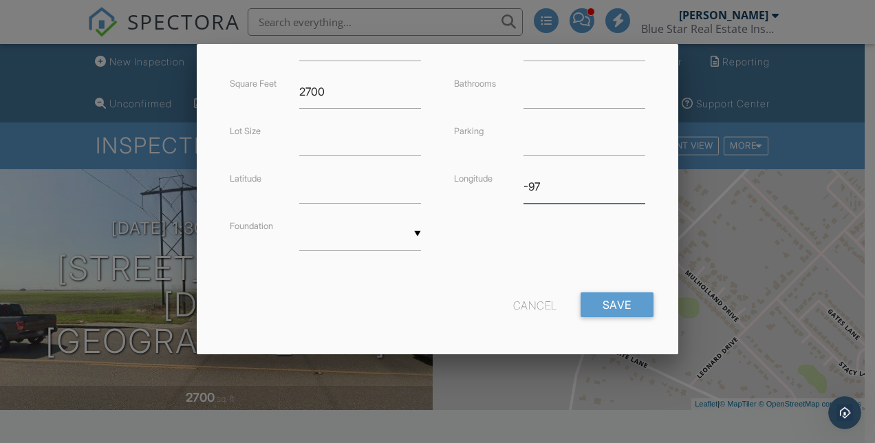
type input "-9"
click at [584, 304] on input "Save" at bounding box center [616, 304] width 73 height 25
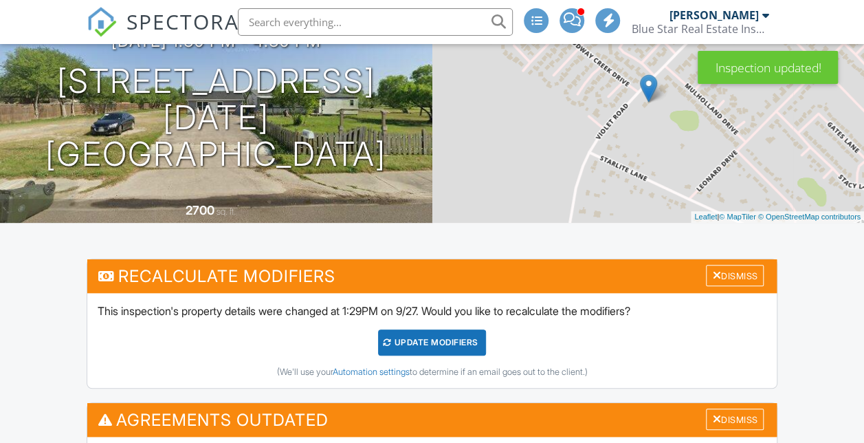
scroll to position [187, 0]
click at [472, 355] on div "UPDATE Modifiers" at bounding box center [432, 342] width 108 height 26
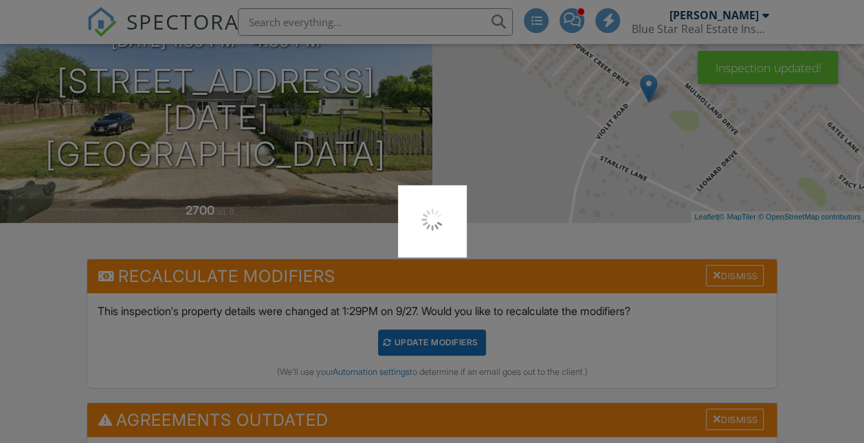
scroll to position [0, 0]
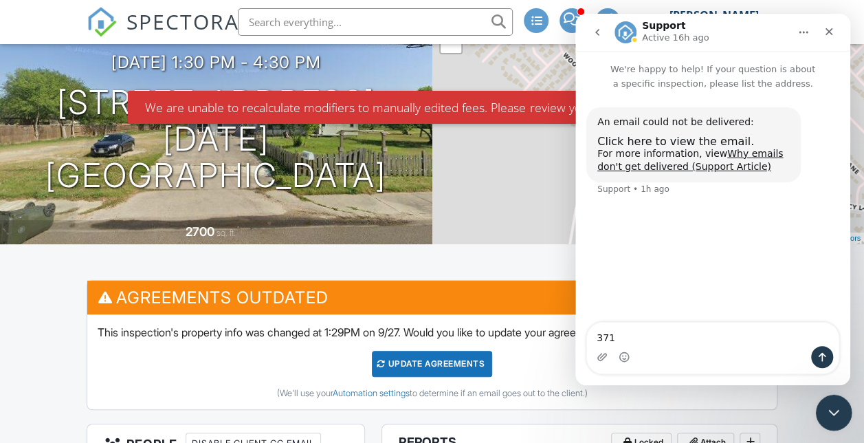
click at [828, 404] on icon "Close Intercom Messenger" at bounding box center [832, 410] width 17 height 17
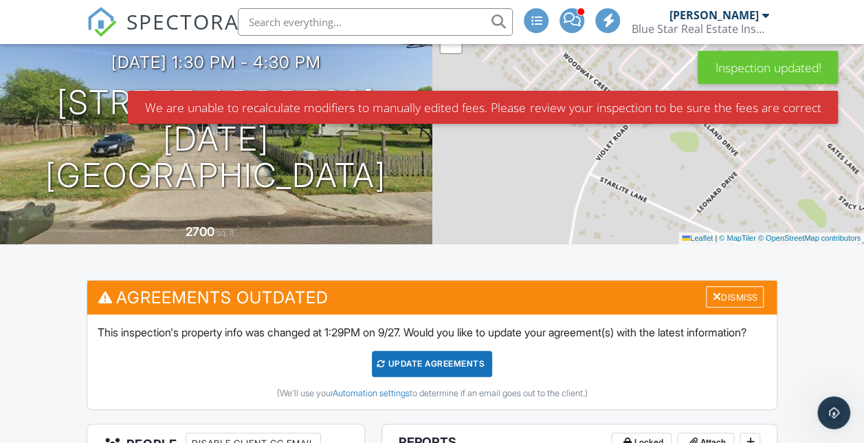
click at [413, 377] on div "Update Agreements" at bounding box center [432, 364] width 120 height 26
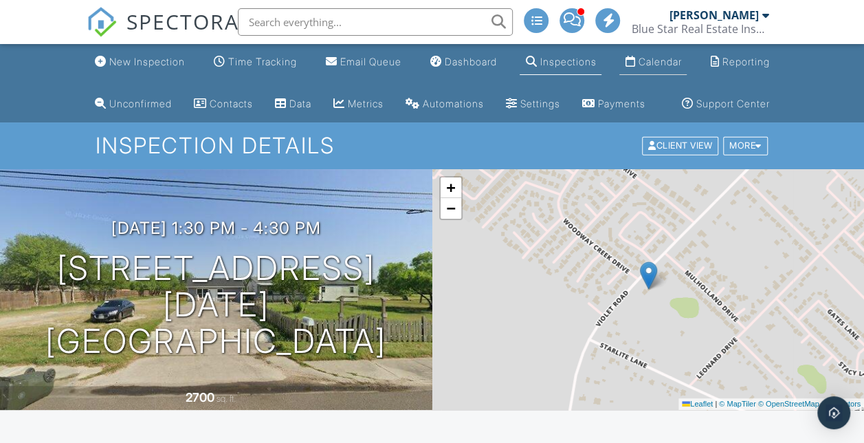
click at [657, 59] on div "Calendar" at bounding box center [659, 62] width 43 height 12
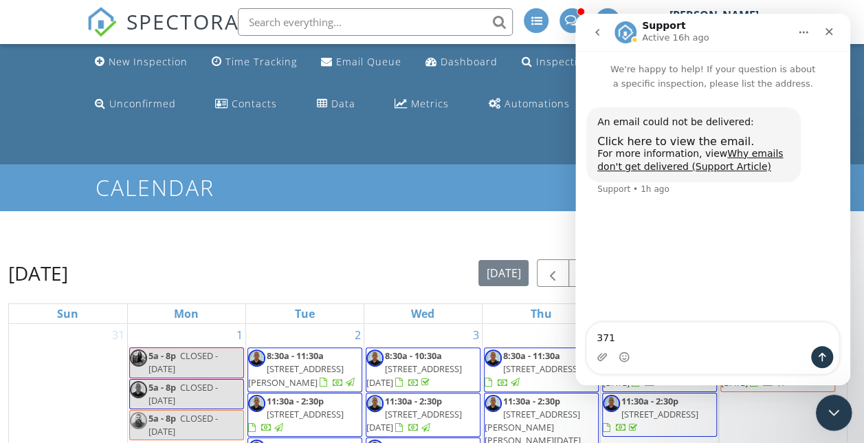
click at [831, 408] on icon "Close Intercom Messenger" at bounding box center [832, 410] width 17 height 17
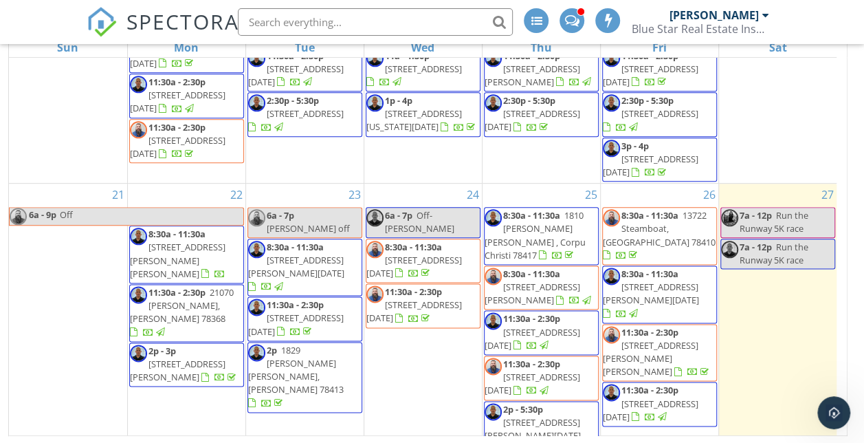
scroll to position [998, 0]
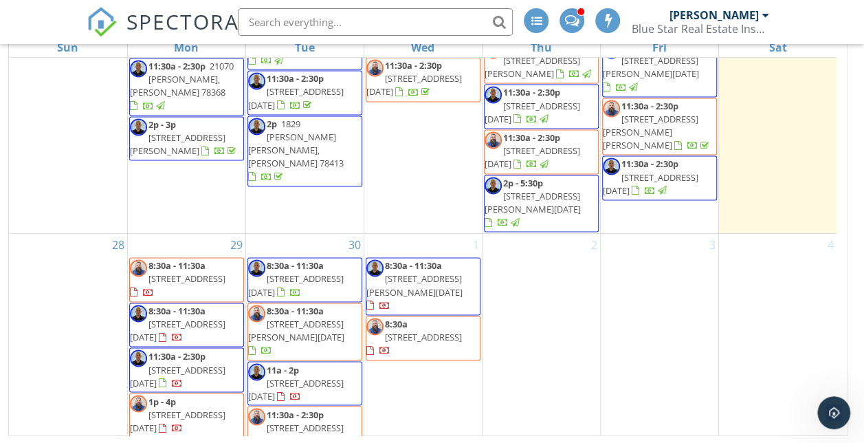
drag, startPoint x: 197, startPoint y: 166, endPoint x: 166, endPoint y: 264, distance: 102.2
click at [166, 349] on span "11:30a - 2:30p" at bounding box center [177, 355] width 57 height 12
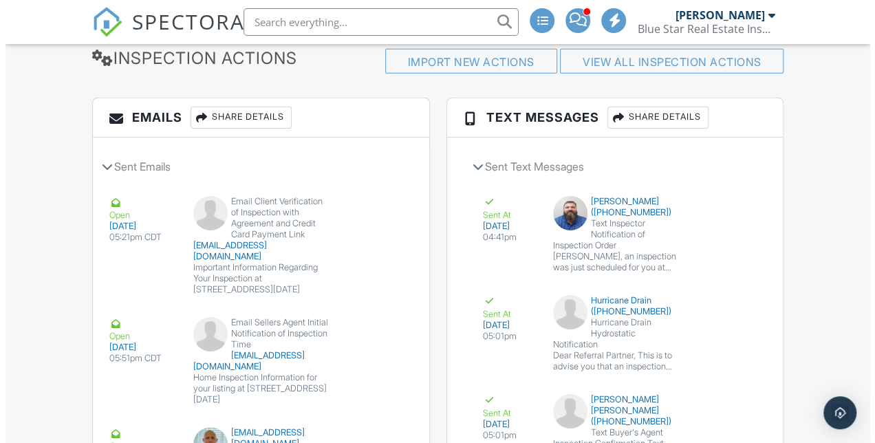
scroll to position [2149, 0]
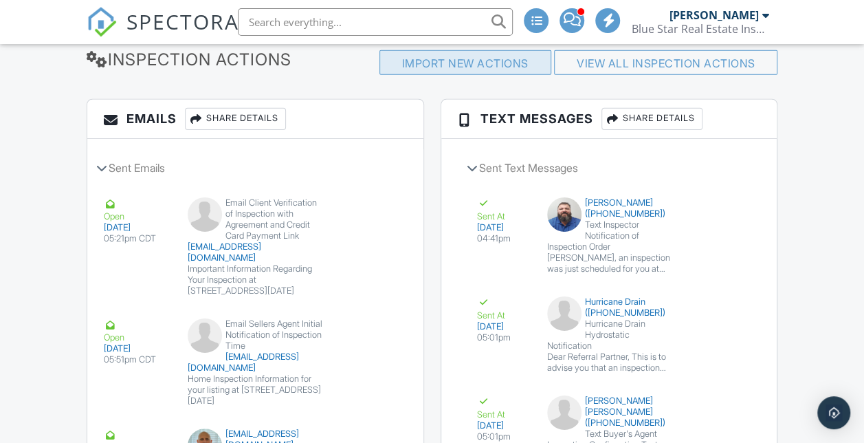
click at [496, 75] on div "Import New Actions" at bounding box center [466, 62] width 172 height 25
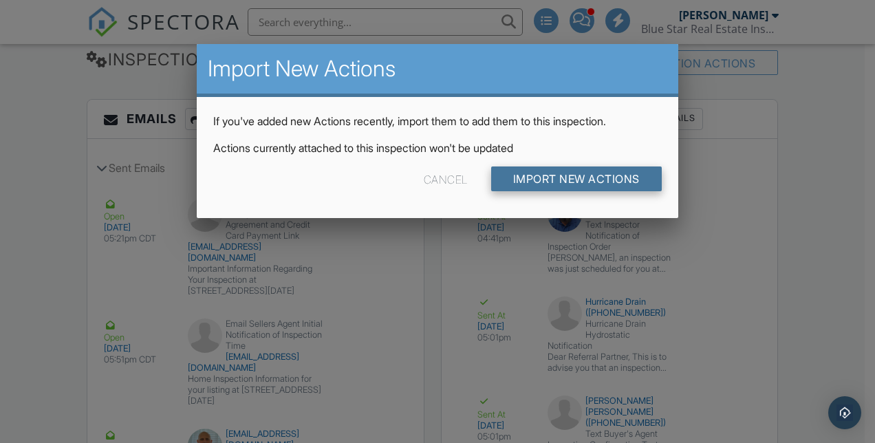
click at [583, 177] on input "Import New Actions" at bounding box center [576, 178] width 171 height 25
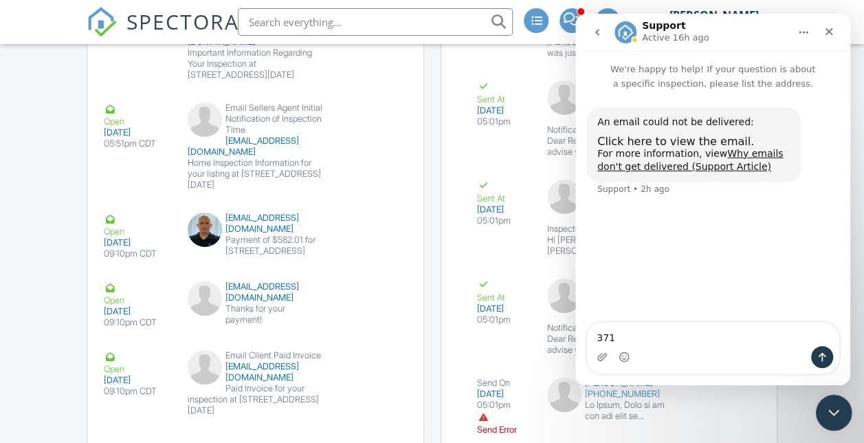
click at [837, 401] on div "Close Intercom Messenger" at bounding box center [831, 410] width 33 height 33
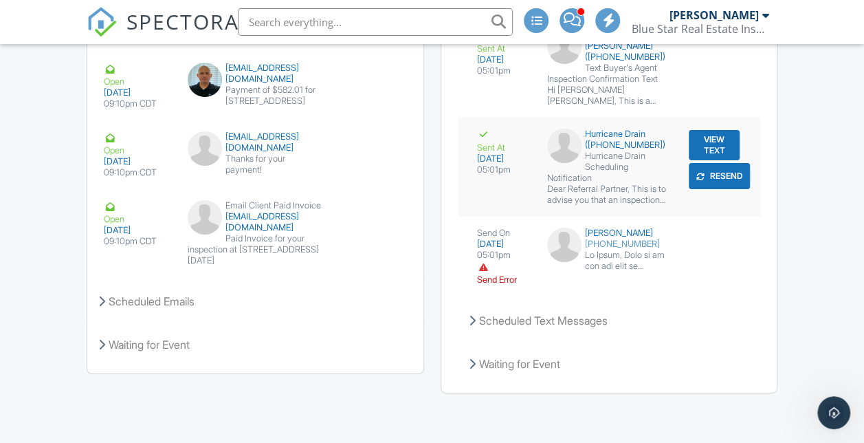
scroll to position [2529, 0]
click at [590, 335] on div "Scheduled Text Messages" at bounding box center [609, 320] width 303 height 37
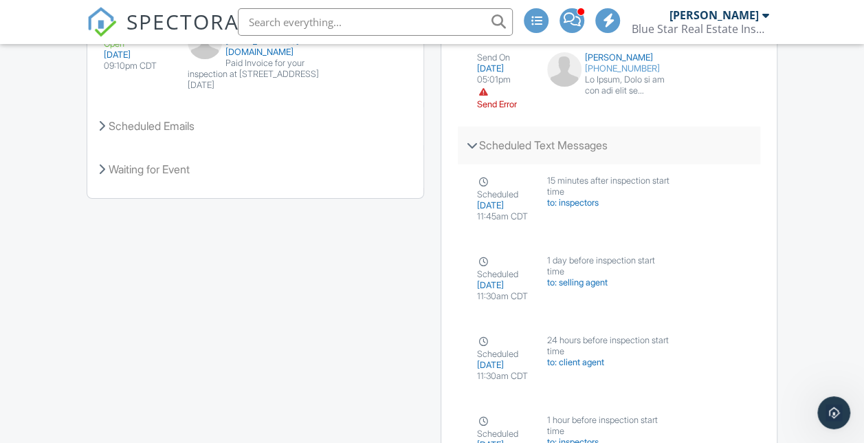
scroll to position [2866, 0]
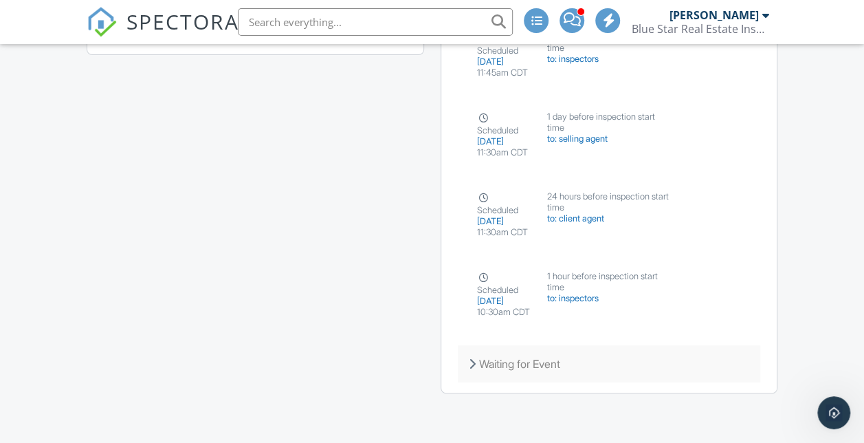
click at [572, 362] on div "Waiting for Event" at bounding box center [609, 363] width 303 height 37
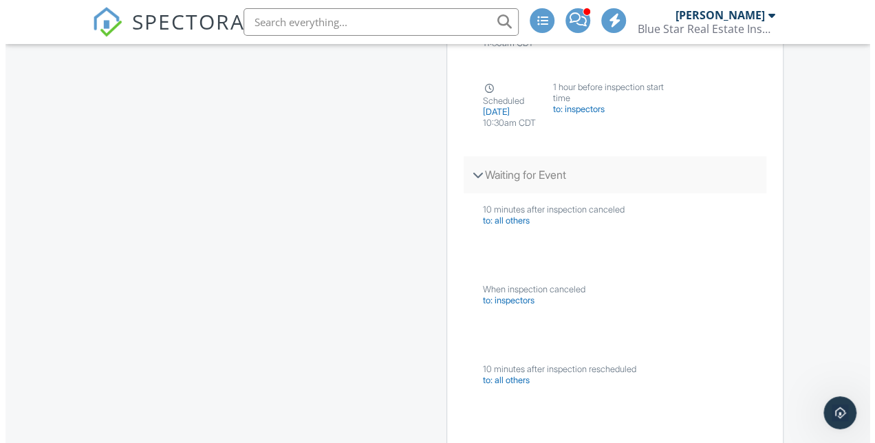
scroll to position [3023, 0]
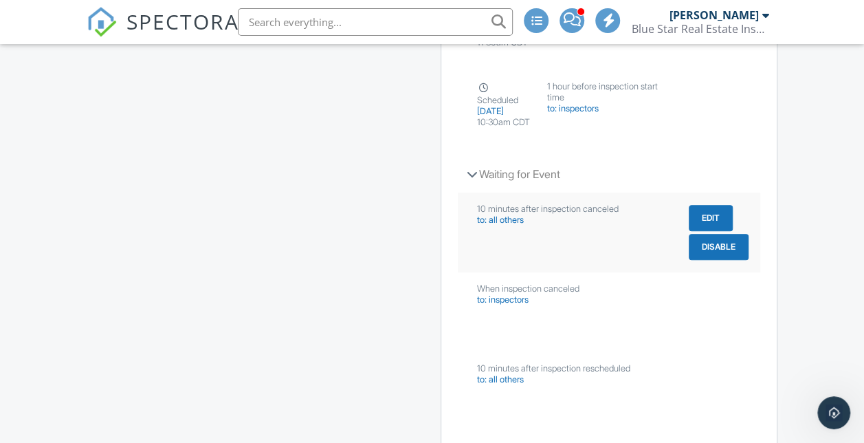
click at [703, 231] on button "Edit" at bounding box center [711, 218] width 44 height 26
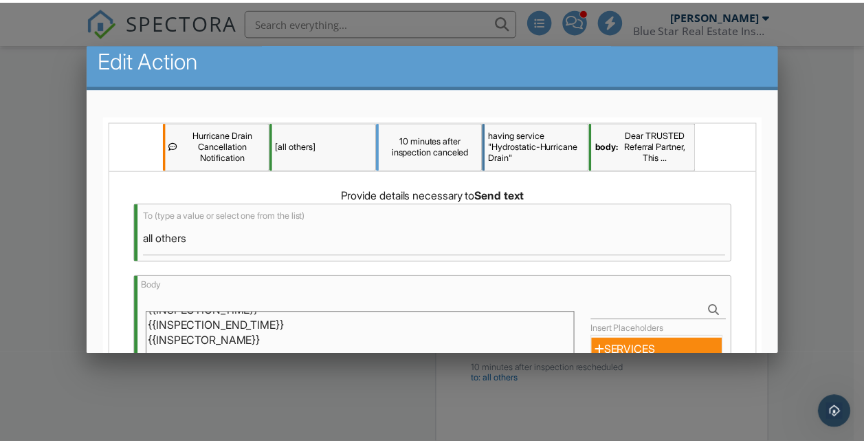
scroll to position [0, 0]
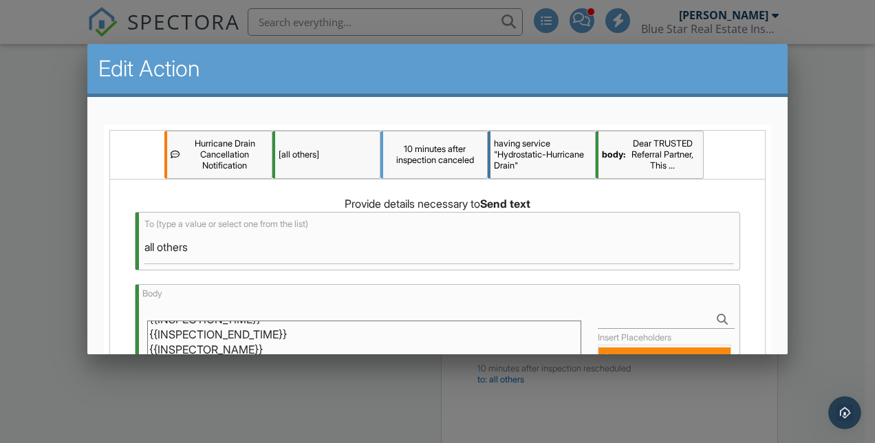
click at [813, 146] on div at bounding box center [437, 207] width 875 height 553
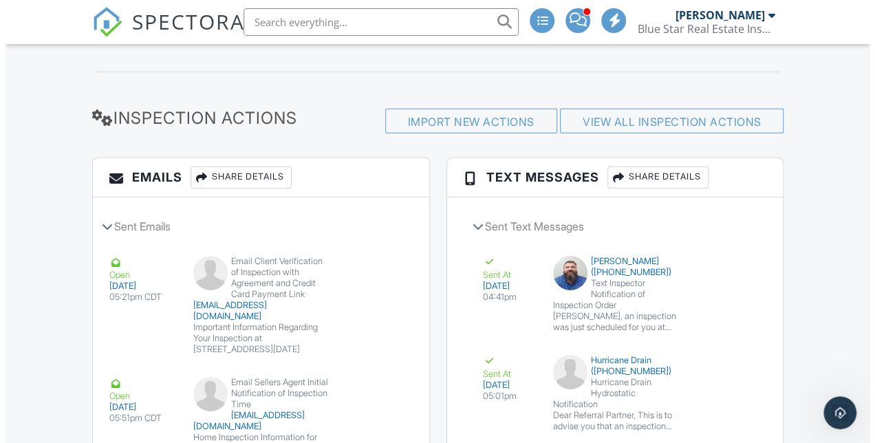
scroll to position [2088, 0]
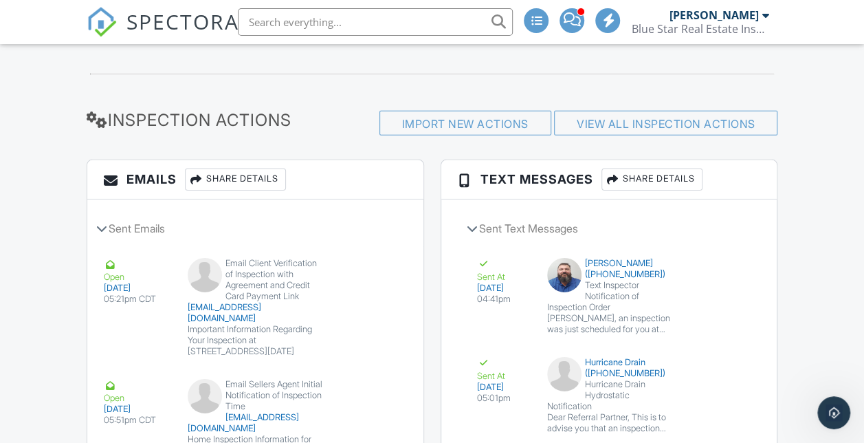
click at [666, 190] on div "Share Details" at bounding box center [652, 179] width 101 height 22
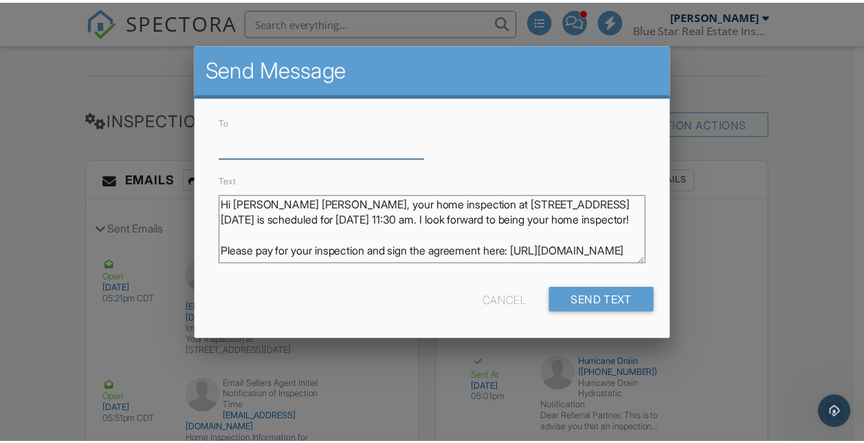
scroll to position [28, 0]
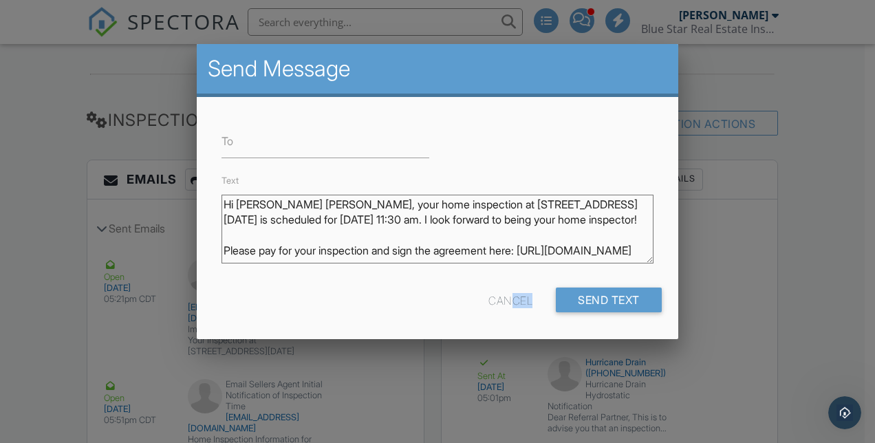
drag, startPoint x: 505, startPoint y: 312, endPoint x: 507, endPoint y: 298, distance: 14.6
click at [507, 298] on div "Cancel Send Text" at bounding box center [437, 304] width 448 height 35
click at [507, 298] on div "Cancel" at bounding box center [510, 299] width 44 height 25
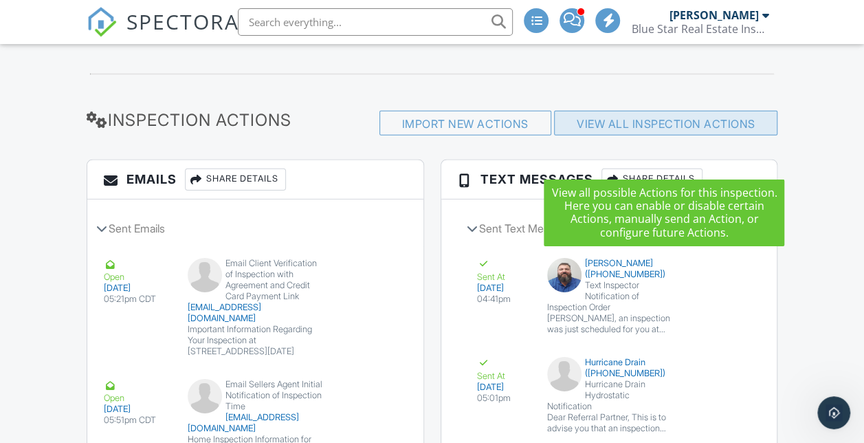
click at [611, 131] on link "View All Inspection Actions" at bounding box center [666, 124] width 179 height 14
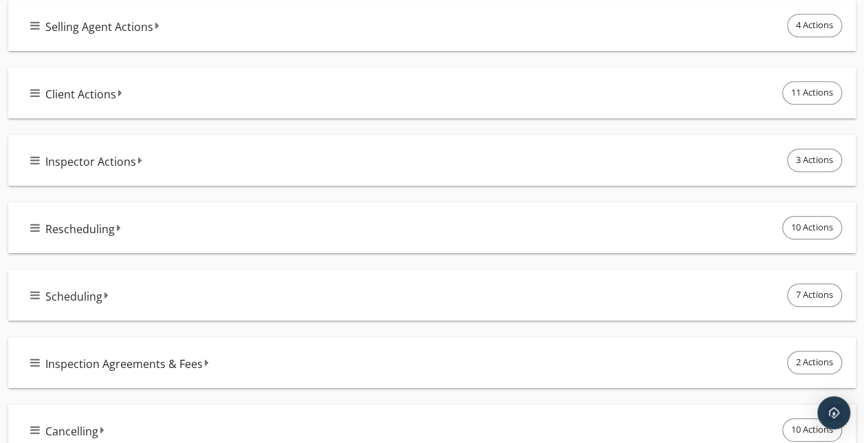
scroll to position [469, 0]
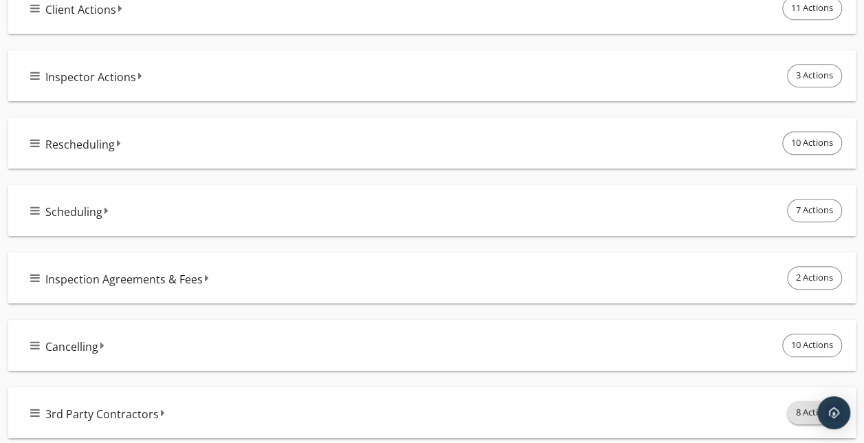
click at [802, 407] on span "8 Actions" at bounding box center [815, 413] width 54 height 22
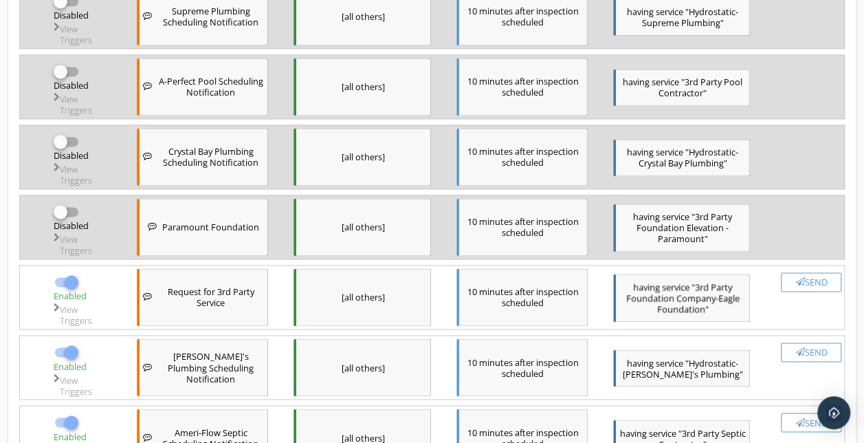
scroll to position [932, 0]
click at [49, 205] on div at bounding box center [60, 212] width 23 height 23
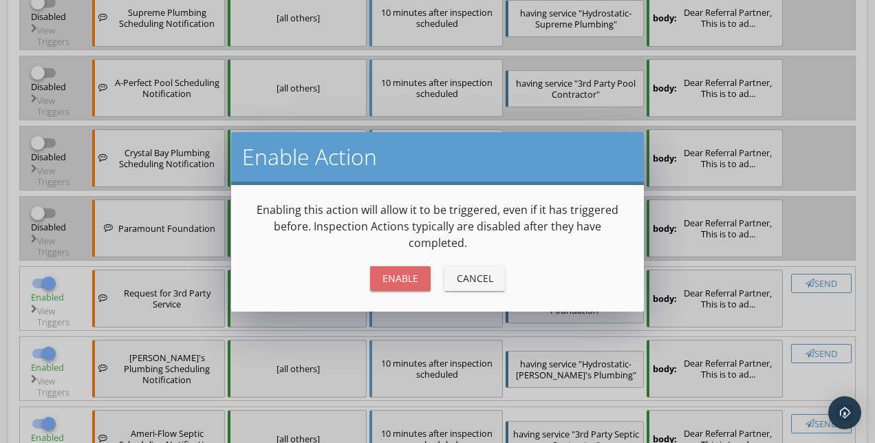
click at [389, 270] on button "Enable" at bounding box center [400, 278] width 61 height 25
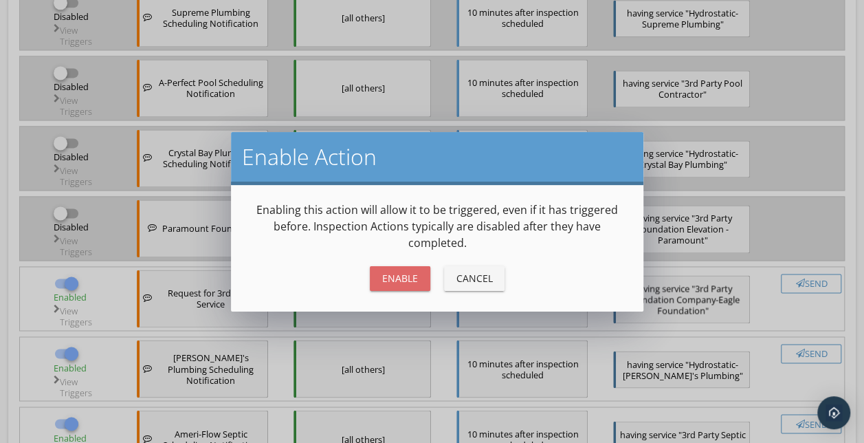
checkbox input "true"
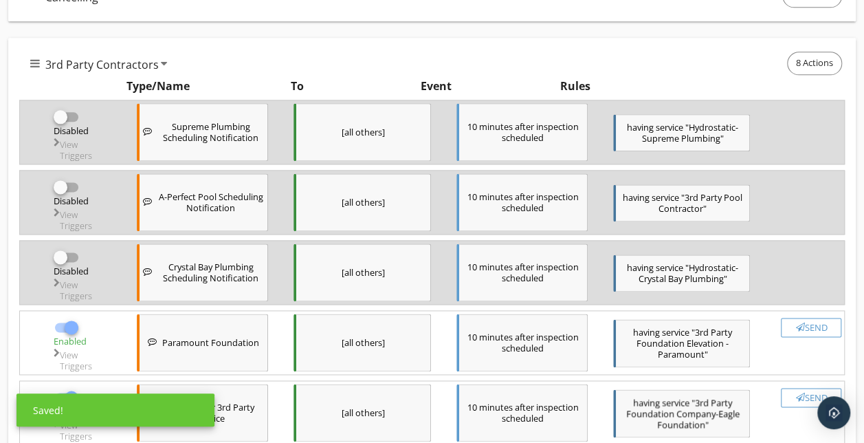
scroll to position [800, 0]
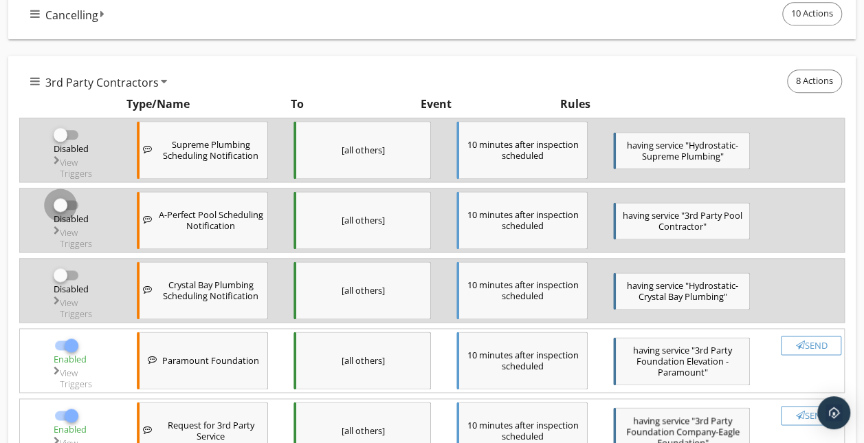
click at [49, 205] on div at bounding box center [60, 204] width 23 height 23
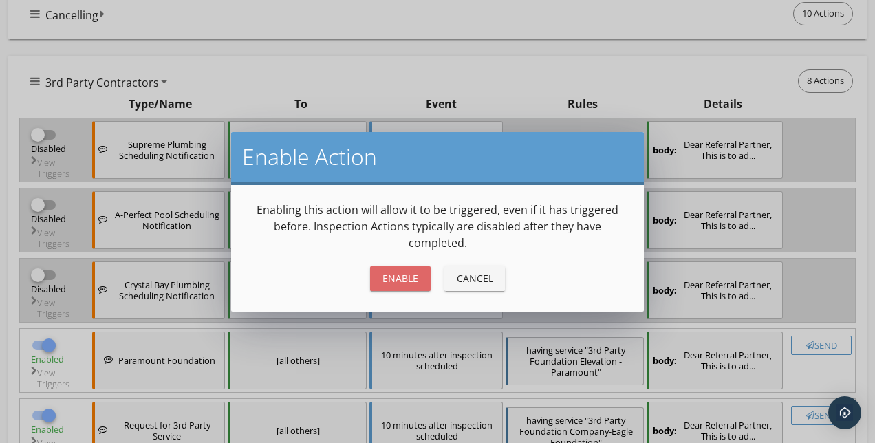
click at [398, 280] on div "Enable" at bounding box center [400, 278] width 39 height 14
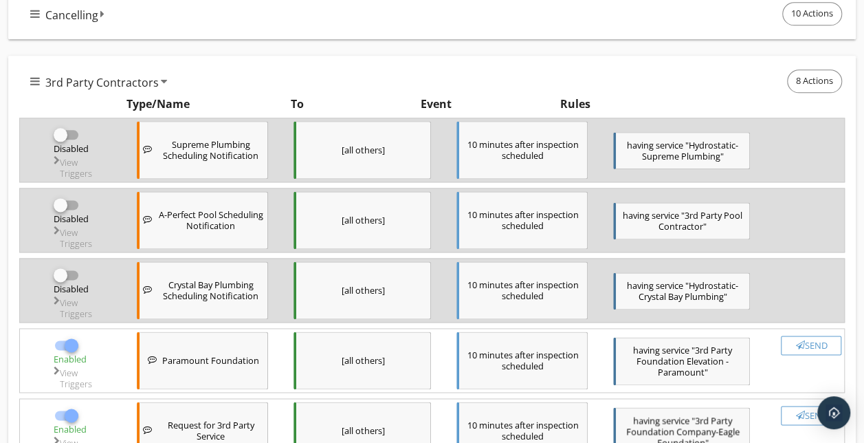
checkbox input "true"
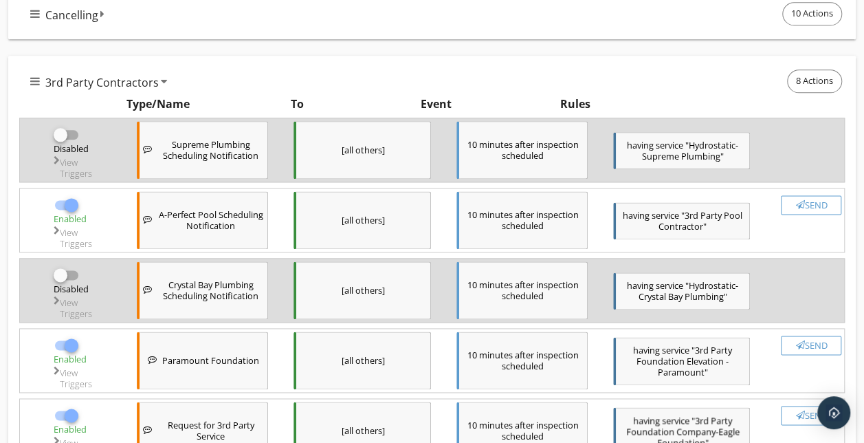
click at [54, 127] on div at bounding box center [67, 135] width 26 height 17
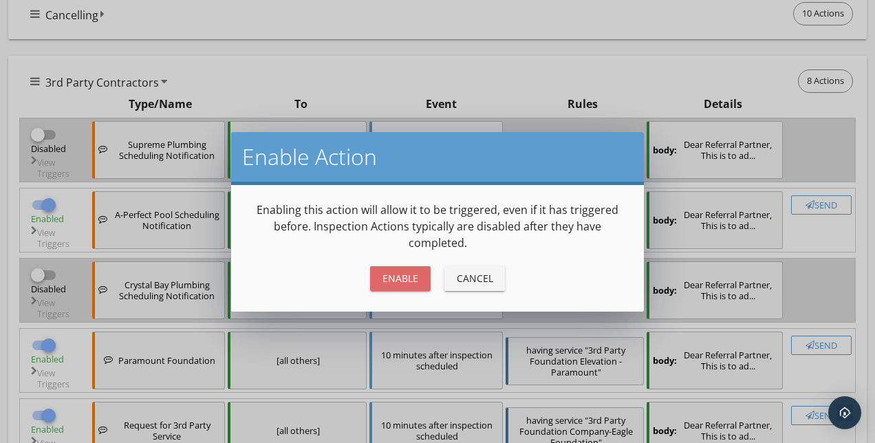
click at [402, 278] on div "Enable" at bounding box center [400, 278] width 39 height 14
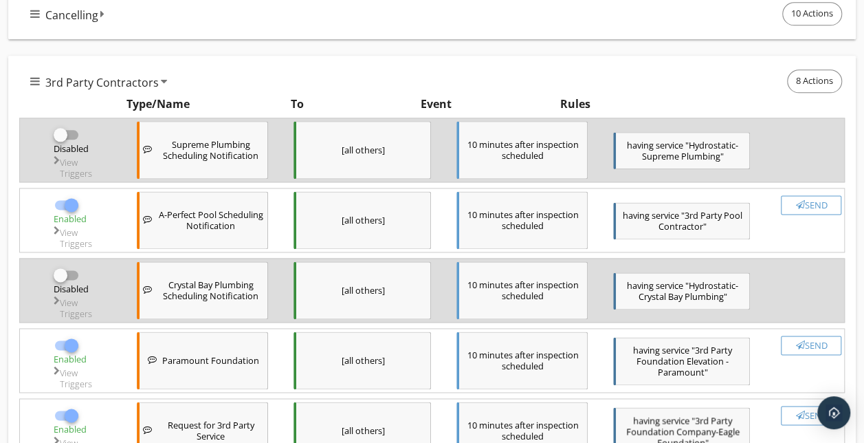
checkbox input "true"
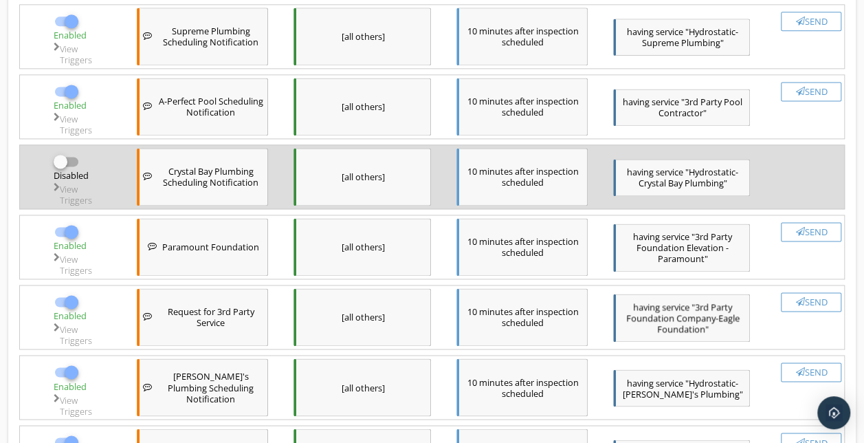
scroll to position [1068, 0]
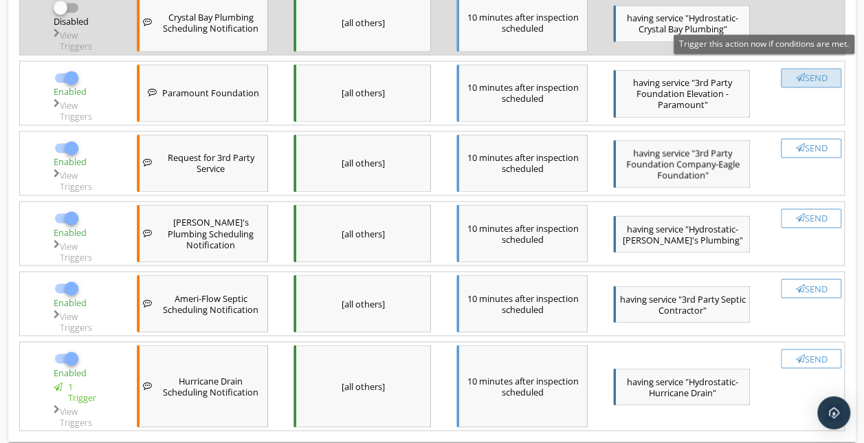
click at [805, 72] on div "Send" at bounding box center [811, 77] width 48 height 11
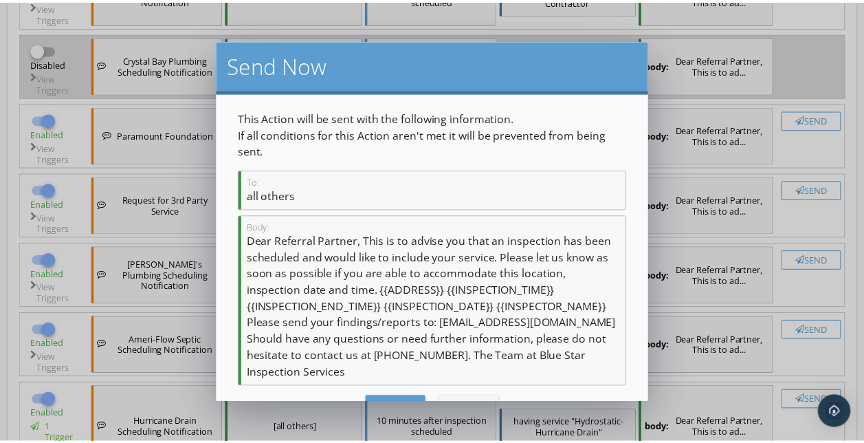
scroll to position [38, 0]
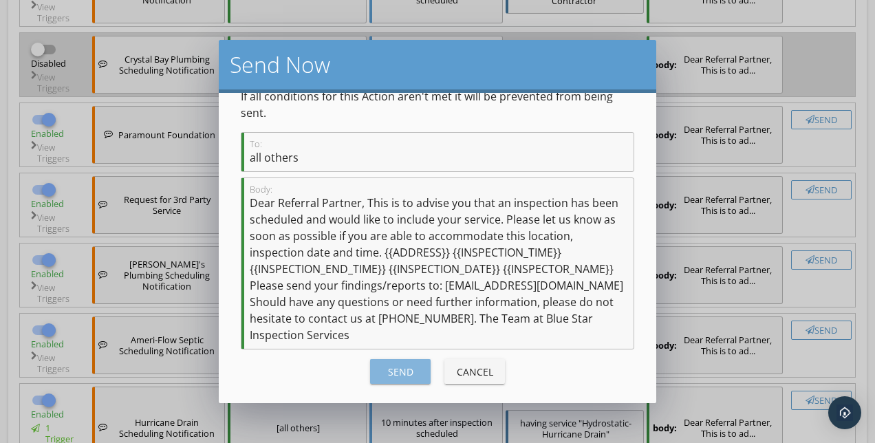
click at [409, 359] on button "Send" at bounding box center [400, 371] width 61 height 25
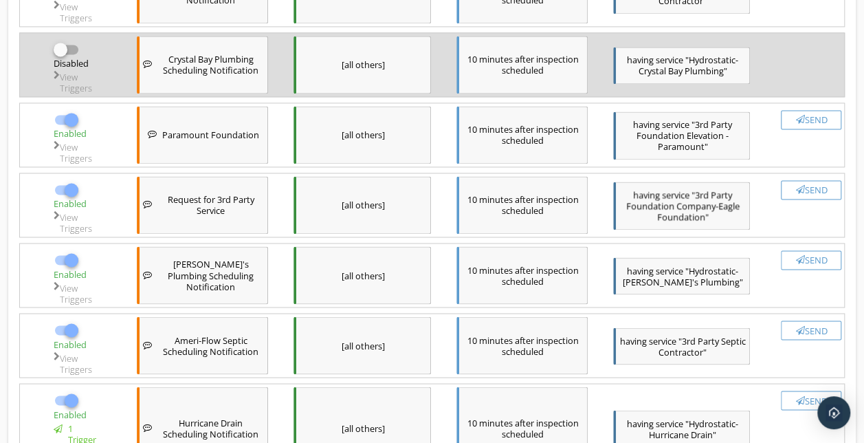
checkbox input "false"
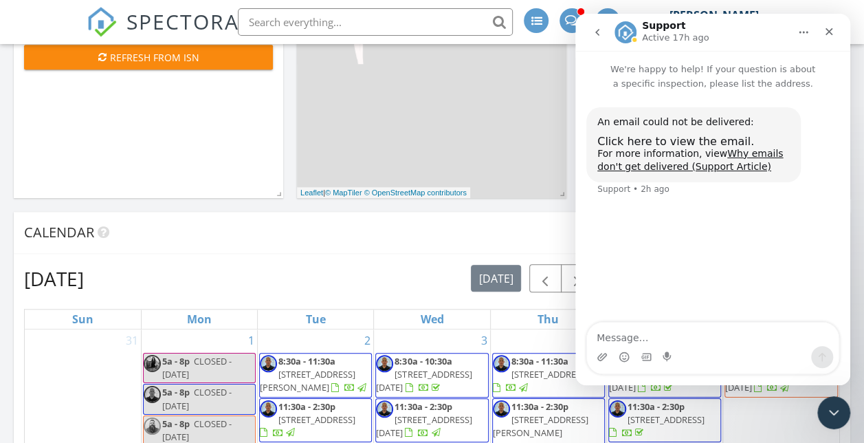
scroll to position [635, 0]
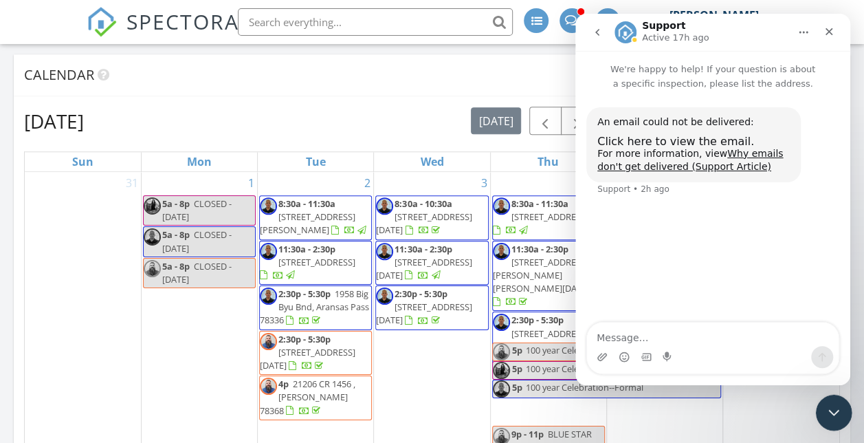
drag, startPoint x: 828, startPoint y: 413, endPoint x: 461, endPoint y: 314, distance: 380.3
click at [815, 394] on html at bounding box center [831, 410] width 33 height 33
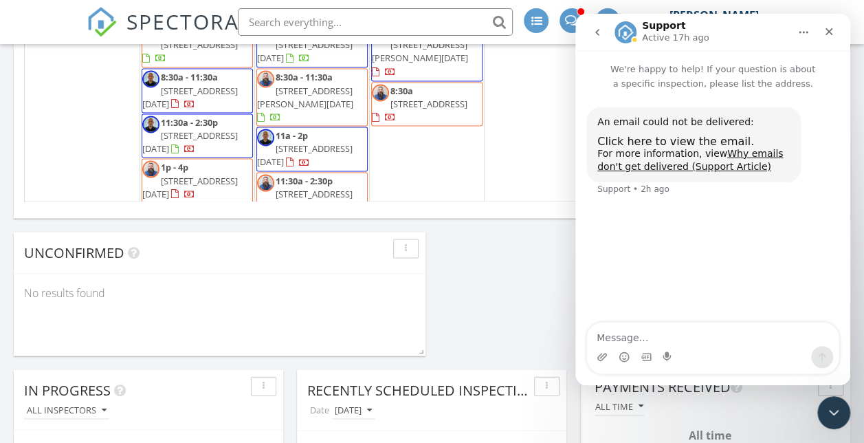
scroll to position [0, 0]
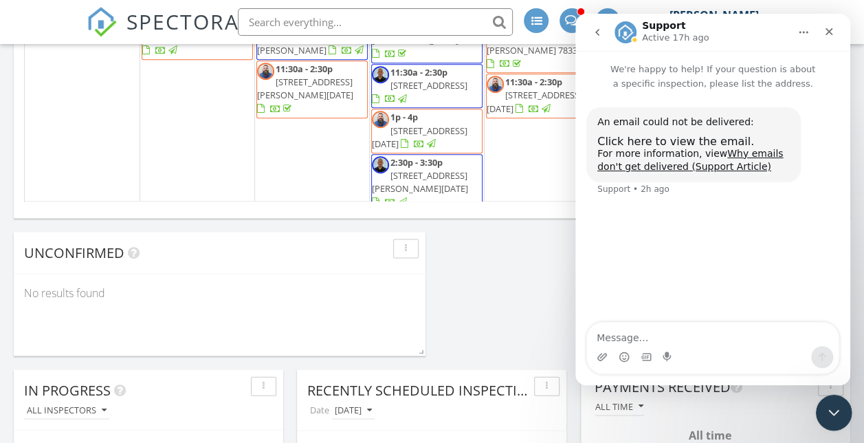
click at [845, 420] on div "Close Intercom Messenger" at bounding box center [831, 410] width 33 height 33
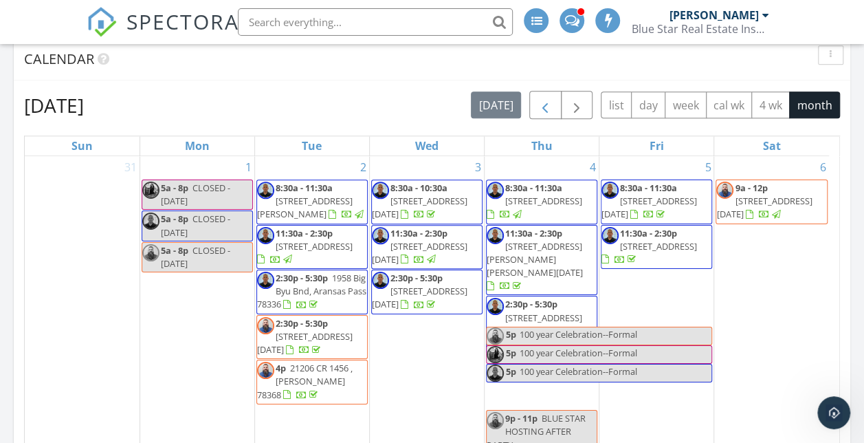
scroll to position [644, 0]
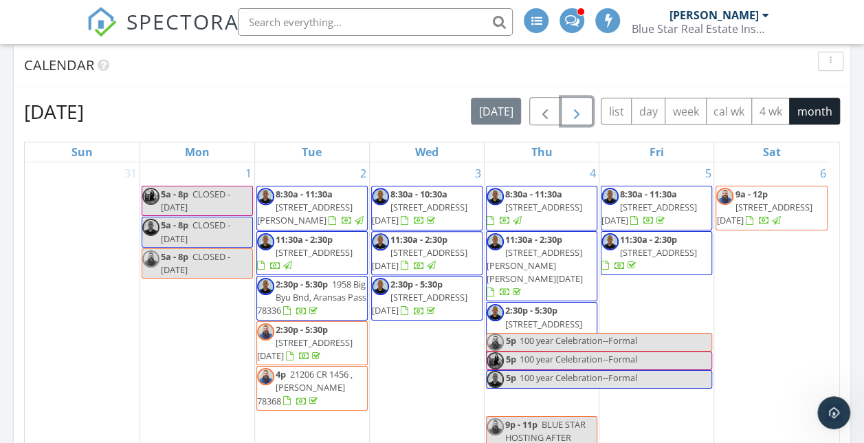
click at [564, 111] on button "button" at bounding box center [577, 111] width 32 height 28
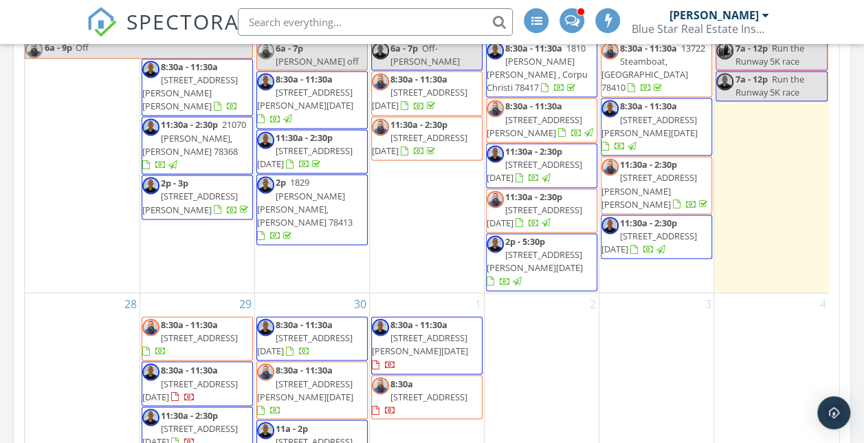
scroll to position [987, 0]
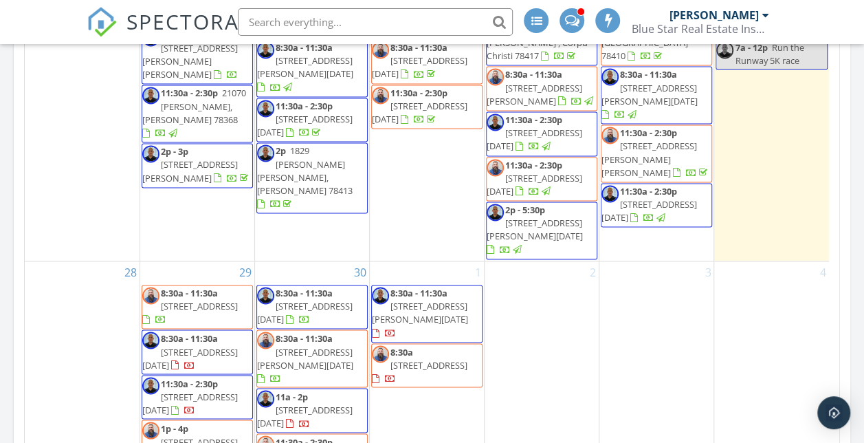
click at [230, 300] on span "1240 Redfish Dr, Riviera 78379" at bounding box center [199, 306] width 77 height 12
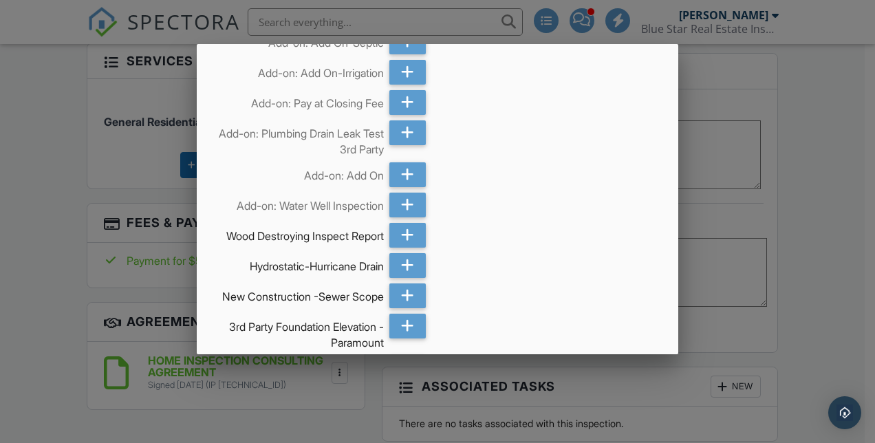
scroll to position [315, 0]
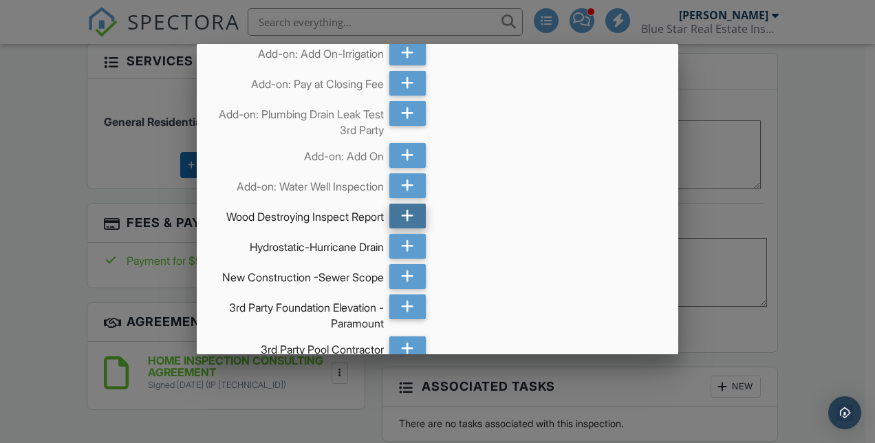
click at [403, 215] on icon at bounding box center [407, 216] width 13 height 25
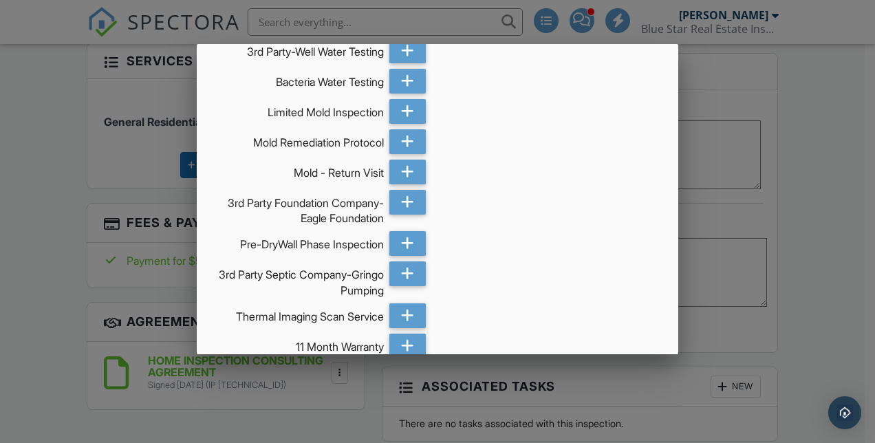
scroll to position [1594, 0]
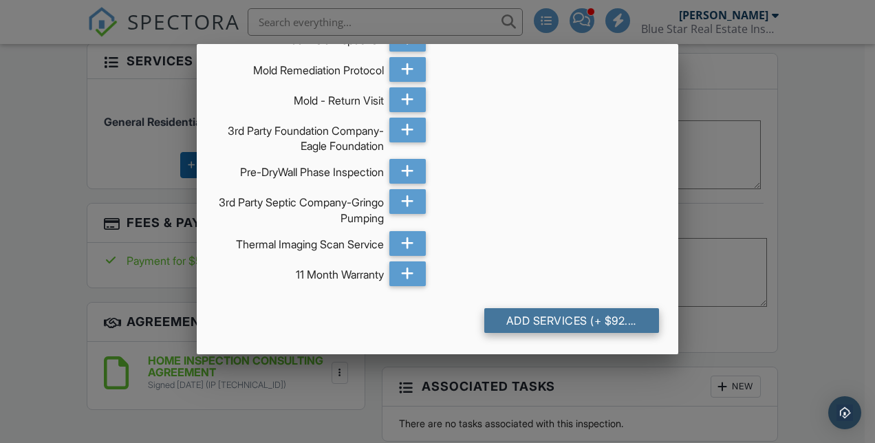
click at [549, 315] on div "Add Services (+ $92.01)" at bounding box center [571, 320] width 175 height 25
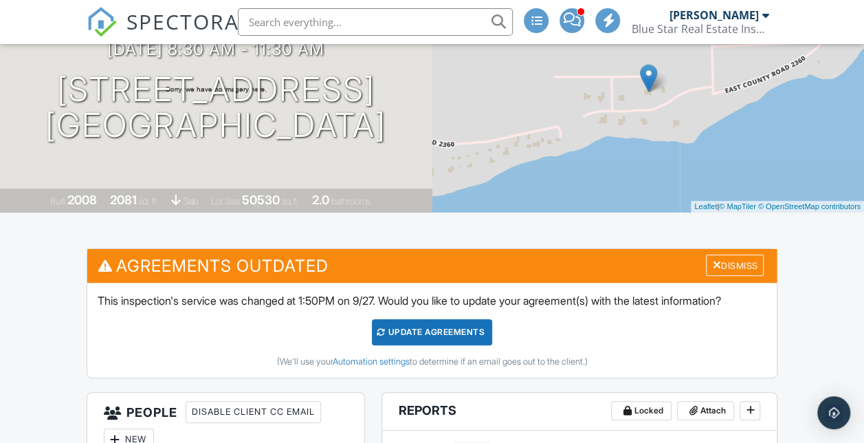
scroll to position [194, 0]
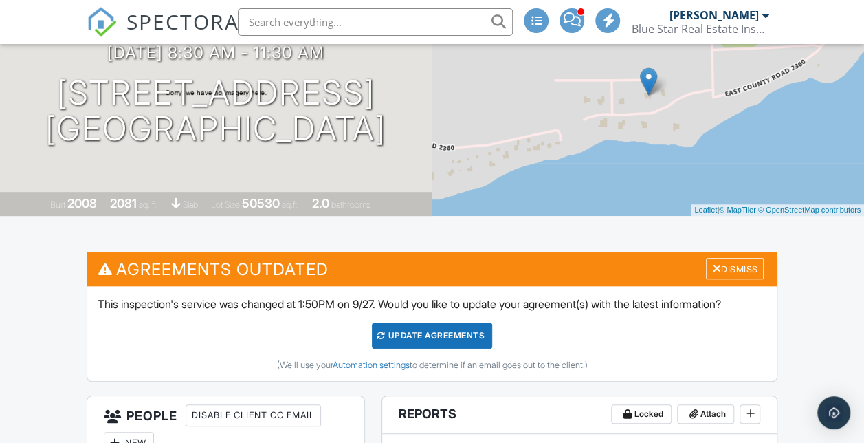
click at [450, 349] on div "Update Agreements" at bounding box center [432, 335] width 120 height 26
